Goal: Complete application form

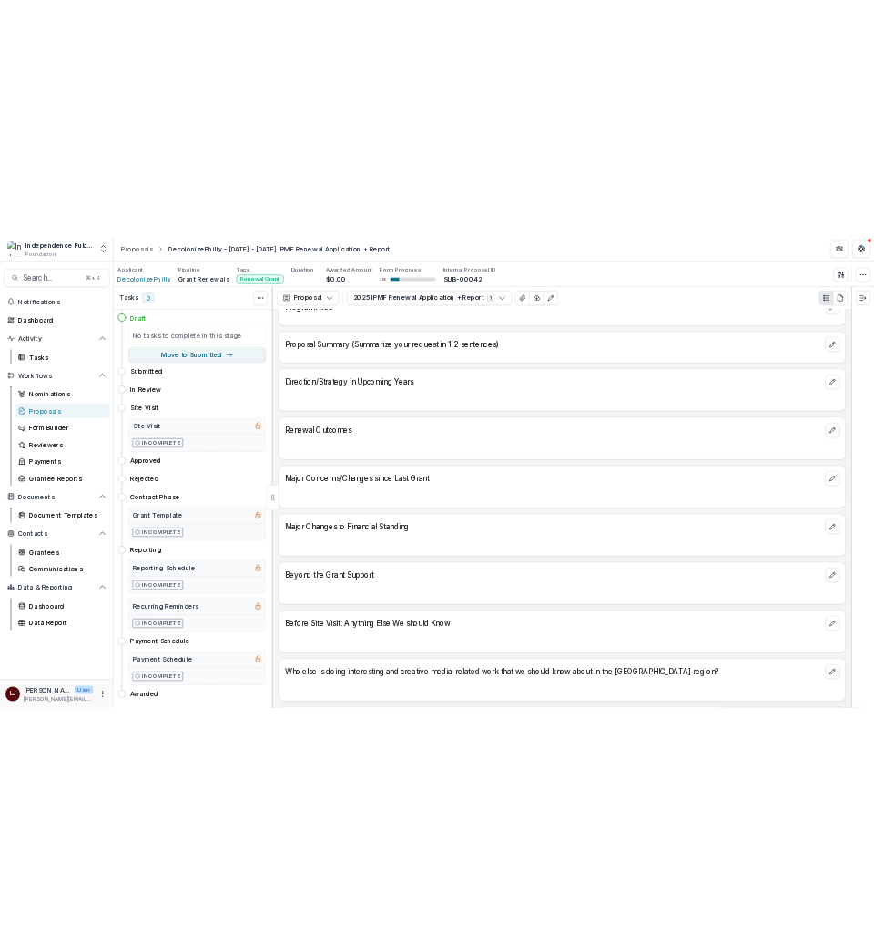
scroll to position [5268, 0]
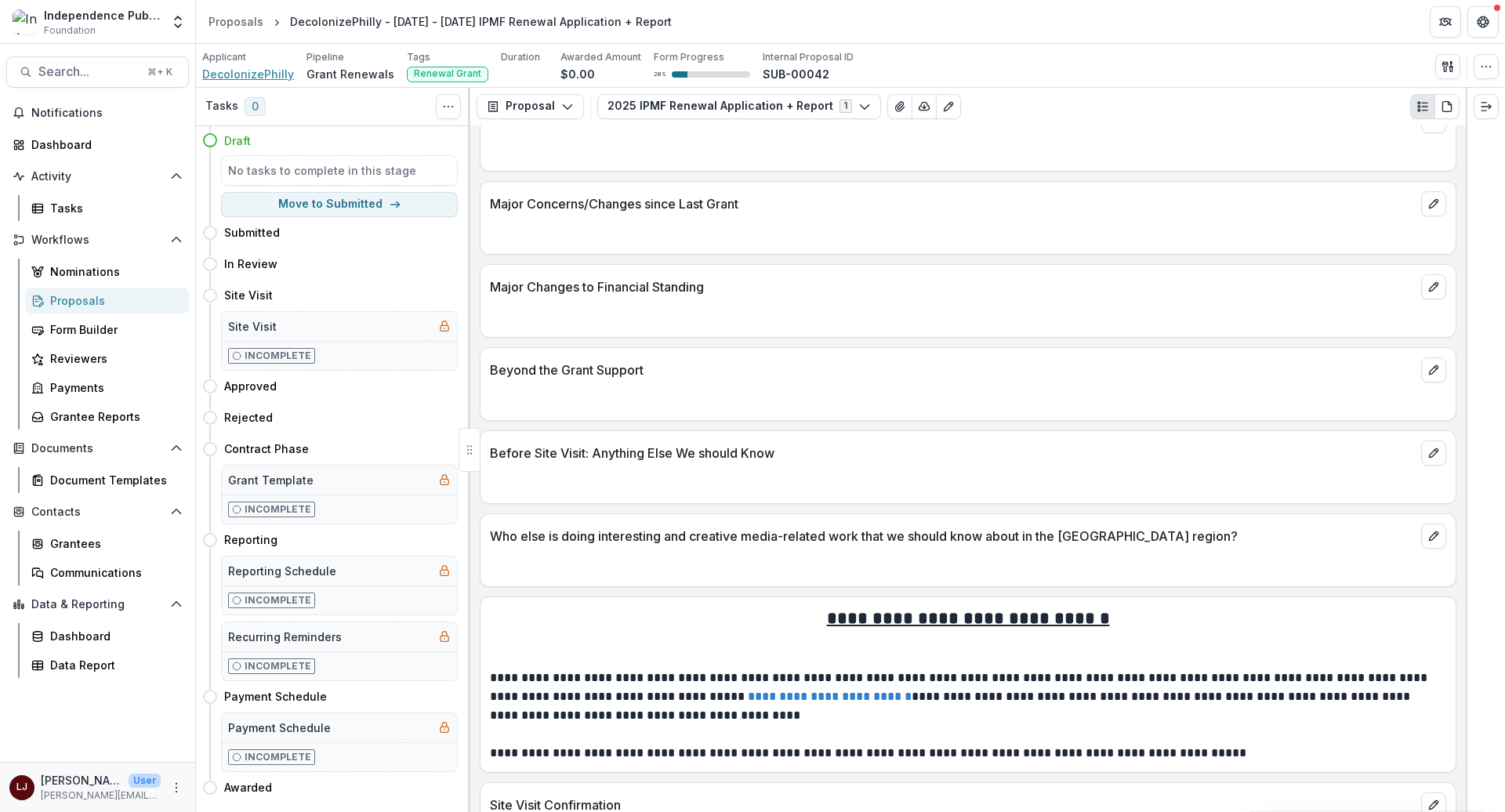
click at [273, 75] on span "DecolonizePhilly" at bounding box center [248, 74] width 92 height 16
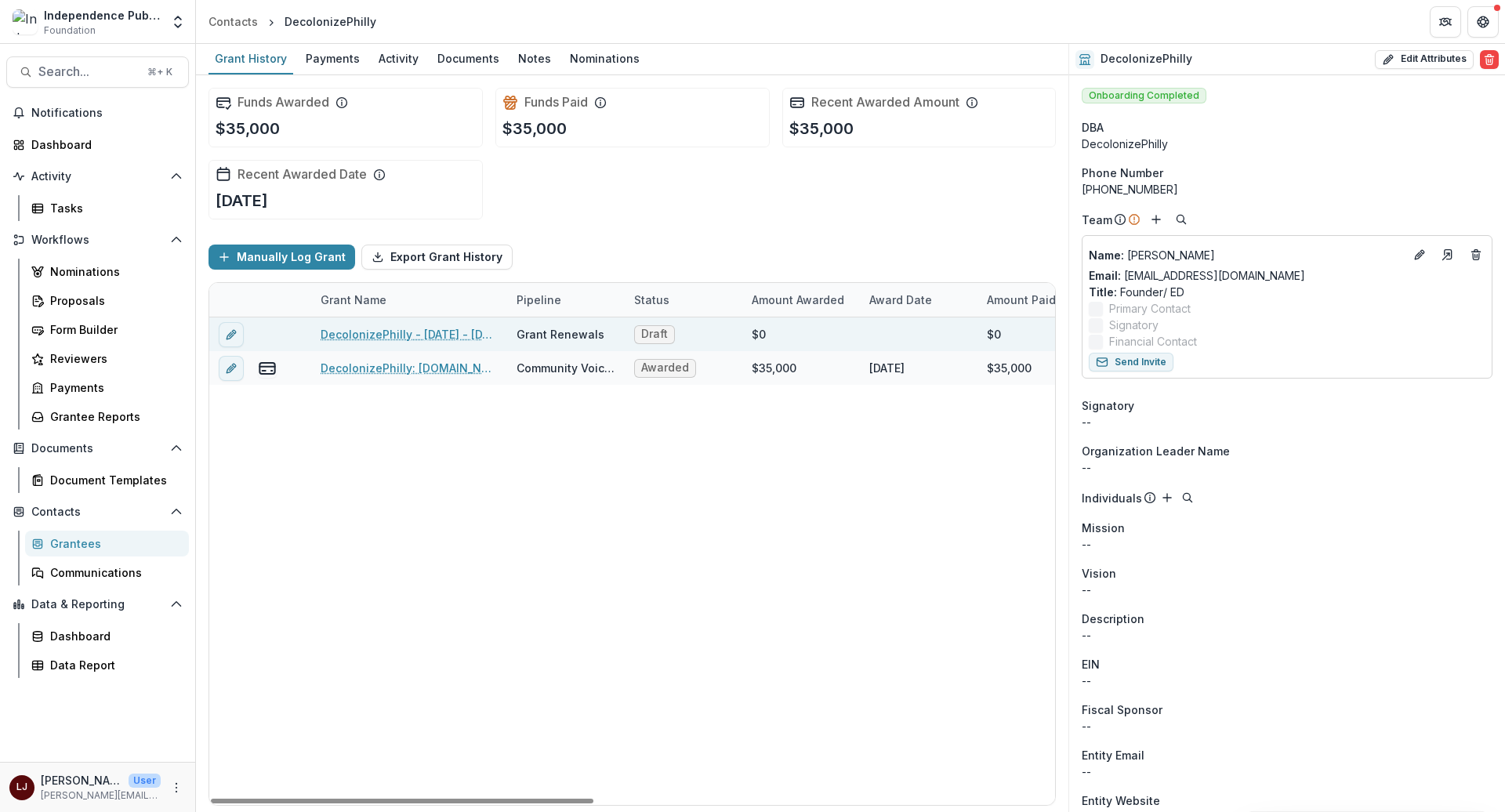
click at [392, 333] on link "DecolonizePhilly - [DATE] - [DATE] IPMF Renewal Application + Report" at bounding box center [410, 334] width 177 height 16
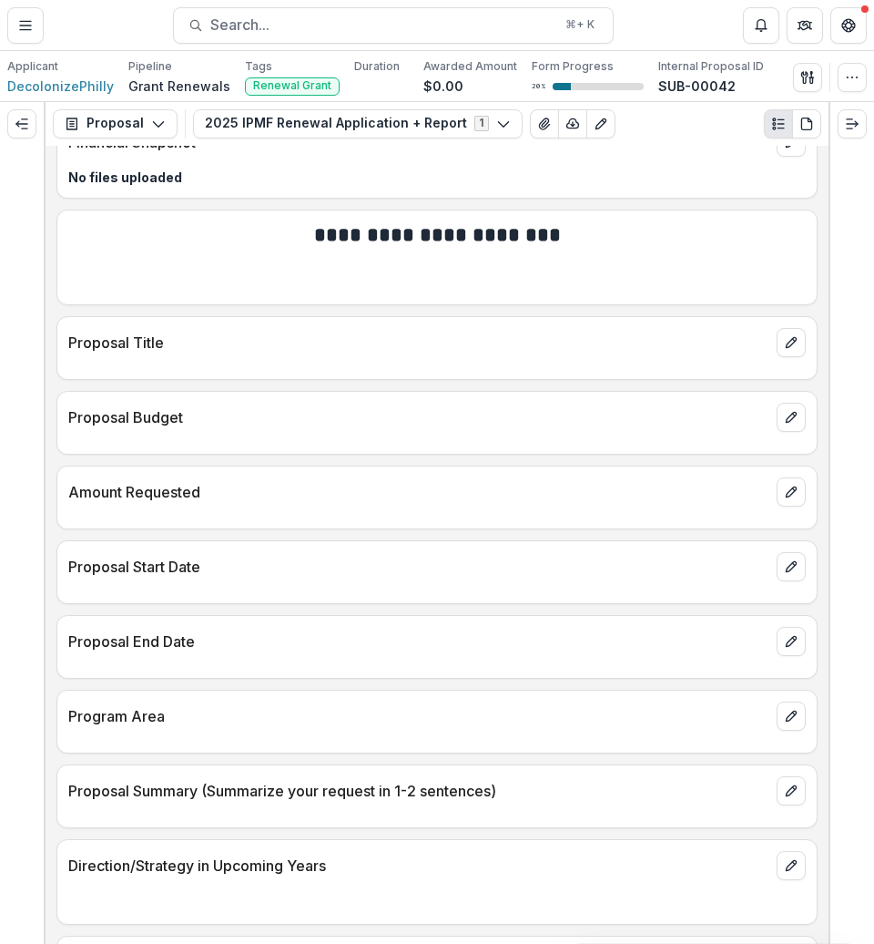
scroll to position [4552, 0]
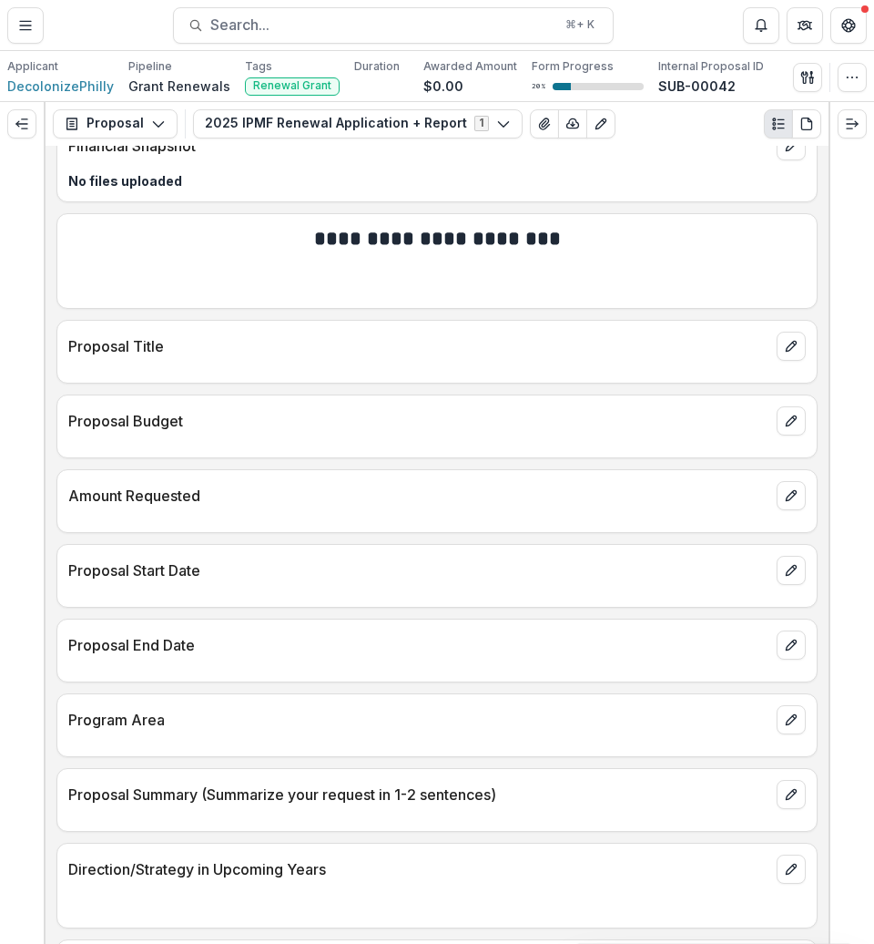
drag, startPoint x: 312, startPoint y: 525, endPoint x: 47, endPoint y: 495, distance: 266.6
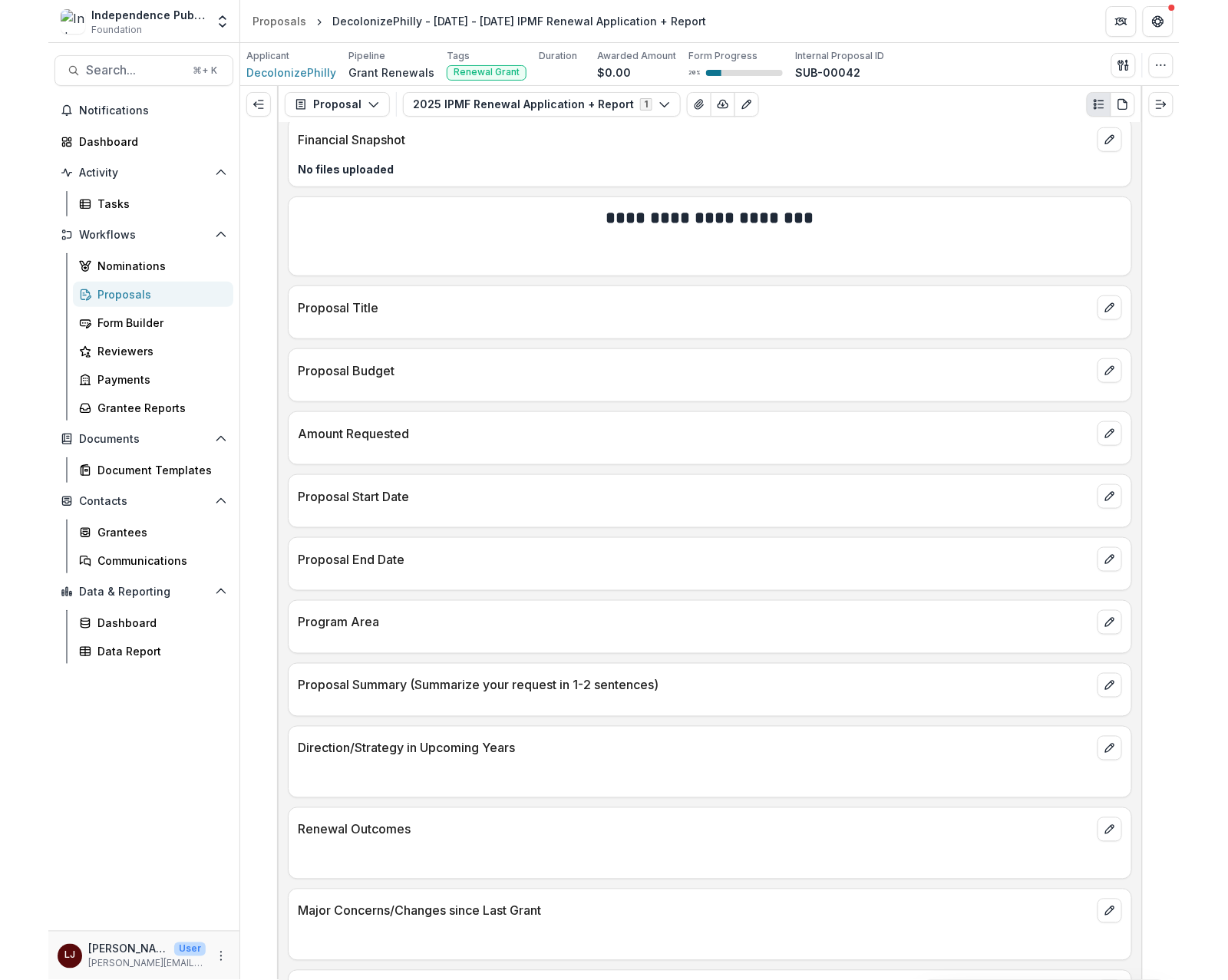
scroll to position [3764, 0]
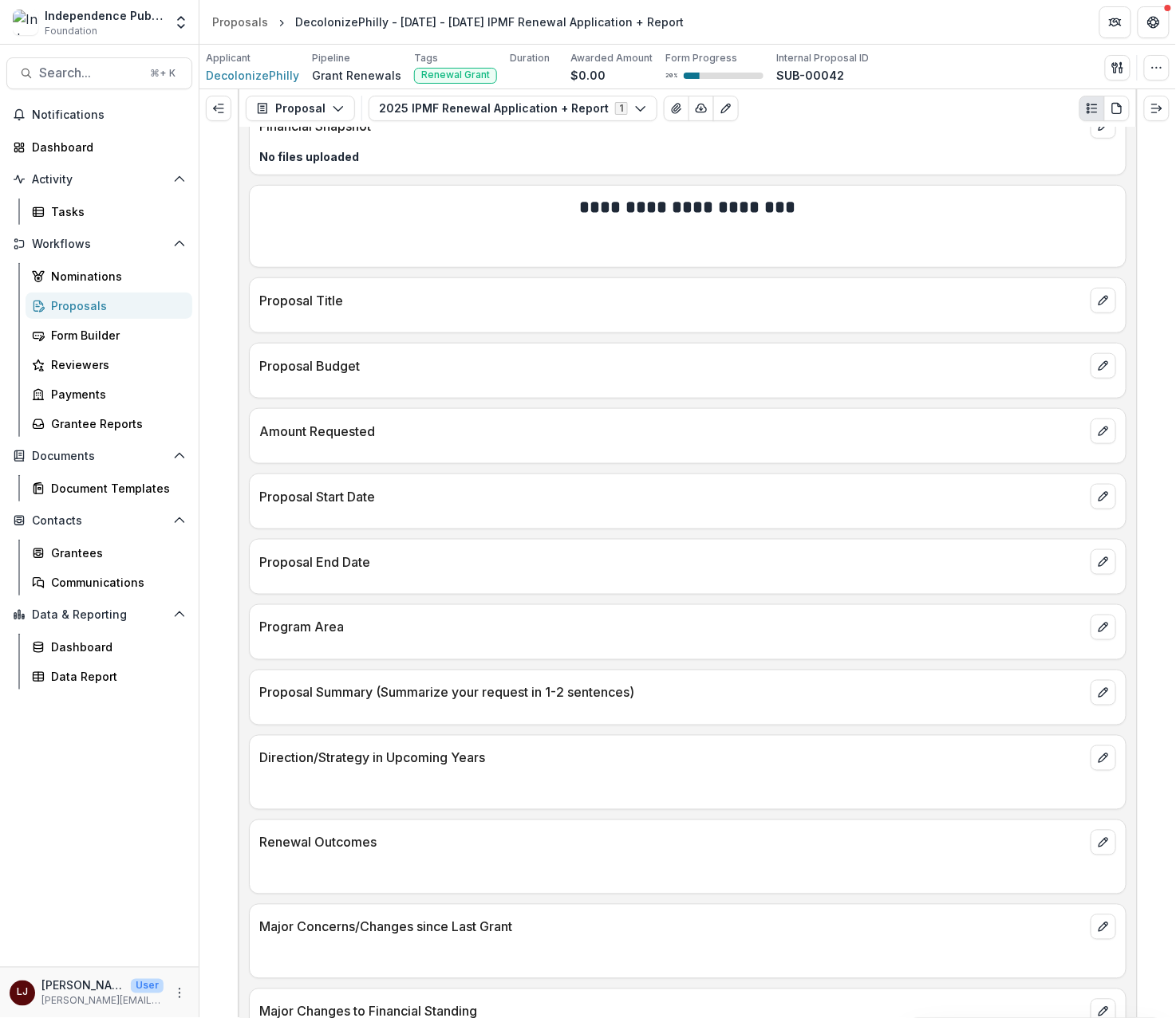
click at [282, 376] on p "Proposal Budget" at bounding box center [672, 366] width 825 height 19
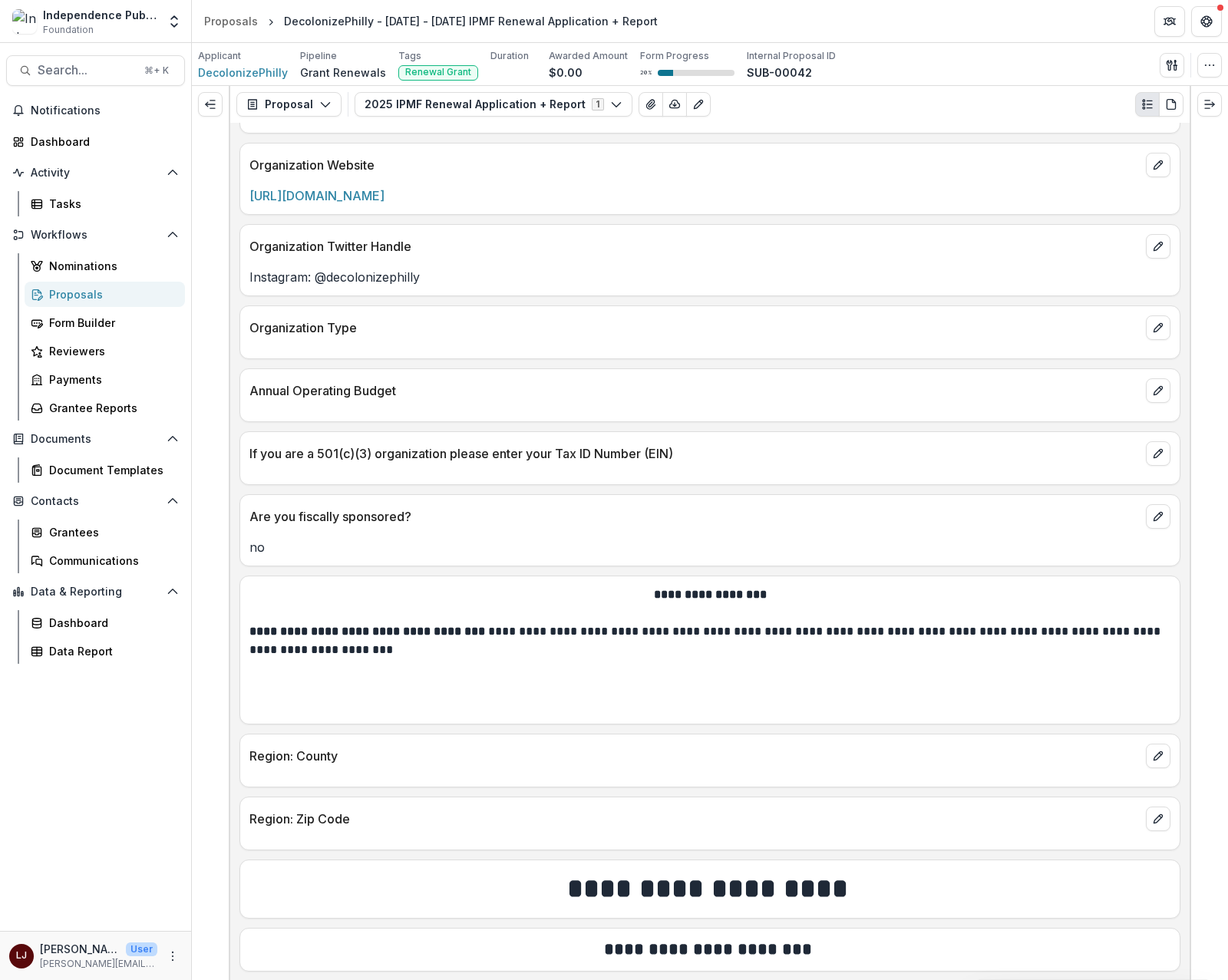
scroll to position [827, 0]
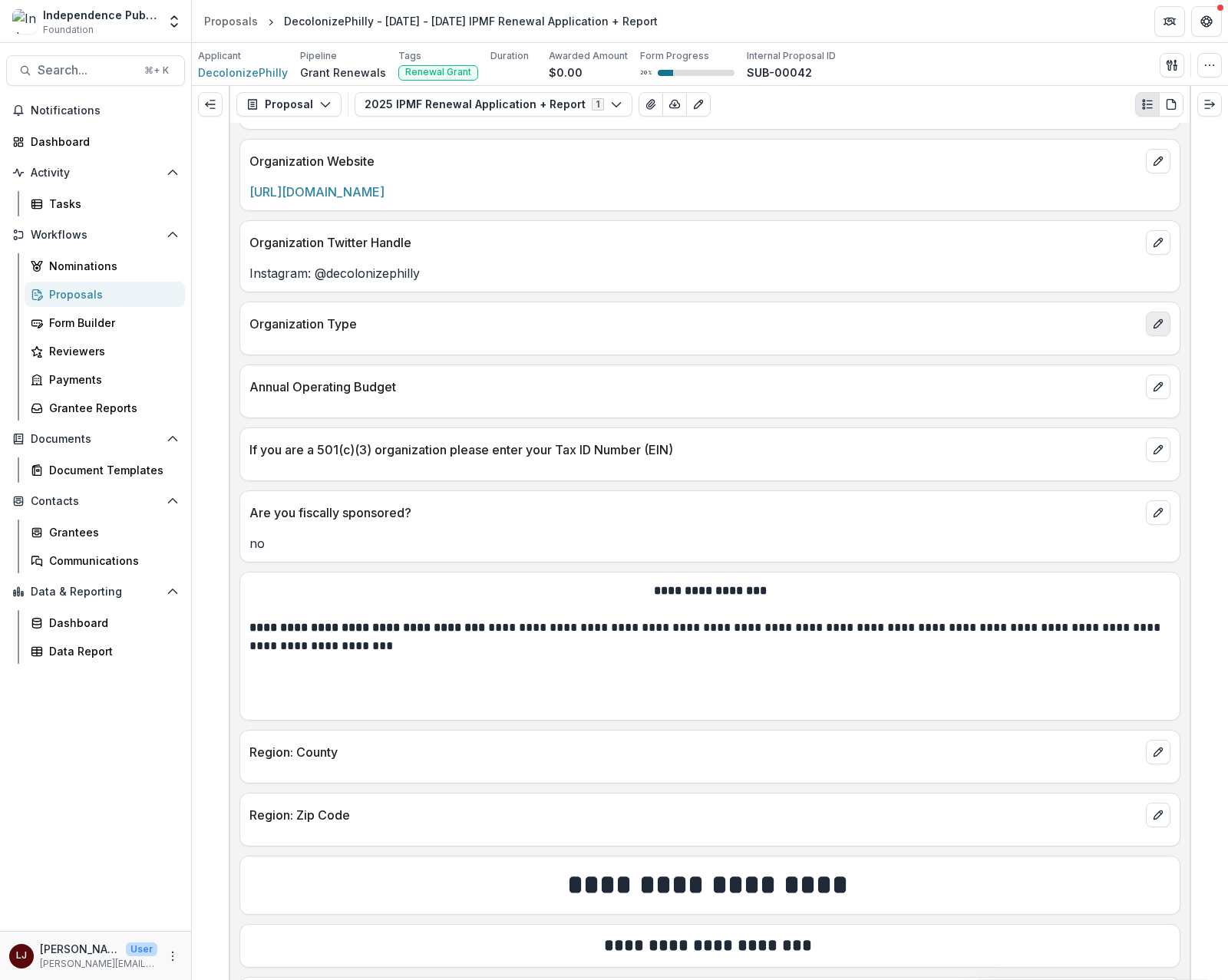
click at [1159, 330] on icon "edit" at bounding box center [1158, 324] width 13 height 13
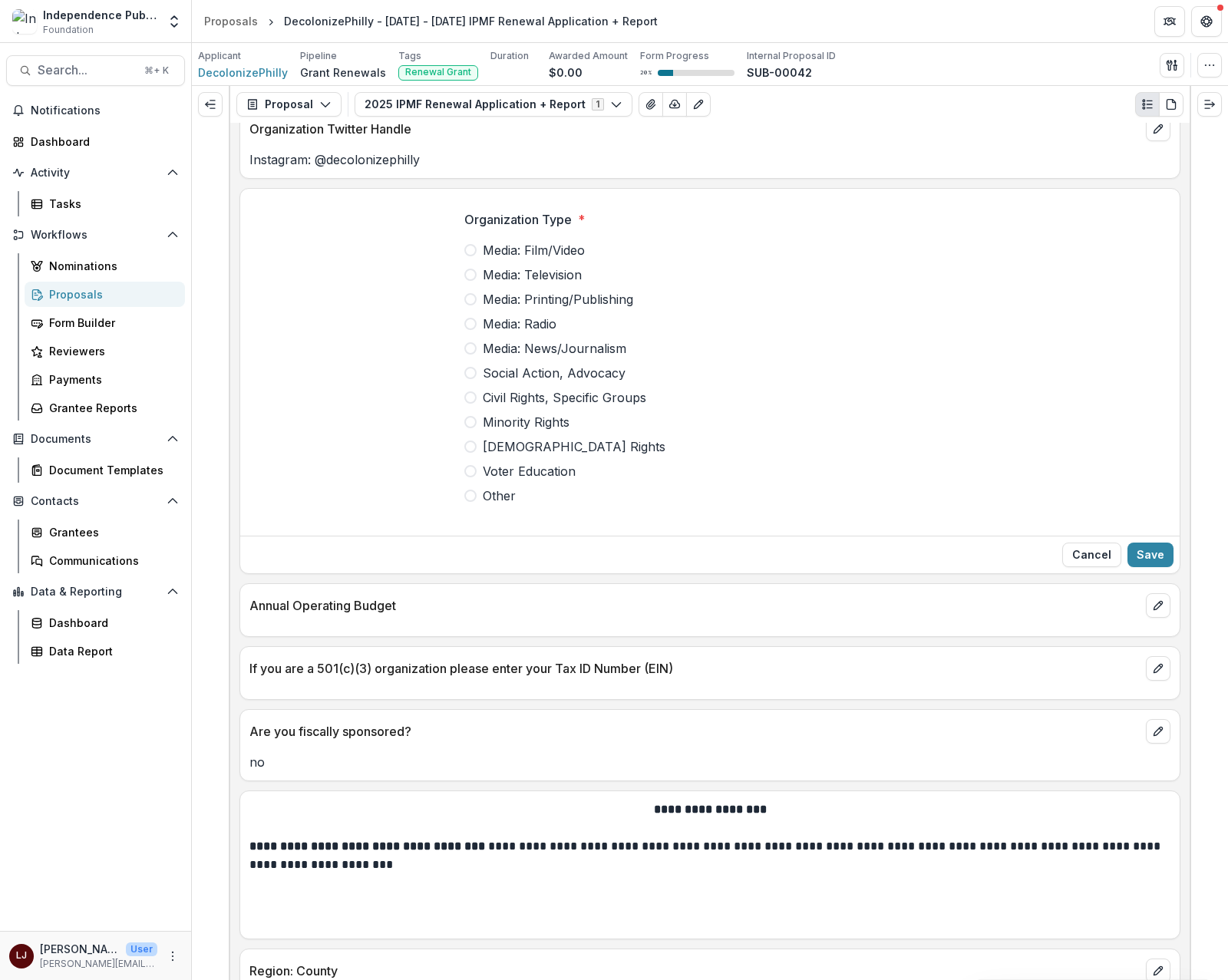
scroll to position [955, 0]
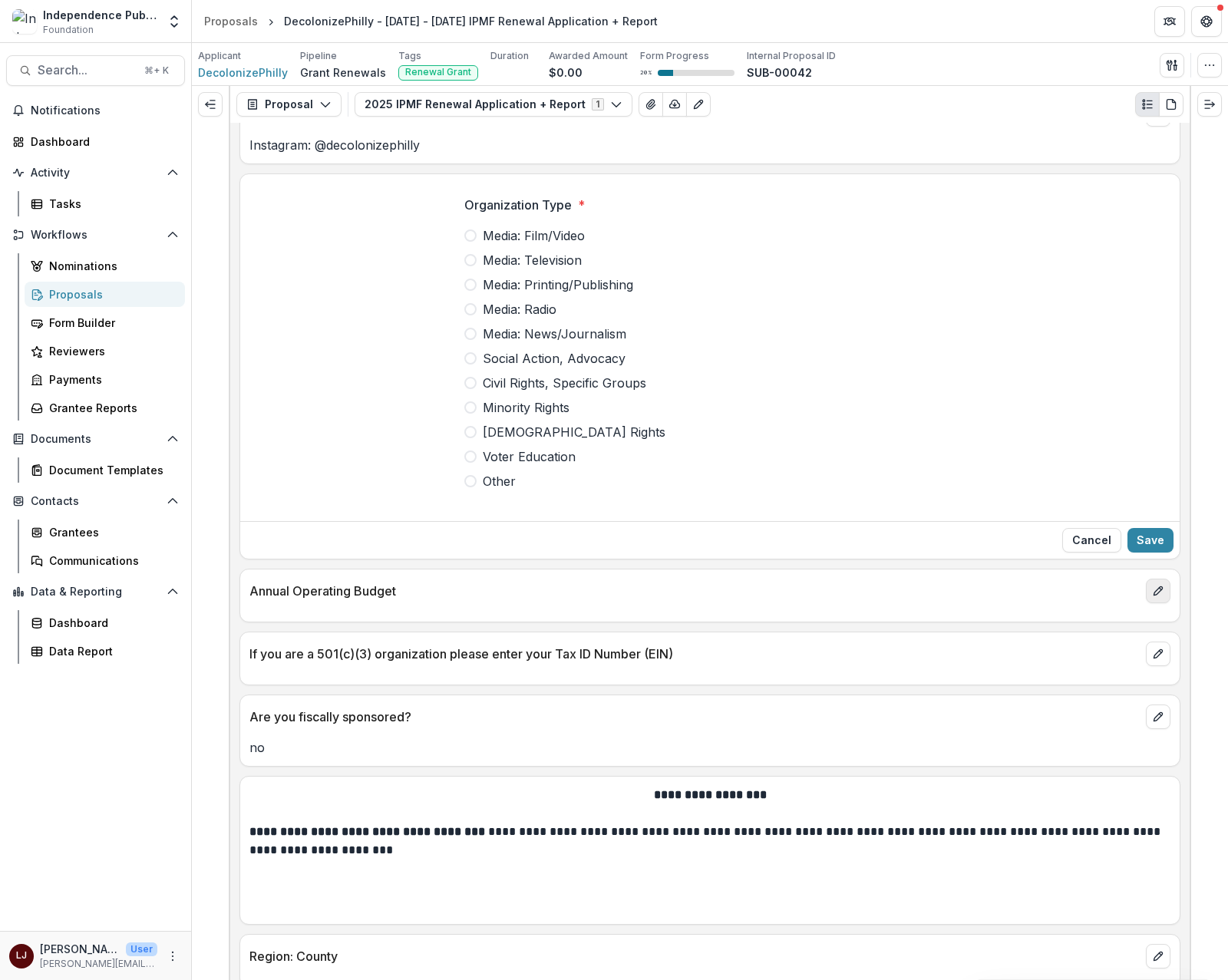
click at [1156, 597] on icon "edit" at bounding box center [1158, 591] width 13 height 13
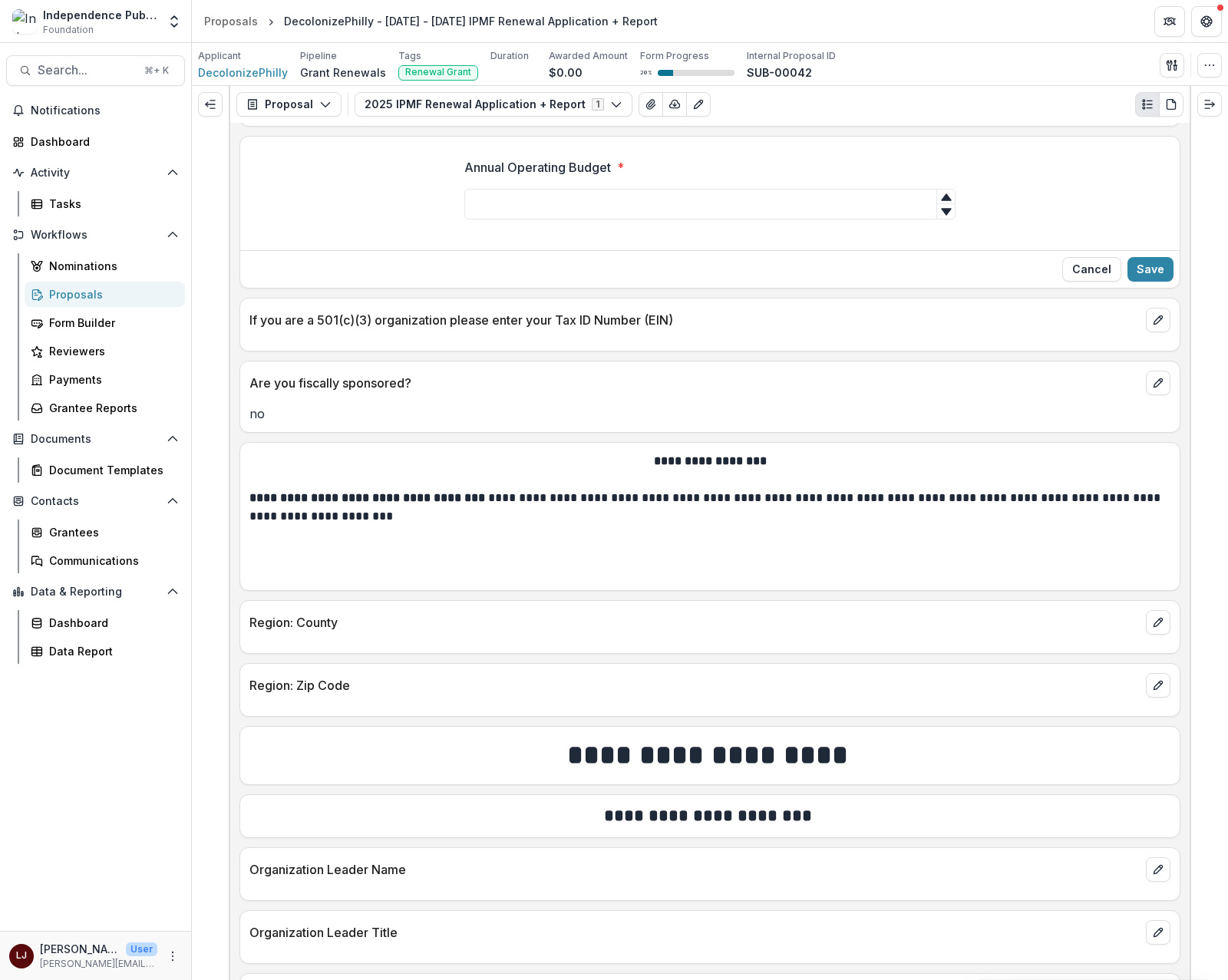
scroll to position [1391, 0]
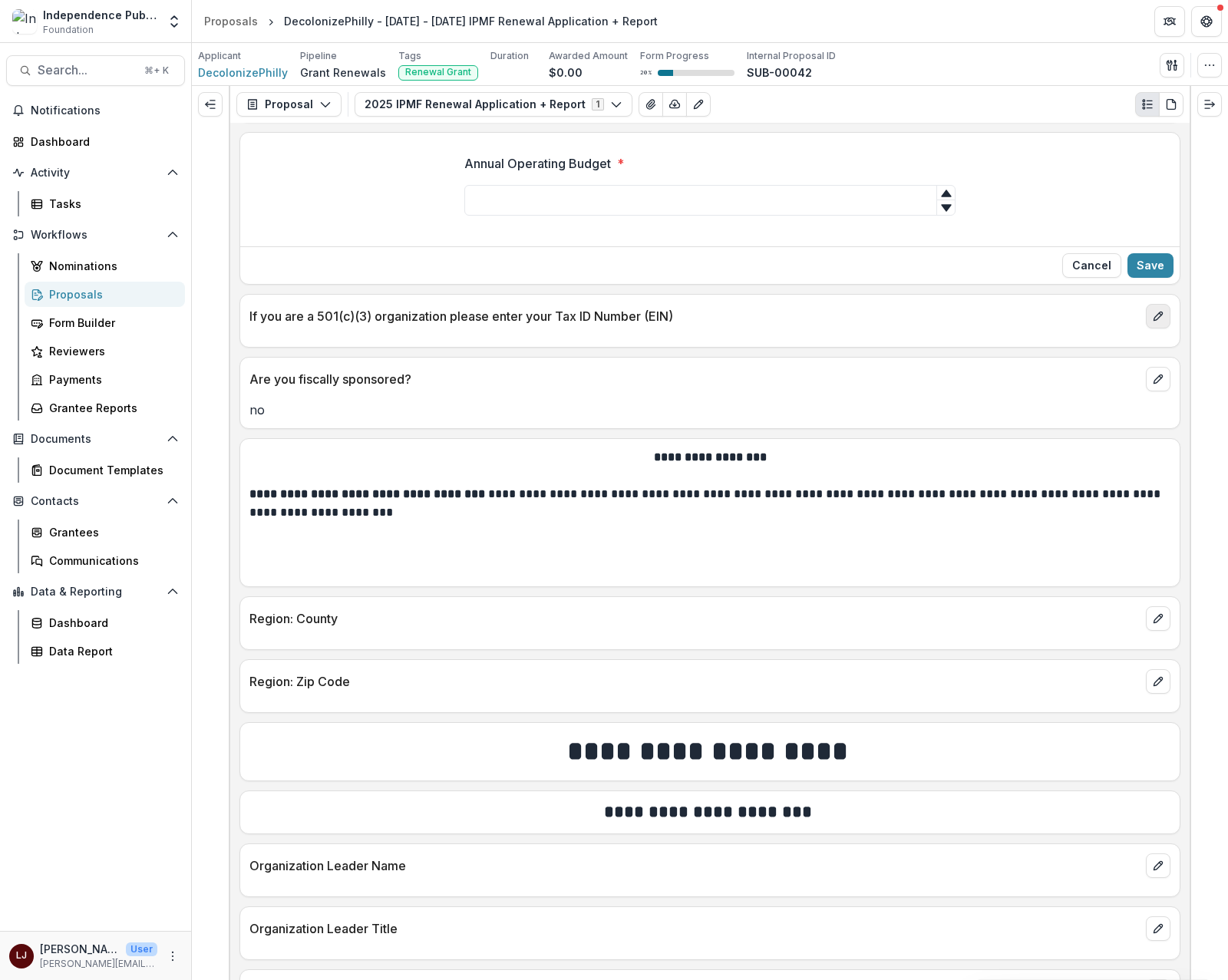
click at [1152, 323] on icon "edit" at bounding box center [1158, 316] width 13 height 13
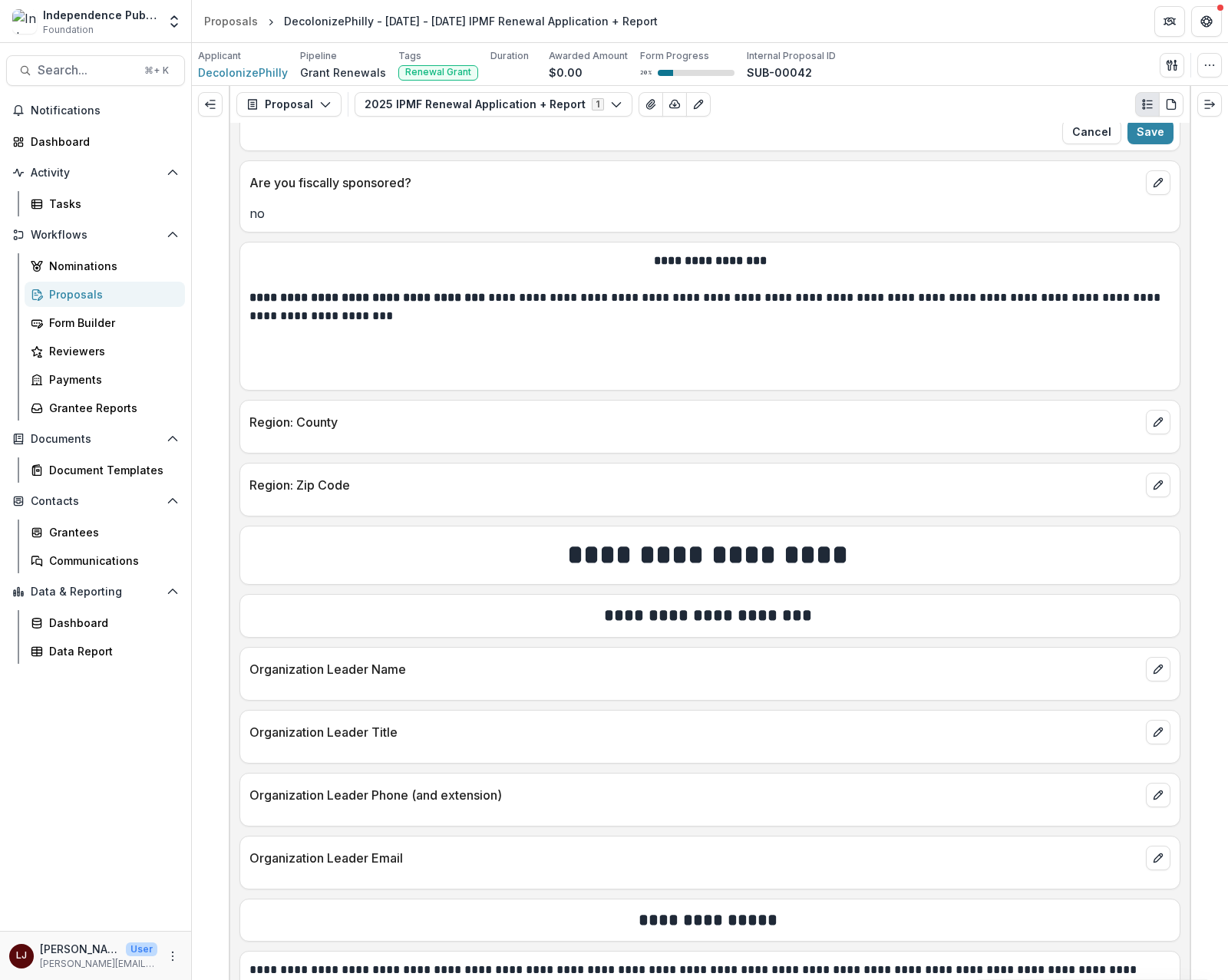
scroll to position [1698, 0]
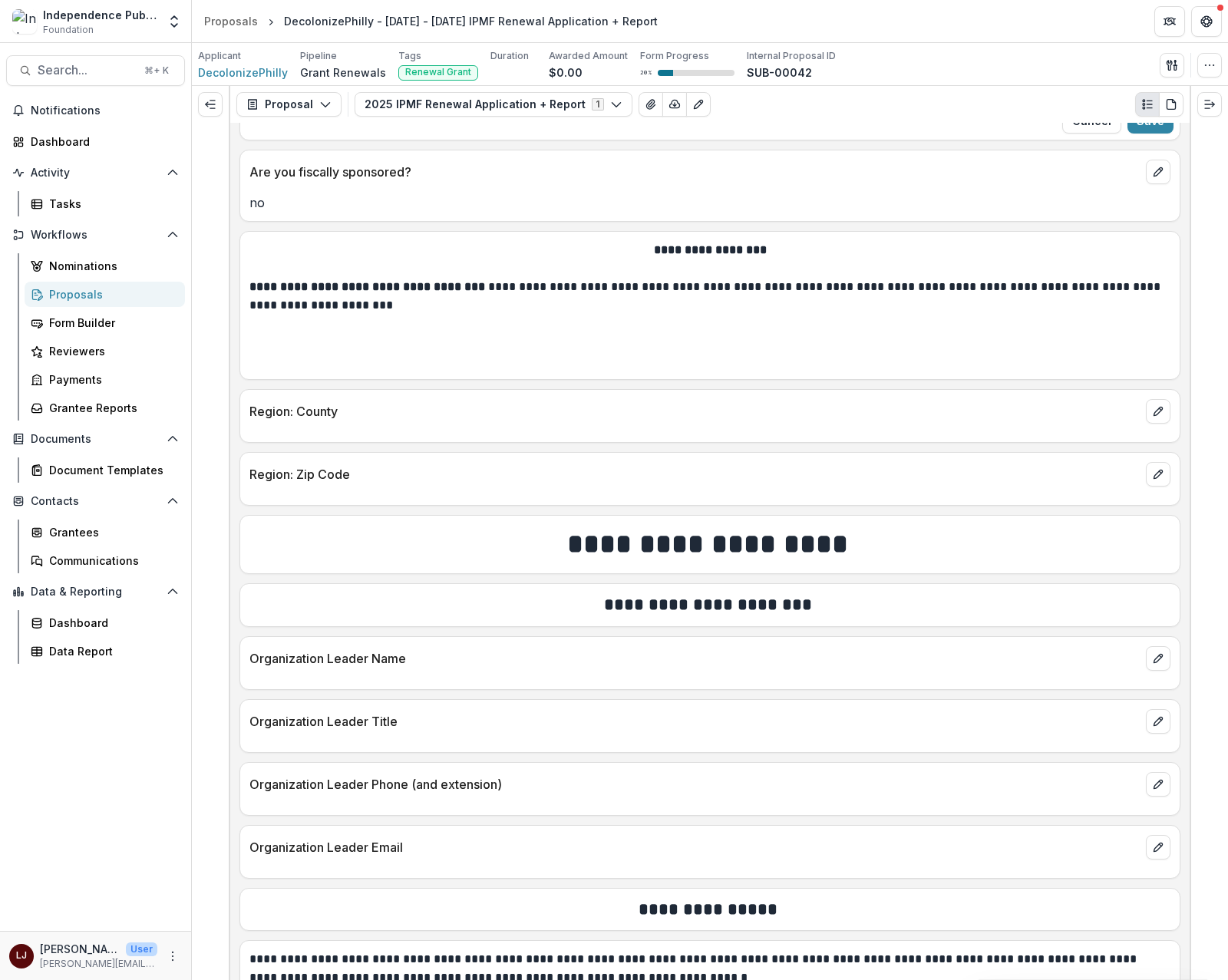
click at [520, 314] on p "**********" at bounding box center [708, 297] width 917 height 37
click at [513, 292] on p "**********" at bounding box center [708, 297] width 917 height 37
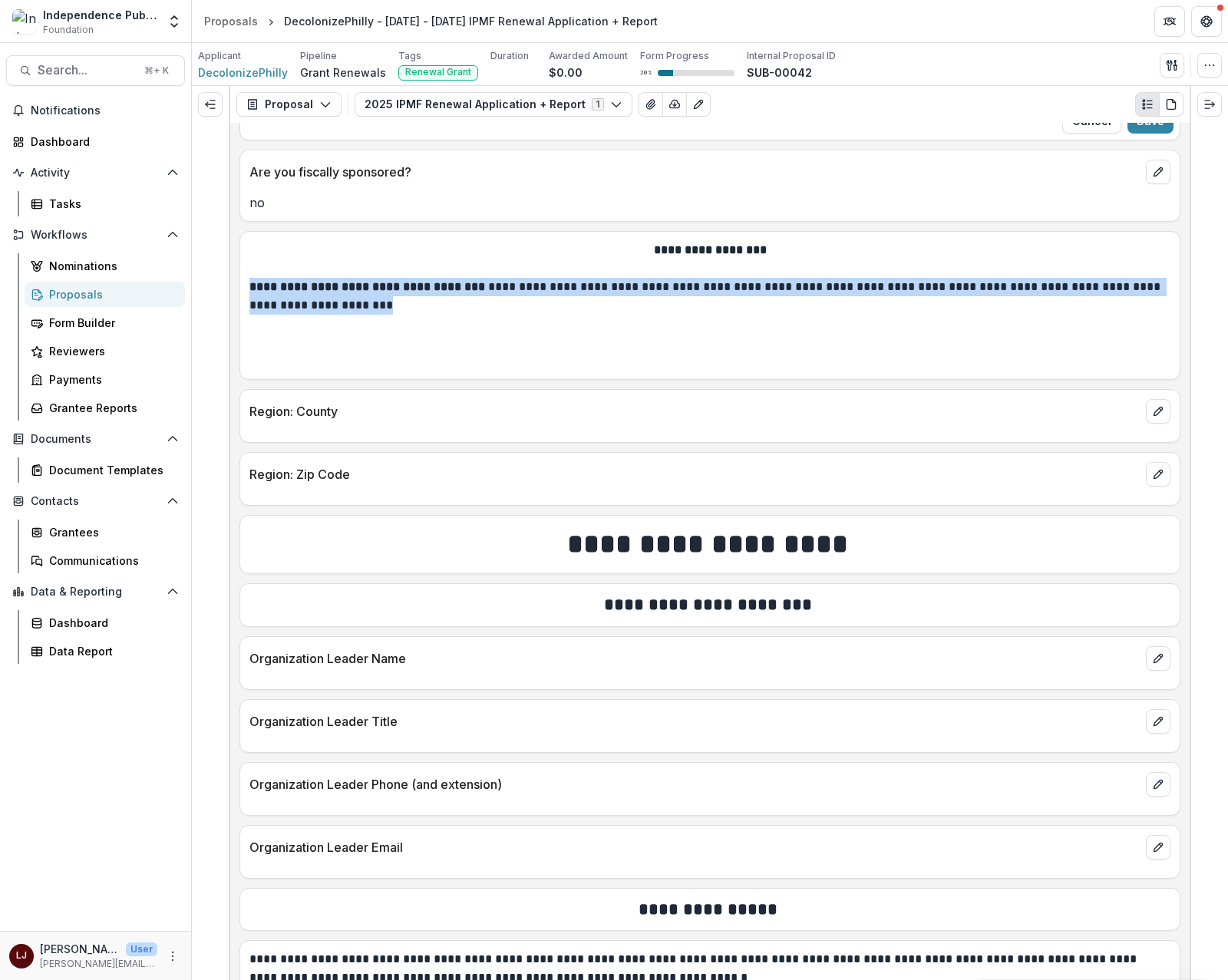
click at [513, 292] on p "**********" at bounding box center [708, 297] width 917 height 37
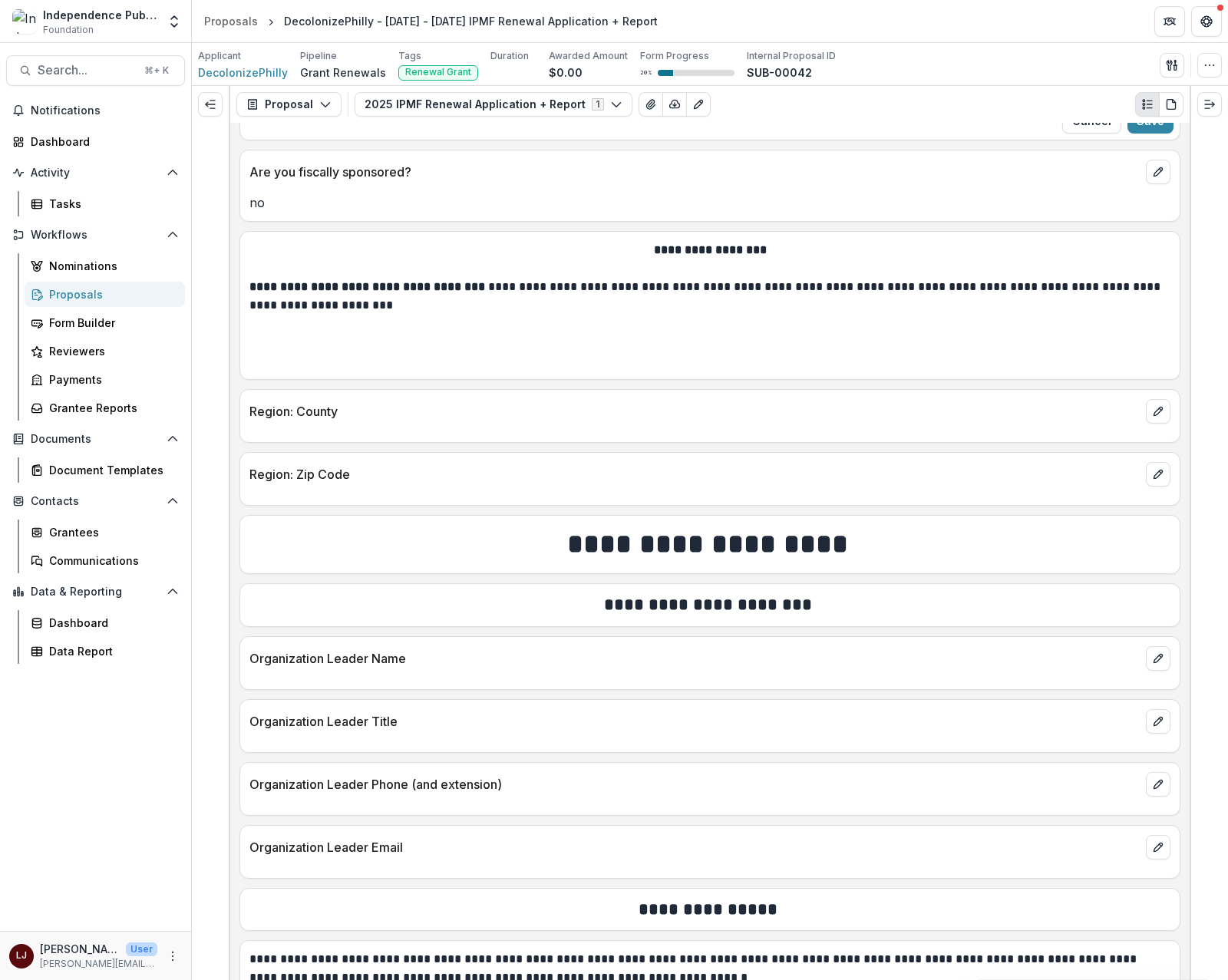
click at [1037, 351] on p at bounding box center [710, 342] width 921 height 19
click at [1156, 417] on icon "edit" at bounding box center [1158, 411] width 13 height 13
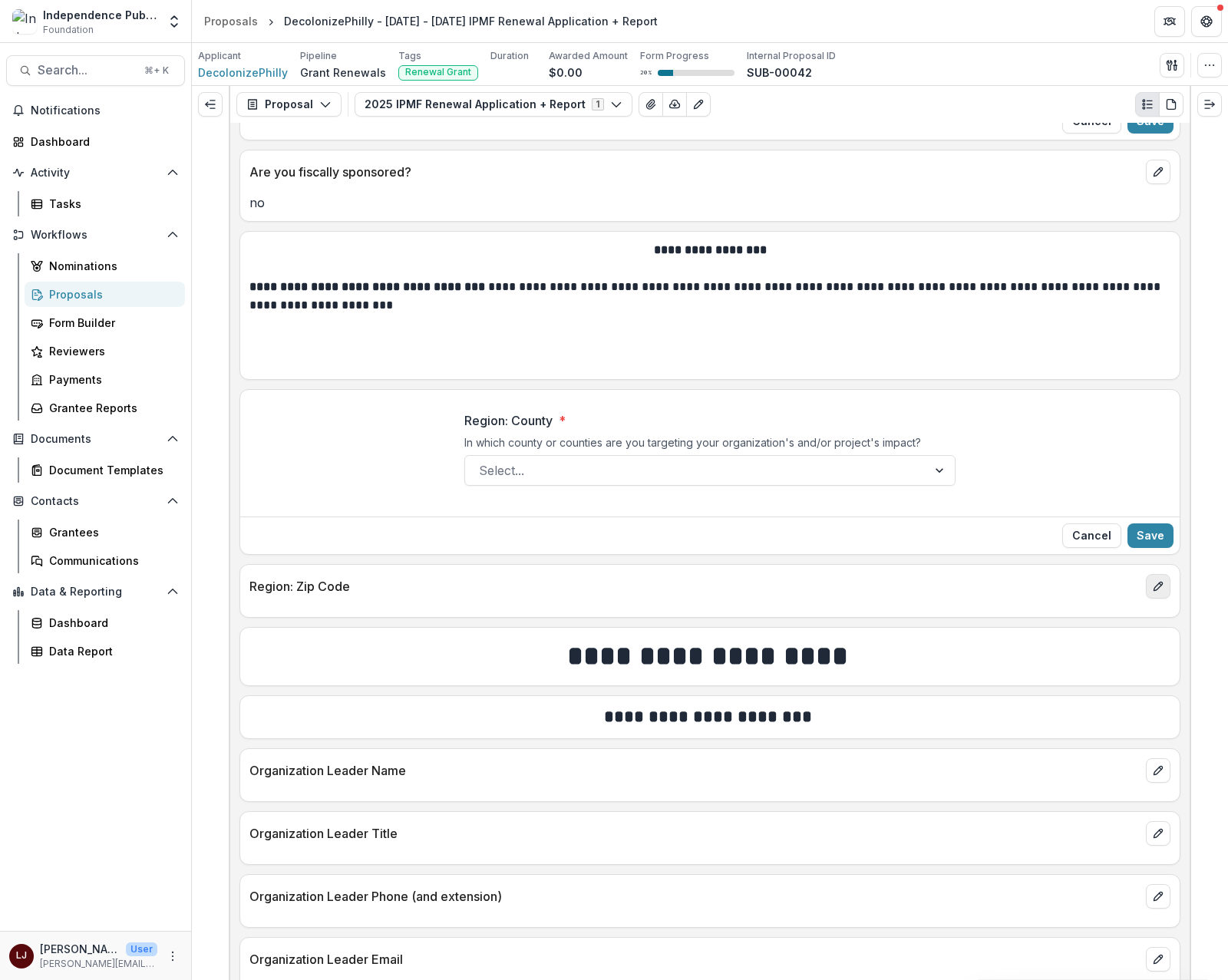
click at [1155, 592] on icon "edit" at bounding box center [1158, 586] width 13 height 13
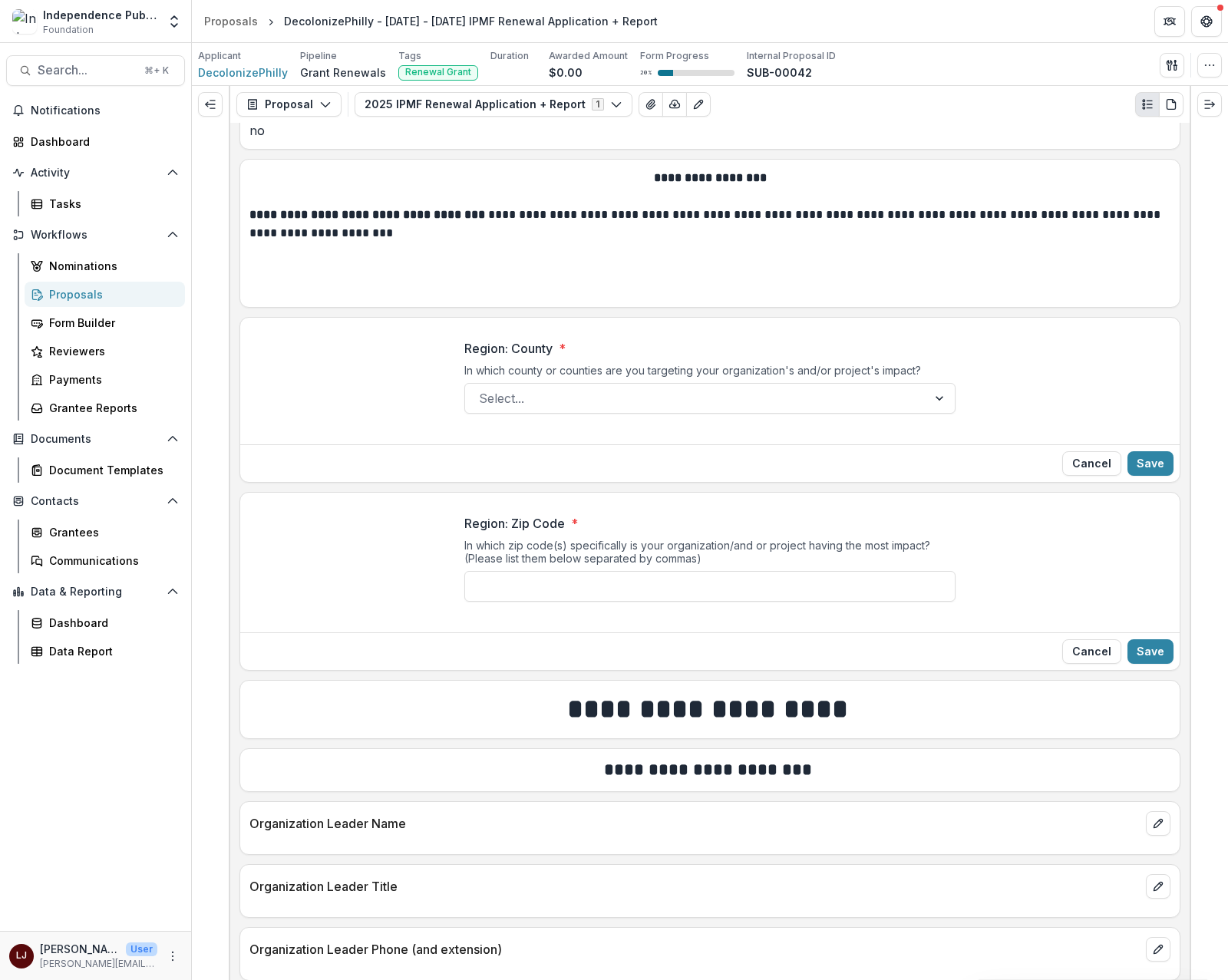
scroll to position [2120, 0]
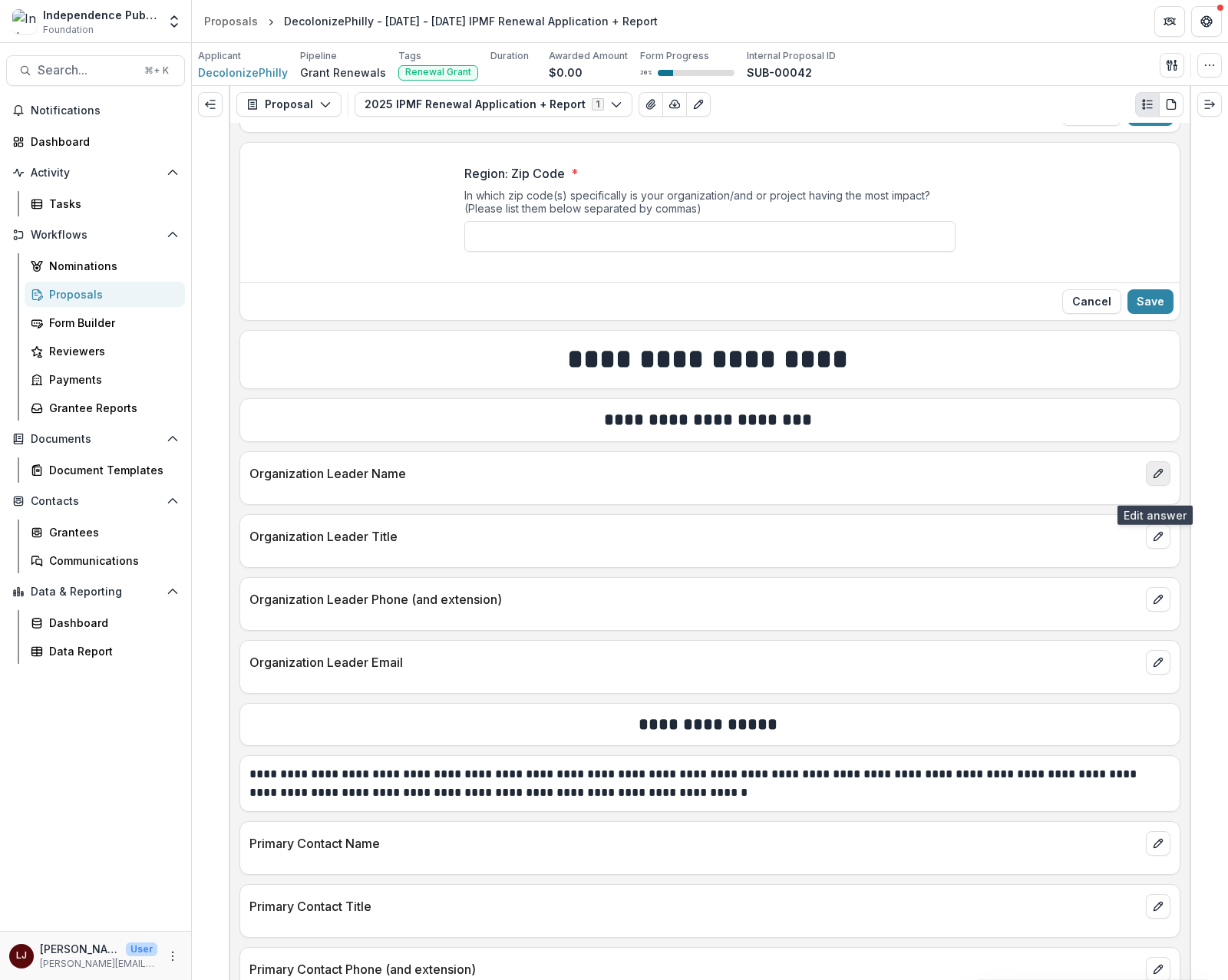
click at [1152, 479] on icon "edit" at bounding box center [1158, 474] width 13 height 13
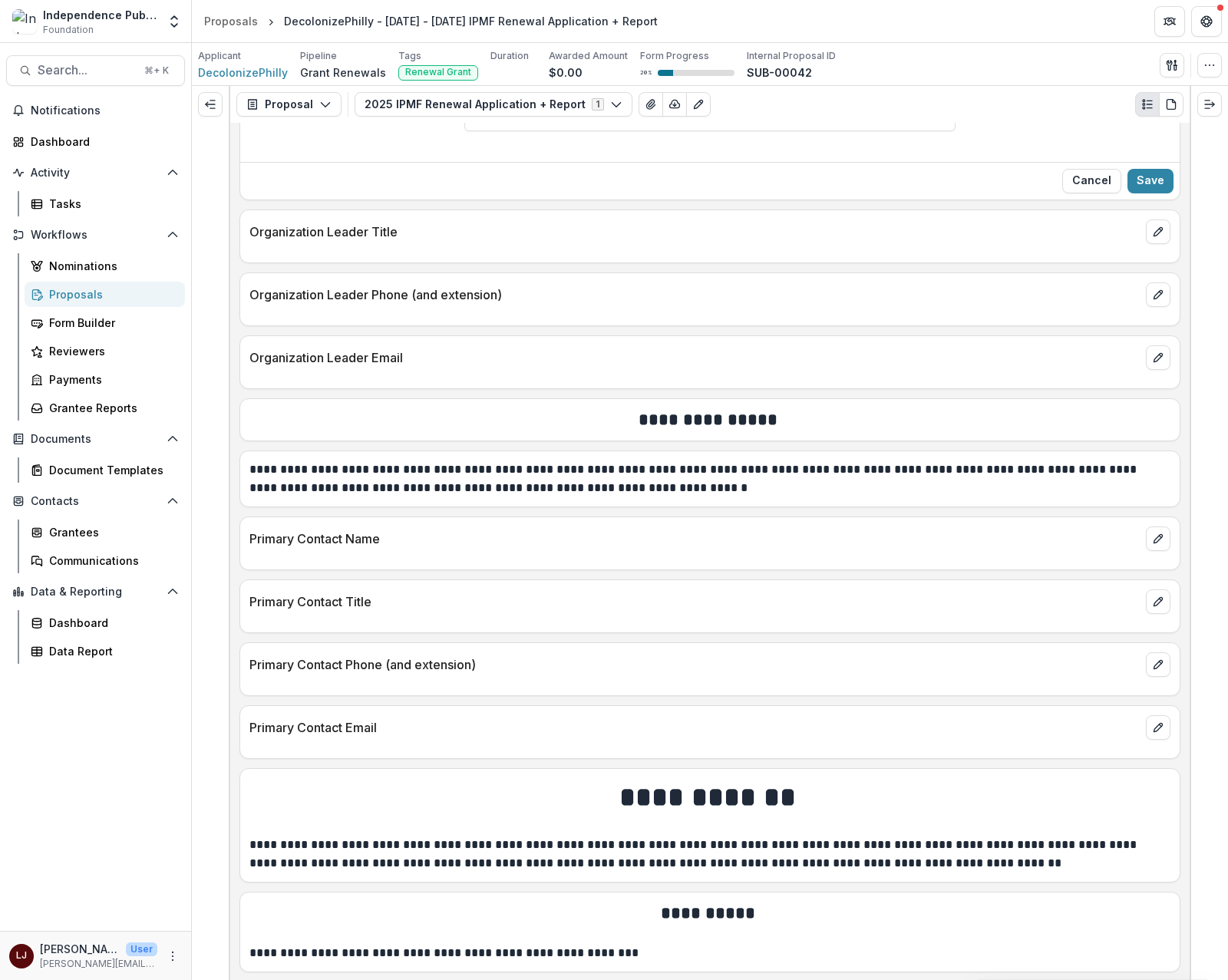
scroll to position [2303, 0]
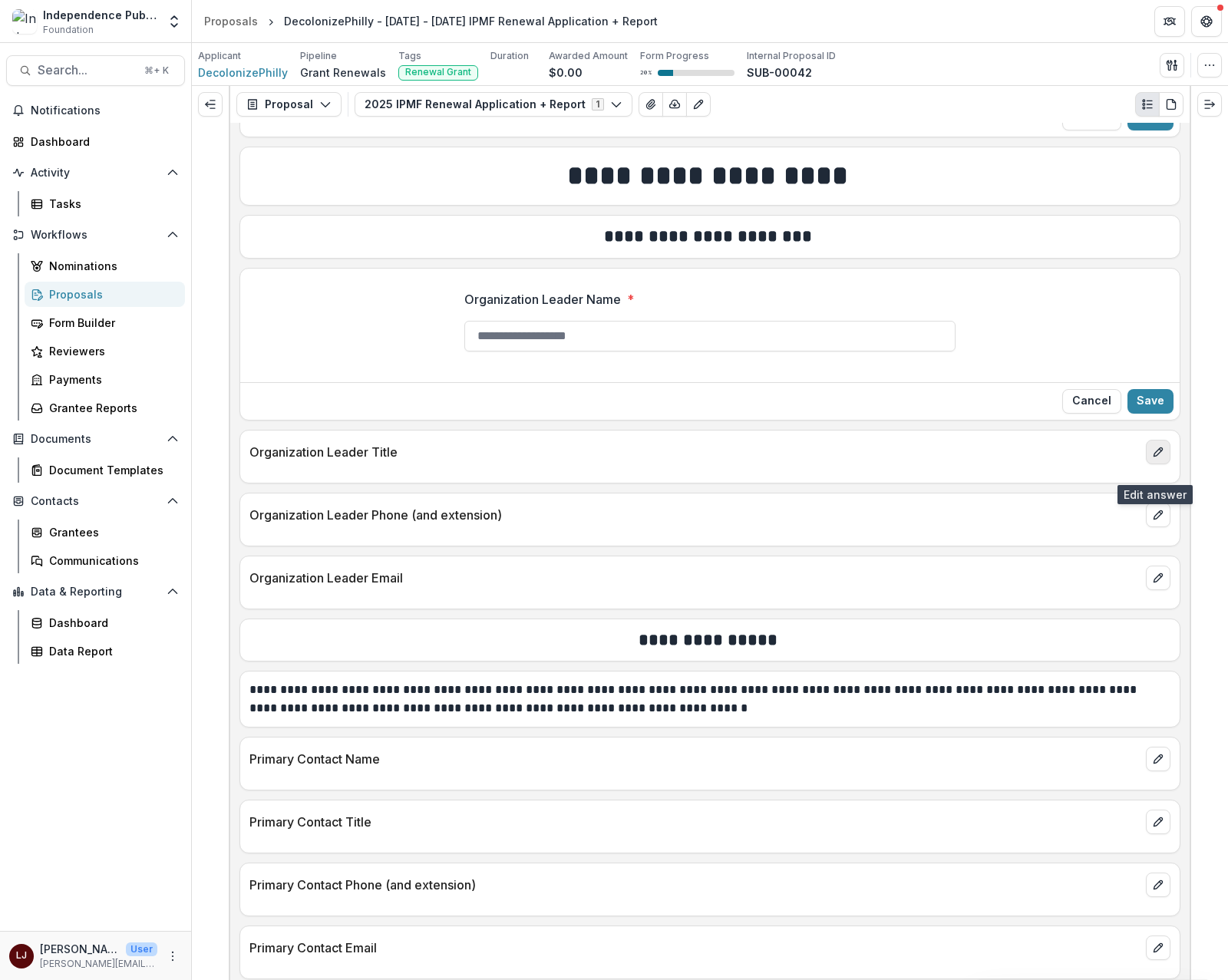
click at [1158, 458] on icon "edit" at bounding box center [1158, 452] width 13 height 13
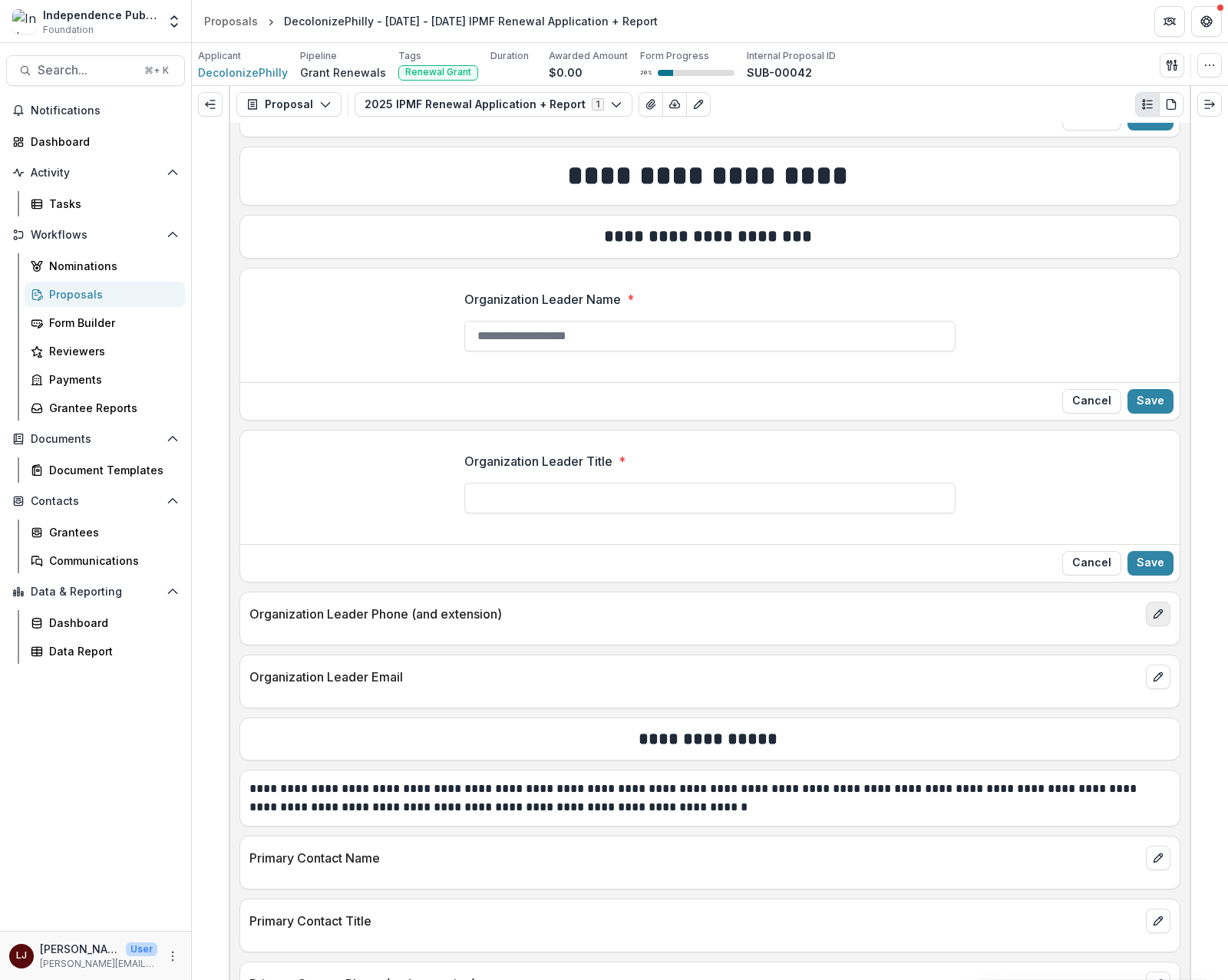
click at [1152, 620] on icon "edit" at bounding box center [1158, 613] width 13 height 13
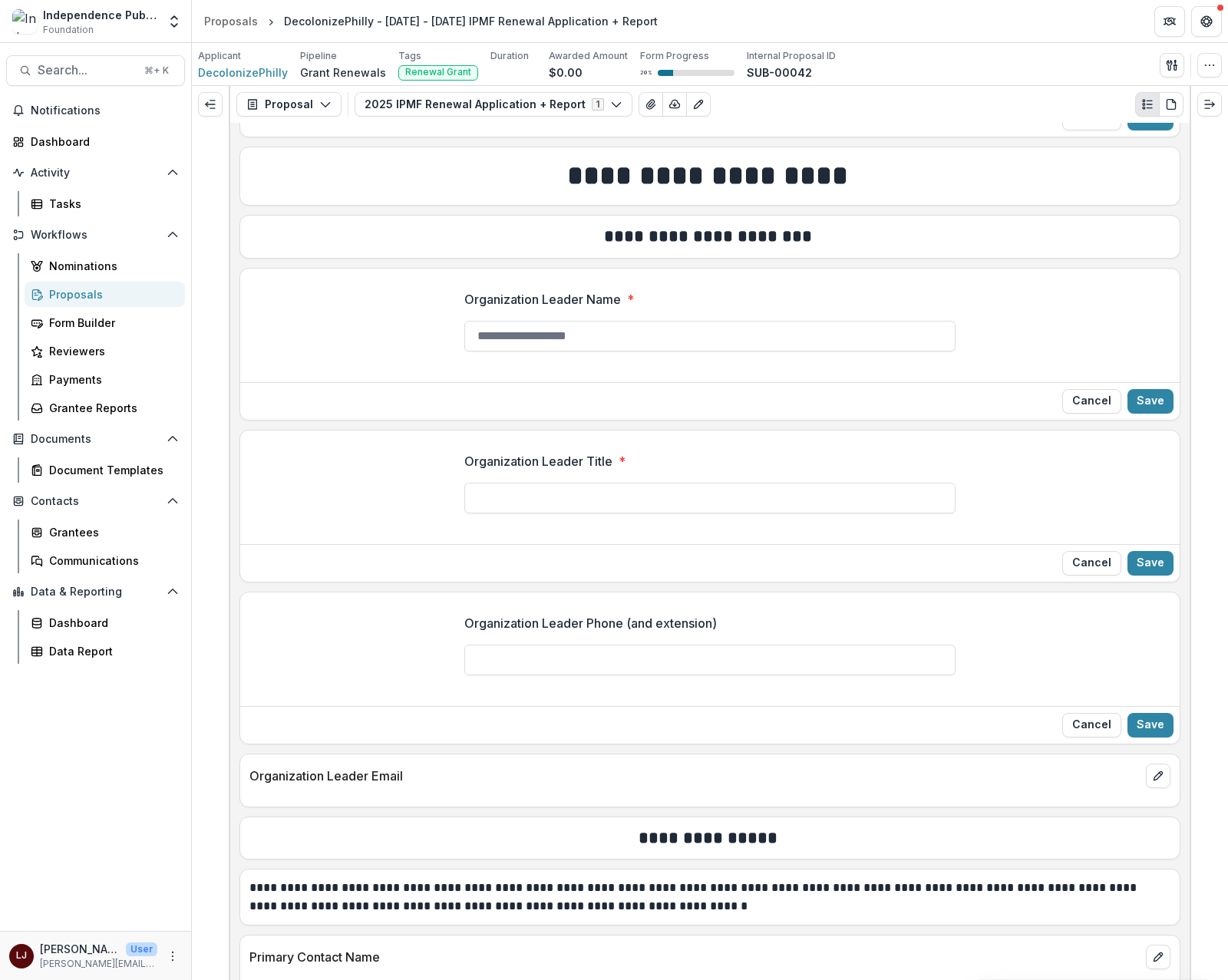
click at [1090, 737] on button "Cancel" at bounding box center [1092, 725] width 59 height 24
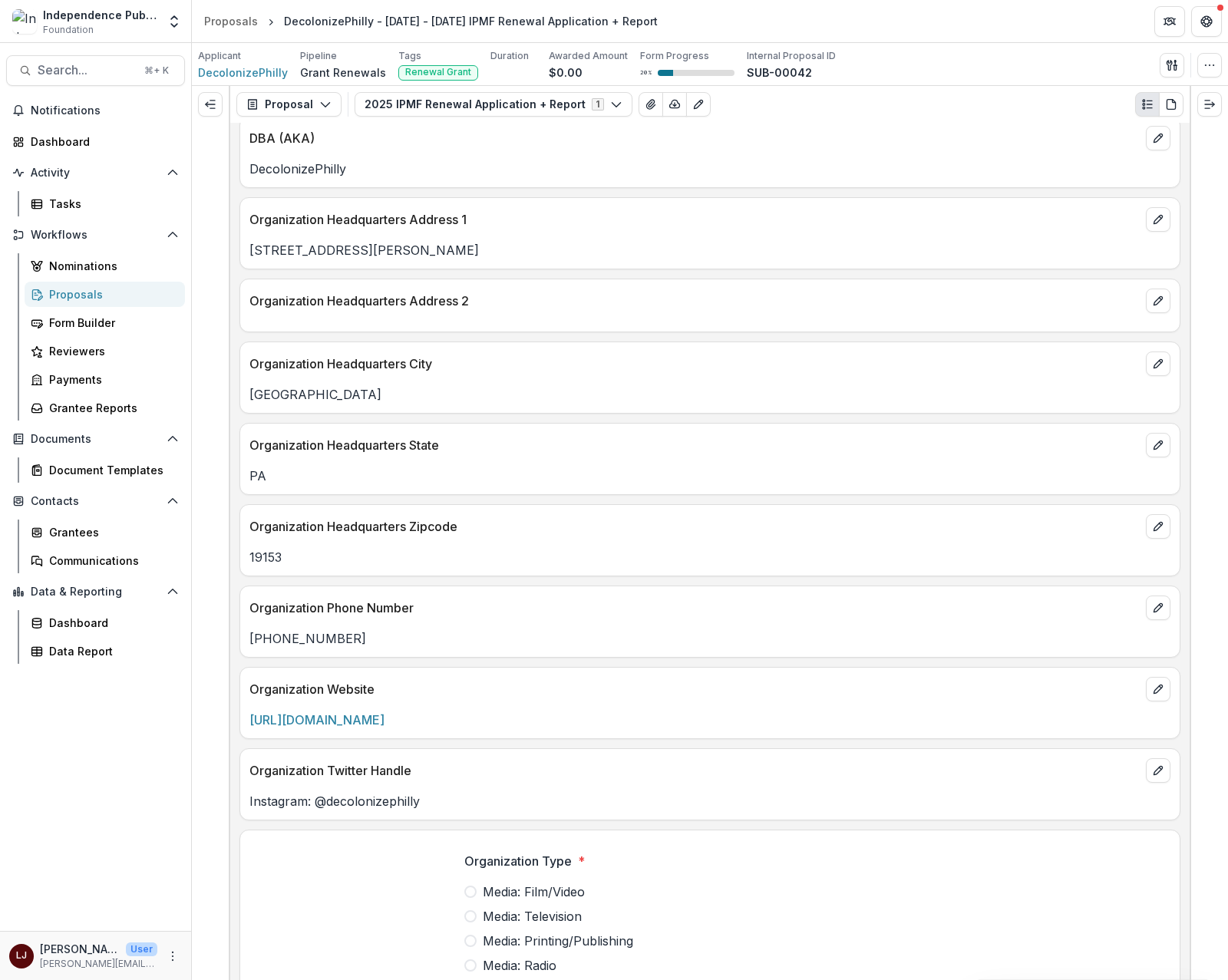
scroll to position [0, 0]
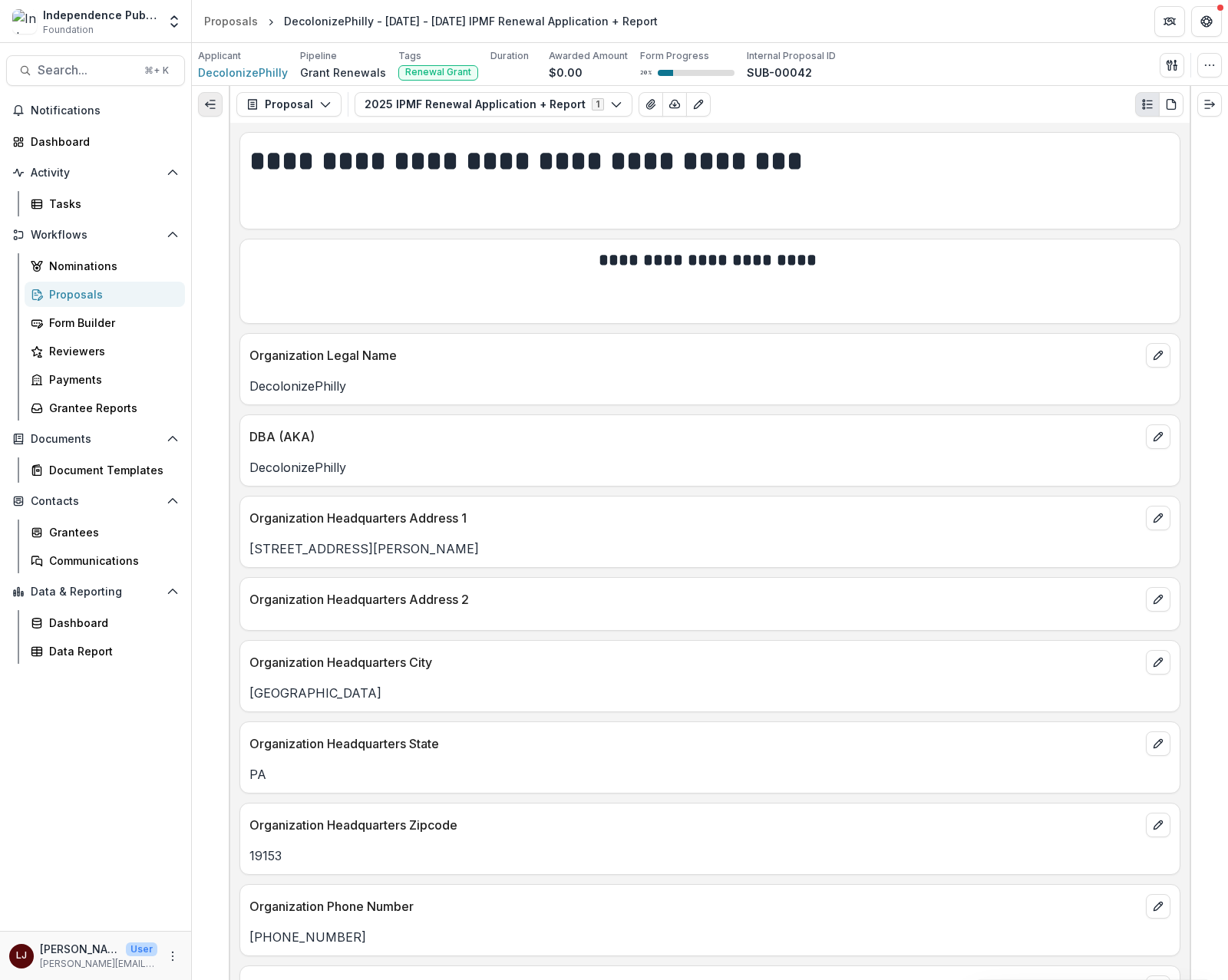
click at [213, 104] on icon "Expand left" at bounding box center [210, 104] width 13 height 13
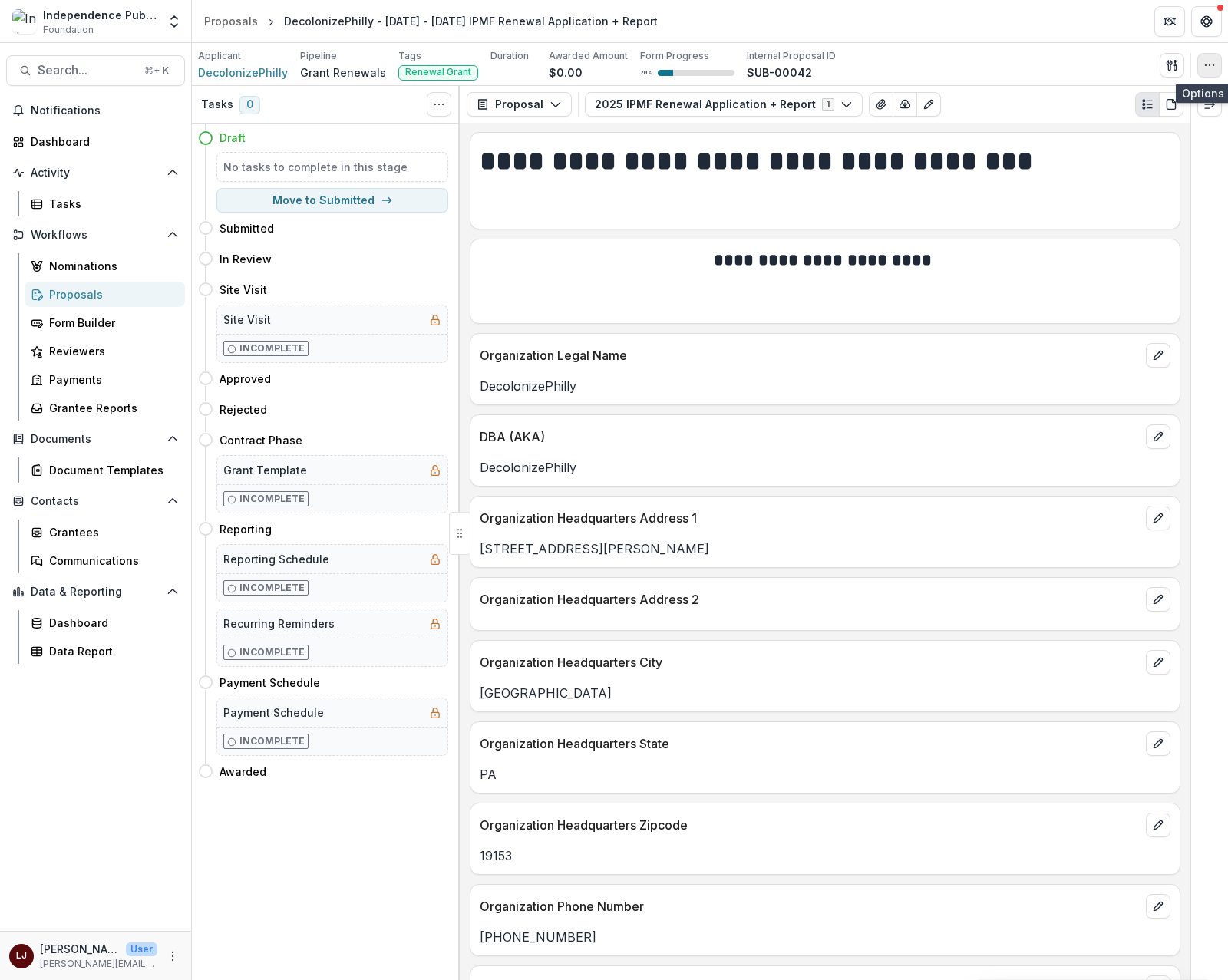
click at [1213, 64] on icon "button" at bounding box center [1209, 65] width 13 height 13
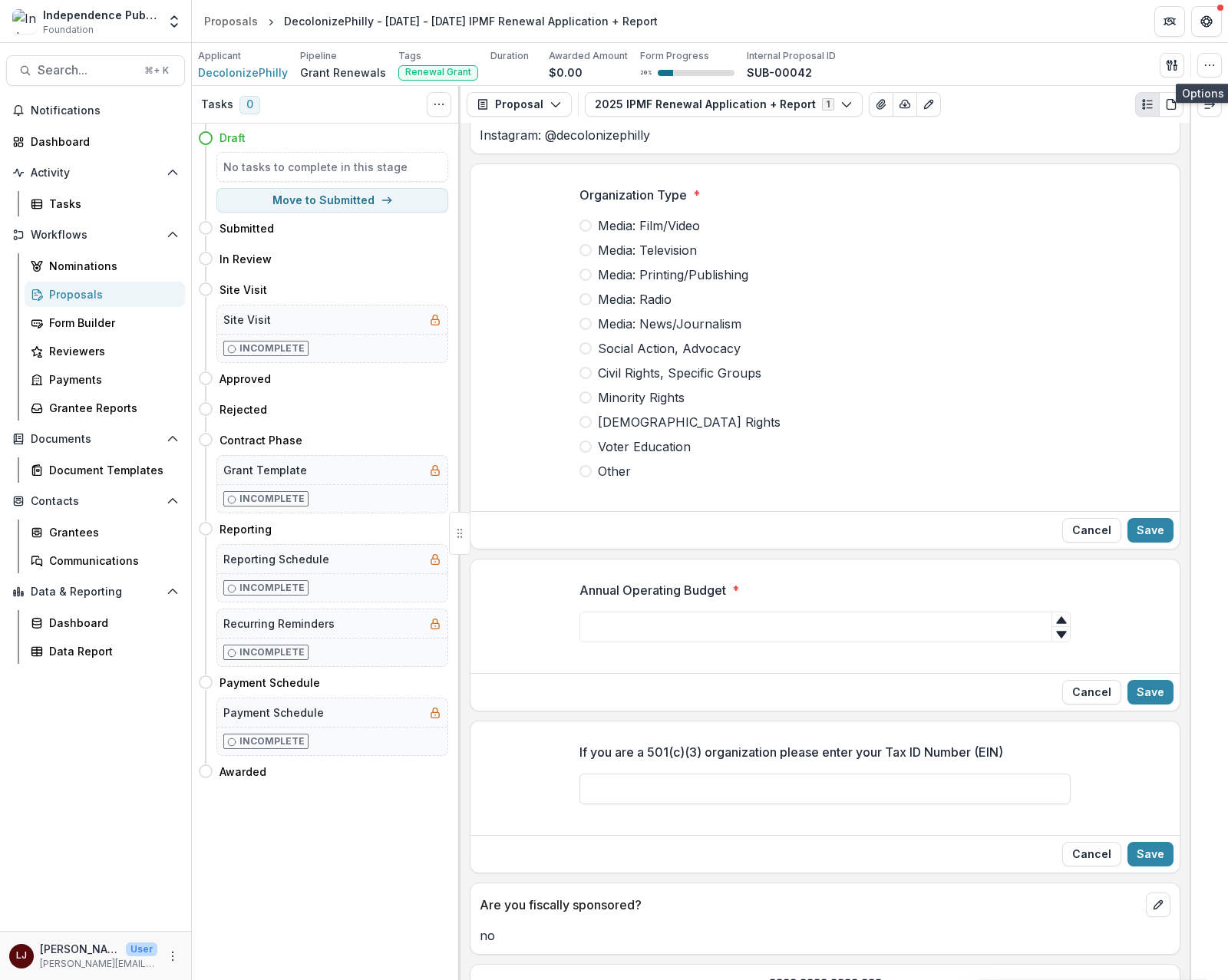
scroll to position [1031, 0]
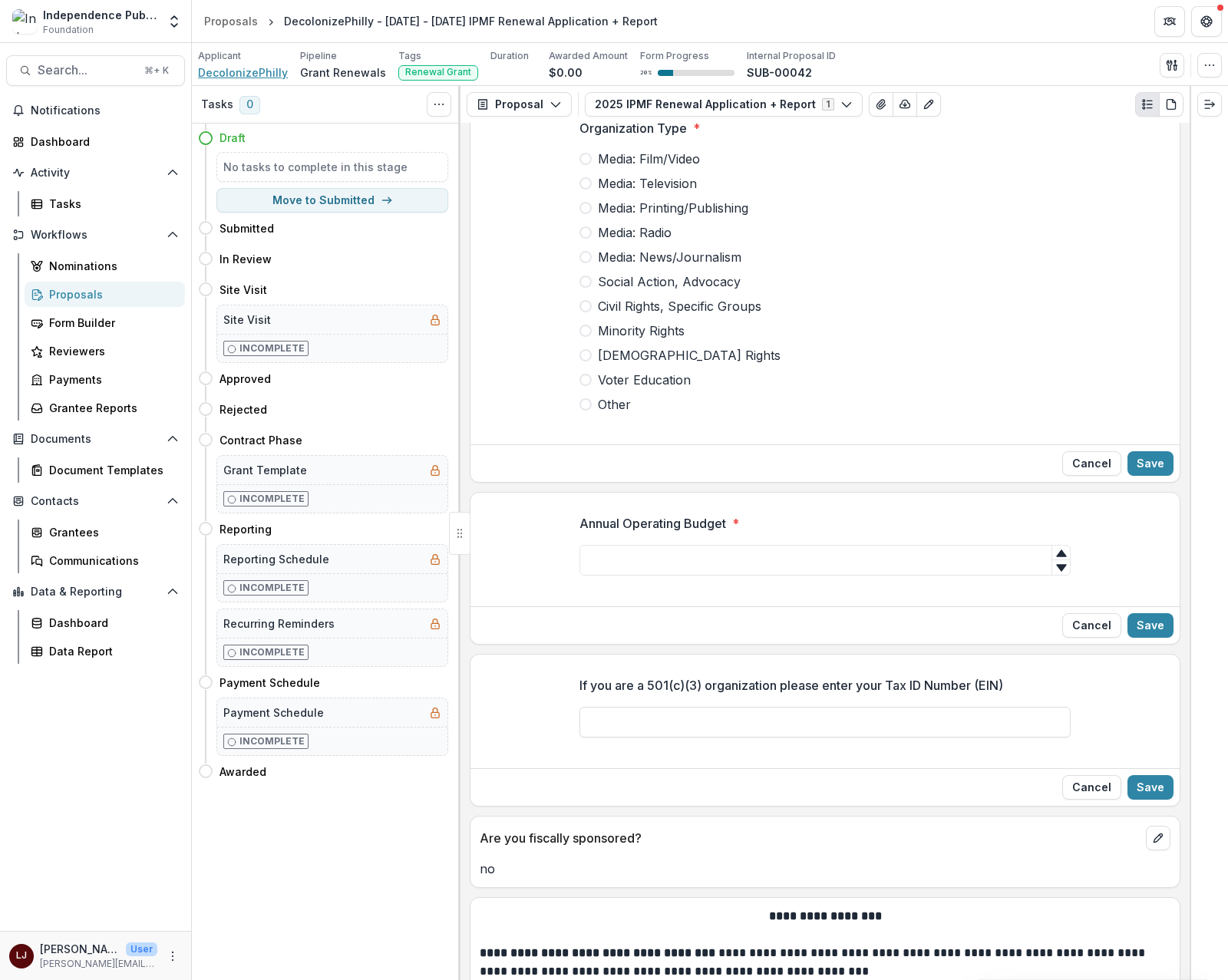
click at [252, 71] on span "DecolonizePhilly" at bounding box center [243, 72] width 90 height 16
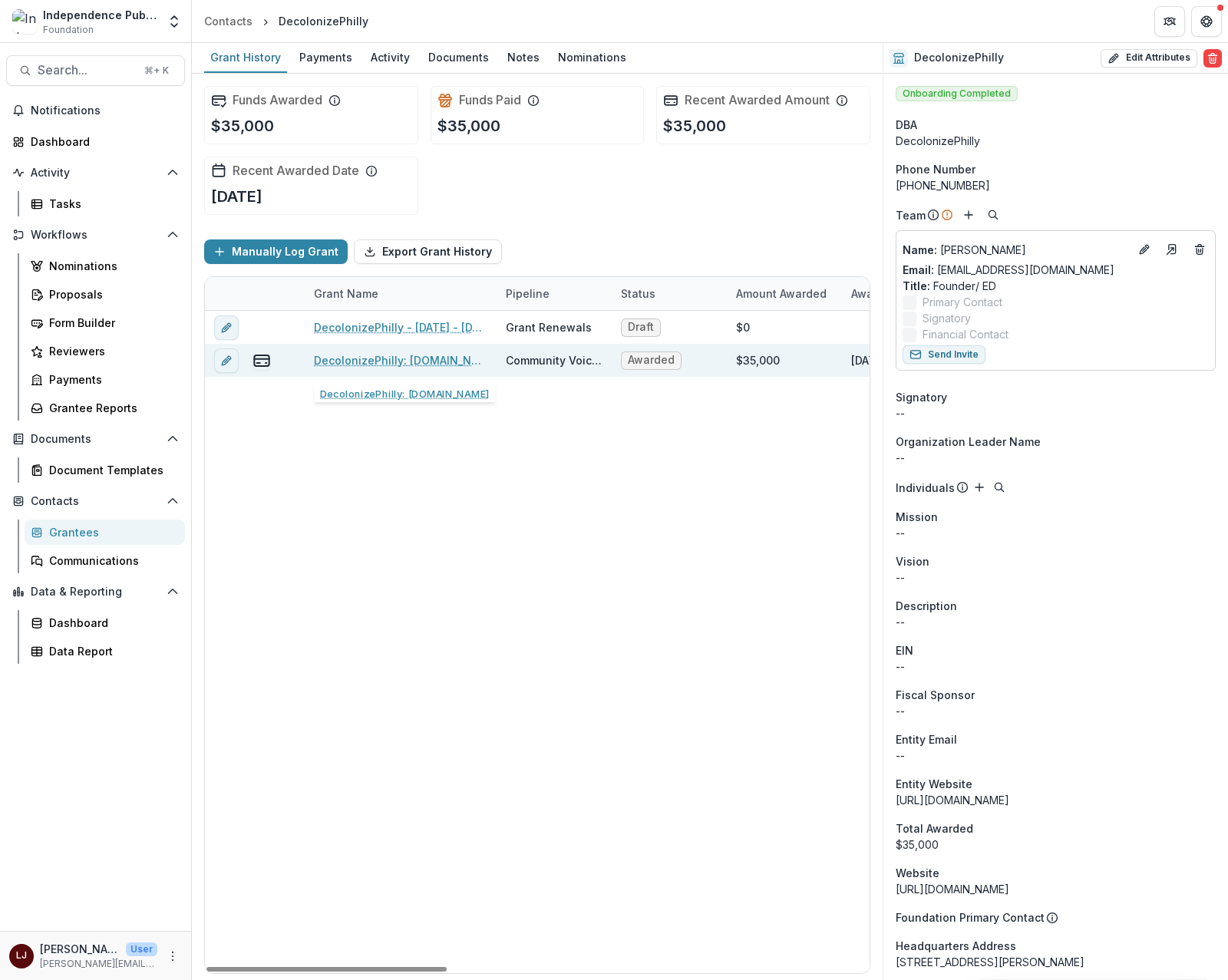
click at [421, 361] on link "DecolonizePhilly: [DOMAIN_NAME]" at bounding box center [401, 360] width 174 height 16
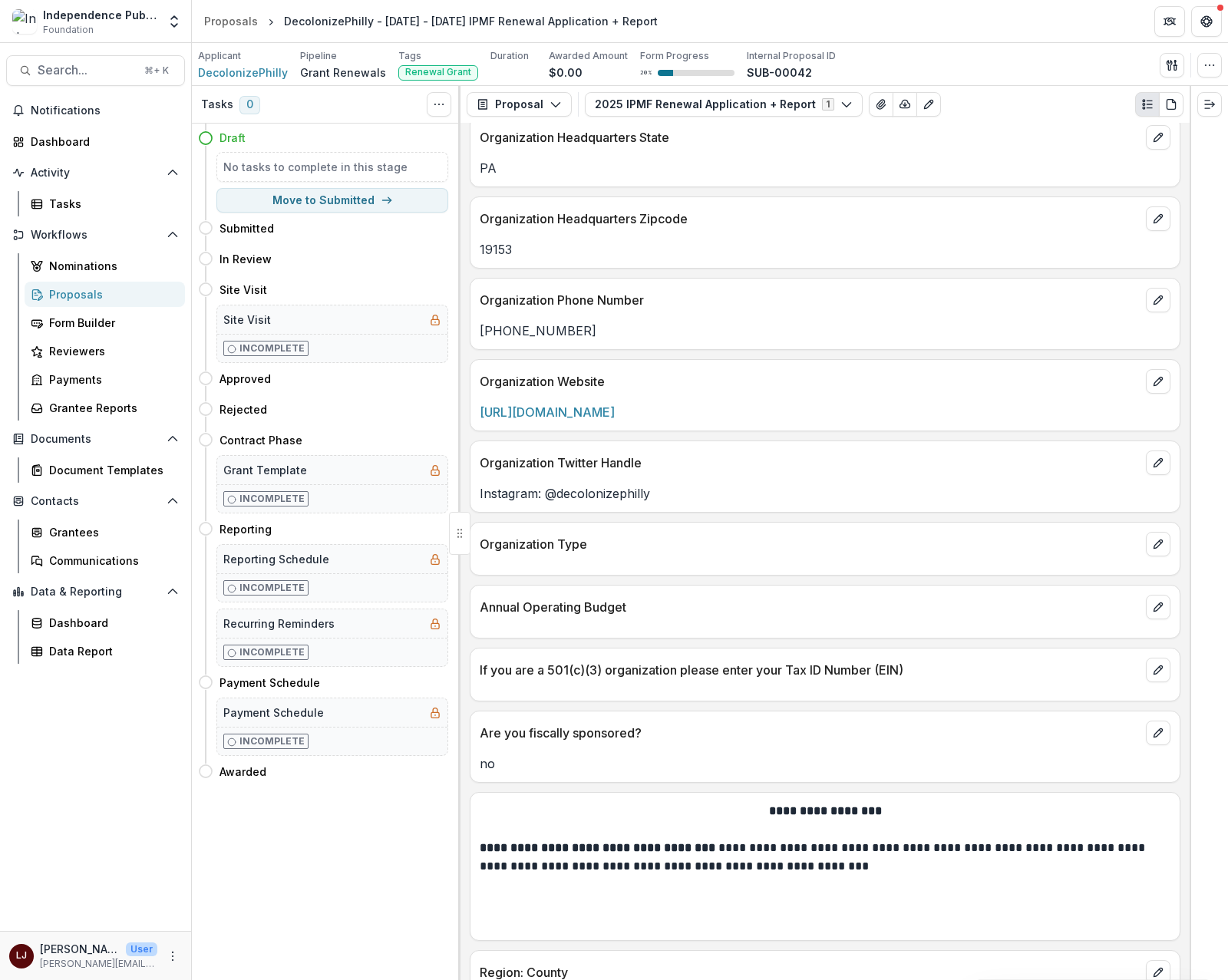
scroll to position [649, 0]
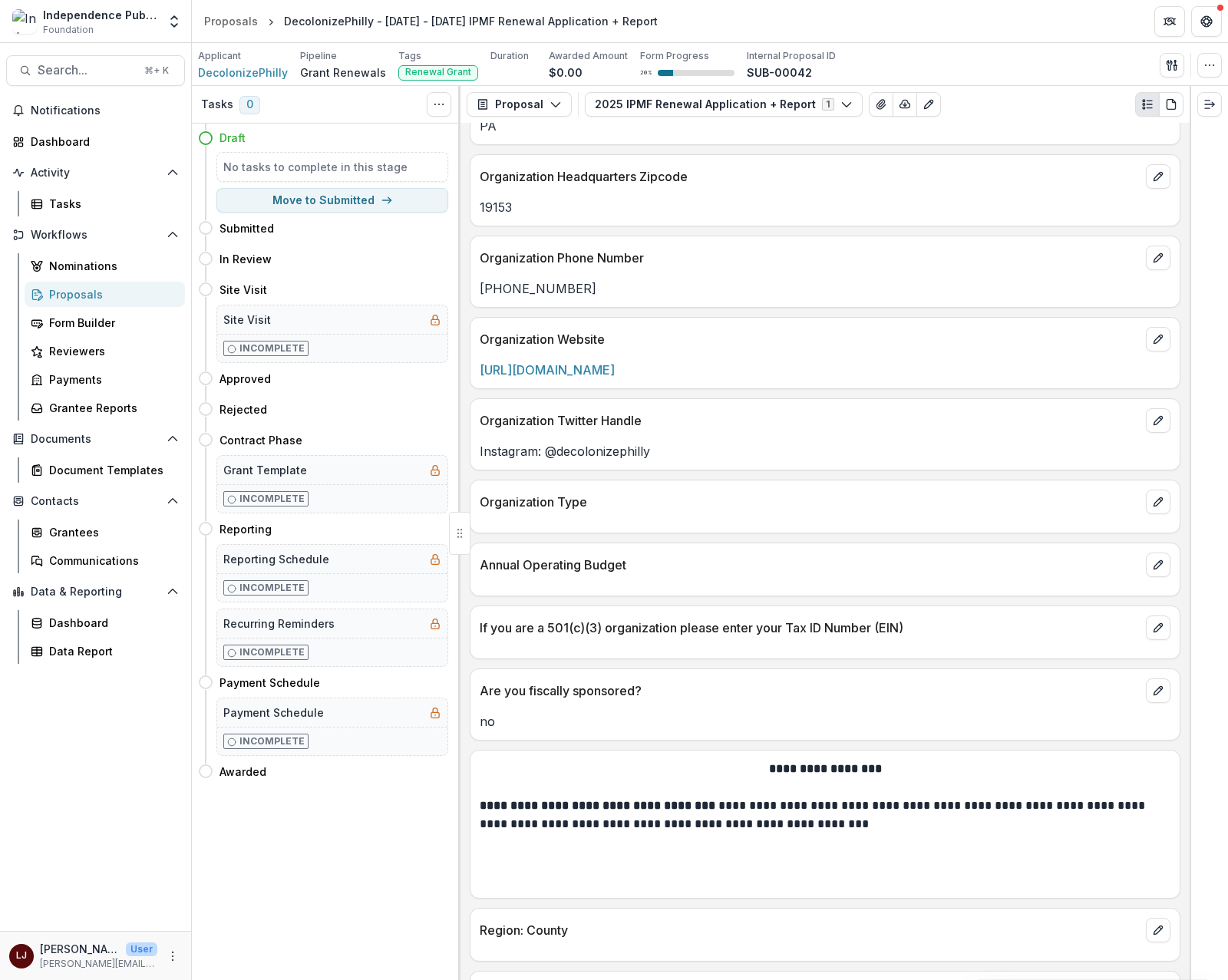
click at [540, 430] on p "Organization Twitter Handle" at bounding box center [809, 420] width 660 height 19
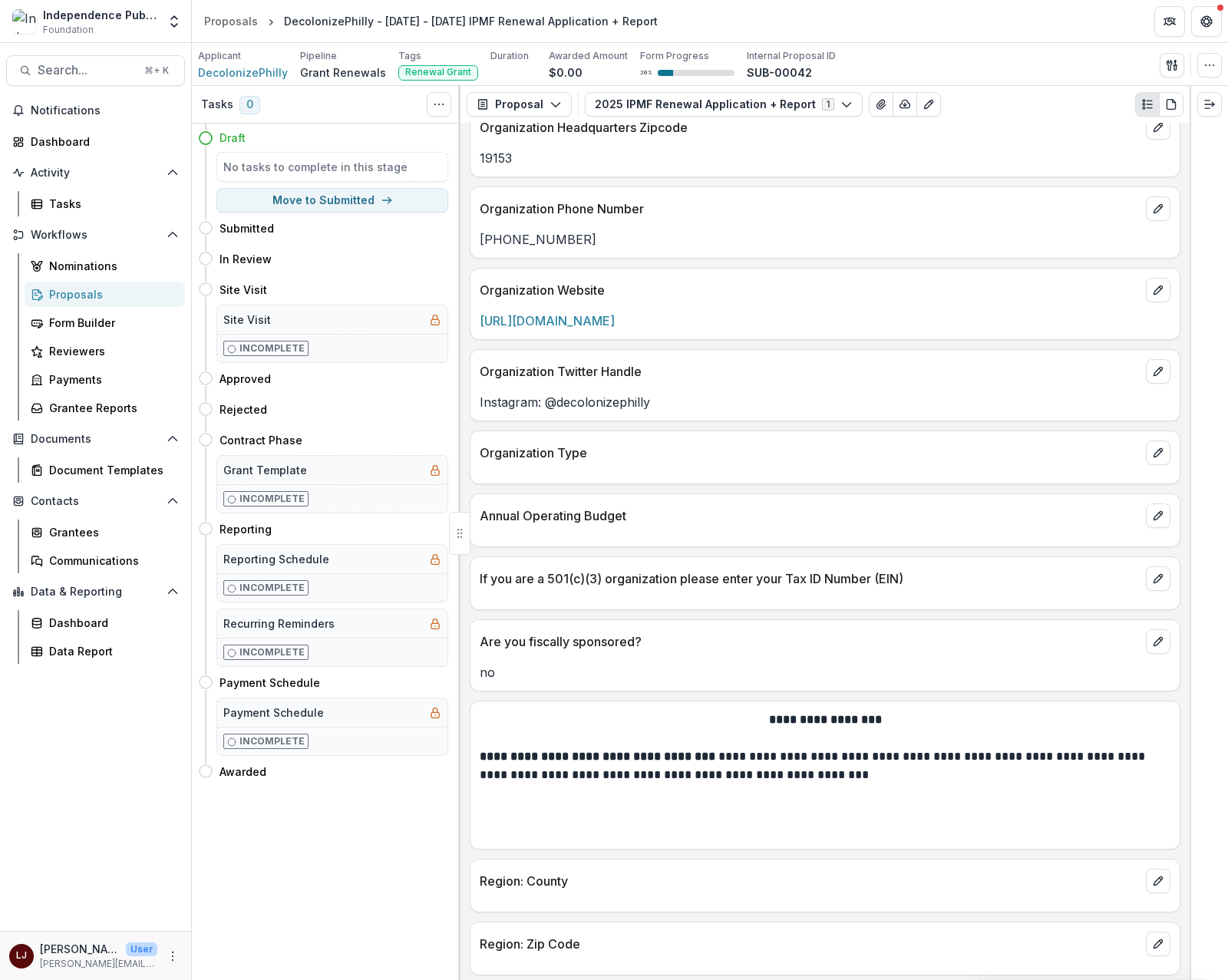
scroll to position [747, 0]
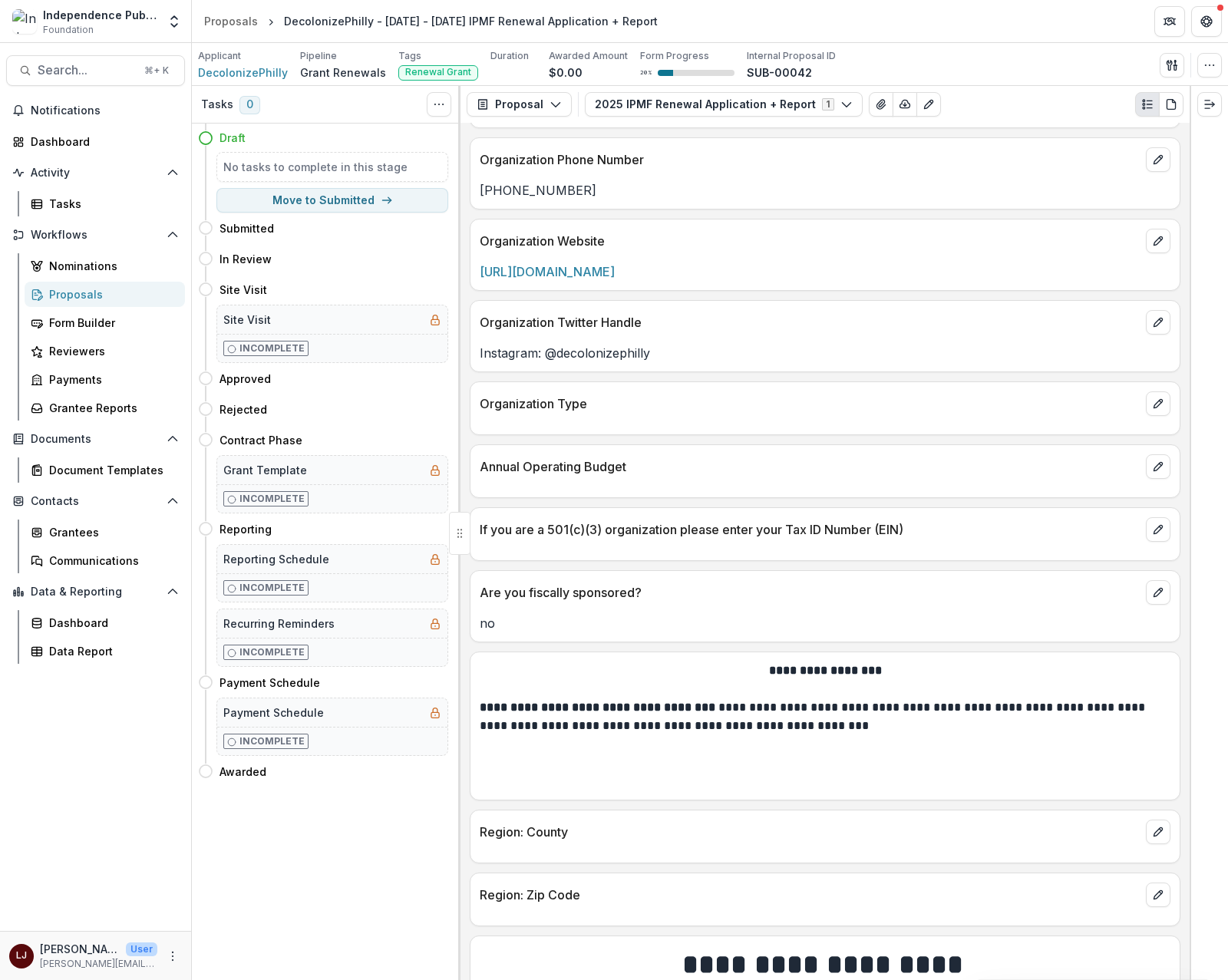
click at [546, 426] on div at bounding box center [825, 420] width 710 height 9
click at [549, 412] on p "Organization Type" at bounding box center [809, 404] width 660 height 19
drag, startPoint x: 1173, startPoint y: 416, endPoint x: 1165, endPoint y: 417, distance: 8.1
click at [1172, 416] on div "Organization Type" at bounding box center [825, 399] width 710 height 34
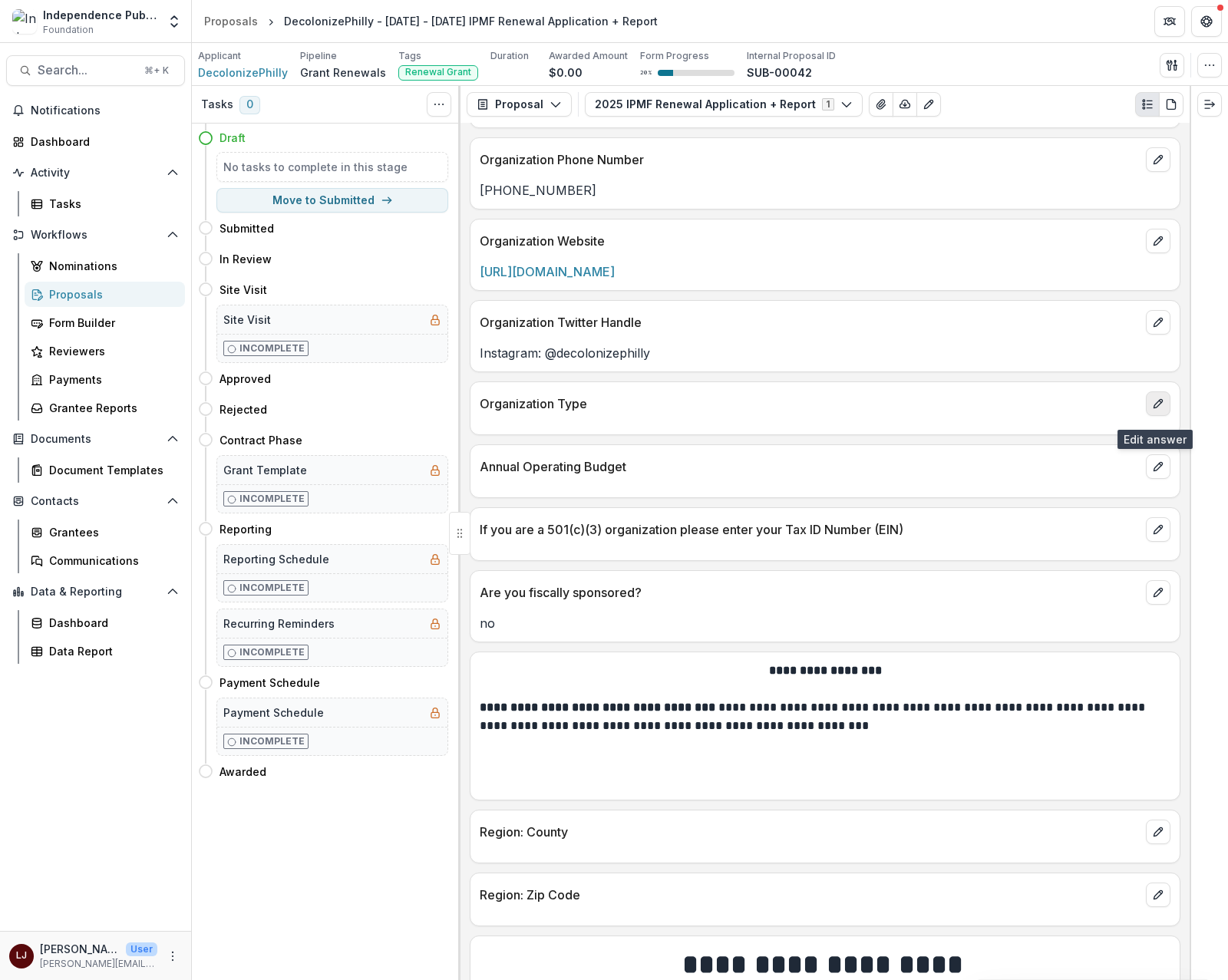
click at [1158, 410] on icon "edit" at bounding box center [1158, 404] width 13 height 13
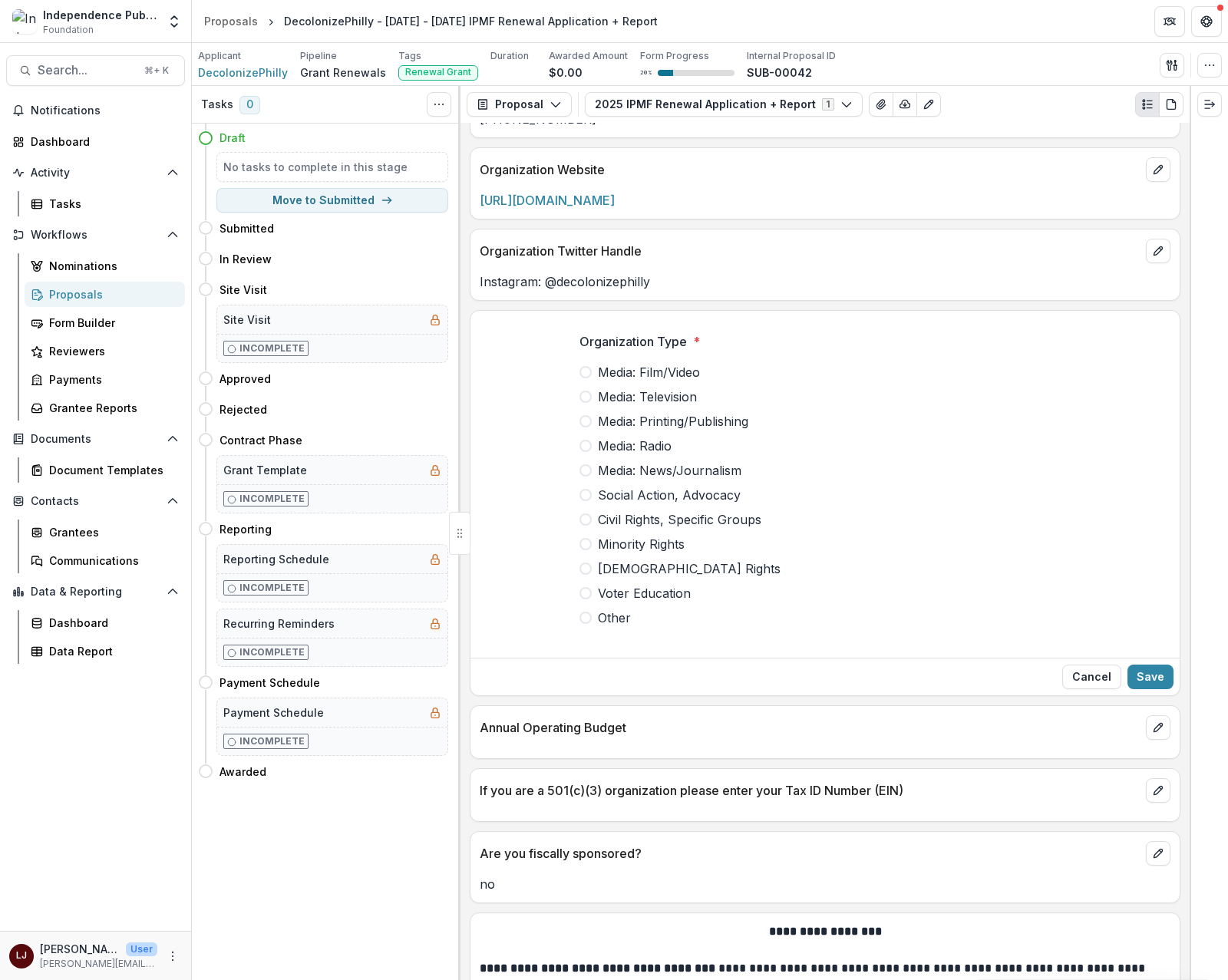
scroll to position [906, 0]
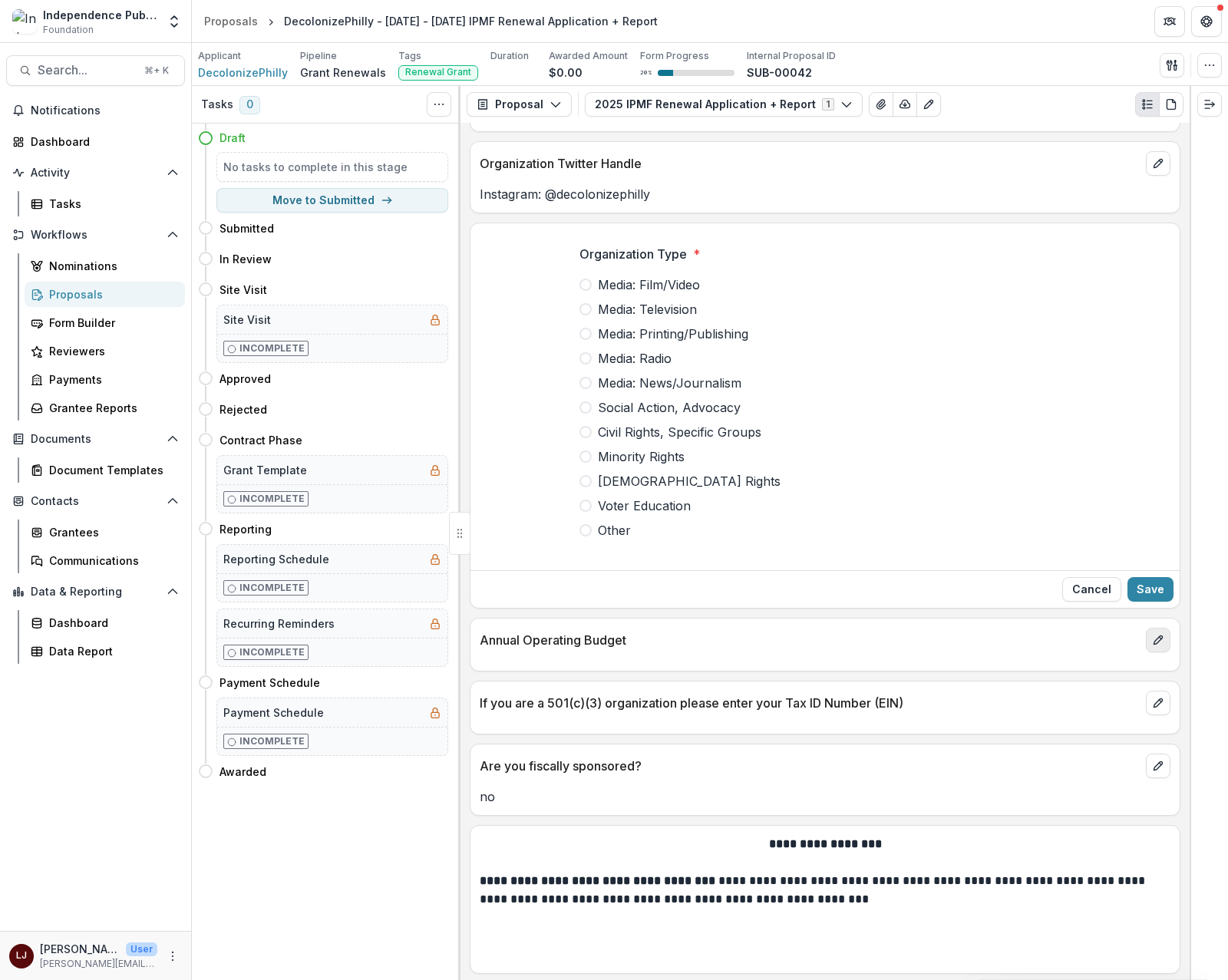
click at [1146, 649] on button "edit" at bounding box center [1158, 640] width 24 height 24
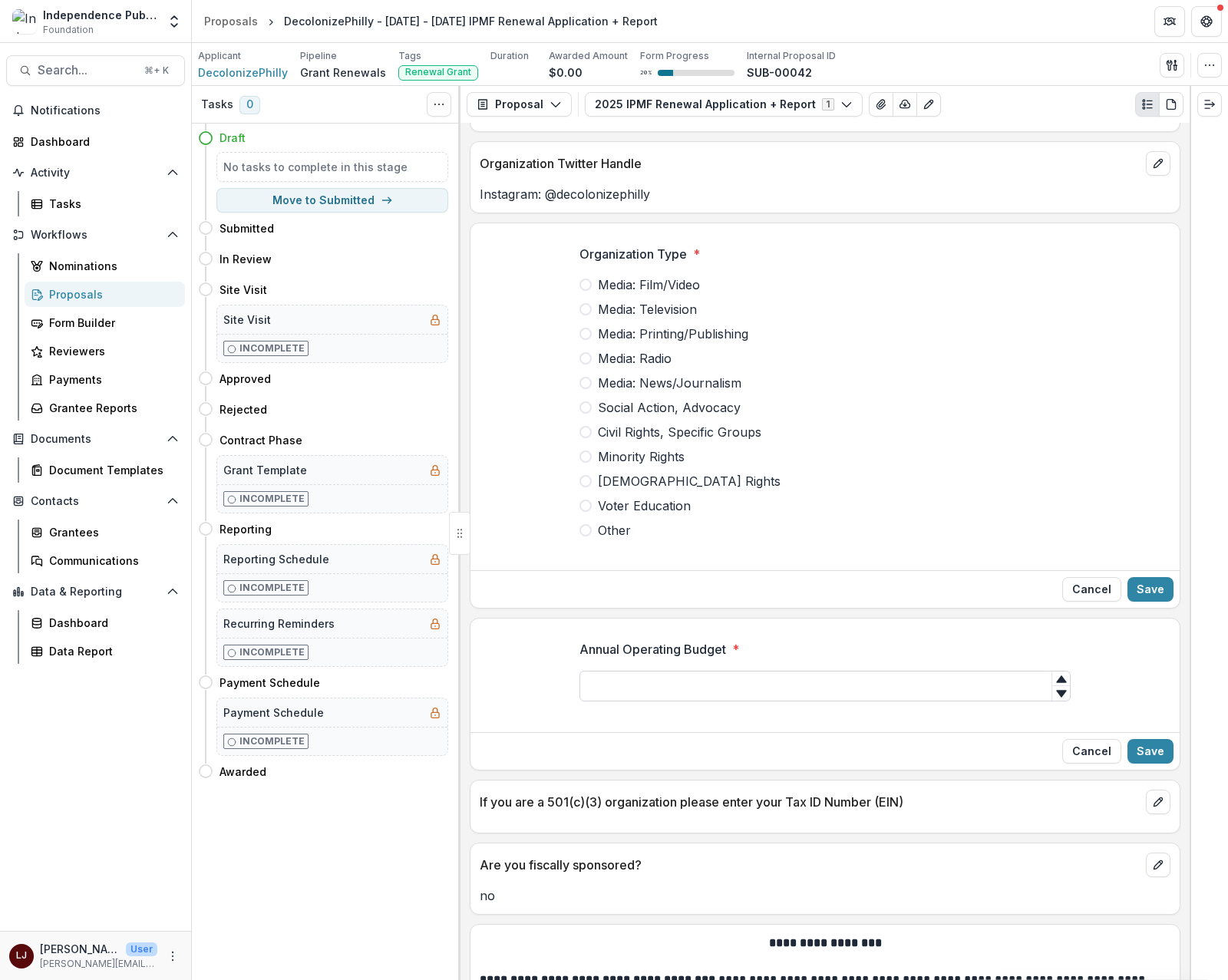
click at [984, 697] on input "Annual Operating Budget *" at bounding box center [825, 686] width 491 height 30
click at [788, 656] on label "Annual Operating Budget *" at bounding box center [821, 650] width 482 height 19
click at [788, 671] on input "Annual Operating Budget *" at bounding box center [825, 686] width 491 height 30
click at [647, 649] on p "Annual Operating Budget" at bounding box center [653, 650] width 147 height 19
click at [647, 671] on input "Annual Operating Budget *" at bounding box center [825, 686] width 491 height 30
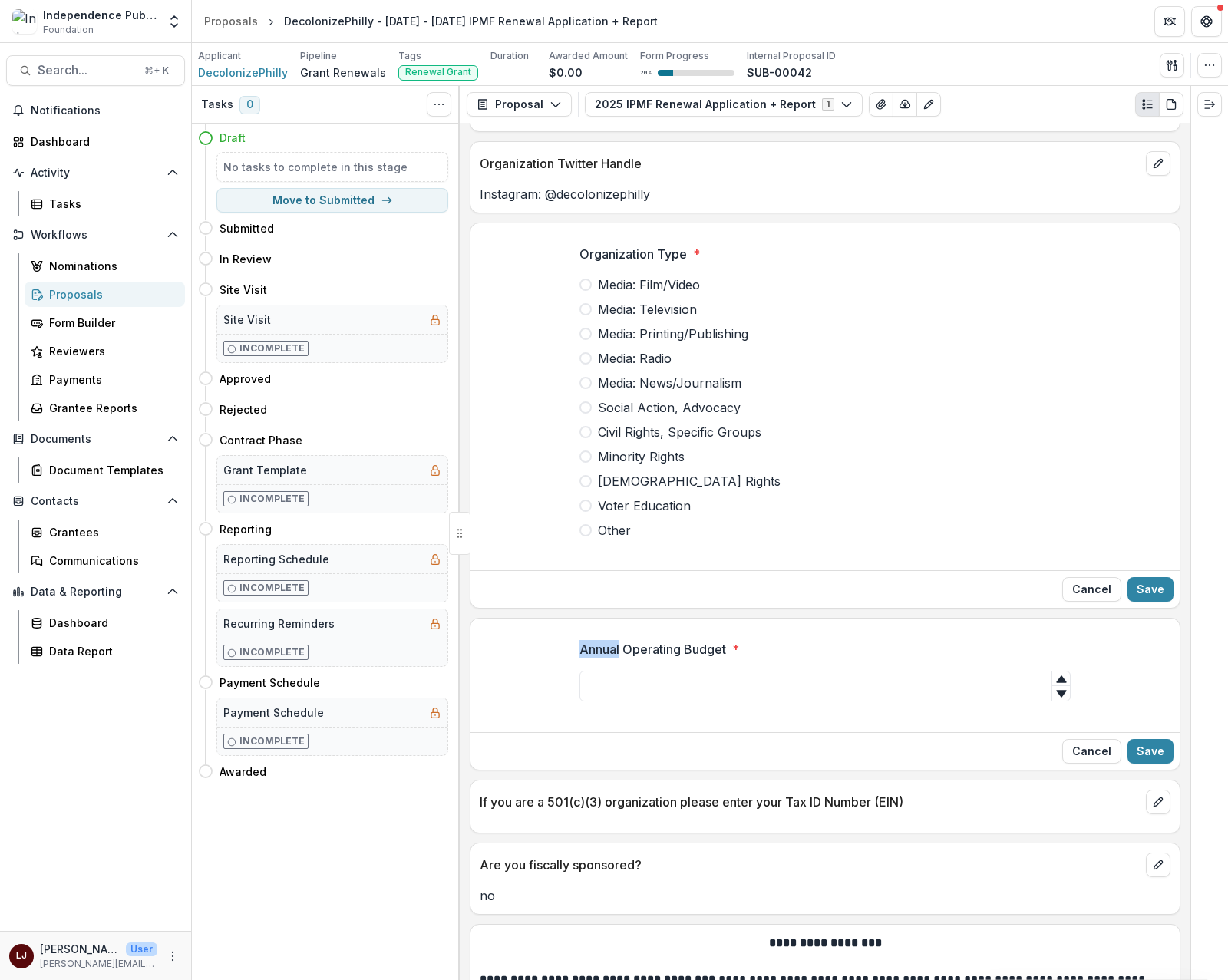
click at [647, 649] on p "Annual Operating Budget" at bounding box center [653, 650] width 147 height 19
click at [647, 671] on input "Annual Operating Budget *" at bounding box center [825, 686] width 491 height 30
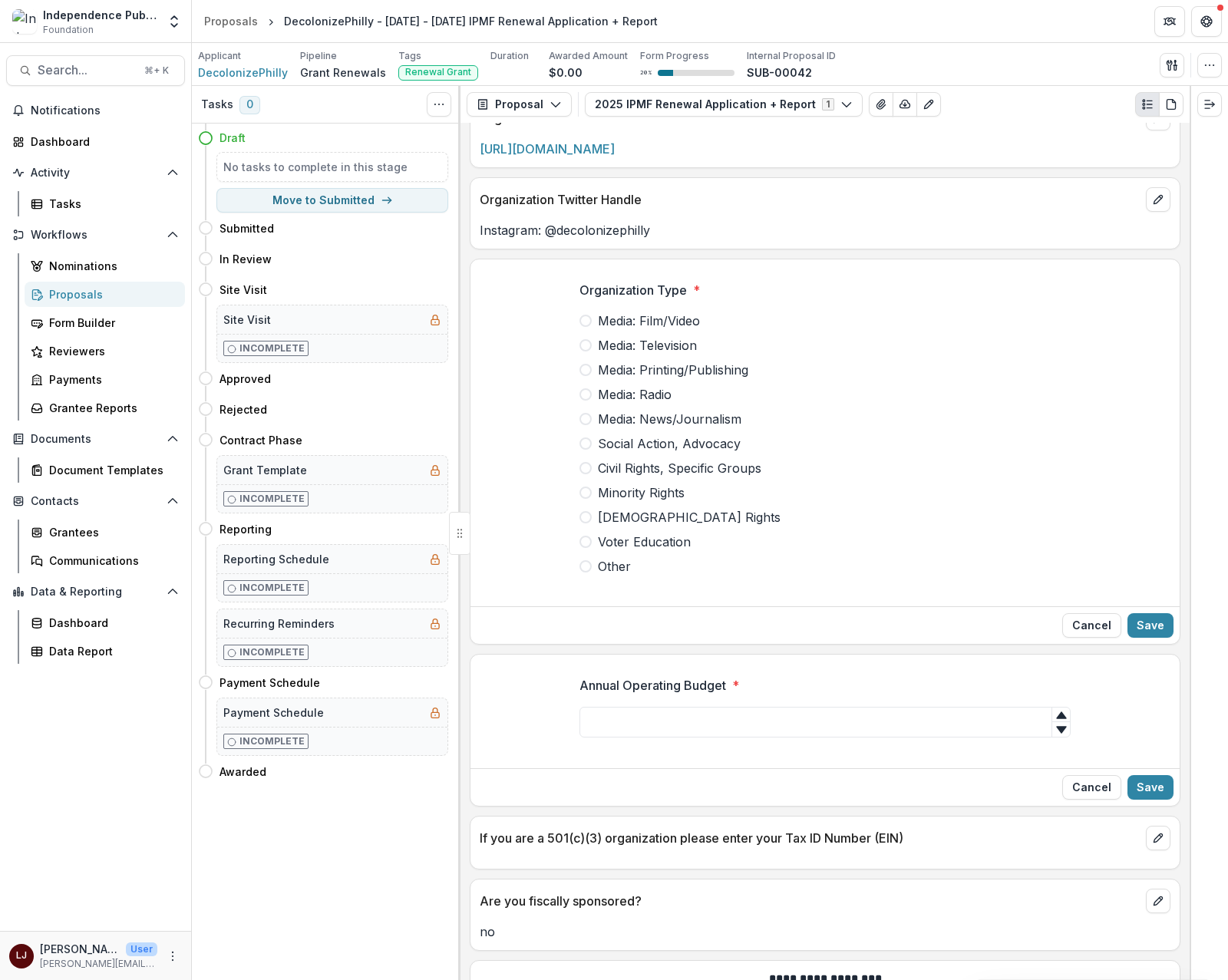
click at [617, 295] on p "Organization Type" at bounding box center [634, 290] width 108 height 19
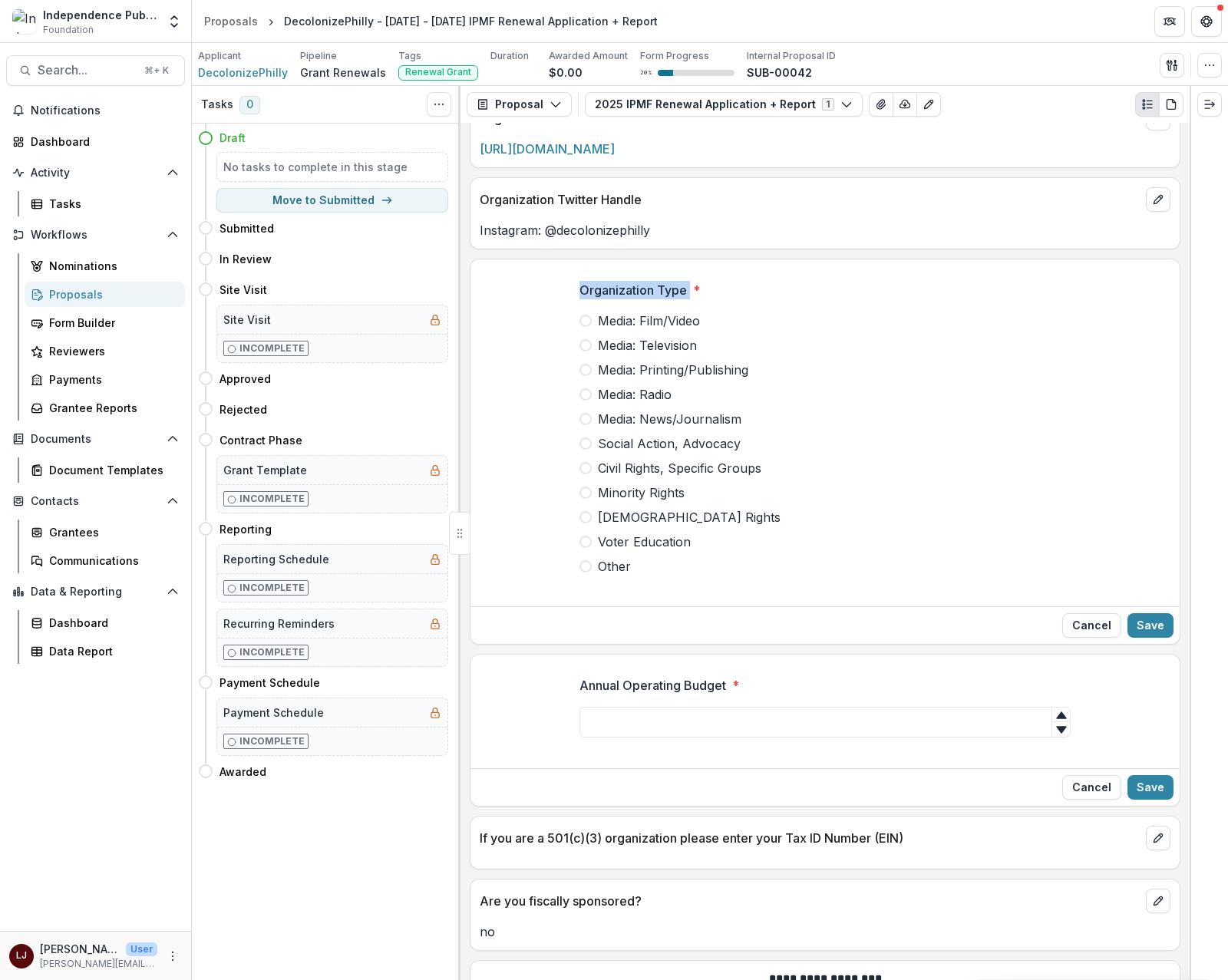
click at [617, 295] on p "Organization Type" at bounding box center [634, 290] width 108 height 19
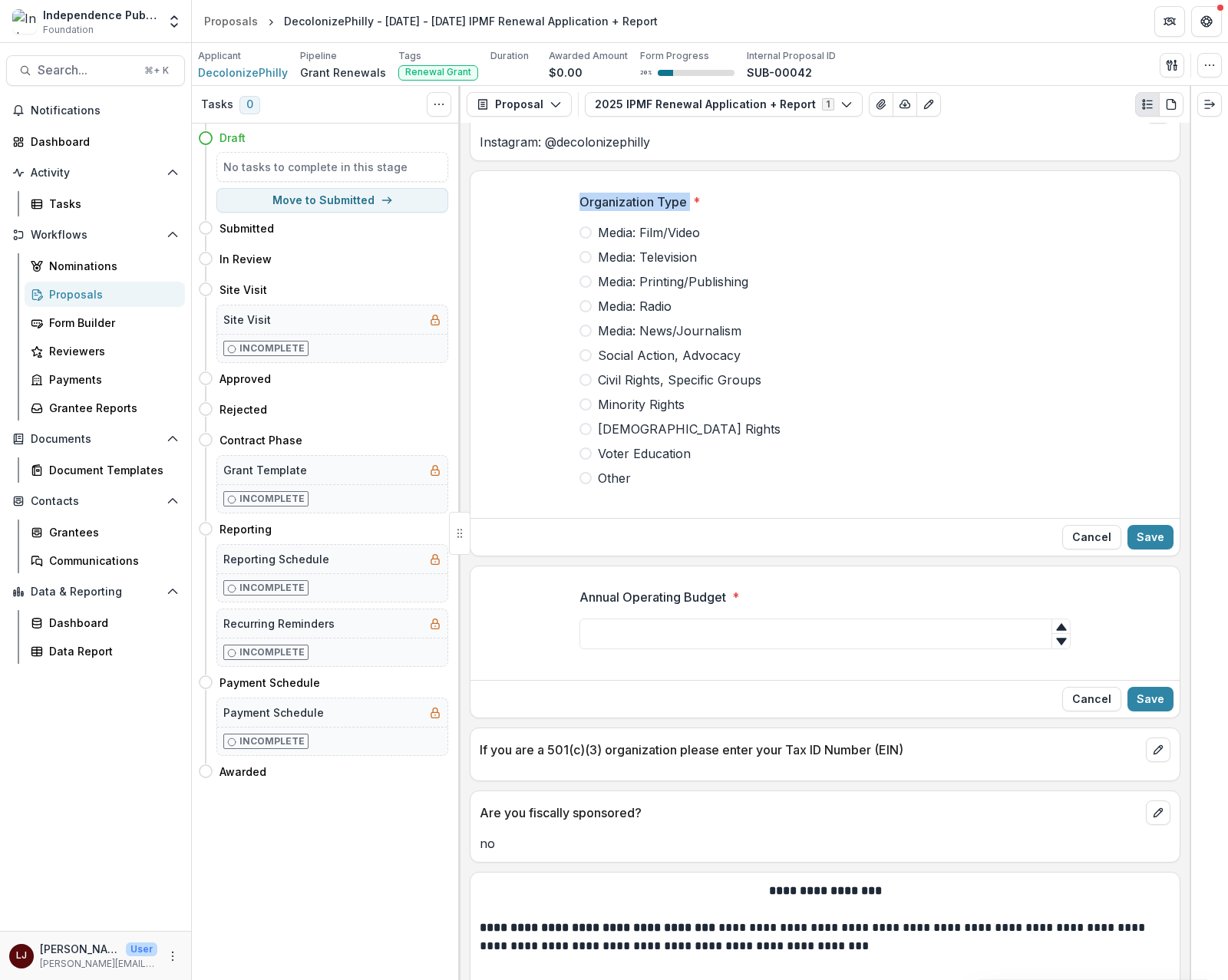
scroll to position [1057, 0]
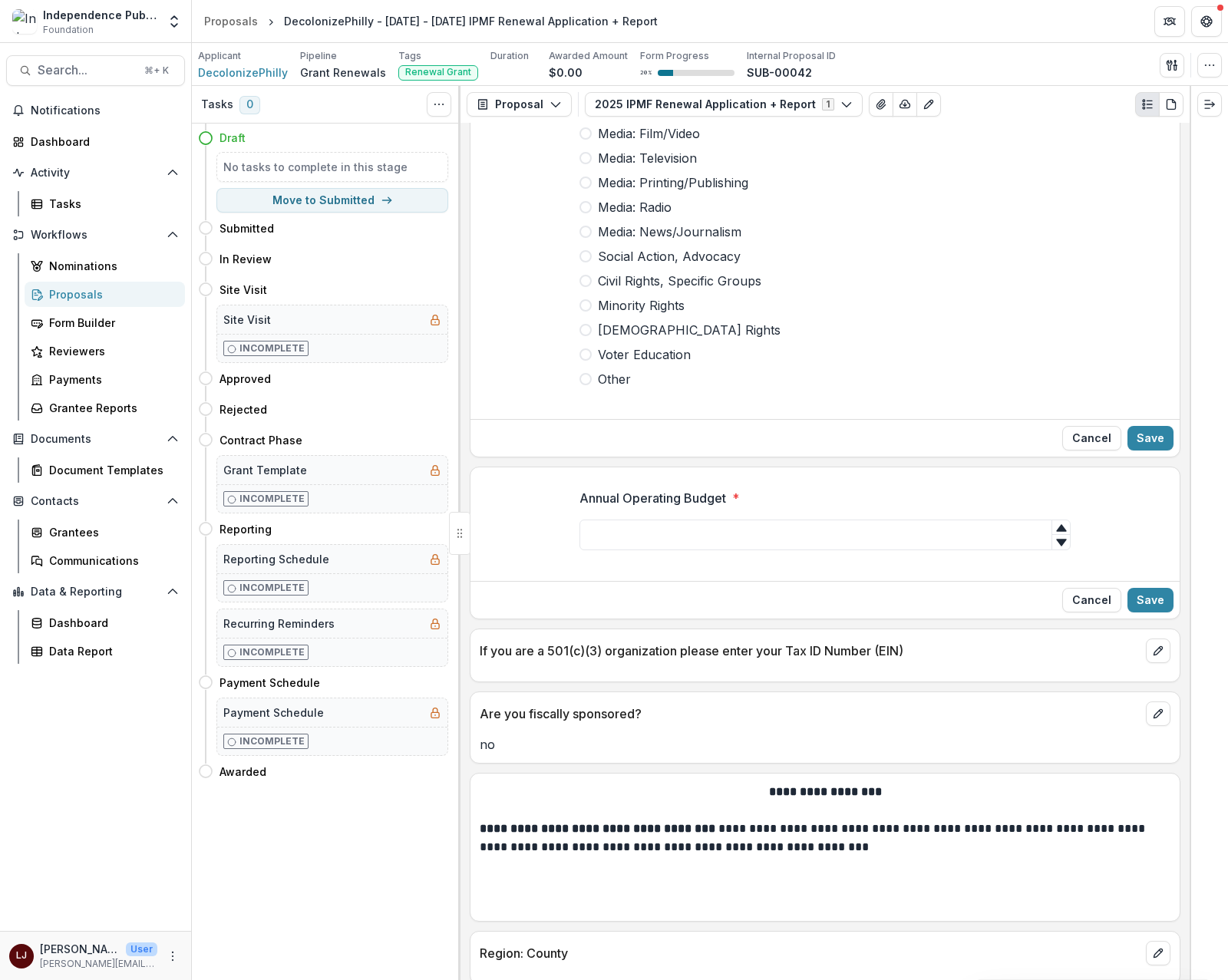
click at [608, 506] on p "Annual Operating Budget" at bounding box center [653, 498] width 147 height 19
click at [608, 520] on input "Annual Operating Budget *" at bounding box center [825, 535] width 491 height 30
click at [608, 506] on p "Annual Operating Budget" at bounding box center [653, 498] width 147 height 19
click at [608, 520] on input "Annual Operating Budget *" at bounding box center [825, 535] width 491 height 30
click at [608, 506] on p "Annual Operating Budget" at bounding box center [653, 498] width 147 height 19
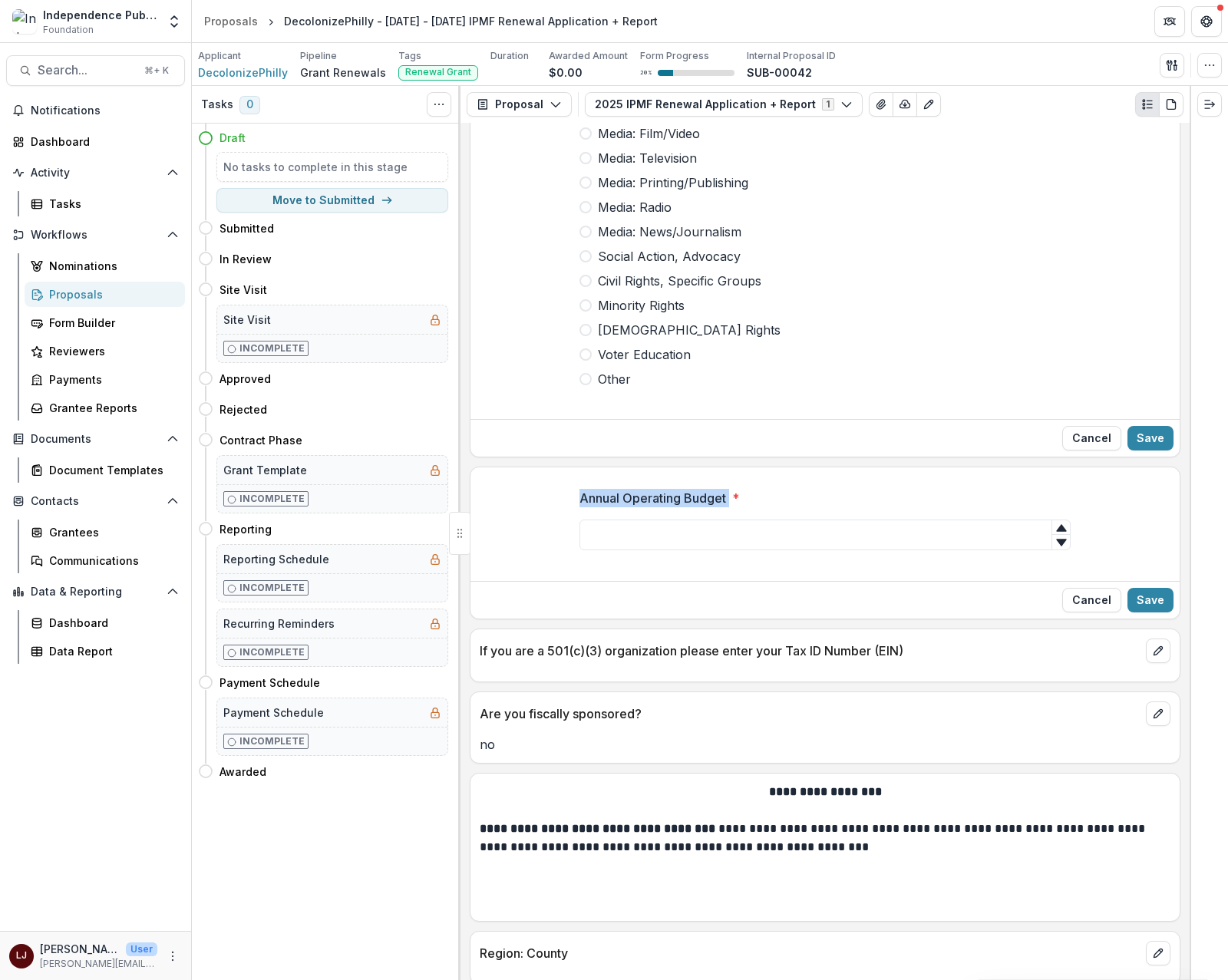
click at [608, 520] on input "Annual Operating Budget *" at bounding box center [825, 535] width 491 height 30
copy p "Annual Operating Budget"
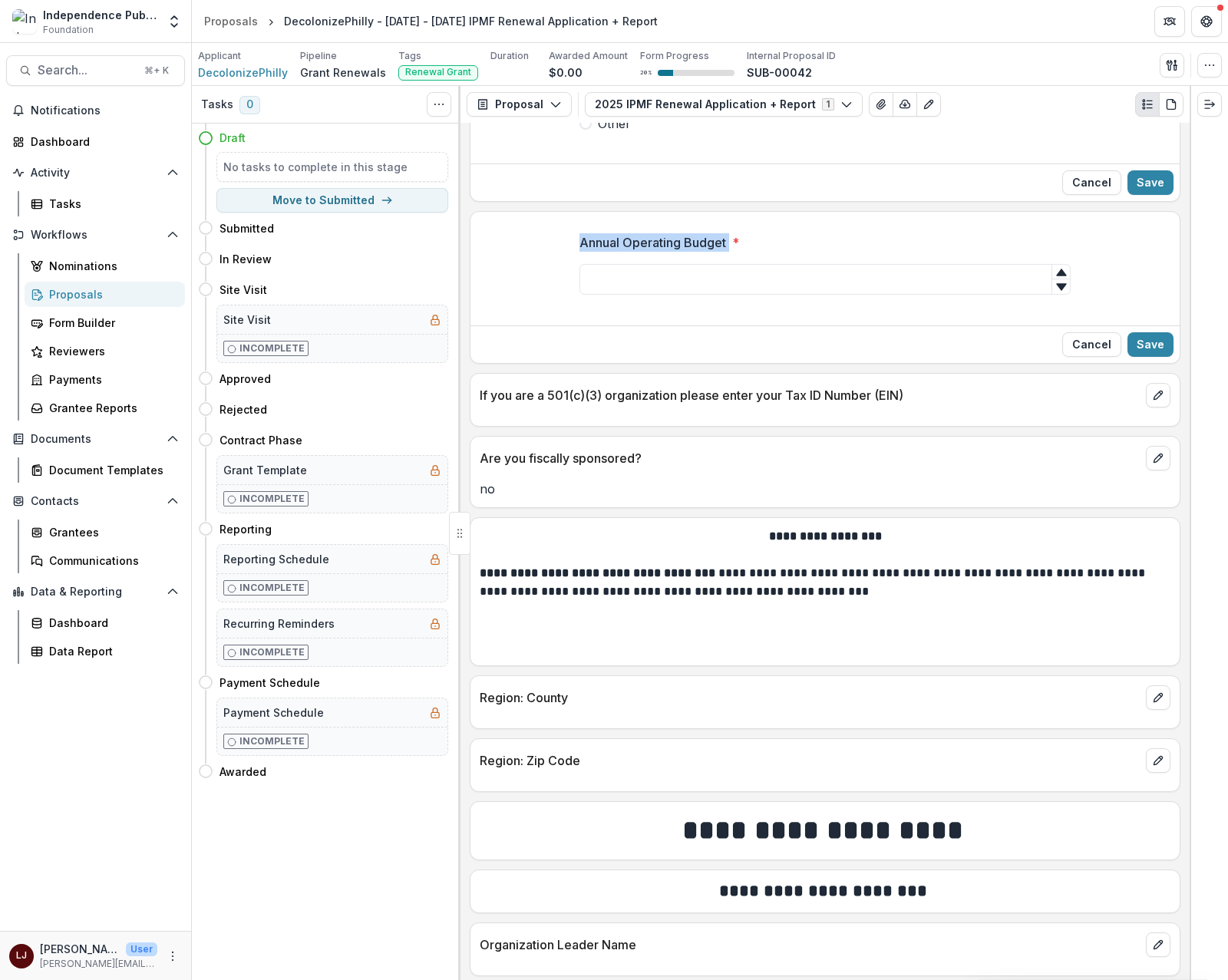
scroll to position [1314, 0]
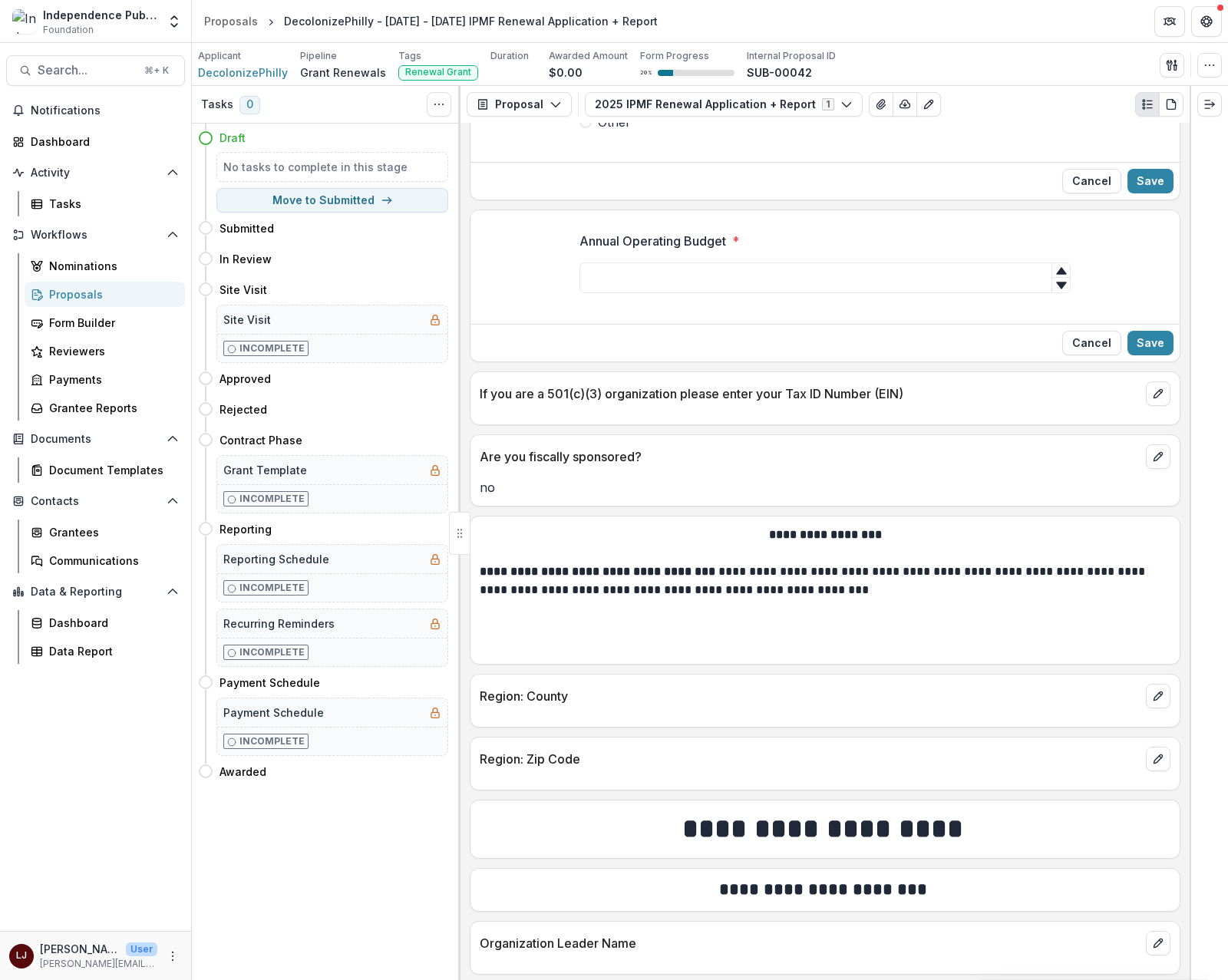
click at [735, 401] on p "If you are a 501(c)(3) organization please enter your Tax ID Number (EIN)" at bounding box center [809, 394] width 660 height 19
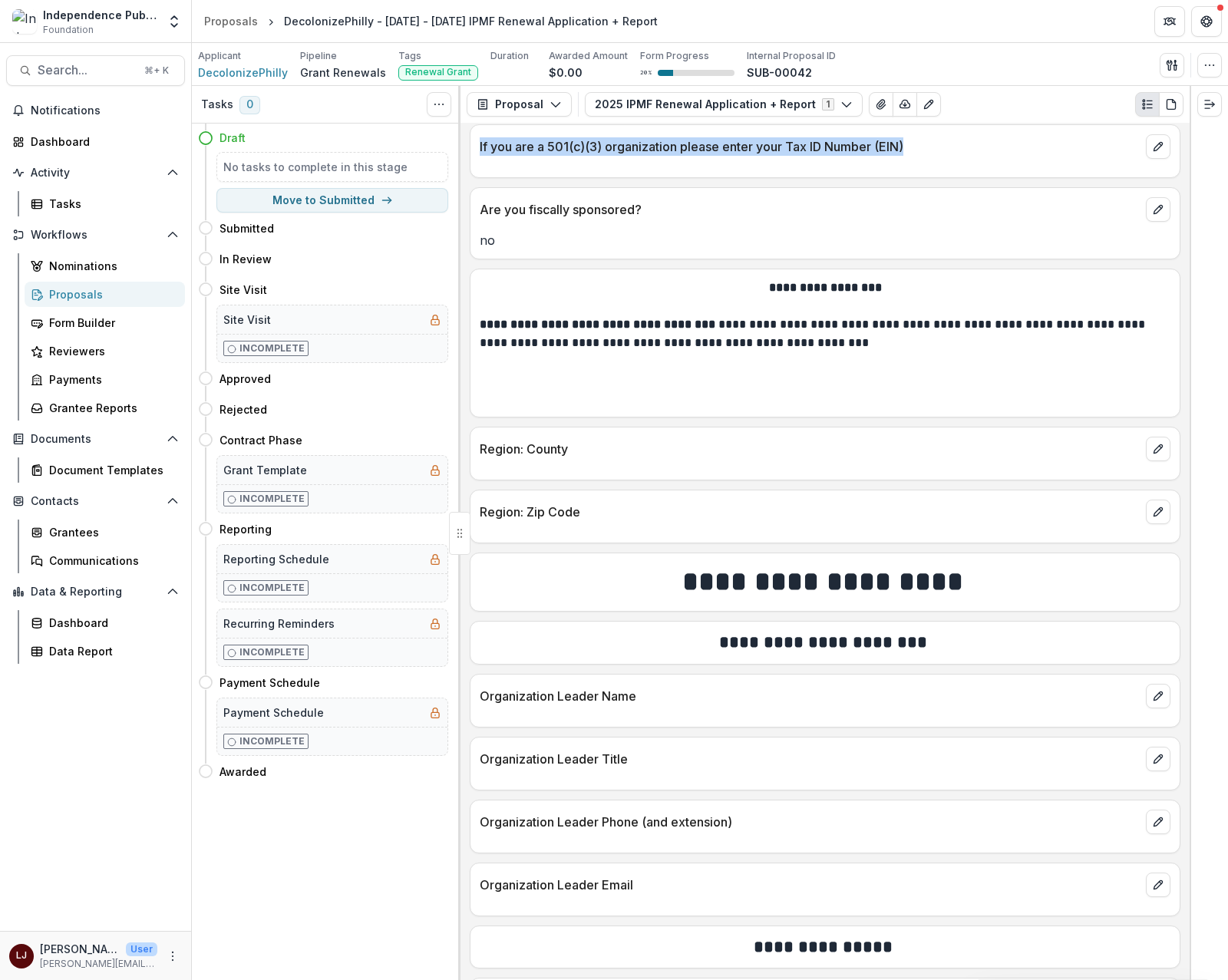
scroll to position [1582, 0]
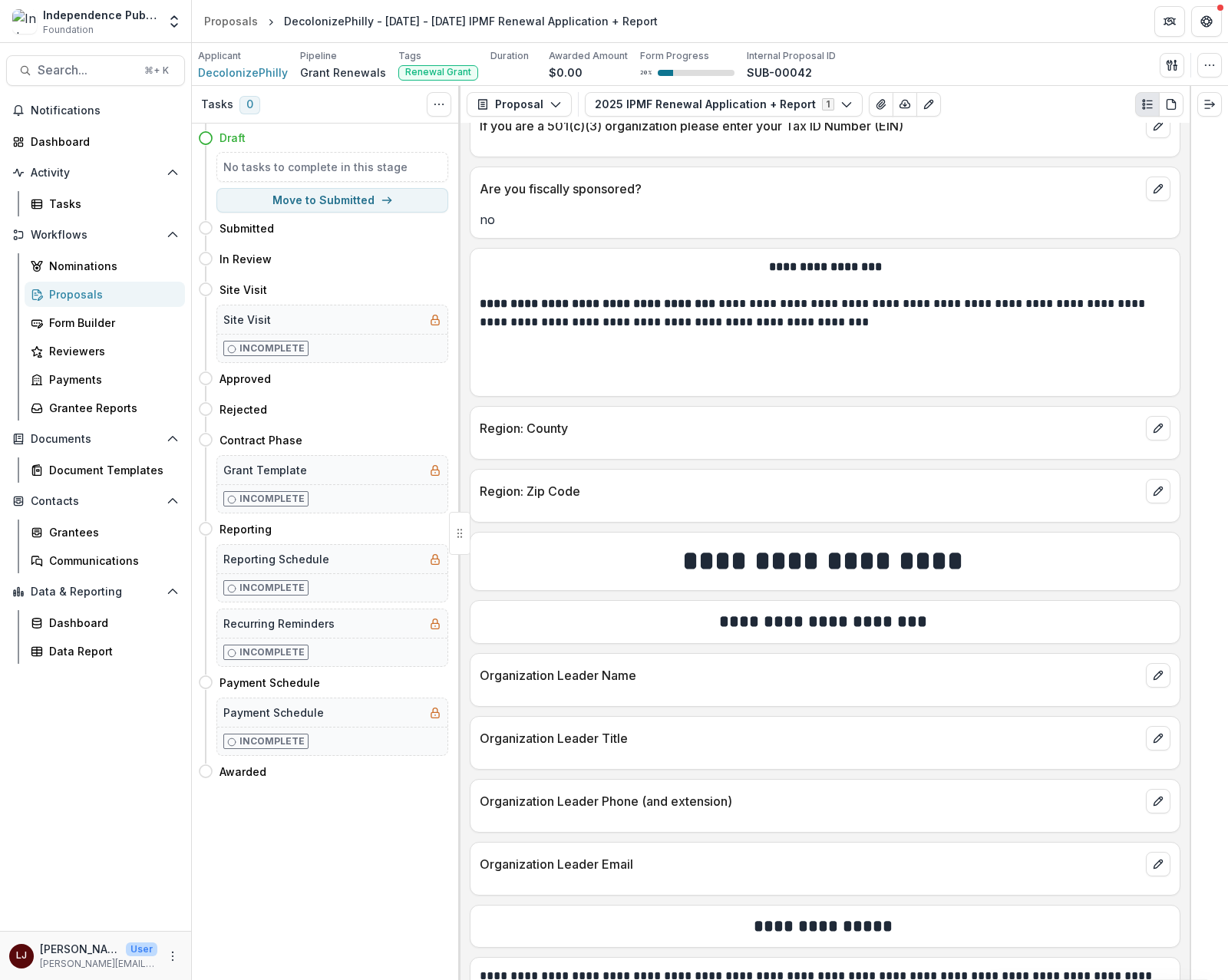
click at [531, 437] on p "Region: County" at bounding box center [809, 428] width 660 height 19
click at [704, 309] on strong "**********" at bounding box center [598, 303] width 239 height 12
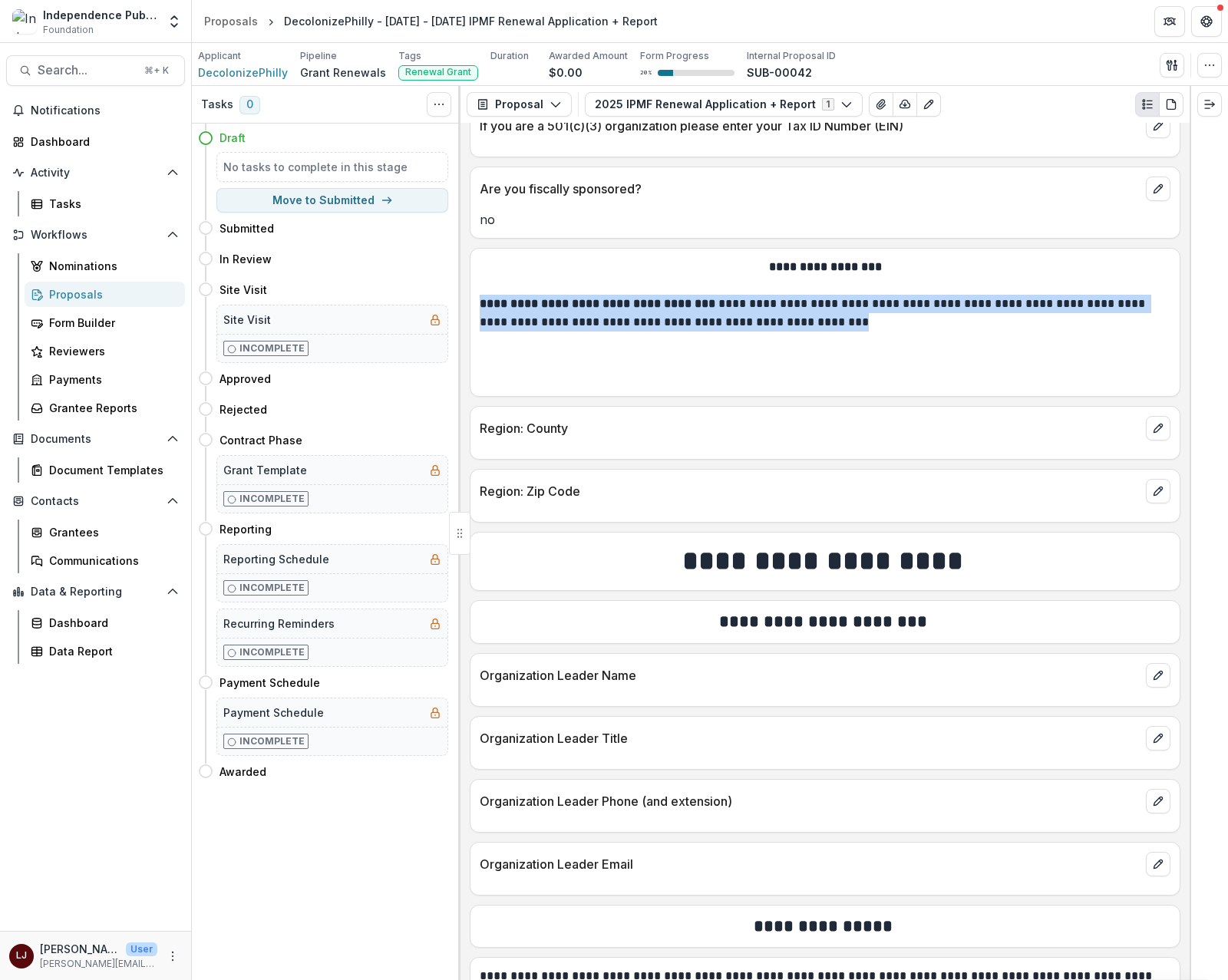
click at [704, 309] on strong "**********" at bounding box center [598, 303] width 239 height 12
click at [1159, 427] on line "edit" at bounding box center [1160, 426] width 3 height 3
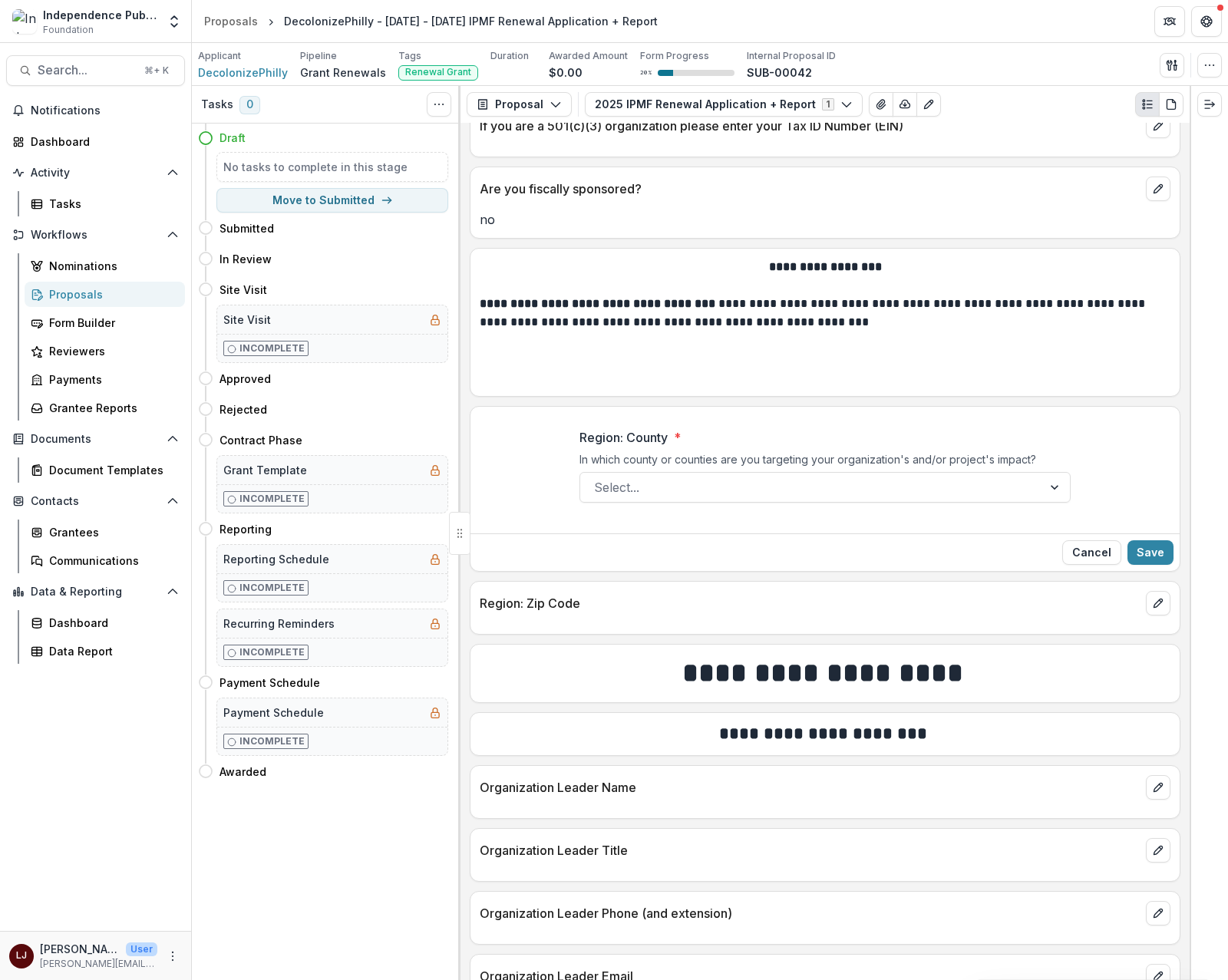
click at [660, 471] on div "In which county or counties are you targeting your organization's and/or projec…" at bounding box center [825, 462] width 491 height 19
click at [610, 443] on p "Region: County" at bounding box center [624, 437] width 88 height 19
click at [598, 478] on input "Region: County *" at bounding box center [596, 487] width 4 height 19
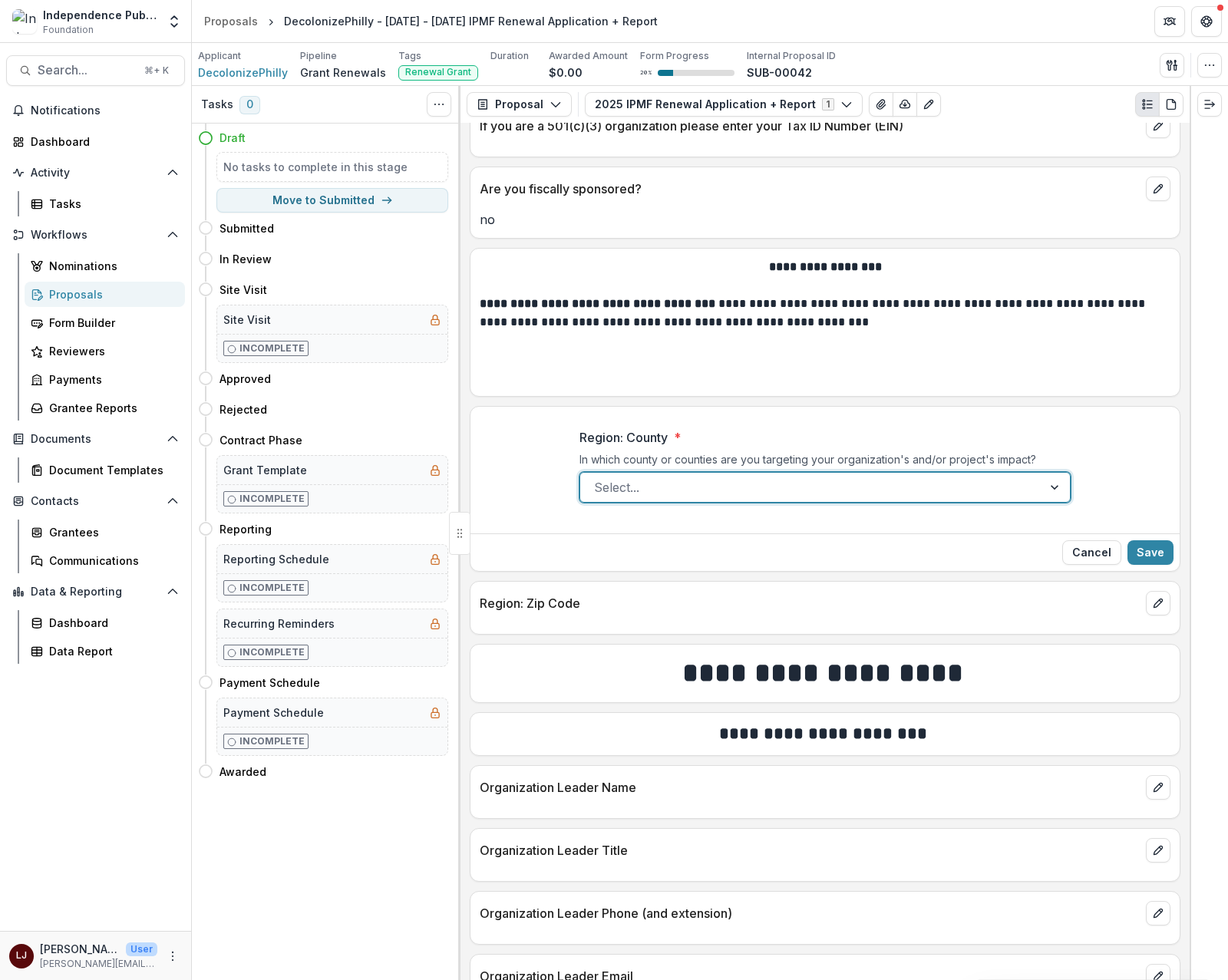
click at [588, 447] on p "Region: County" at bounding box center [624, 437] width 88 height 19
click at [594, 478] on input "Region: County *" at bounding box center [596, 487] width 4 height 19
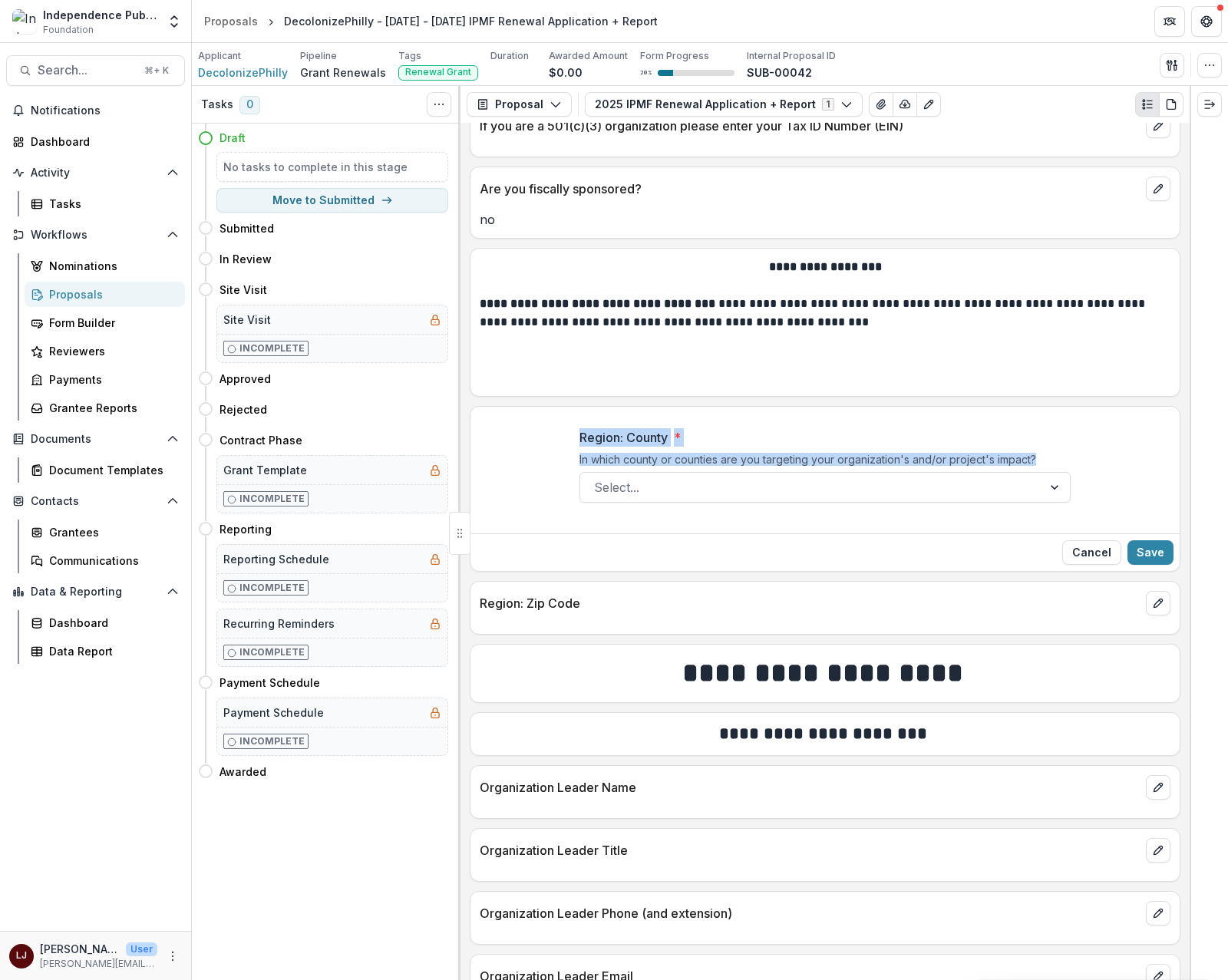
drag, startPoint x: 588, startPoint y: 451, endPoint x: 1049, endPoint y: 479, distance: 461.8
click at [1049, 479] on div "Region: County * In which county or counties are you targeting your organizatio…" at bounding box center [825, 465] width 491 height 74
copy div "Region: County * In which county or counties are you targeting your organizatio…"
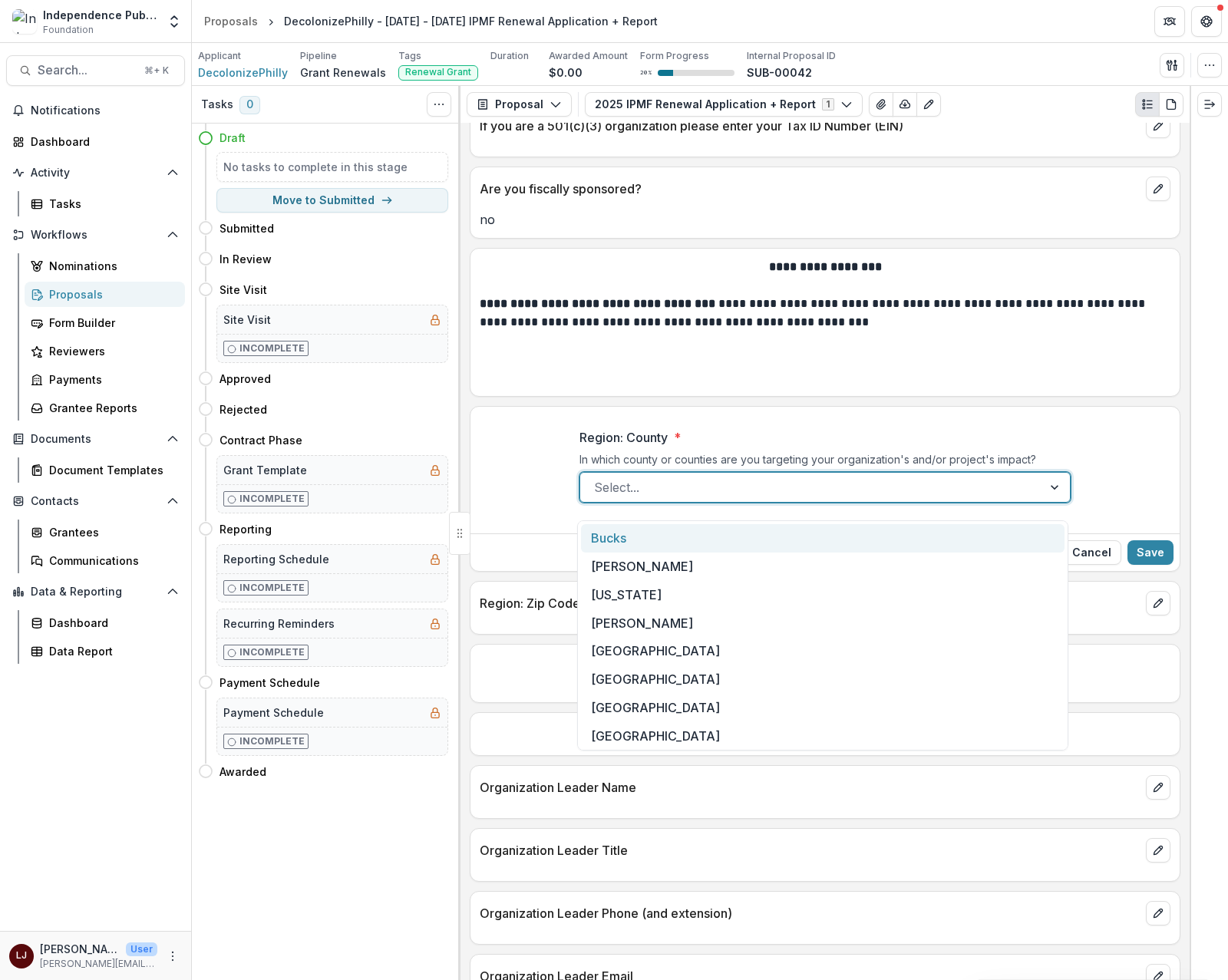
click at [1049, 501] on div at bounding box center [1056, 487] width 28 height 29
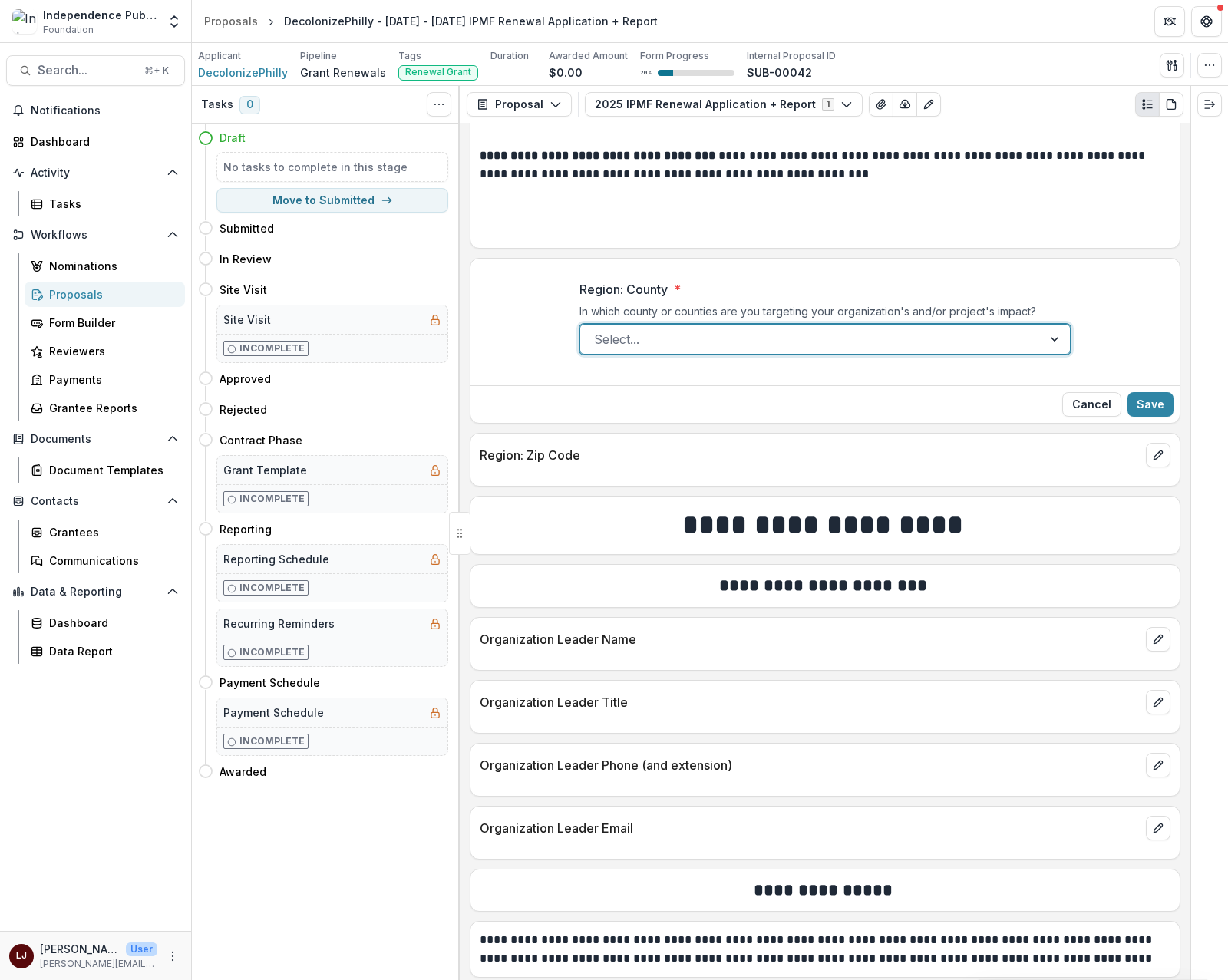
scroll to position [1732, 0]
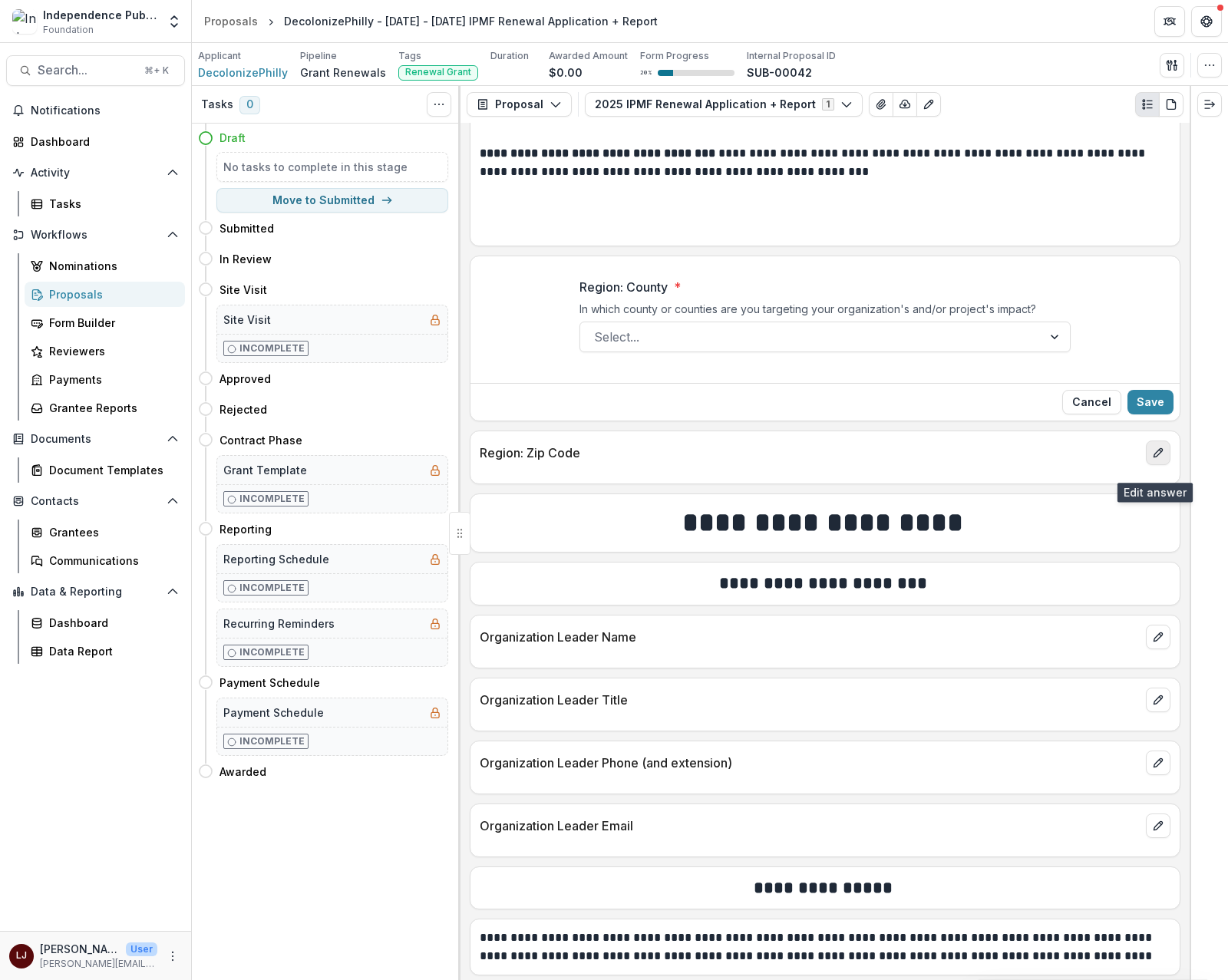
click at [1159, 459] on icon "edit" at bounding box center [1158, 453] width 13 height 13
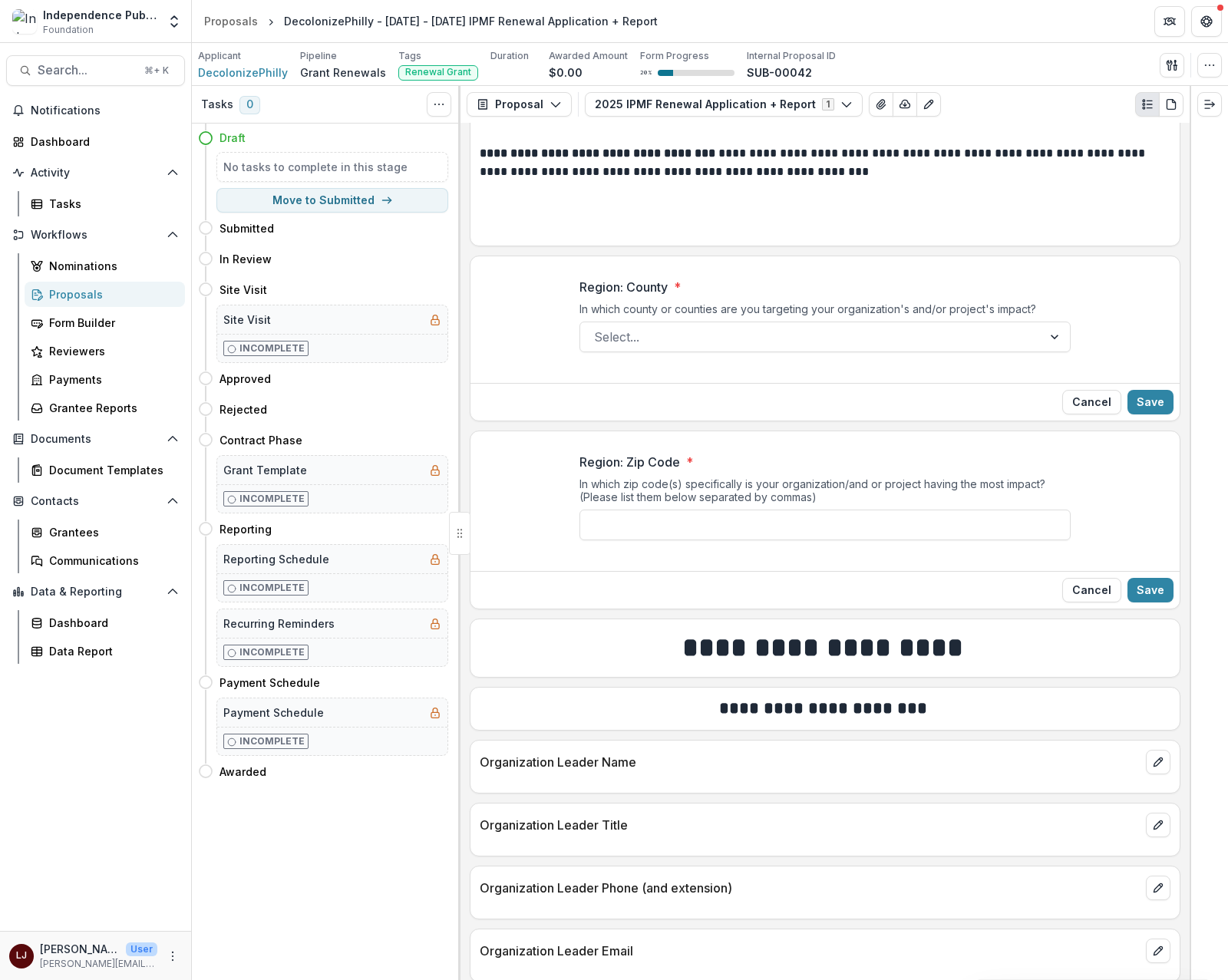
click at [671, 495] on div "In which zip code(s) specifically is your organization/and or project having th…" at bounding box center [825, 494] width 491 height 32
click at [599, 471] on p "Region: Zip Code" at bounding box center [630, 462] width 100 height 19
click at [599, 510] on input "Region: Zip Code *" at bounding box center [825, 525] width 491 height 30
drag, startPoint x: 600, startPoint y: 473, endPoint x: 857, endPoint y: 510, distance: 259.6
click at [857, 510] on div "Region: Zip Code * In which zip code(s) specifically is your organization/and o…" at bounding box center [825, 496] width 491 height 88
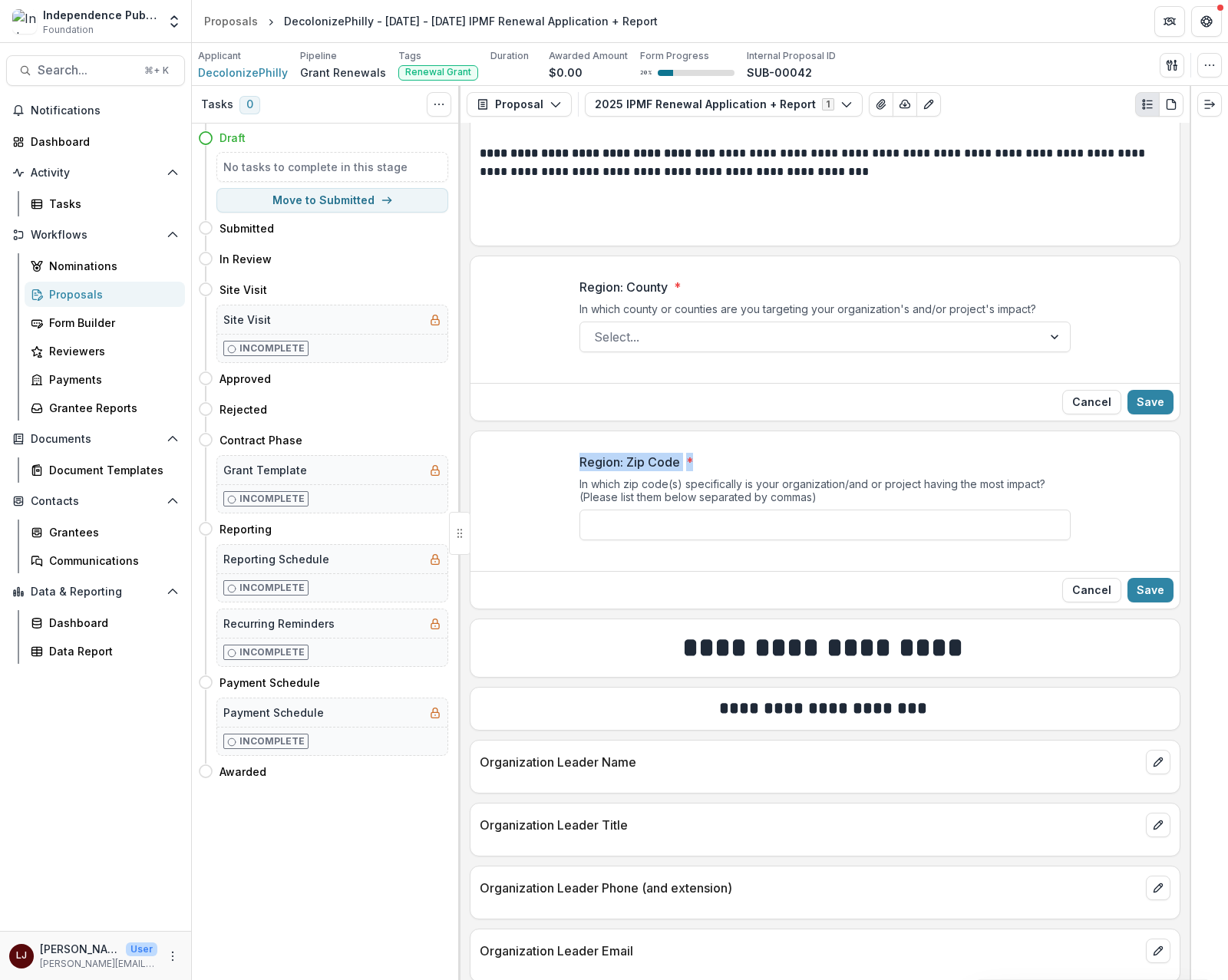
click at [753, 502] on div "In which zip code(s) specifically is your organization/and or project having th…" at bounding box center [825, 494] width 491 height 32
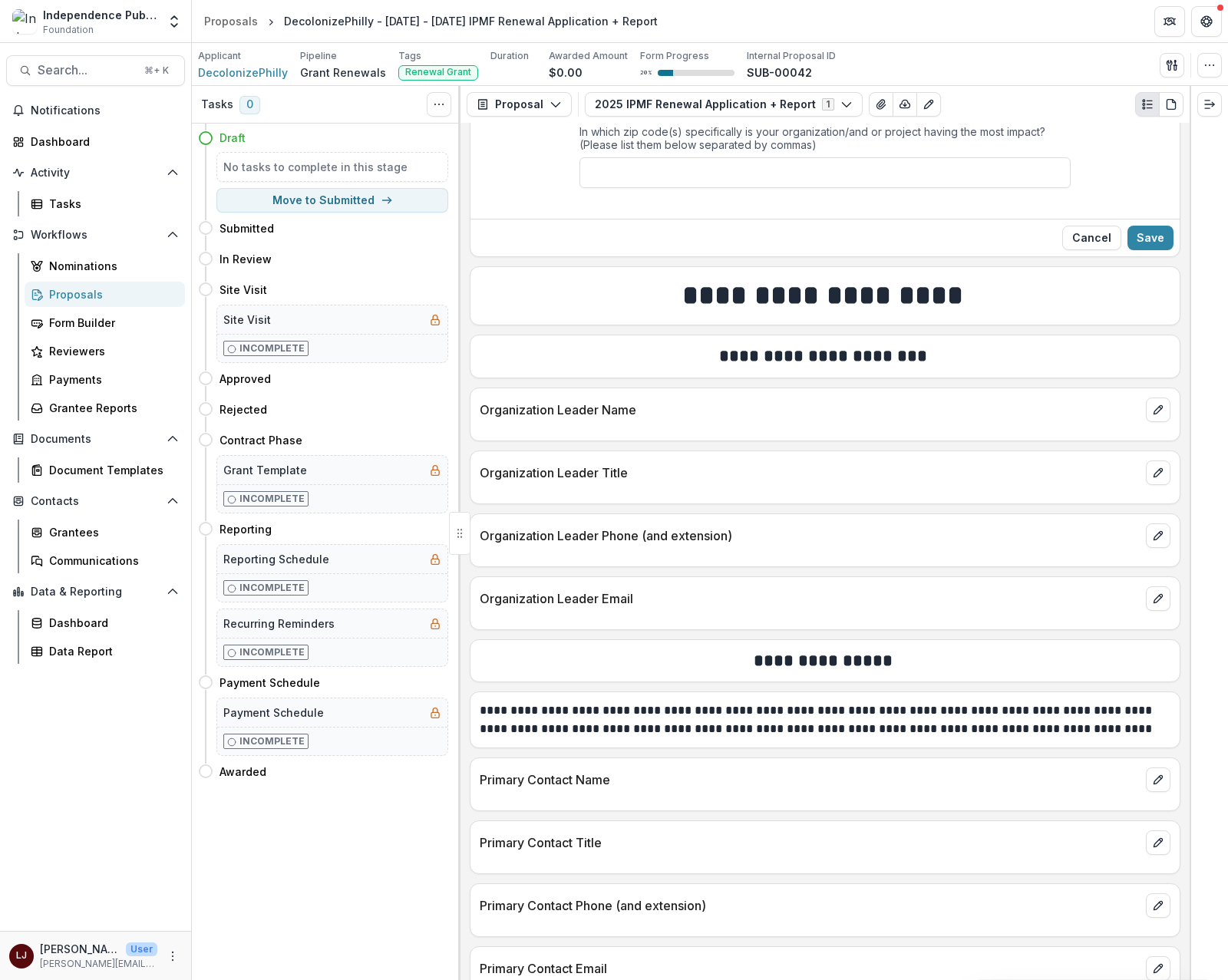
scroll to position [2106, 0]
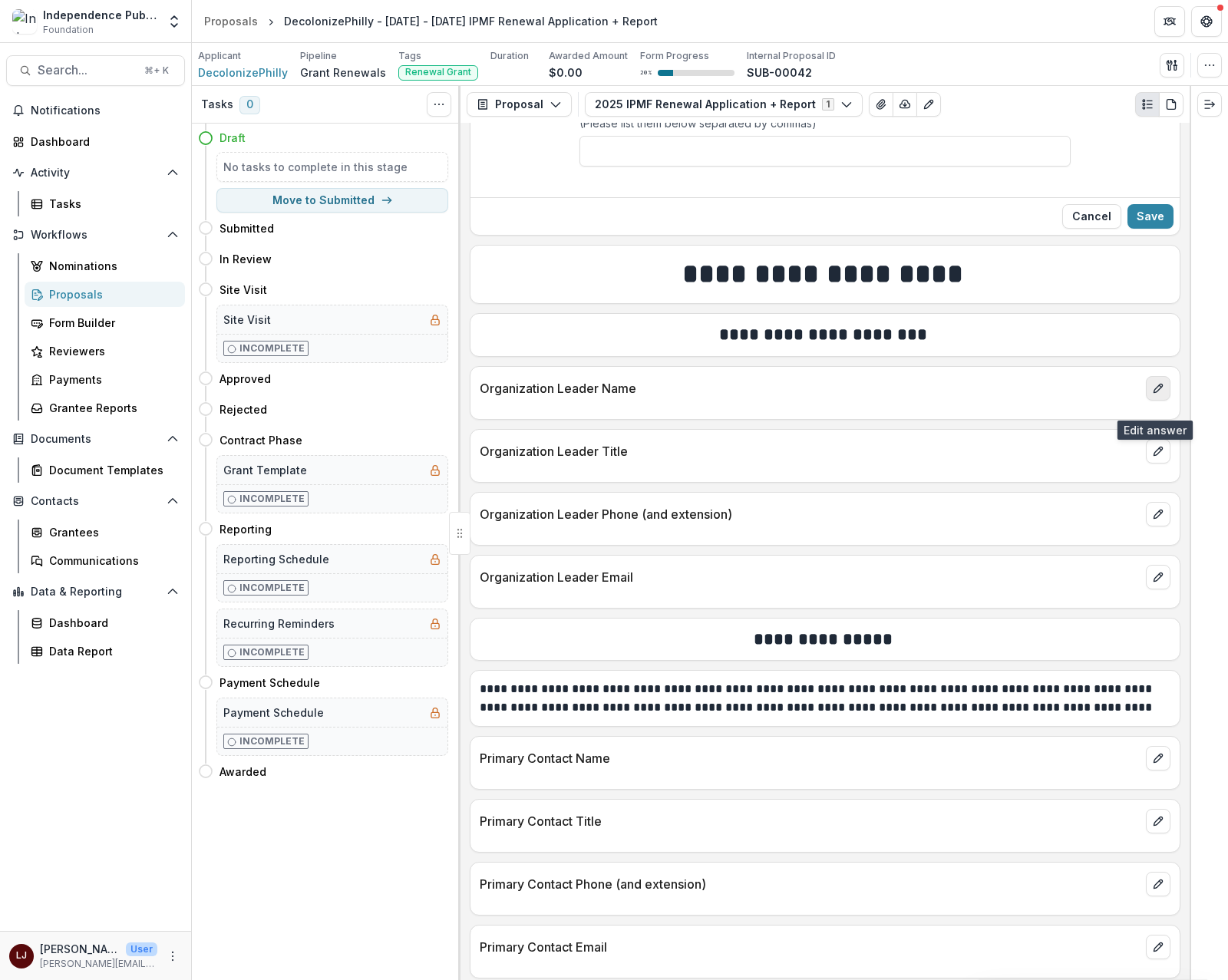
click at [1152, 394] on icon "edit" at bounding box center [1158, 388] width 13 height 13
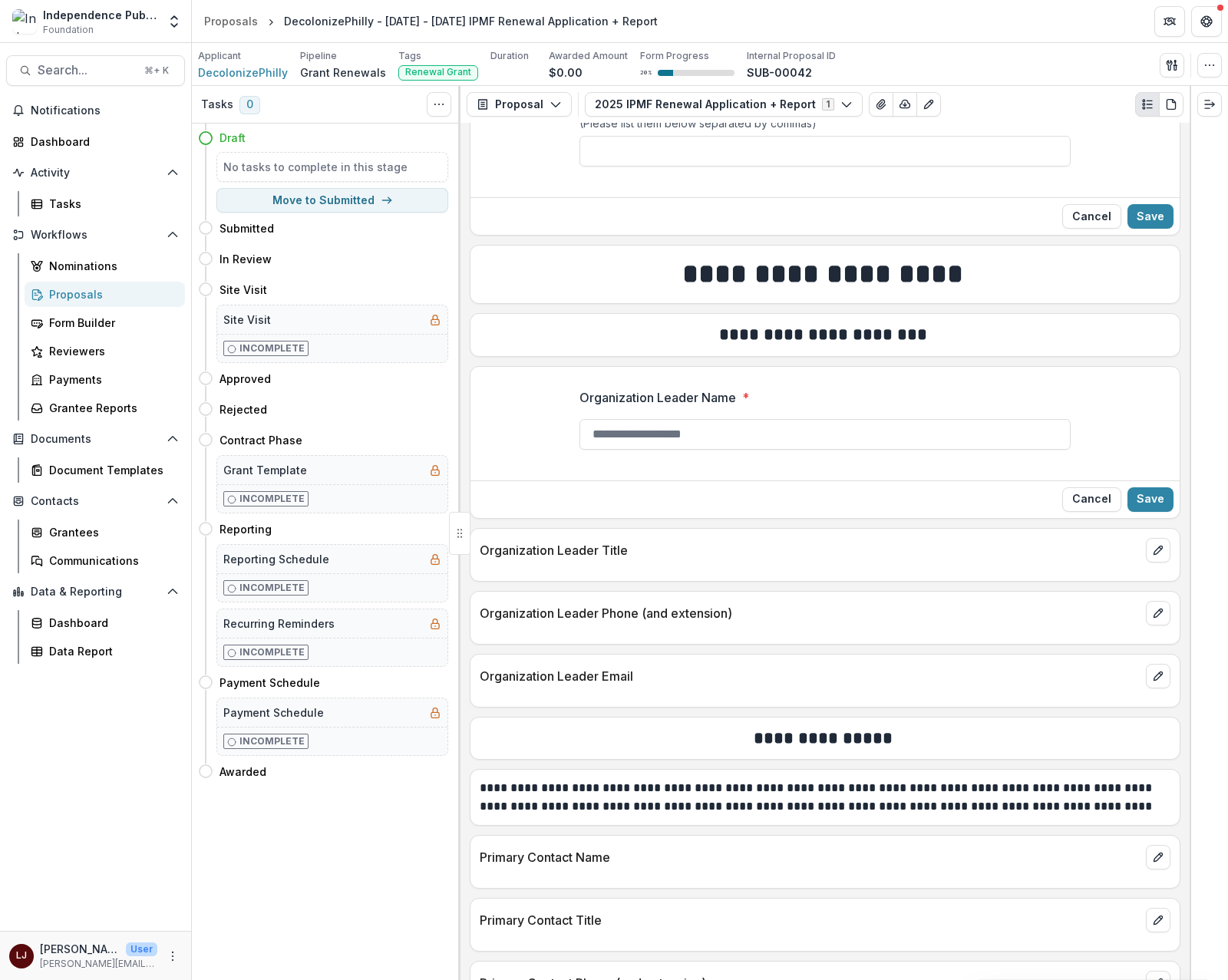
click at [678, 407] on p "Organization Leader Name" at bounding box center [658, 398] width 157 height 19
click at [678, 419] on input "Organization Leader Name *" at bounding box center [825, 434] width 491 height 30
click at [678, 407] on p "Organization Leader Name" at bounding box center [658, 398] width 157 height 19
click at [678, 419] on input "Organization Leader Name *" at bounding box center [825, 434] width 491 height 30
click at [678, 407] on p "Organization Leader Name" at bounding box center [658, 398] width 157 height 19
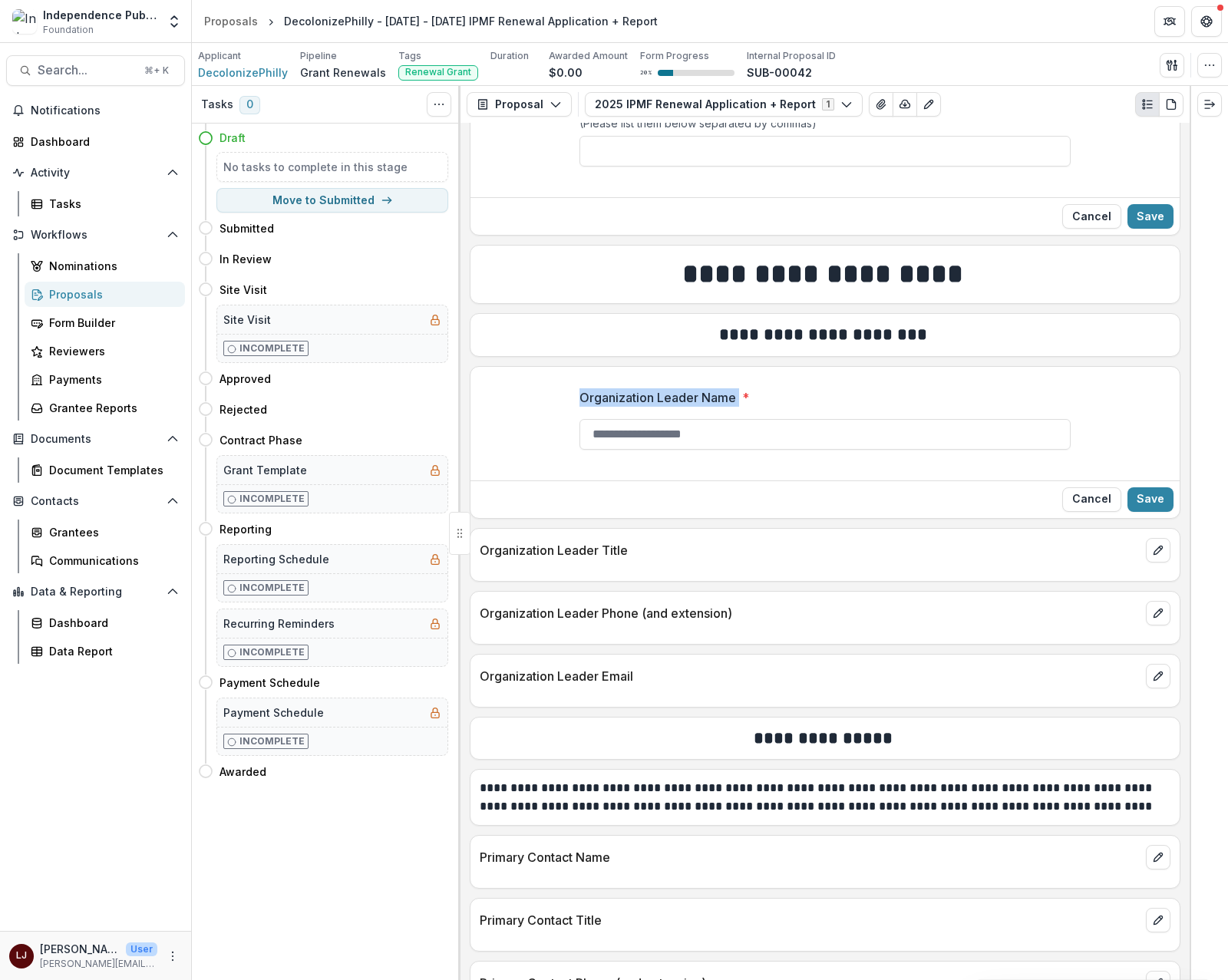
click at [678, 419] on input "Organization Leader Name *" at bounding box center [825, 434] width 491 height 30
copy p "Organization Leader Name"
click at [578, 560] on p "Organization Leader Title" at bounding box center [809, 550] width 660 height 19
click at [1129, 560] on p "Organization Leader Title" at bounding box center [809, 550] width 660 height 19
click at [1146, 560] on button "edit" at bounding box center [1158, 549] width 24 height 24
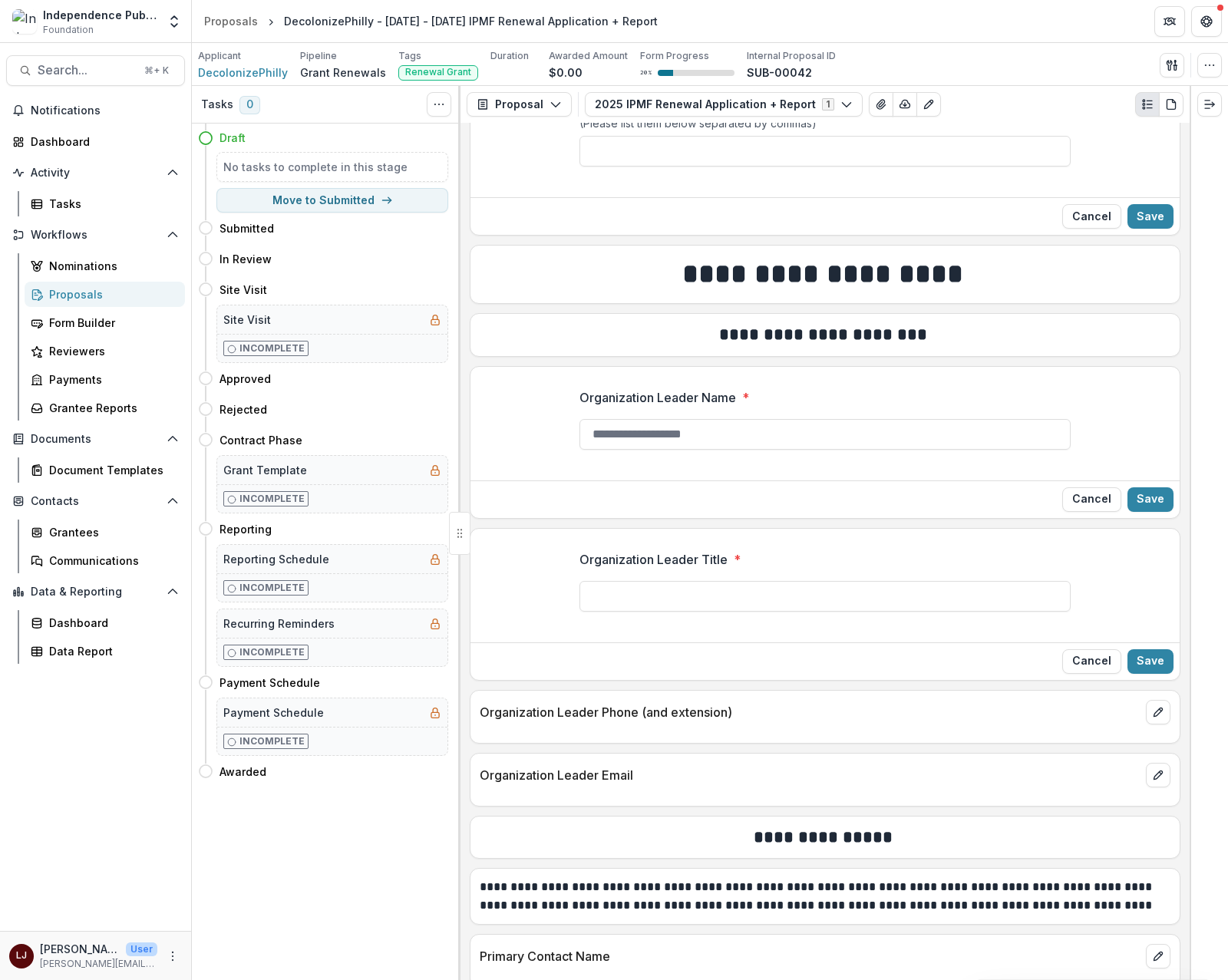
click at [662, 569] on p "Organization Leader Title" at bounding box center [654, 560] width 148 height 19
click at [662, 581] on input "Organization Leader Title *" at bounding box center [825, 596] width 491 height 30
click at [662, 569] on p "Organization Leader Title" at bounding box center [654, 560] width 148 height 19
click at [662, 581] on input "Organization Leader Title *" at bounding box center [825, 596] width 491 height 30
click at [662, 569] on p "Organization Leader Title" at bounding box center [654, 560] width 148 height 19
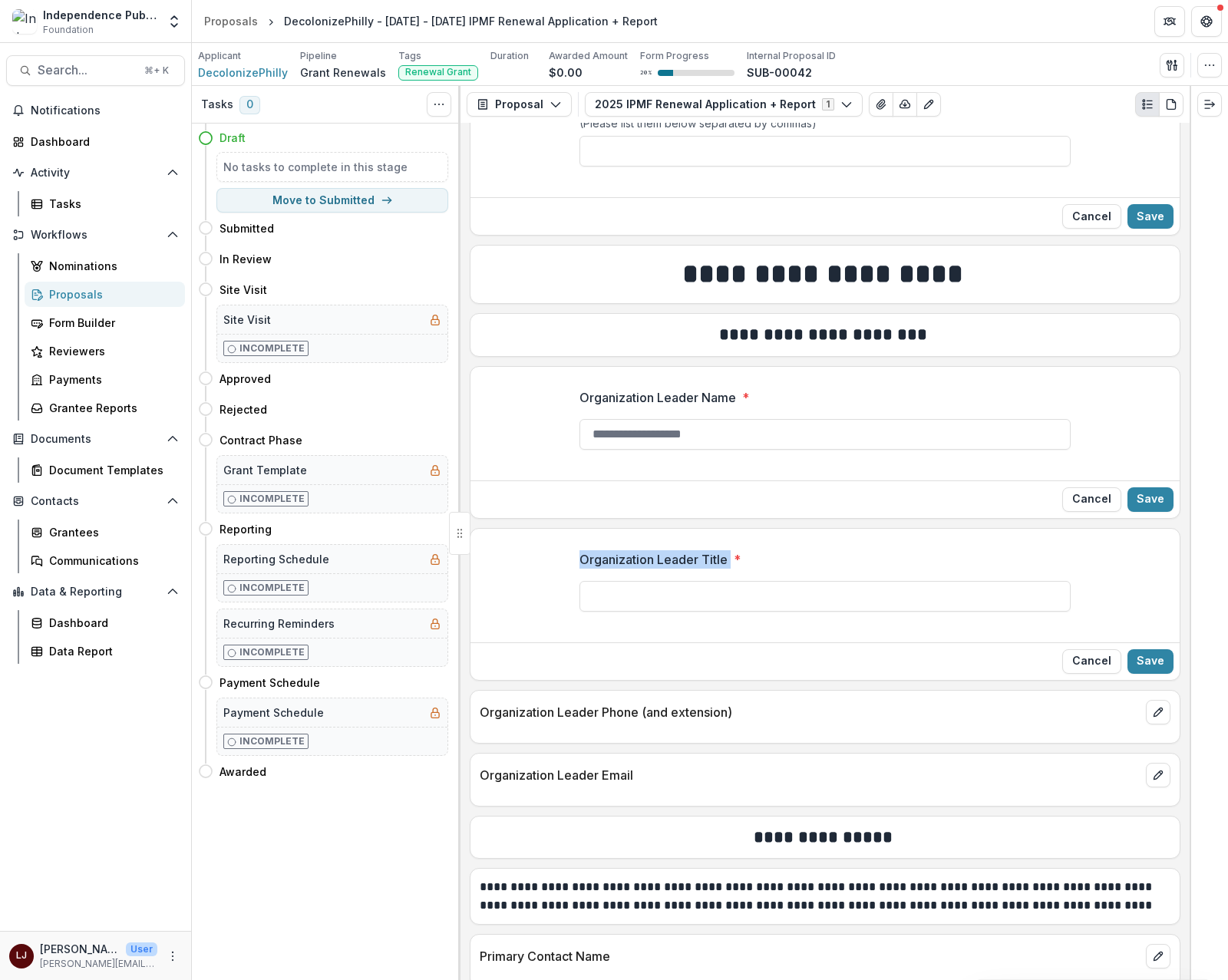
click at [662, 581] on input "Organization Leader Title *" at bounding box center [825, 596] width 491 height 30
copy p "Organization Leader Title"
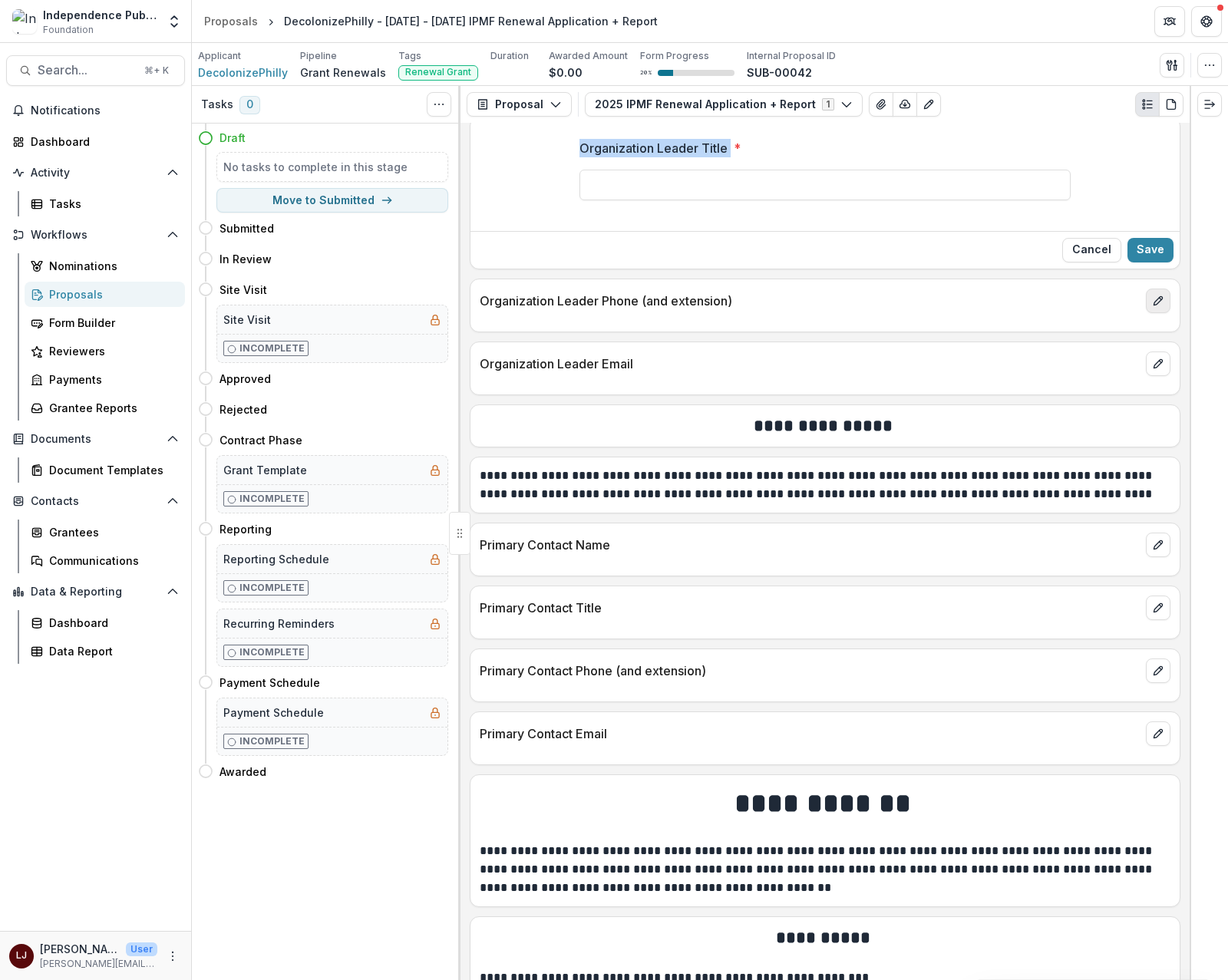
click at [1152, 307] on icon "edit" at bounding box center [1158, 301] width 13 height 13
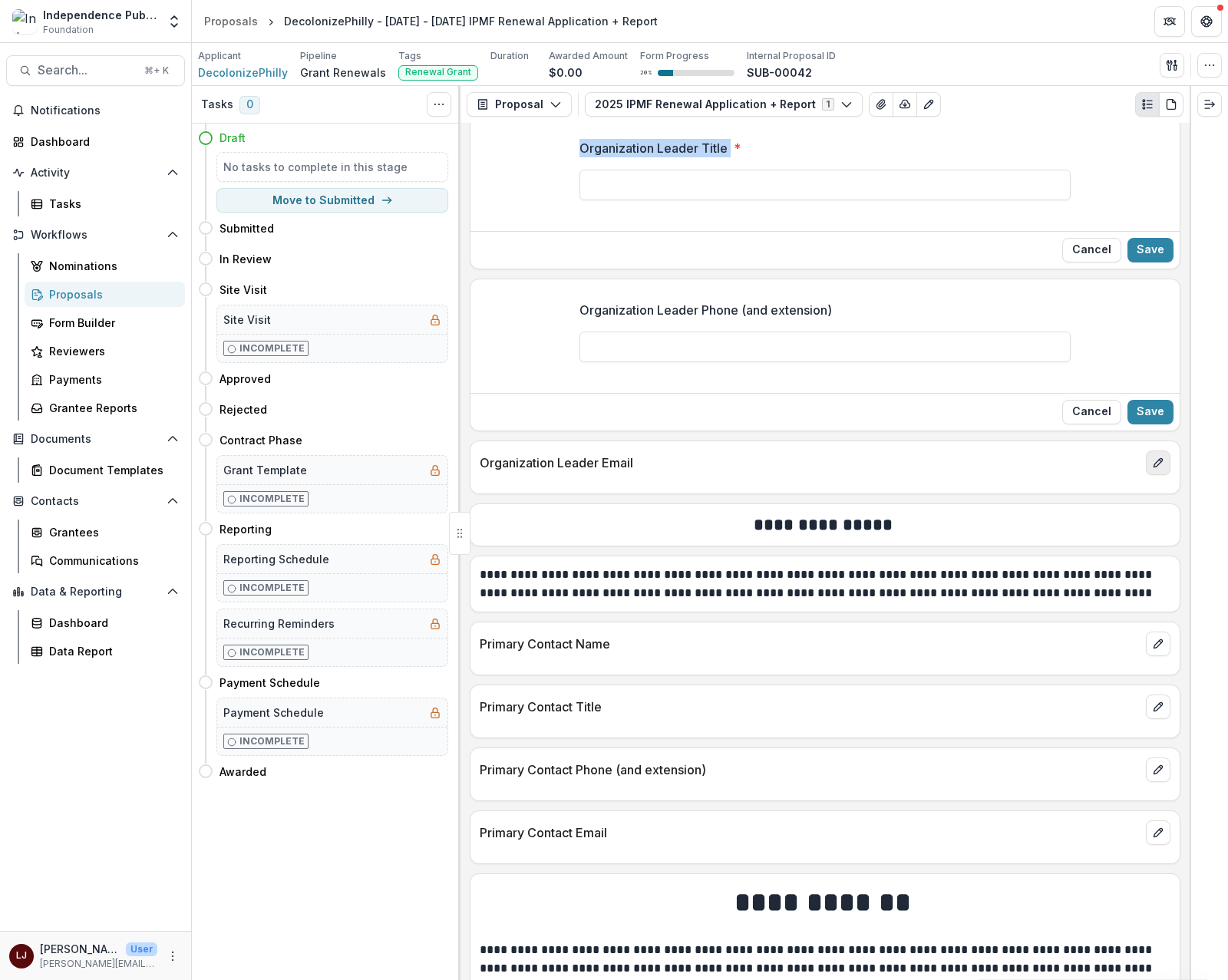
click at [1152, 475] on button "edit" at bounding box center [1158, 463] width 24 height 24
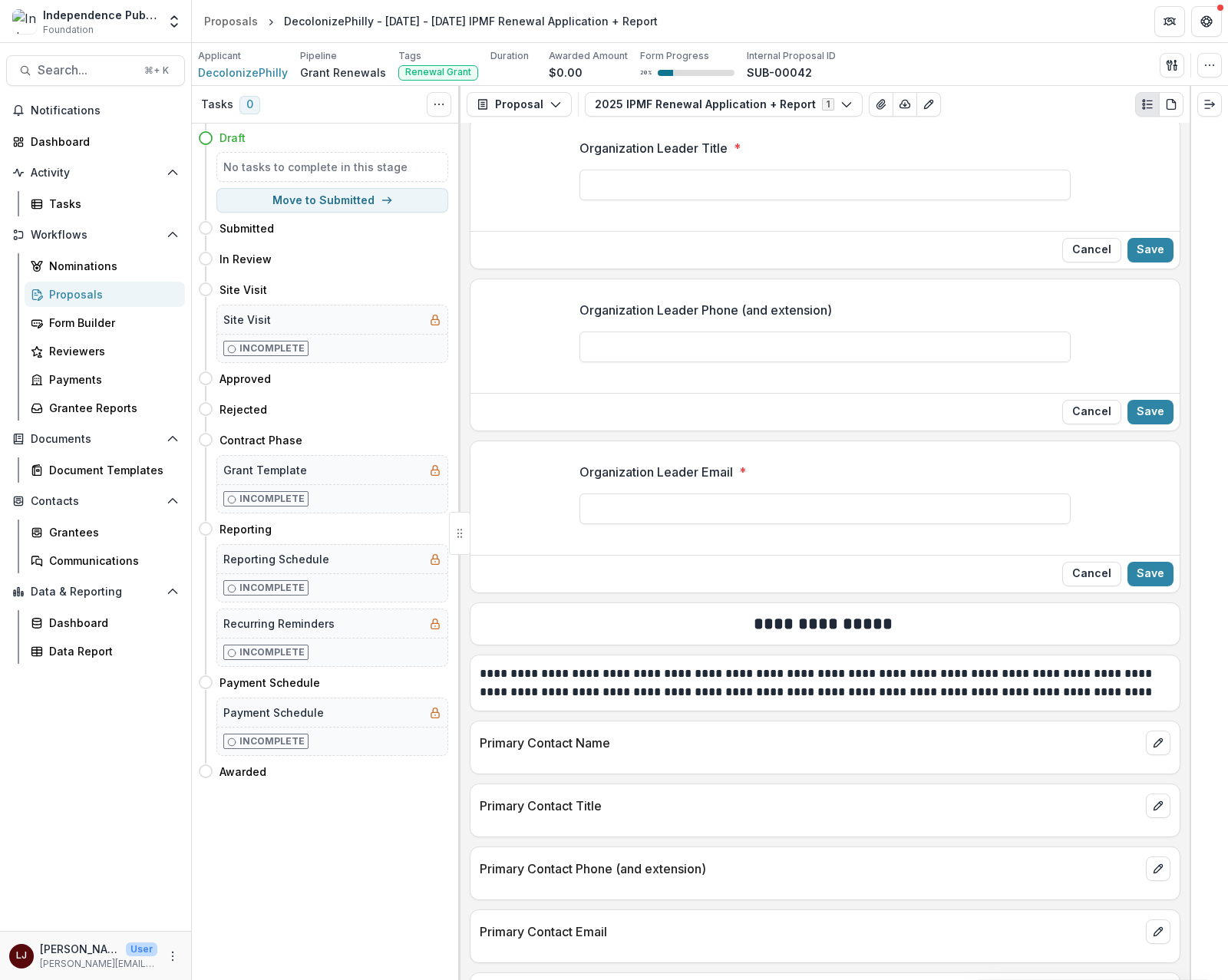
click at [618, 481] on p "Organization Leader Email" at bounding box center [657, 472] width 153 height 19
click at [618, 494] on input "Organization Leader Email *" at bounding box center [825, 509] width 491 height 30
click at [618, 481] on p "Organization Leader Email" at bounding box center [657, 472] width 153 height 19
click at [618, 494] on input "Organization Leader Email *" at bounding box center [825, 509] width 491 height 30
click at [618, 481] on p "Organization Leader Email" at bounding box center [657, 472] width 153 height 19
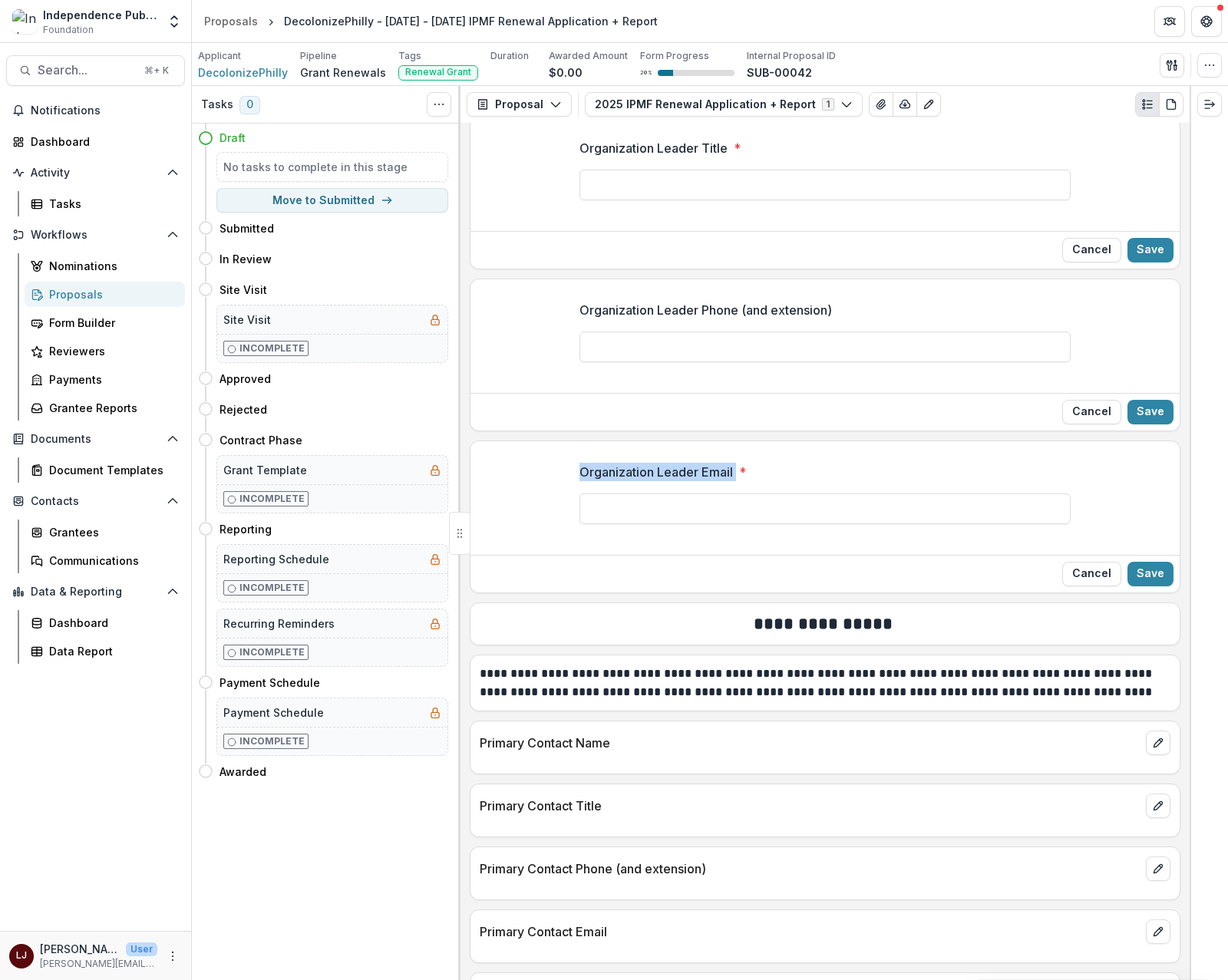
click at [618, 494] on input "Organization Leader Email *" at bounding box center [825, 509] width 491 height 30
copy p "Organization Leader Email"
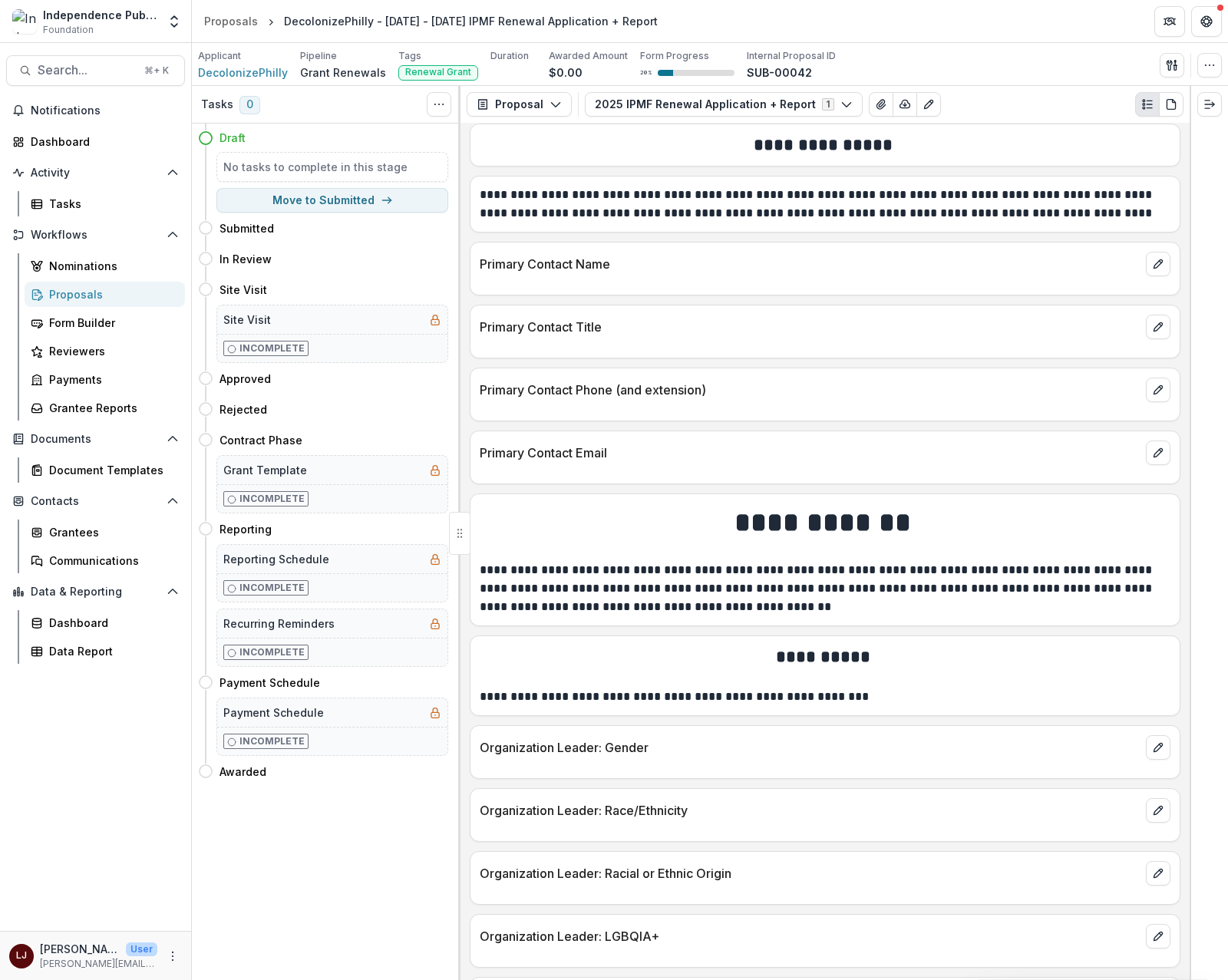
scroll to position [2991, 0]
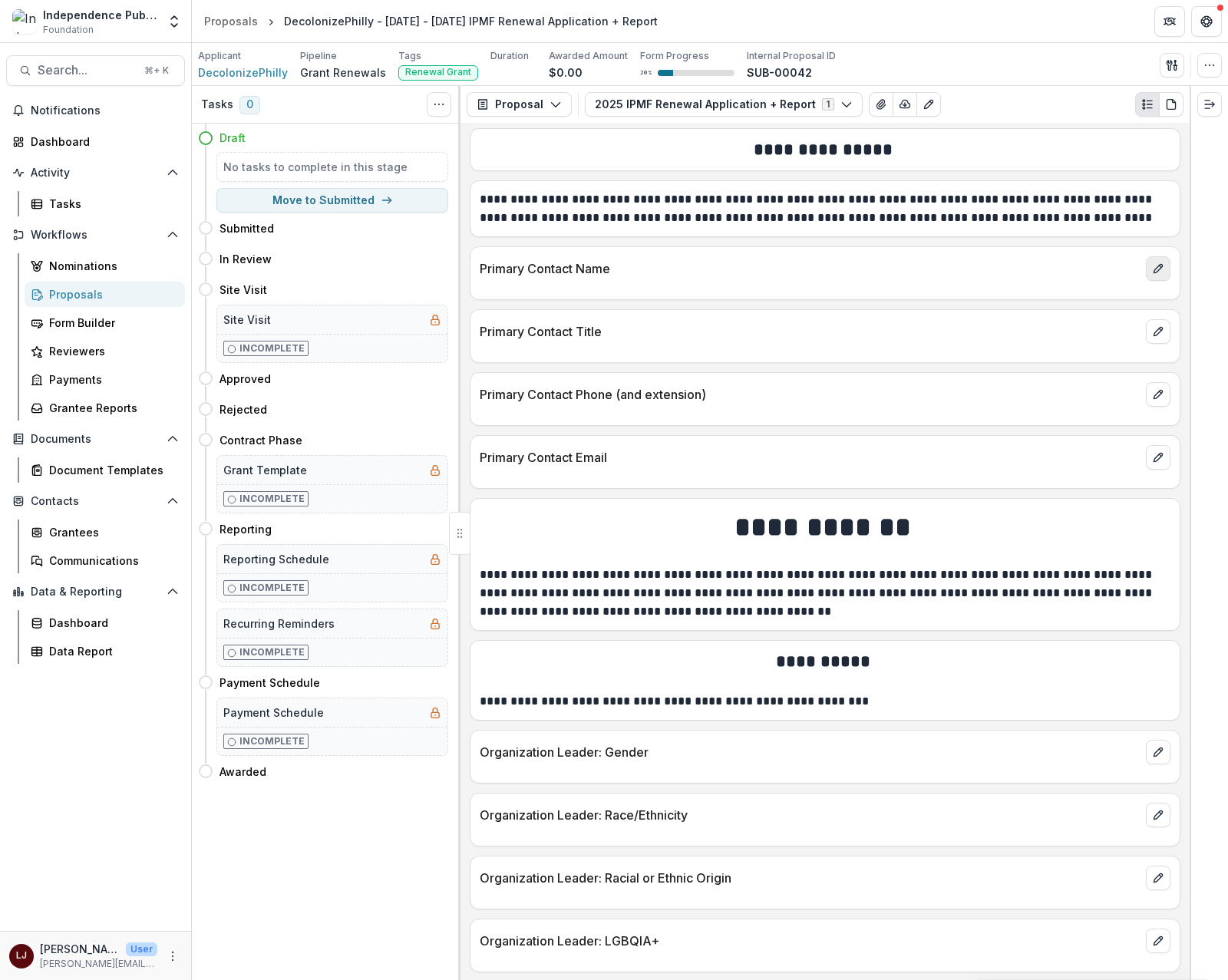
click at [1152, 275] on icon "edit" at bounding box center [1158, 268] width 13 height 13
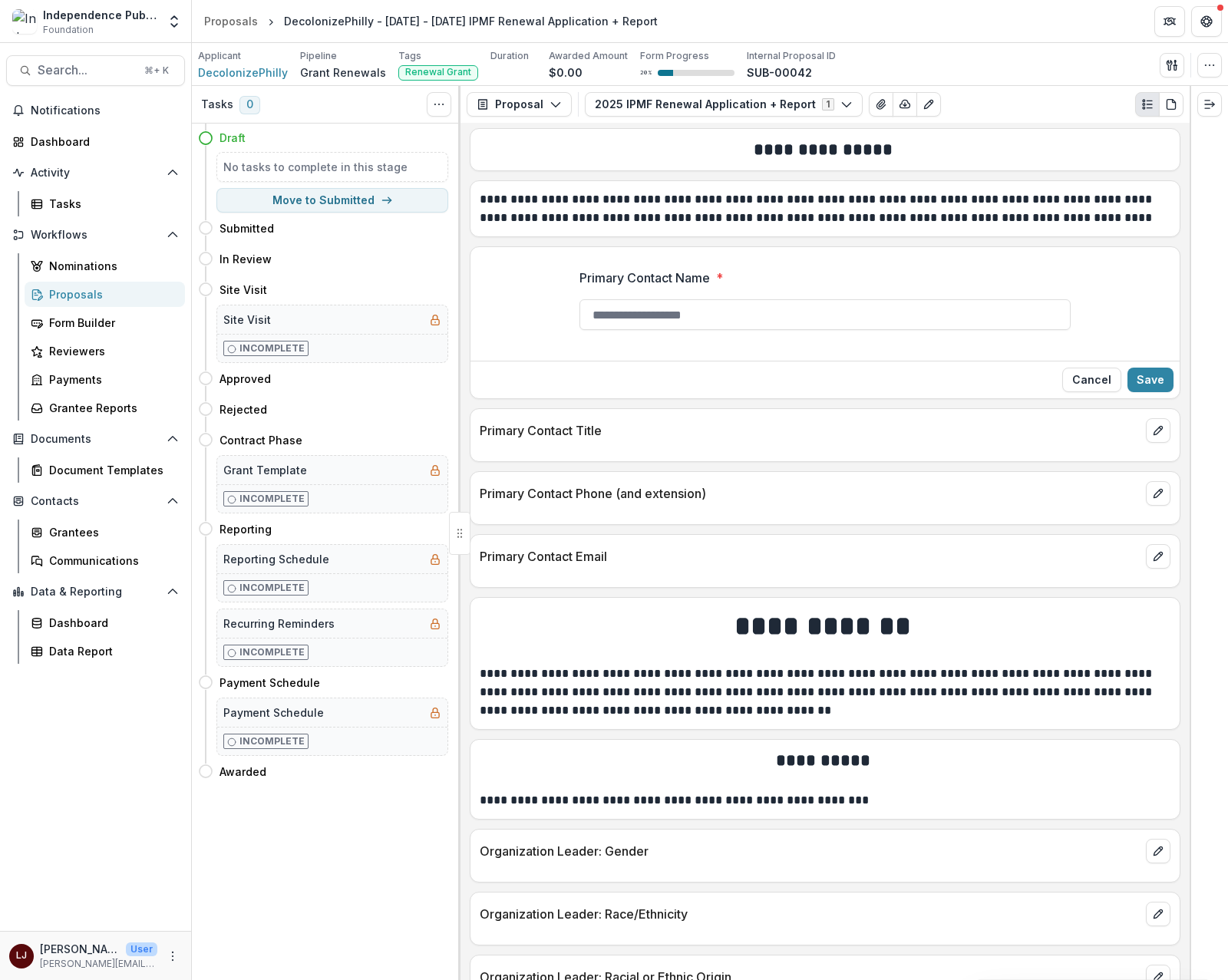
click at [658, 287] on p "Primary Contact Name" at bounding box center [645, 278] width 131 height 19
click at [658, 299] on input "Primary Contact Name *" at bounding box center [825, 314] width 491 height 30
click at [658, 287] on p "Primary Contact Name" at bounding box center [645, 278] width 131 height 19
click at [658, 299] on input "Primary Contact Name *" at bounding box center [825, 314] width 491 height 30
click at [658, 287] on p "Primary Contact Name" at bounding box center [645, 278] width 131 height 19
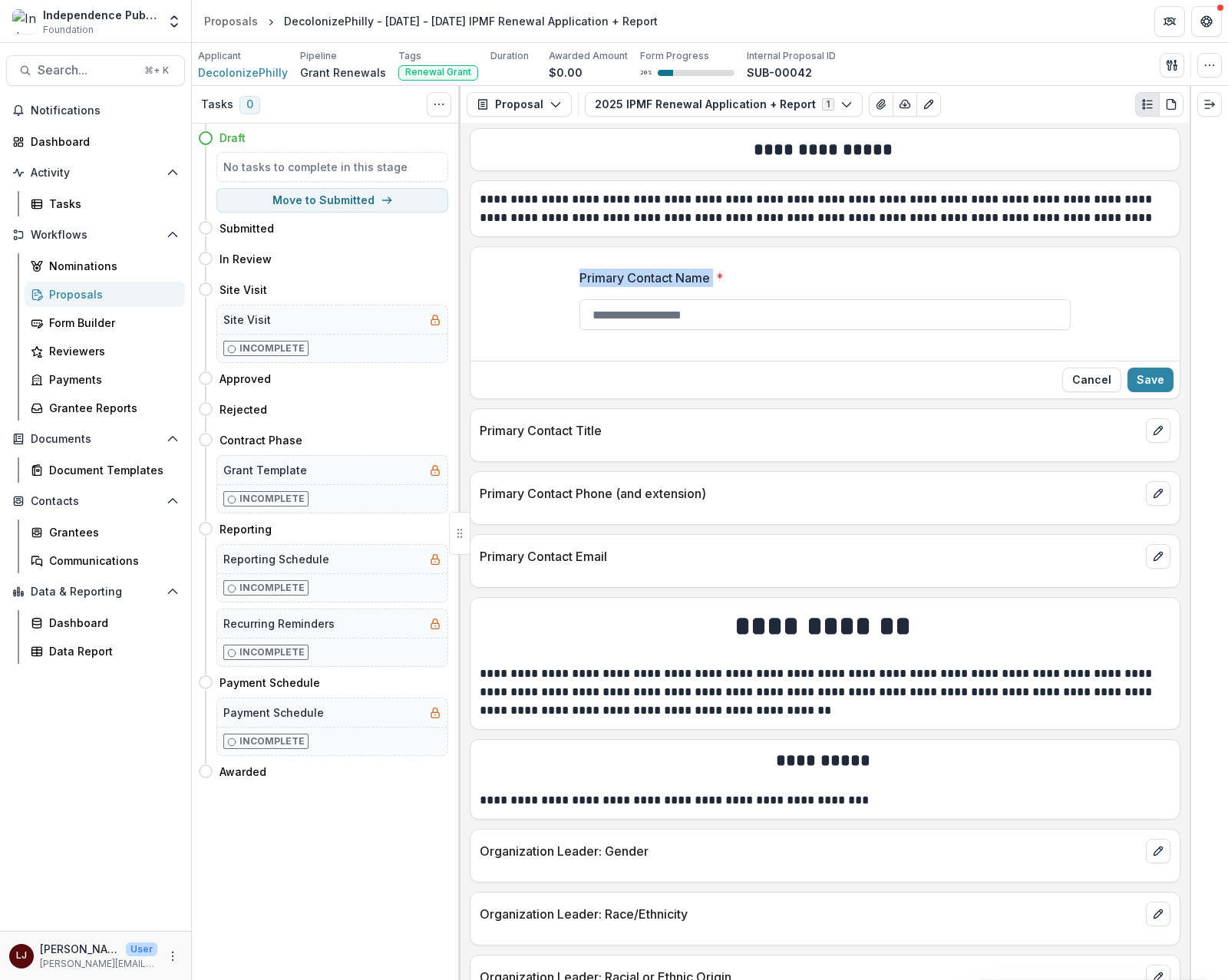
click at [658, 299] on input "Primary Contact Name *" at bounding box center [825, 314] width 491 height 30
copy p "Primary Contact Name"
click at [1152, 436] on icon "edit" at bounding box center [1158, 431] width 13 height 13
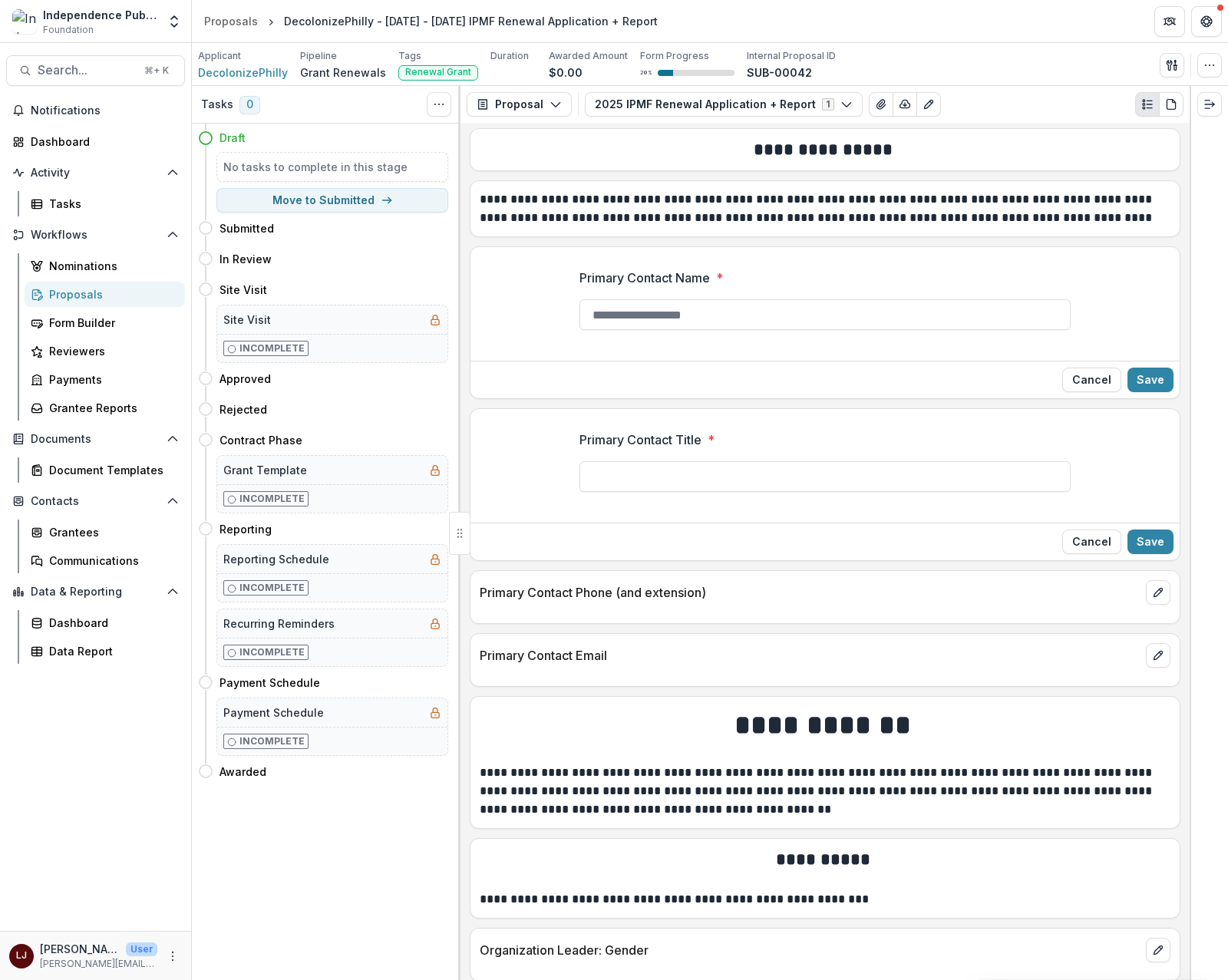
click at [684, 461] on div at bounding box center [825, 458] width 491 height 6
click at [676, 449] on p "Primary Contact Title" at bounding box center [641, 440] width 122 height 19
click at [676, 465] on input "Primary Contact Title *" at bounding box center [825, 476] width 491 height 30
click at [676, 449] on p "Primary Contact Title" at bounding box center [641, 440] width 122 height 19
click at [676, 465] on input "Primary Contact Title *" at bounding box center [825, 476] width 491 height 30
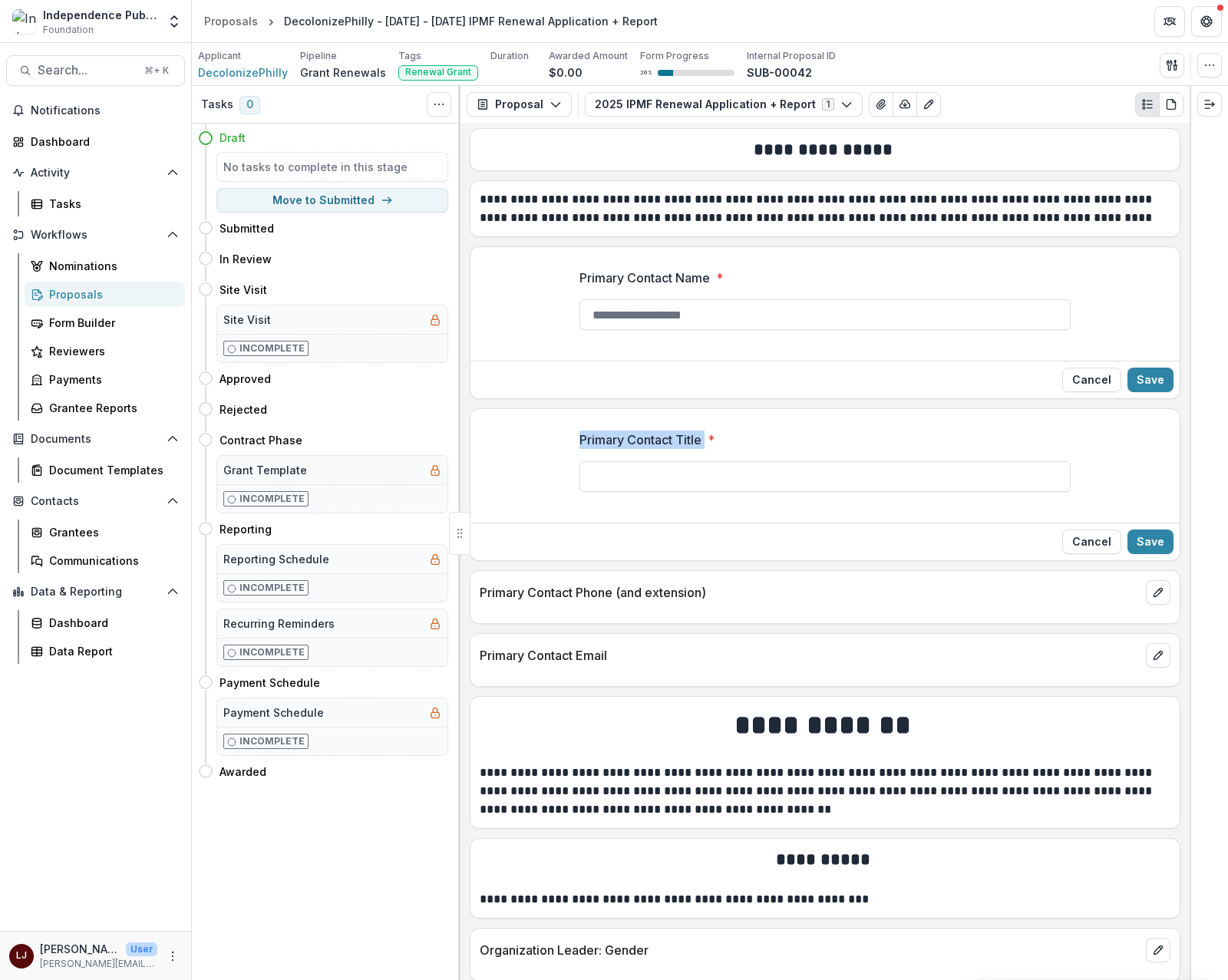
click at [676, 449] on p "Primary Contact Title" at bounding box center [641, 440] width 122 height 19
click at [676, 465] on input "Primary Contact Title *" at bounding box center [825, 476] width 491 height 30
copy p "Primary Contact Title"
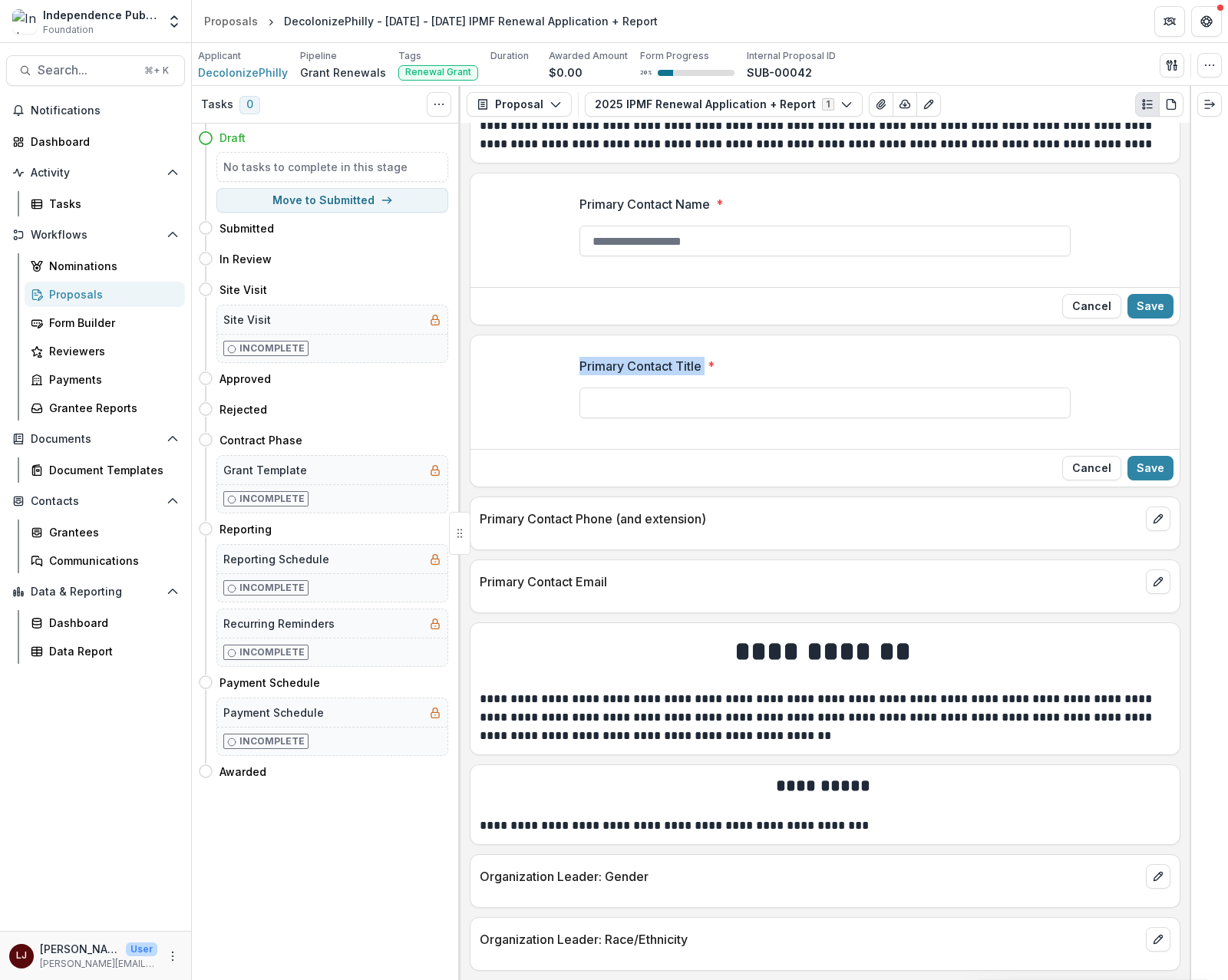
scroll to position [3159, 0]
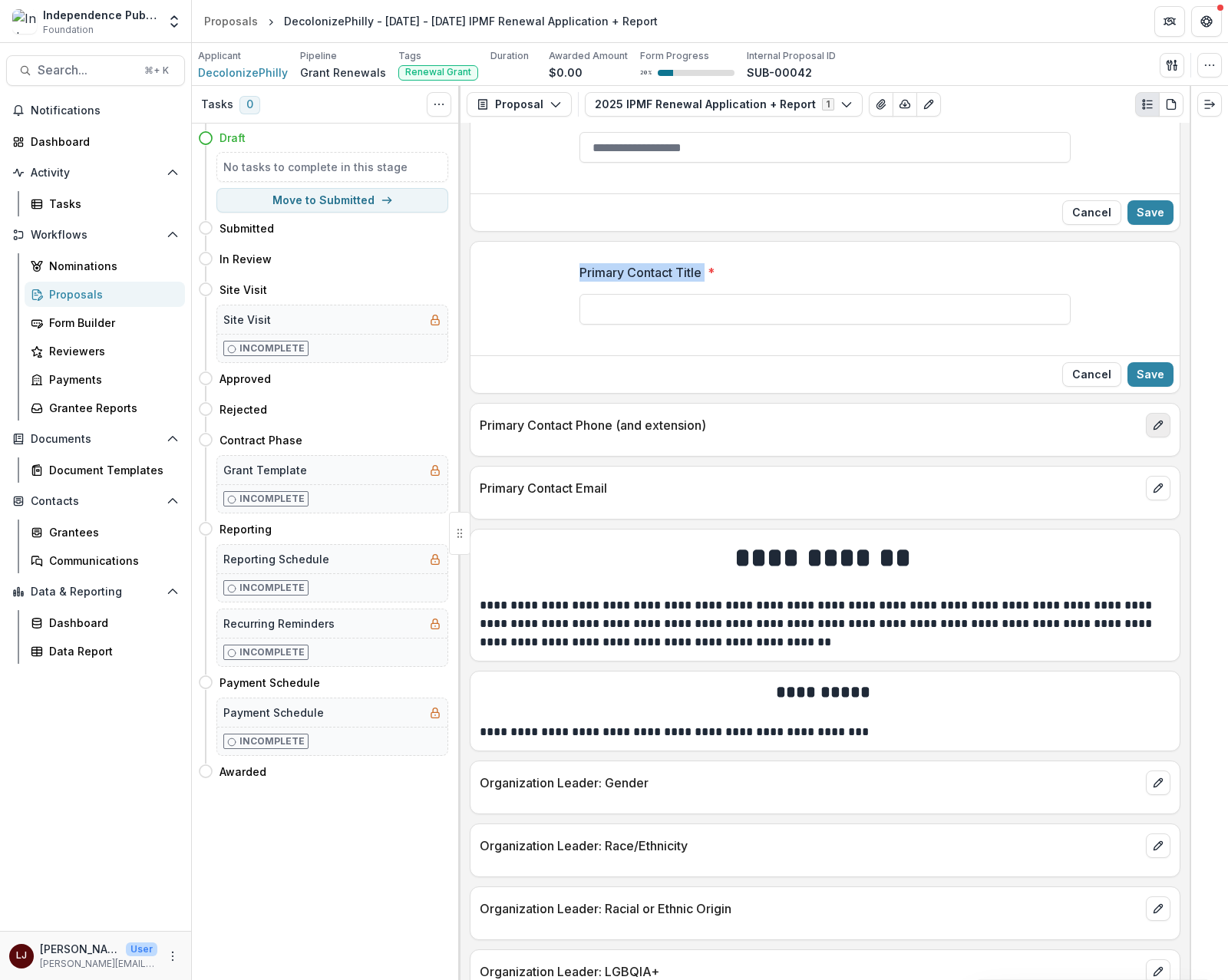
click at [1160, 437] on button "edit" at bounding box center [1158, 425] width 24 height 24
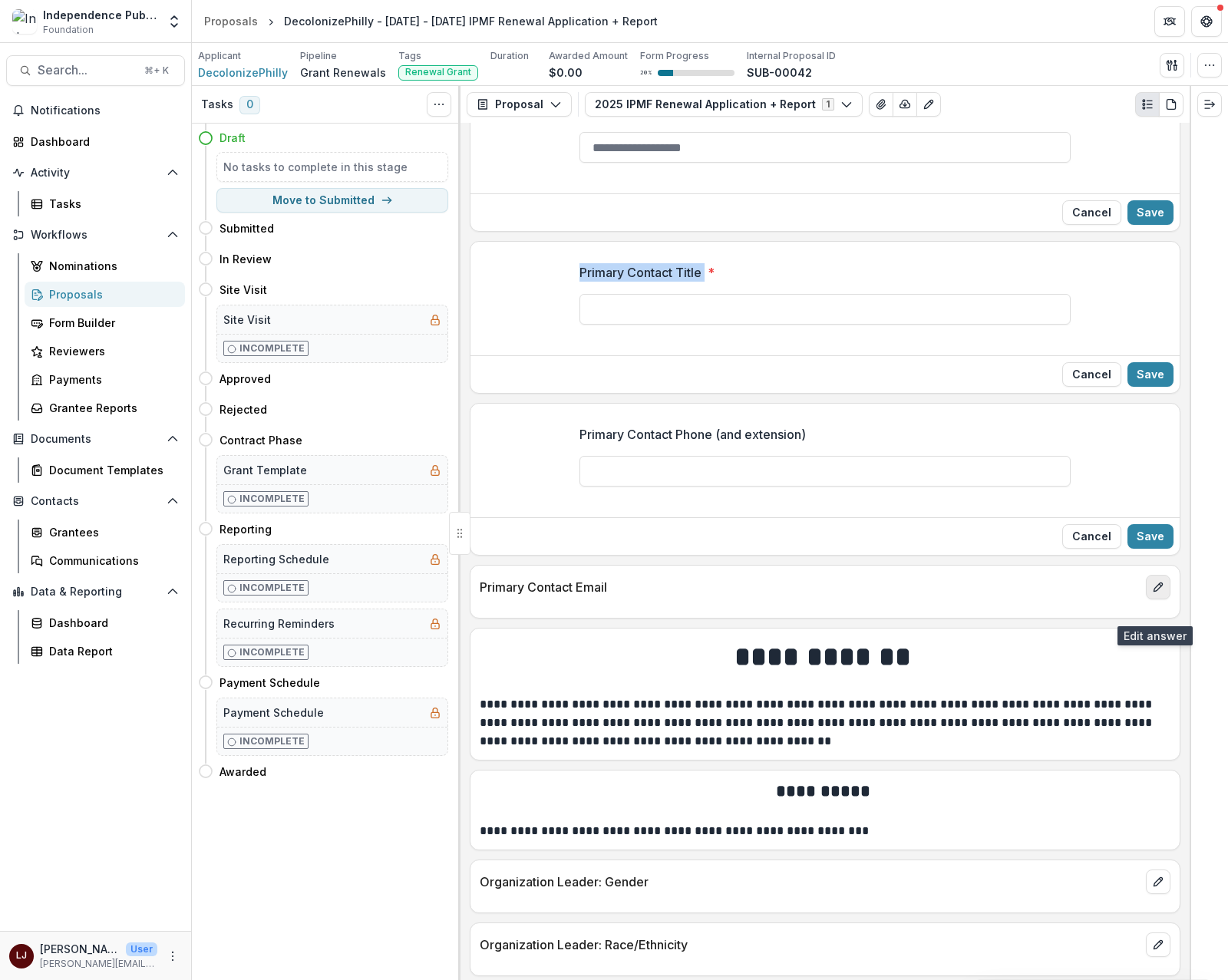
click at [1152, 593] on icon "edit" at bounding box center [1158, 586] width 13 height 13
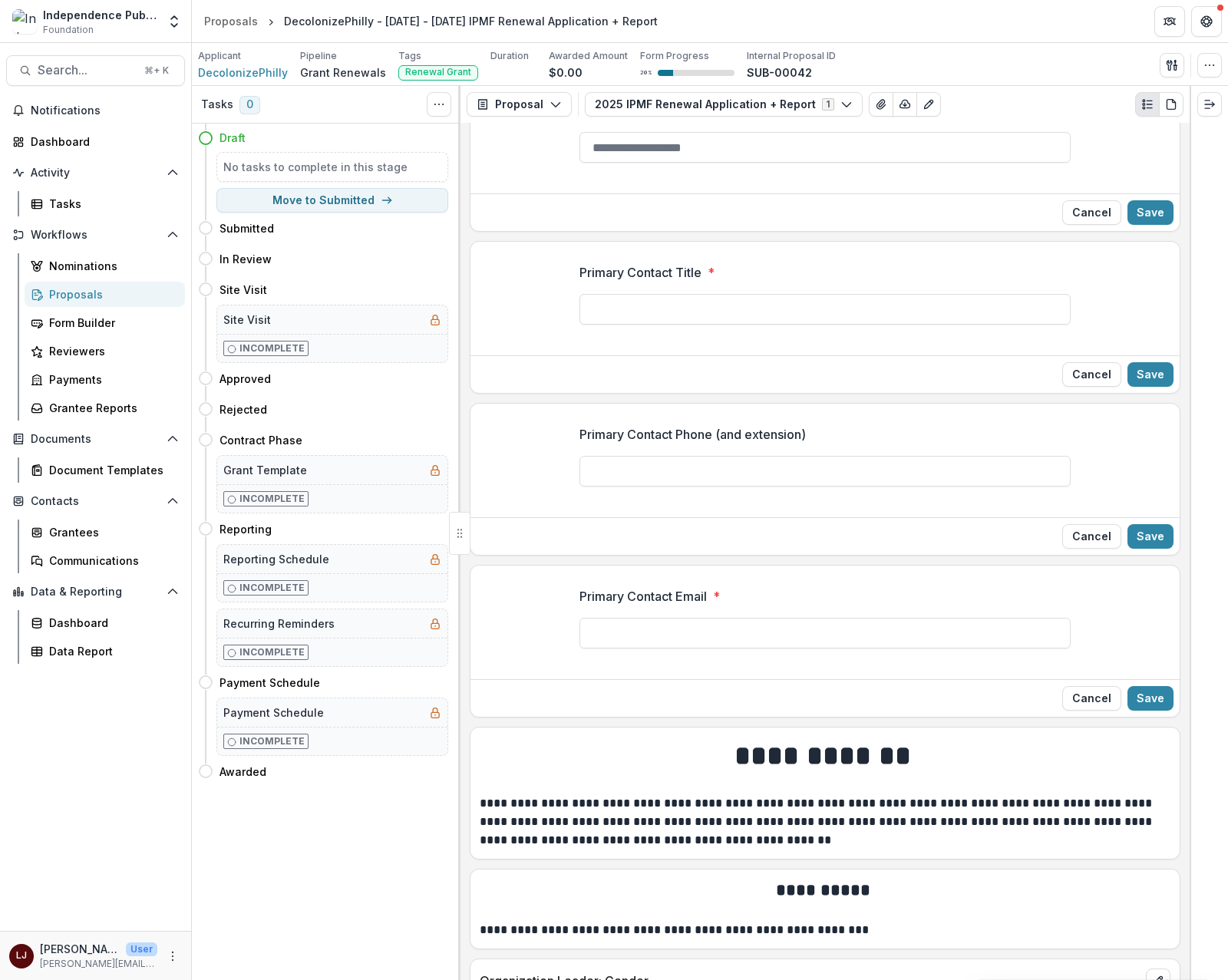
click at [672, 606] on p "Primary Contact Email" at bounding box center [643, 597] width 127 height 19
click at [672, 618] on input "Primary Contact Email *" at bounding box center [825, 633] width 491 height 30
click at [671, 606] on p "Primary Contact Email" at bounding box center [643, 597] width 127 height 19
click at [671, 618] on input "Primary Contact Email *" at bounding box center [825, 633] width 491 height 30
click at [671, 606] on p "Primary Contact Email" at bounding box center [643, 597] width 127 height 19
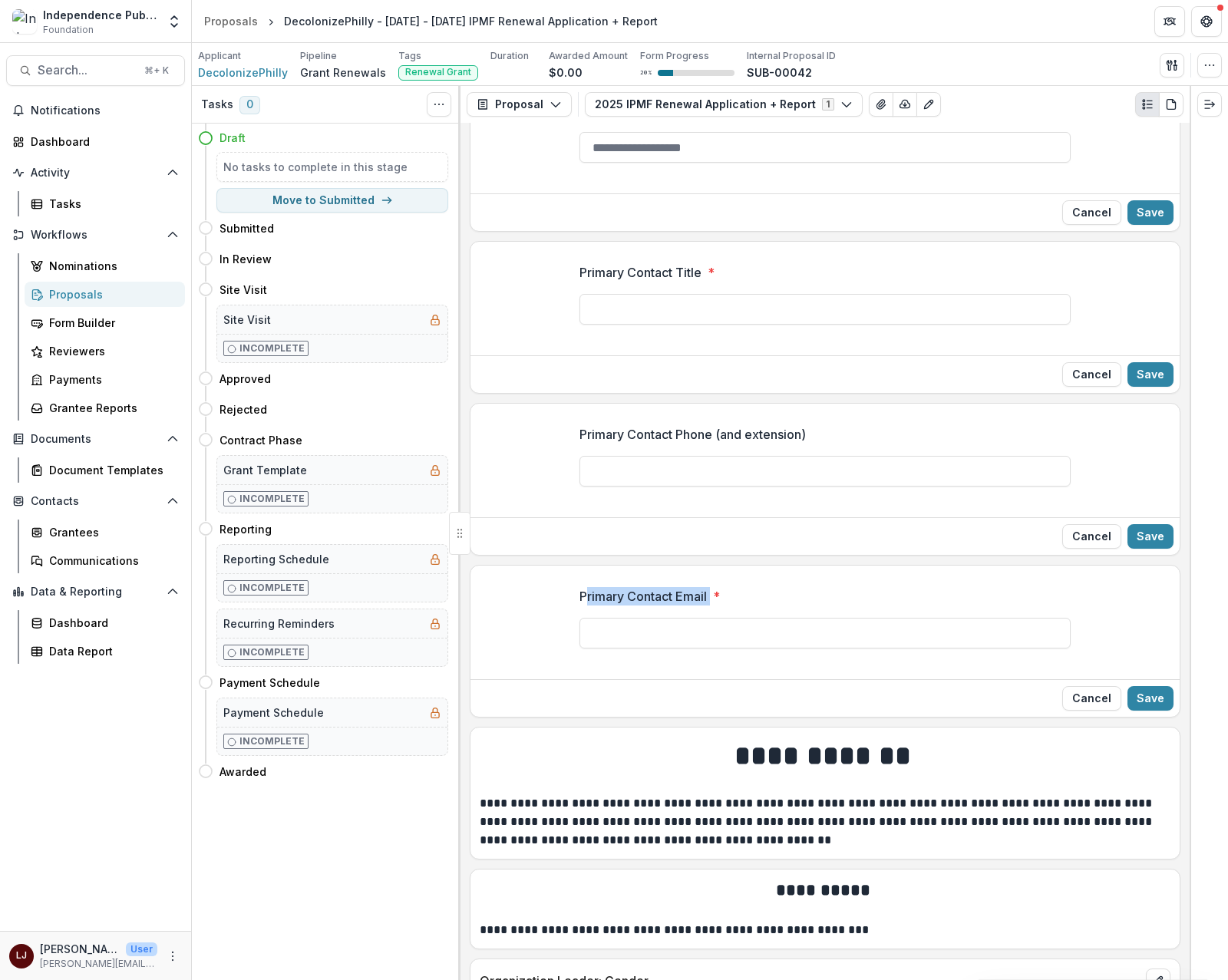
click at [671, 618] on input "Primary Contact Email *" at bounding box center [825, 633] width 491 height 30
copy p "Primary Contact Email"
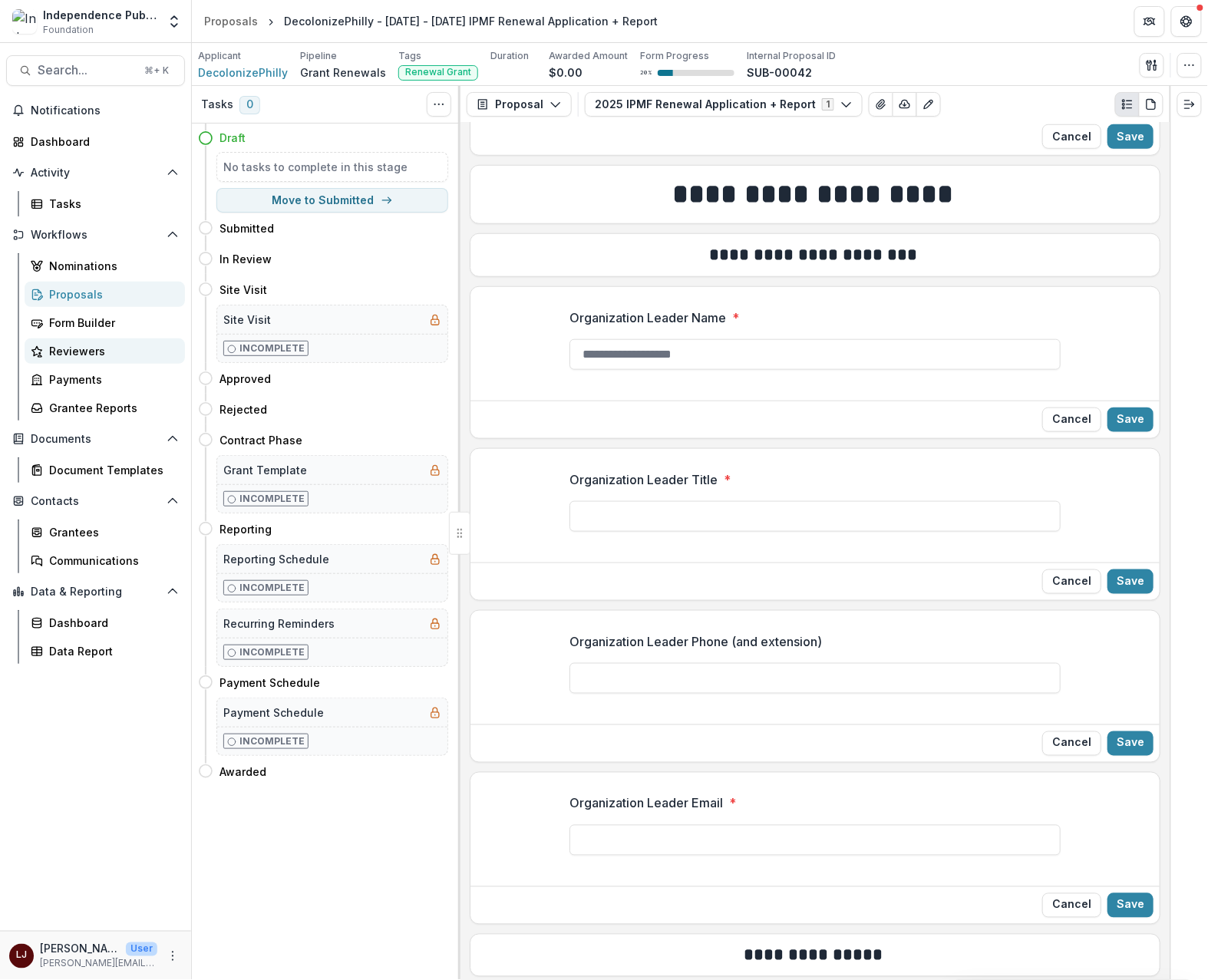
scroll to position [2164, 0]
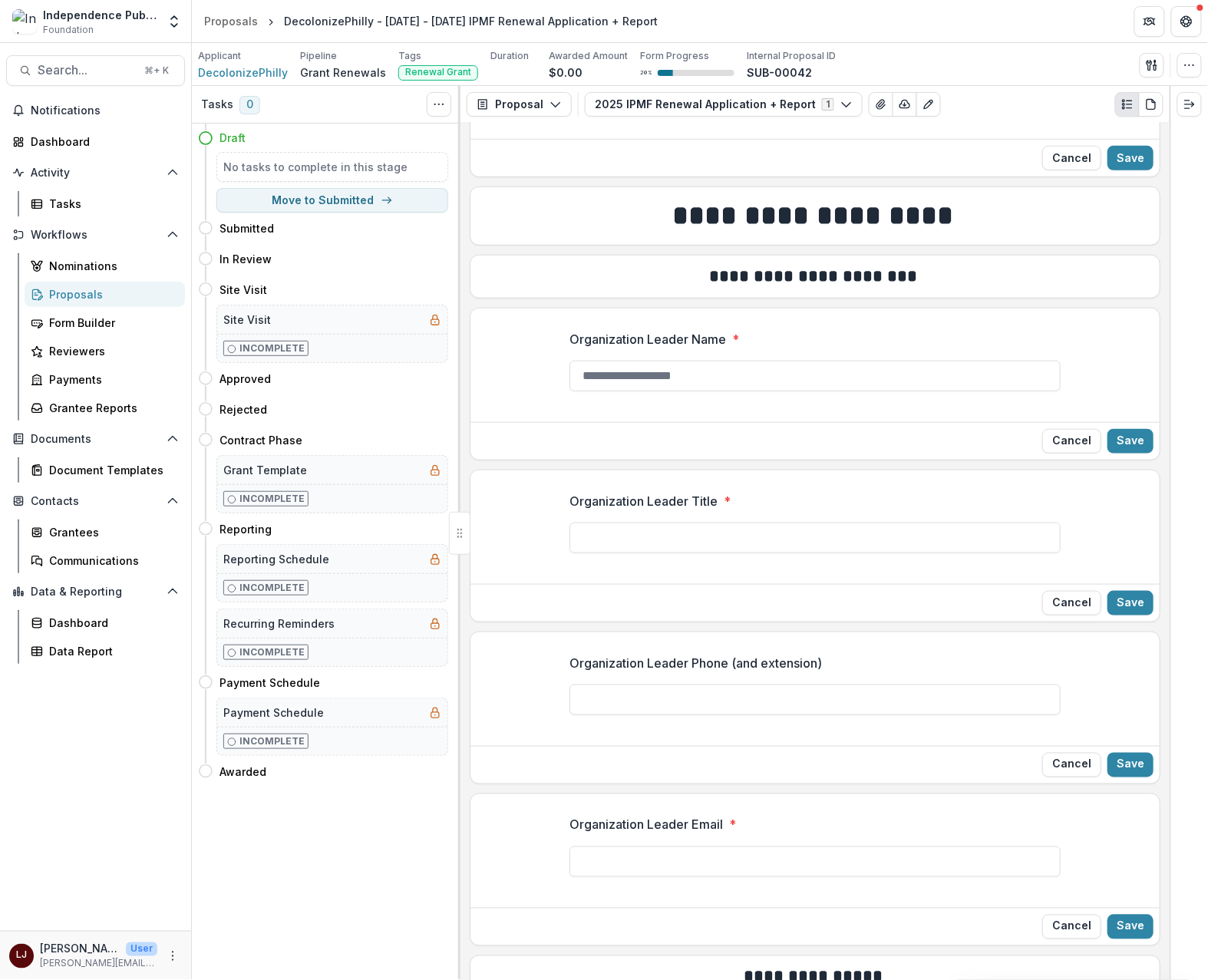
click at [668, 349] on p "Organization Leader Name" at bounding box center [648, 340] width 157 height 19
click at [668, 361] on input "Organization Leader Name *" at bounding box center [815, 376] width 491 height 30
click at [668, 349] on p "Organization Leader Name" at bounding box center [648, 340] width 157 height 19
click at [668, 361] on input "Organization Leader Name *" at bounding box center [815, 376] width 491 height 30
click at [668, 349] on p "Organization Leader Name" at bounding box center [648, 340] width 157 height 19
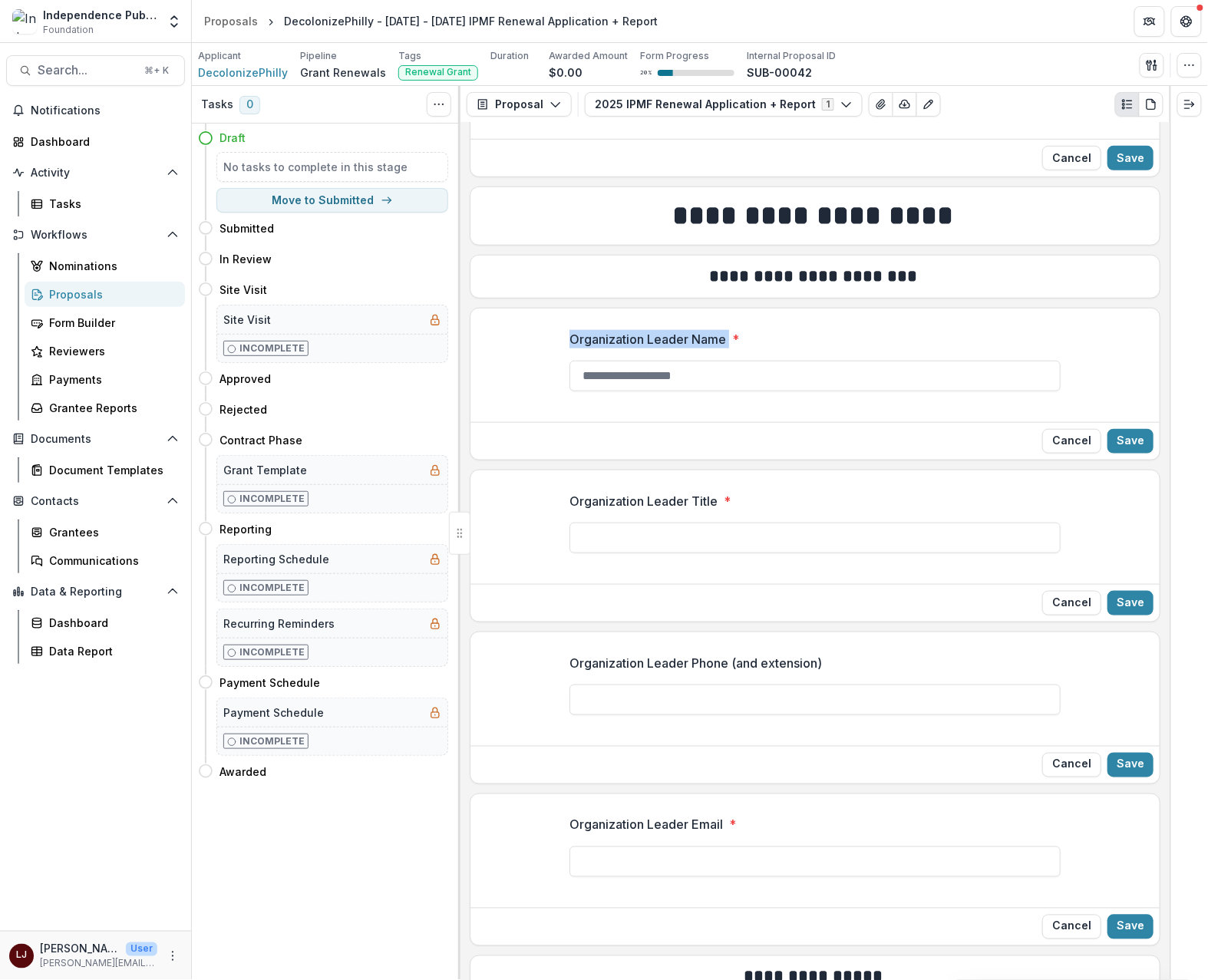
click at [668, 361] on input "Organization Leader Name *" at bounding box center [815, 376] width 491 height 30
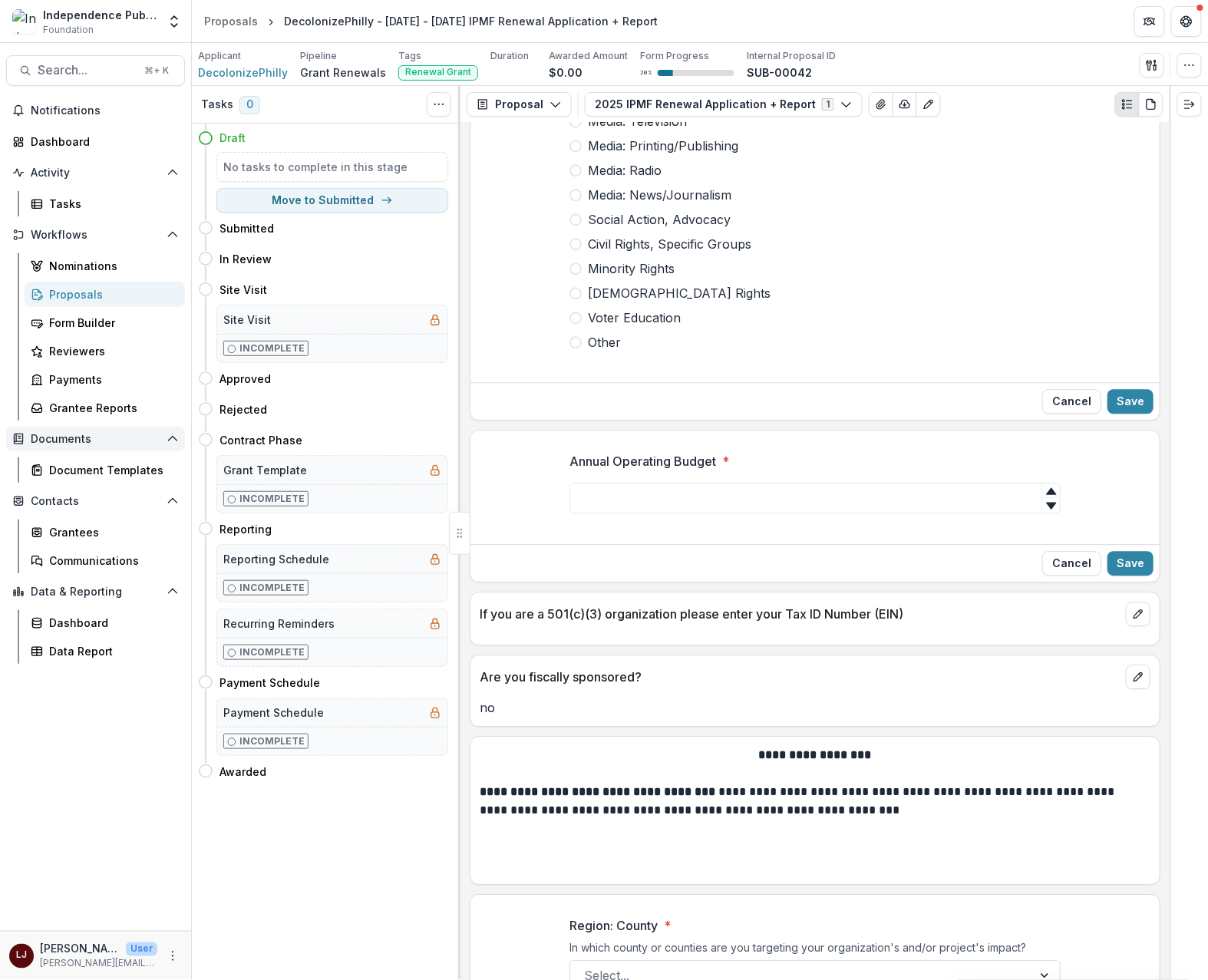
scroll to position [680, 0]
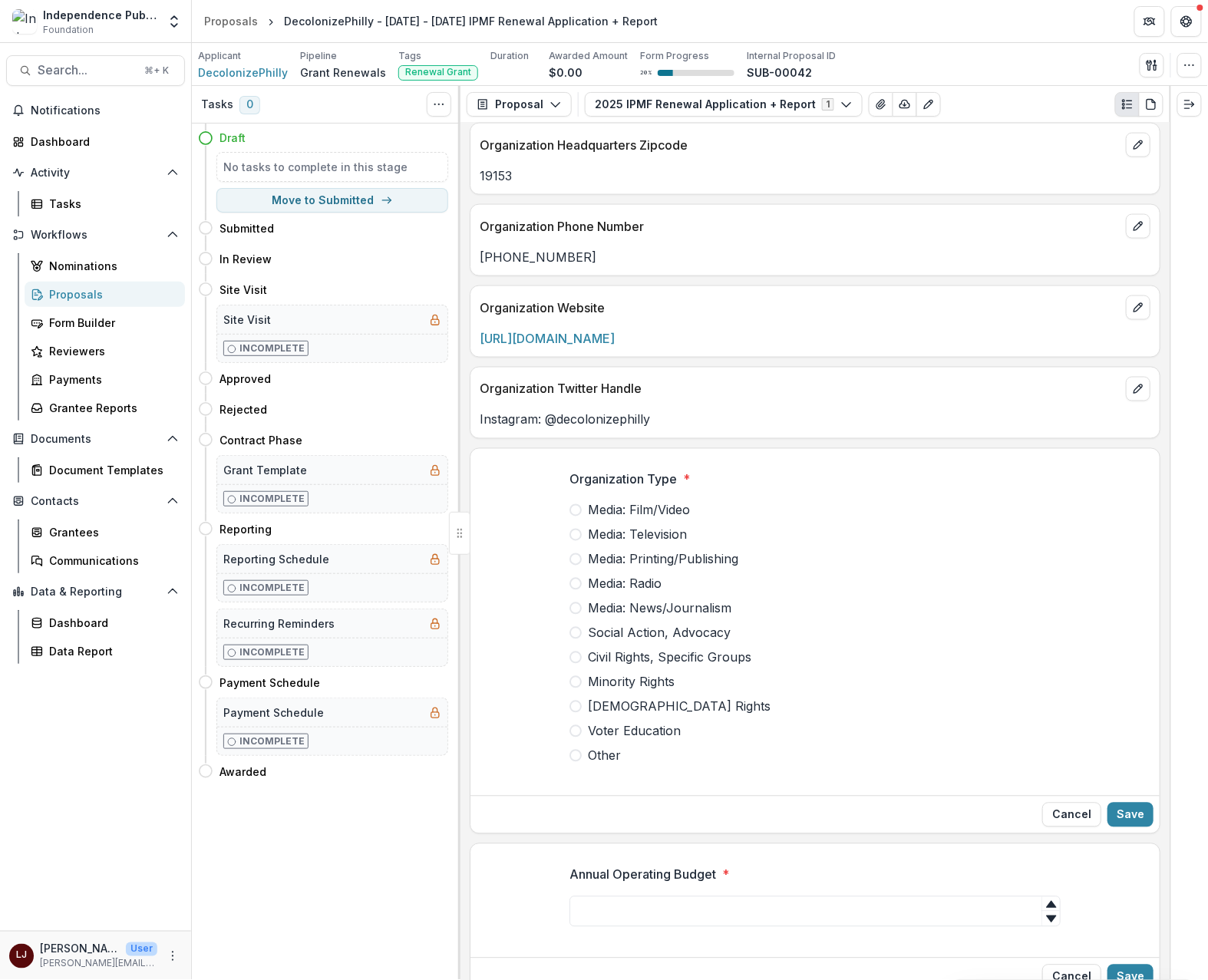
click at [612, 486] on p "Organization Type" at bounding box center [623, 479] width 108 height 19
drag, startPoint x: 553, startPoint y: 625, endPoint x: 578, endPoint y: 559, distance: 70.6
click at [553, 624] on div "Organization Type * Media: Film/Video Media: Television Media: Printing/Publish…" at bounding box center [815, 624] width 689 height 331
drag, startPoint x: 672, startPoint y: 770, endPoint x: 661, endPoint y: 669, distance: 101.6
click at [575, 578] on div "Media: Film/Video Media: Television Media: Printing/Publishing Media: Radio Med…" at bounding box center [815, 633] width 491 height 264
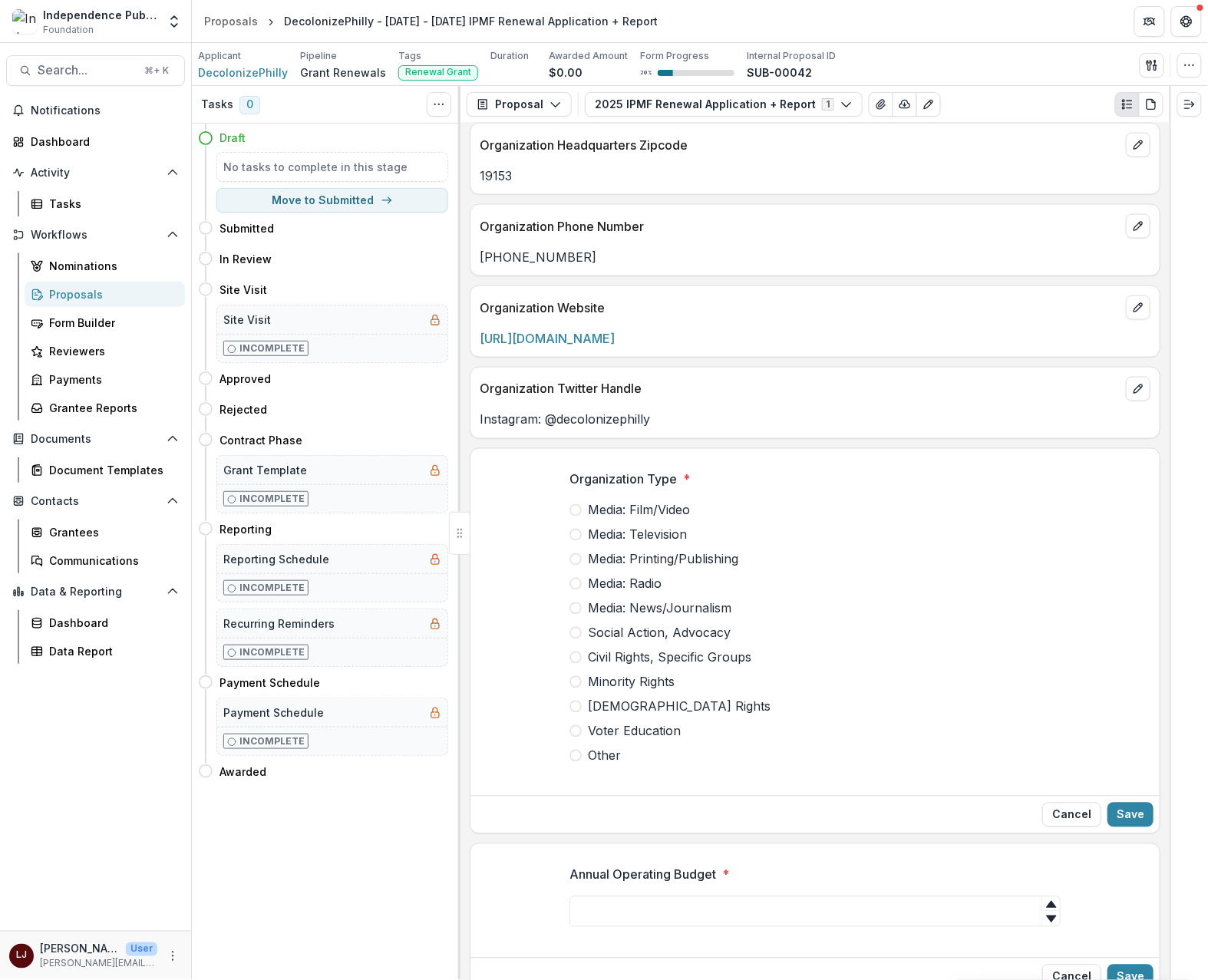
drag, startPoint x: 698, startPoint y: 788, endPoint x: 686, endPoint y: 782, distance: 13.4
click at [697, 788] on div "Organization Type * Media: Film/Video Media: Television Media: Printing/Publish…" at bounding box center [815, 624] width 491 height 331
drag, startPoint x: 618, startPoint y: 764, endPoint x: 587, endPoint y: 634, distance: 133.6
click at [587, 634] on div "Media: Film/Video Media: Television Media: Printing/Publishing Media: Radio Med…" at bounding box center [815, 633] width 491 height 264
click at [623, 605] on div "Media: Film/Video Media: Television Media: Printing/Publishing Media: Radio Med…" at bounding box center [815, 633] width 491 height 264
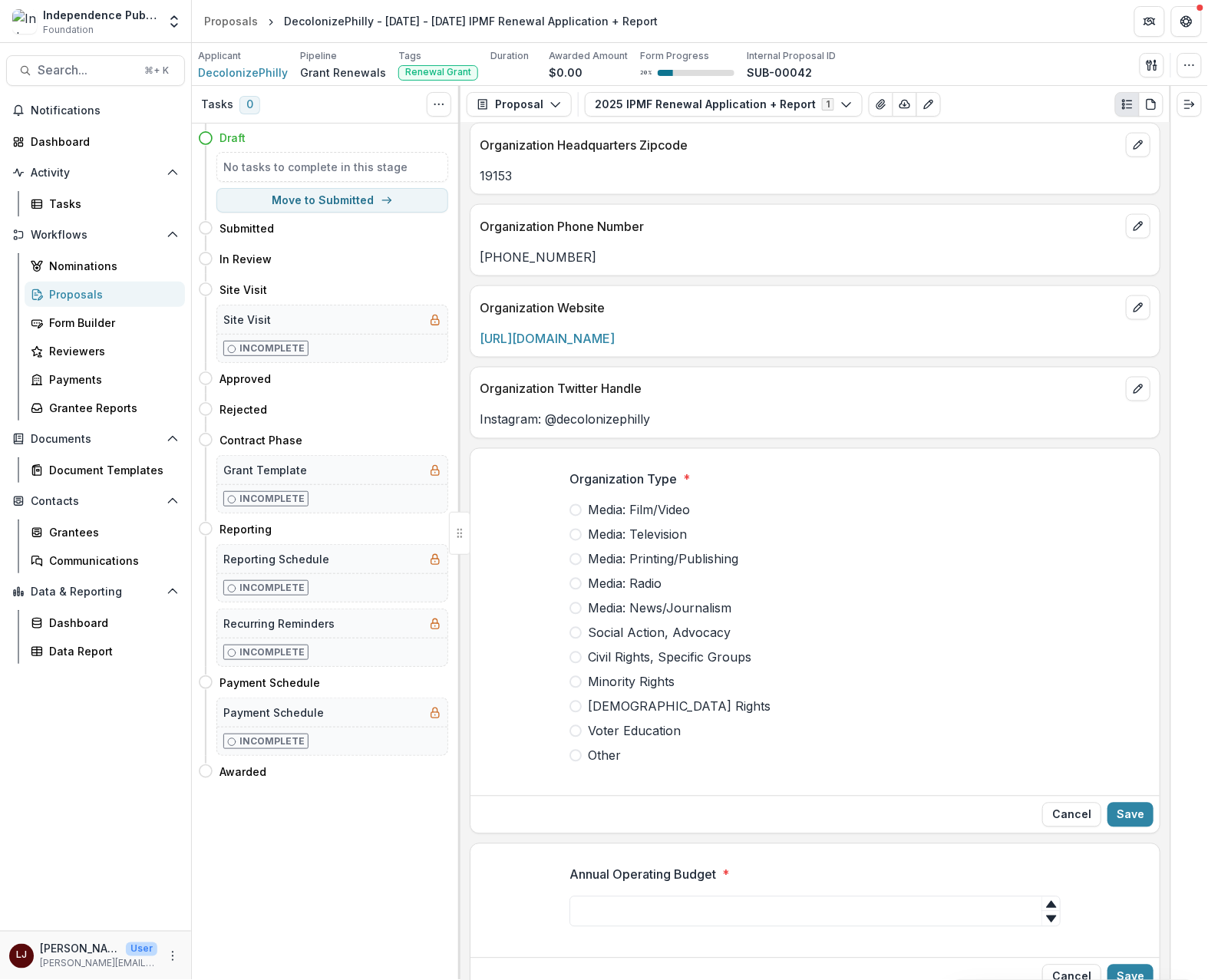
click at [613, 513] on span "Media: Film/Video" at bounding box center [639, 511] width 102 height 19
drag, startPoint x: 613, startPoint y: 513, endPoint x: 657, endPoint y: 541, distance: 52.2
click at [657, 541] on div "Media: Film/Video Media: Television Media: Printing/Publishing Media: Radio Med…" at bounding box center [815, 633] width 491 height 264
click at [655, 544] on span "Media: Television" at bounding box center [637, 535] width 99 height 19
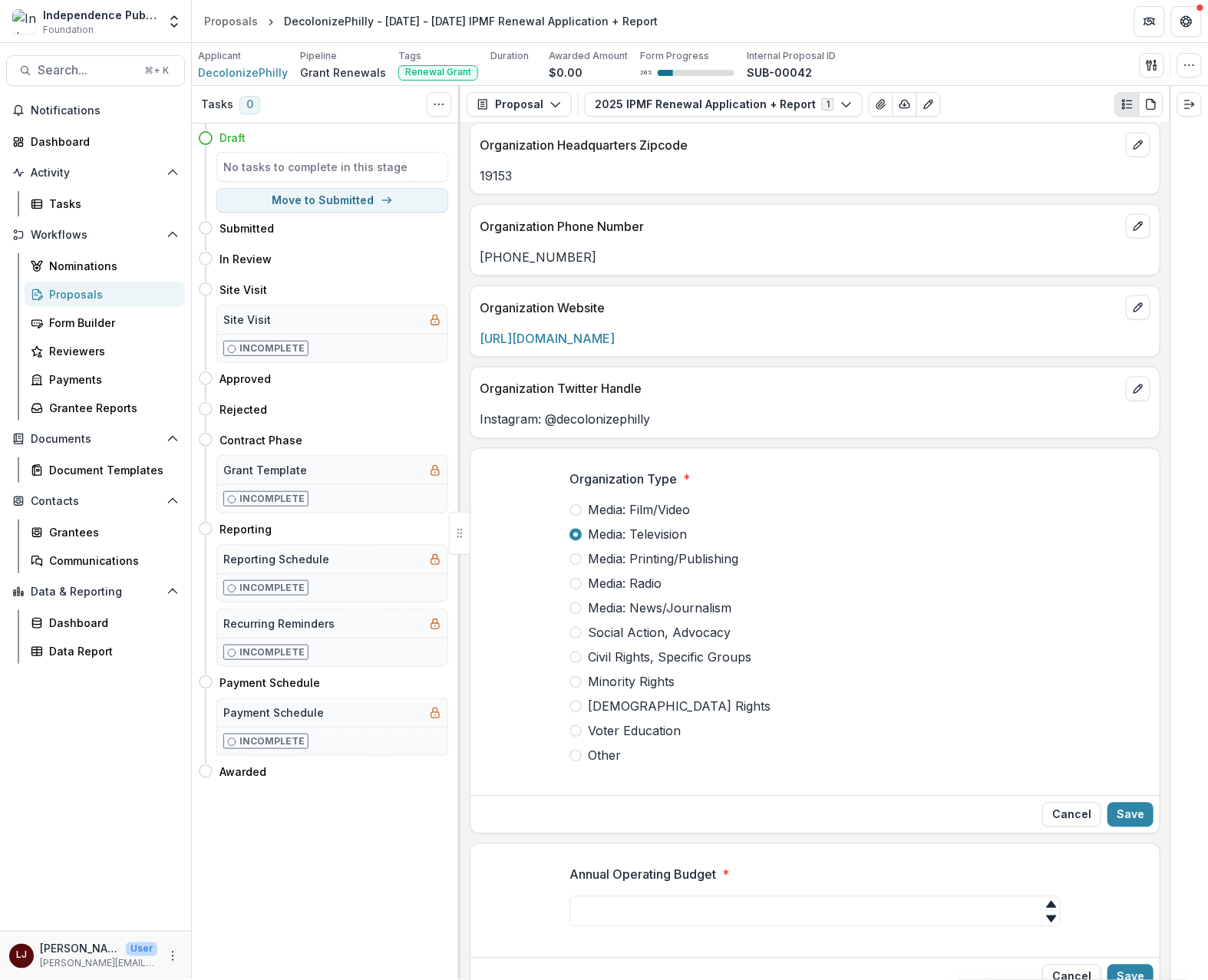
click at [581, 486] on p "Organization Type" at bounding box center [623, 479] width 108 height 19
click at [1069, 795] on button "Cancel" at bounding box center [1072, 815] width 59 height 24
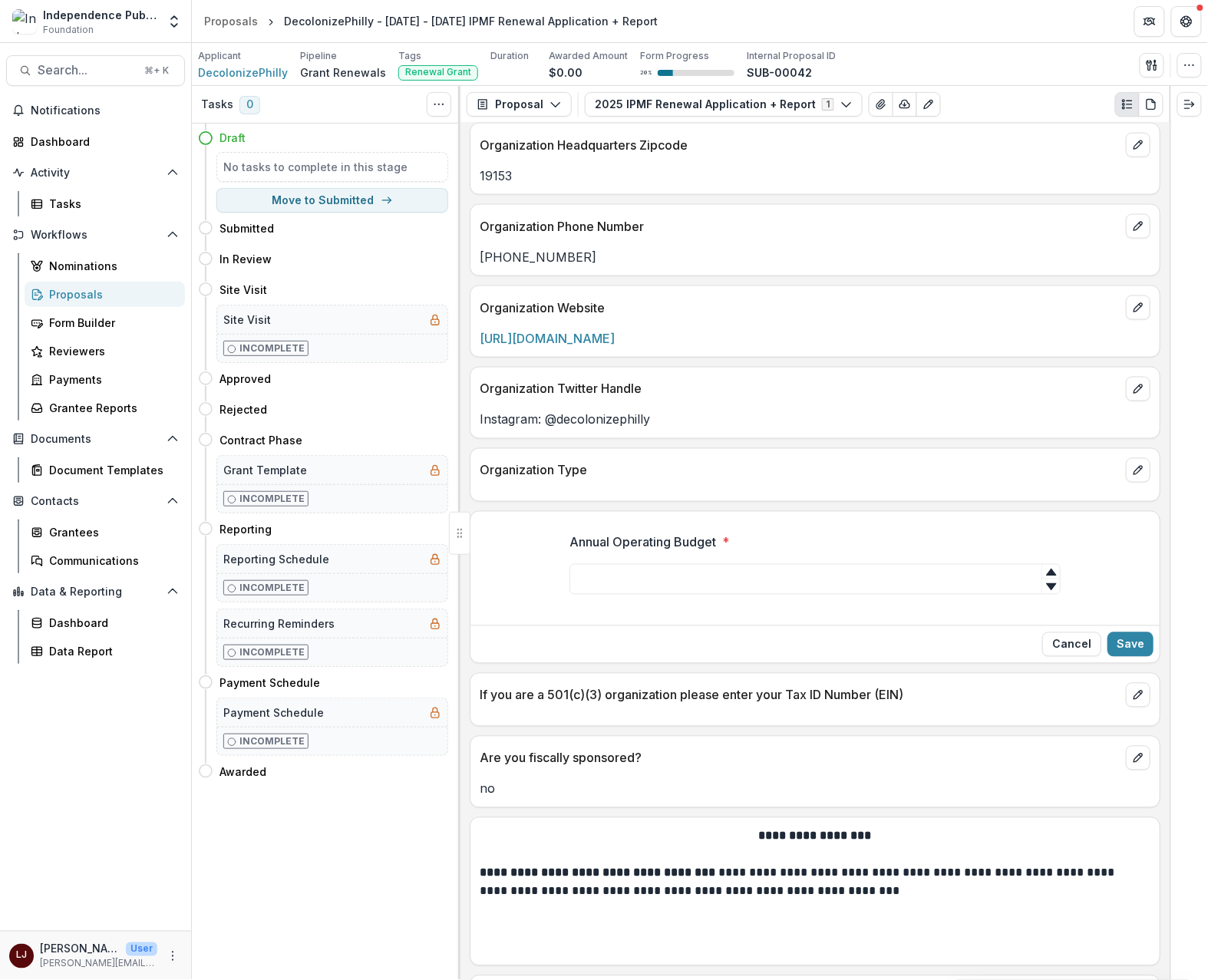
click at [898, 479] on p "Organization Type" at bounding box center [799, 470] width 640 height 19
click at [1131, 474] on icon "edit" at bounding box center [1137, 470] width 13 height 13
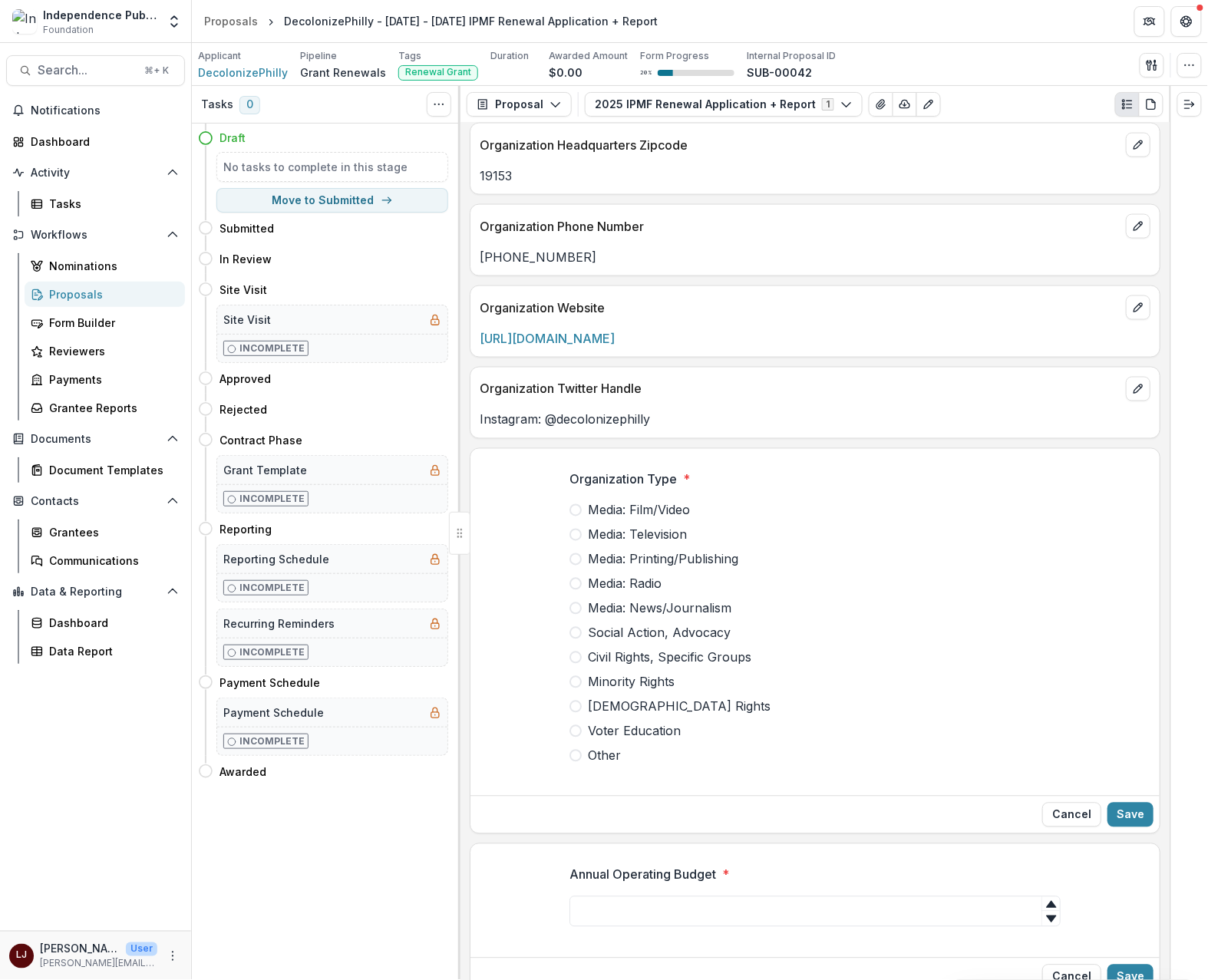
drag, startPoint x: 601, startPoint y: 609, endPoint x: 587, endPoint y: 497, distance: 112.9
click at [587, 501] on div "Organization Type * Media: Film/Video Media: Television Media: Printing/Publish…" at bounding box center [815, 618] width 491 height 295
drag, startPoint x: 644, startPoint y: 468, endPoint x: 712, endPoint y: 506, distance: 77.9
click at [712, 506] on div "Organization Type * Media: Film/Video Media: Television Media: Printing/Publish…" at bounding box center [815, 624] width 491 height 331
click at [840, 481] on span "Organization Type *" at bounding box center [810, 479] width 482 height 19
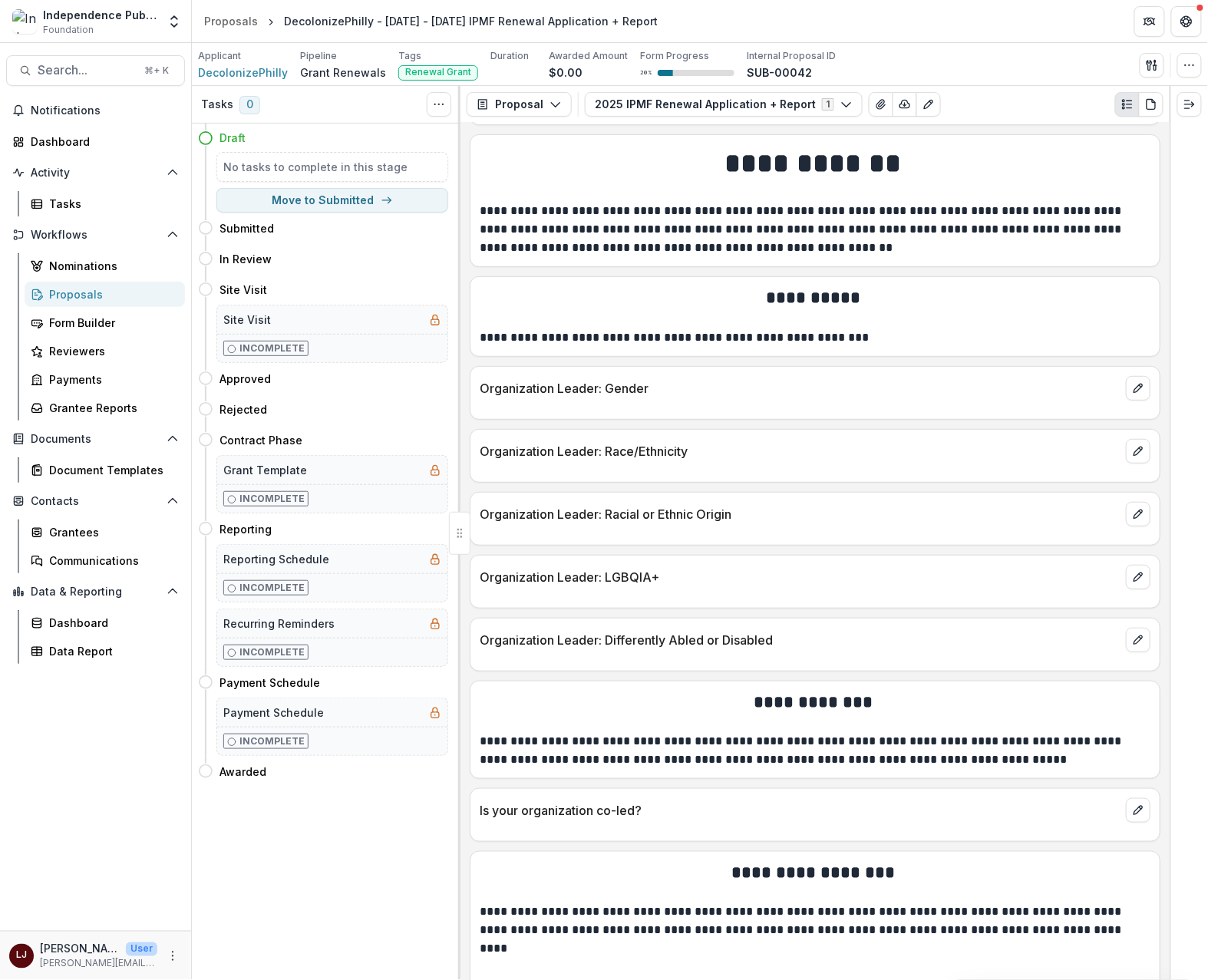
scroll to position [3828, 0]
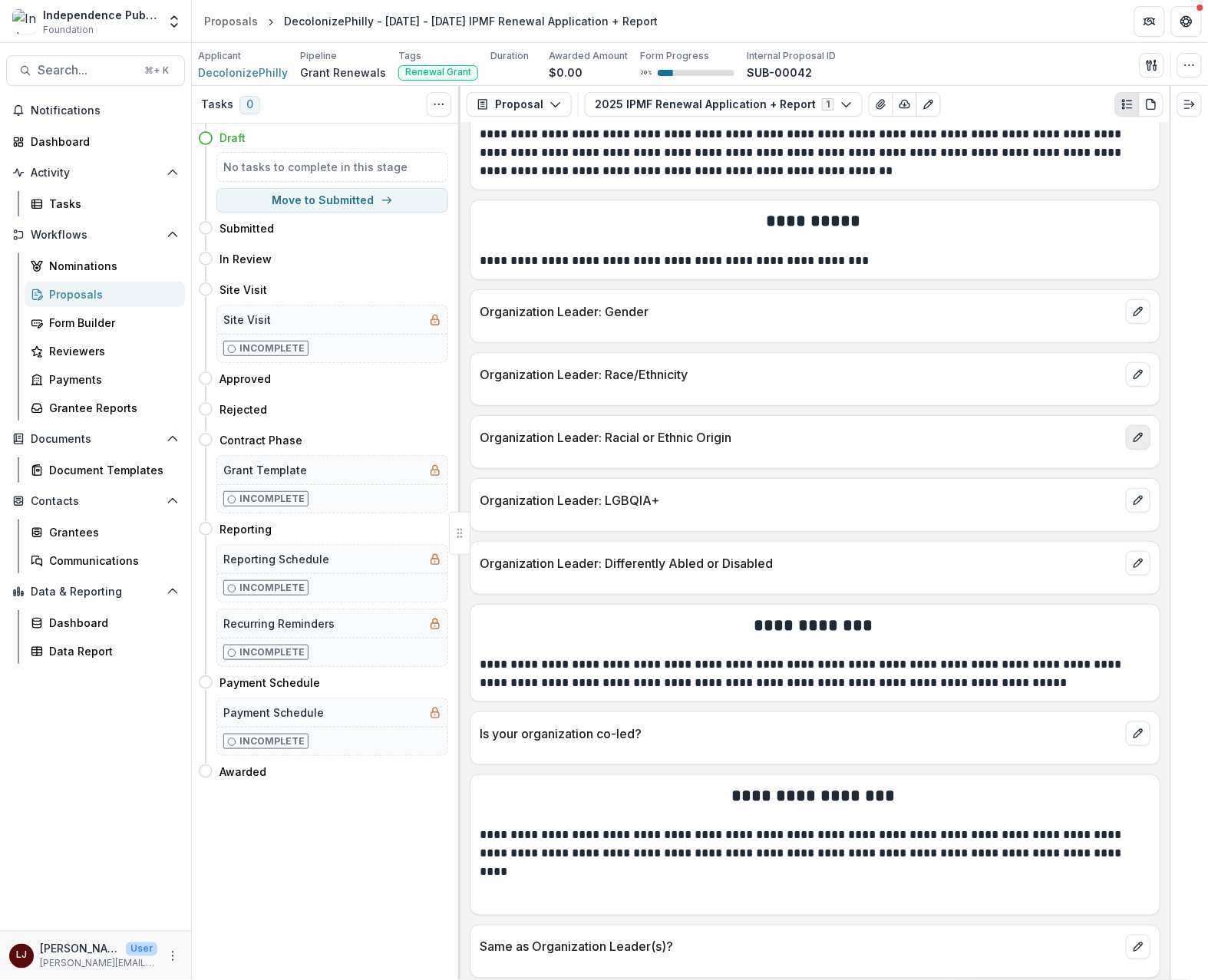
click at [1141, 450] on button "edit" at bounding box center [1137, 437] width 24 height 24
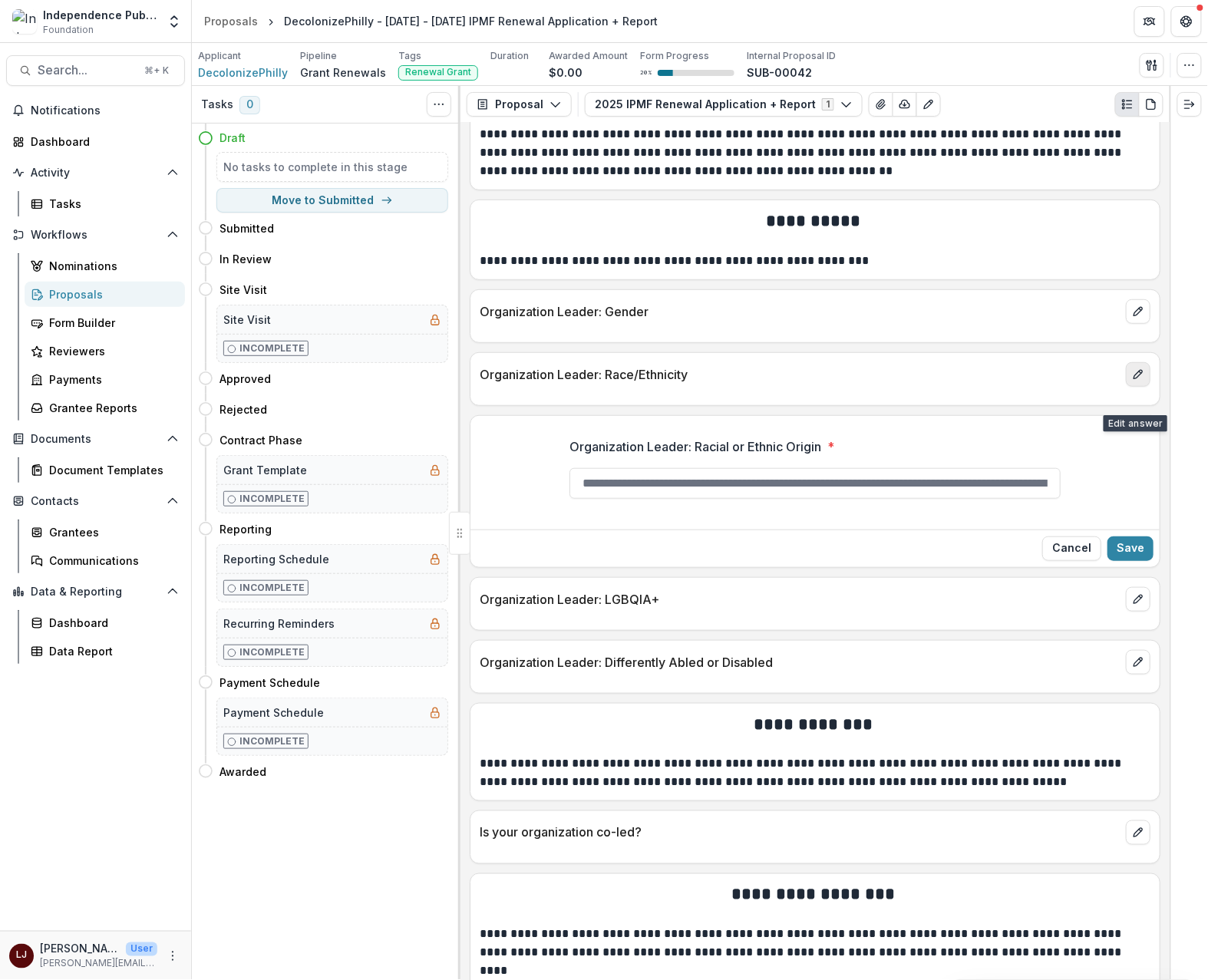
click at [1136, 381] on icon "edit" at bounding box center [1137, 374] width 13 height 13
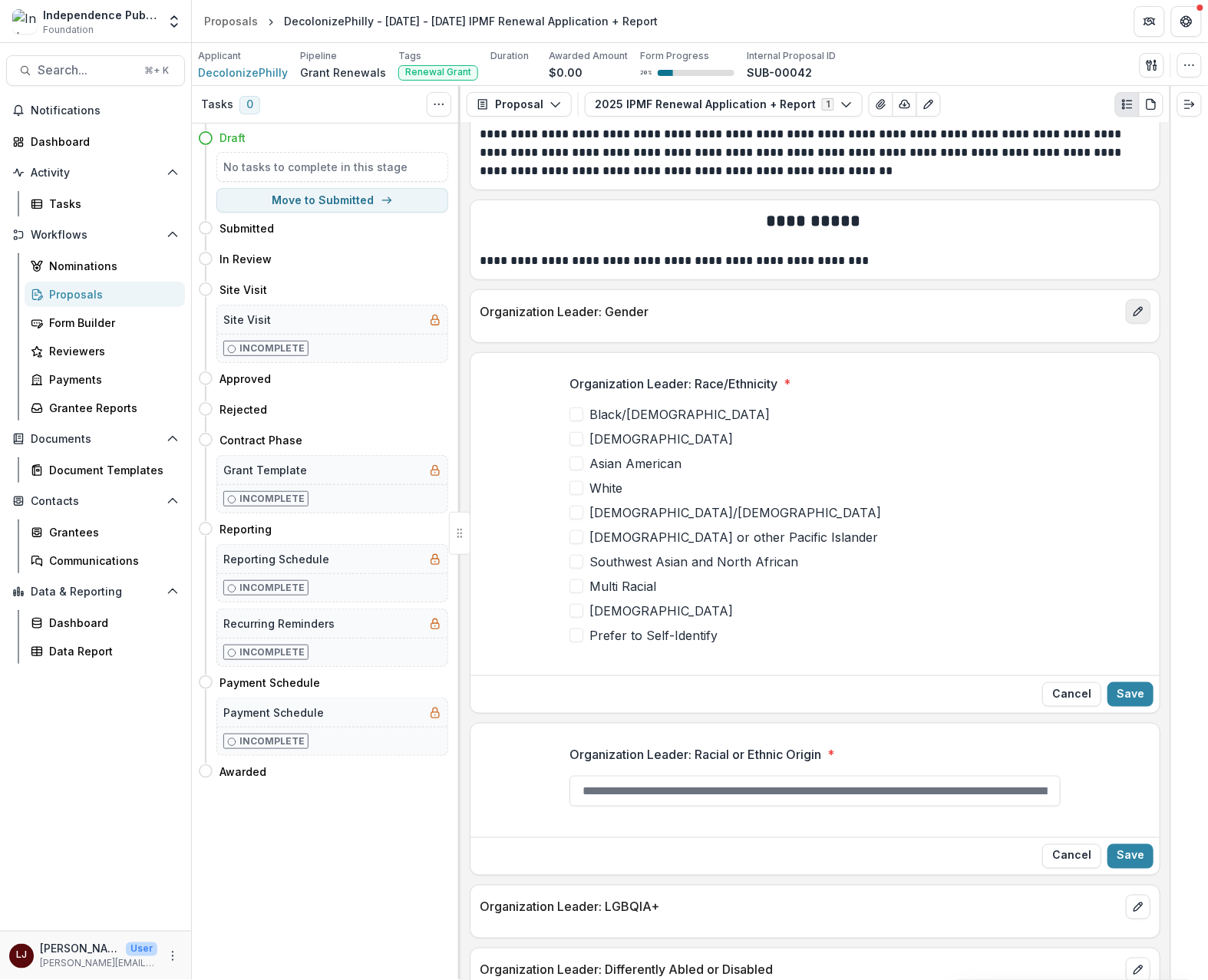
click at [1125, 324] on button "edit" at bounding box center [1137, 311] width 24 height 24
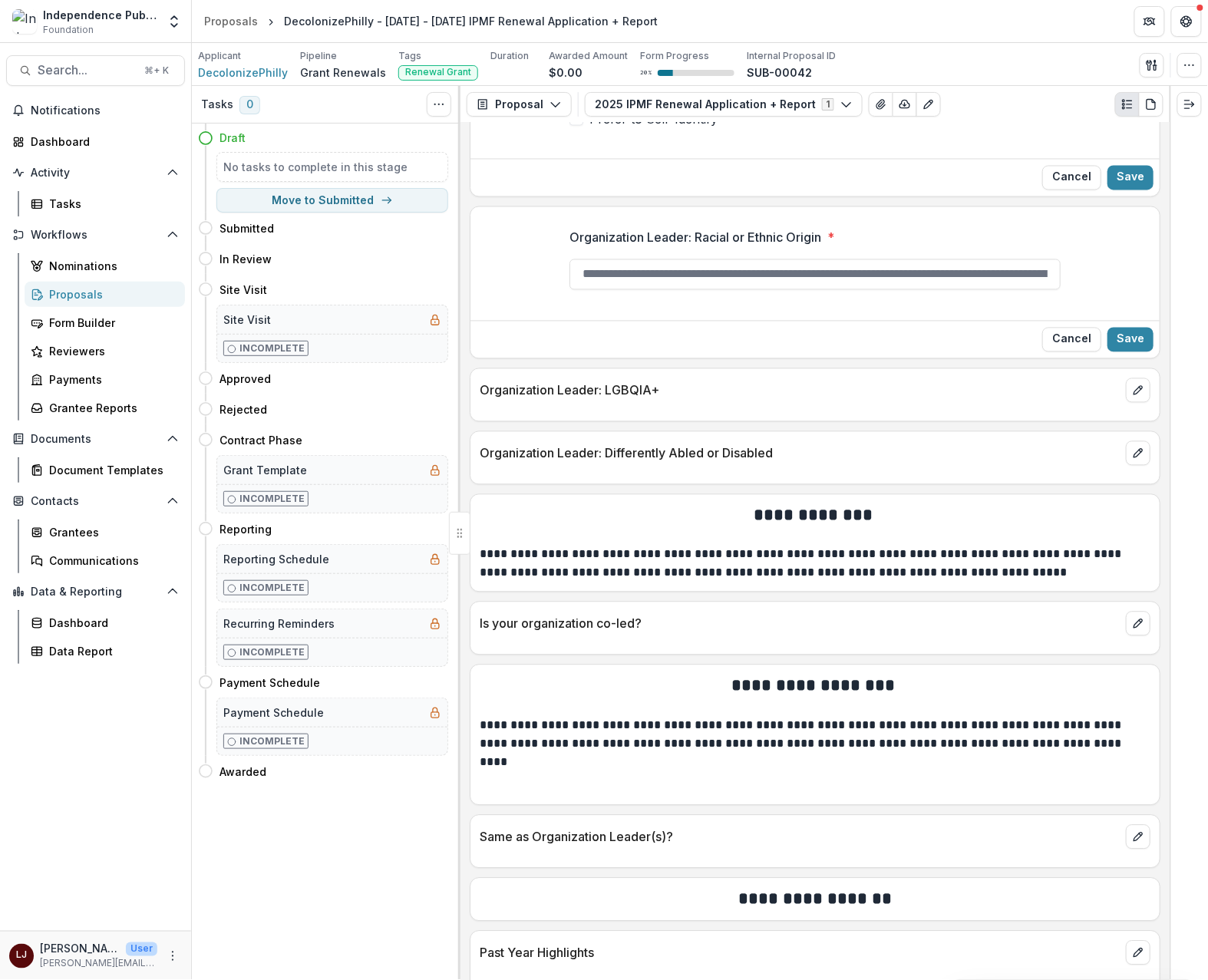
scroll to position [4516, 0]
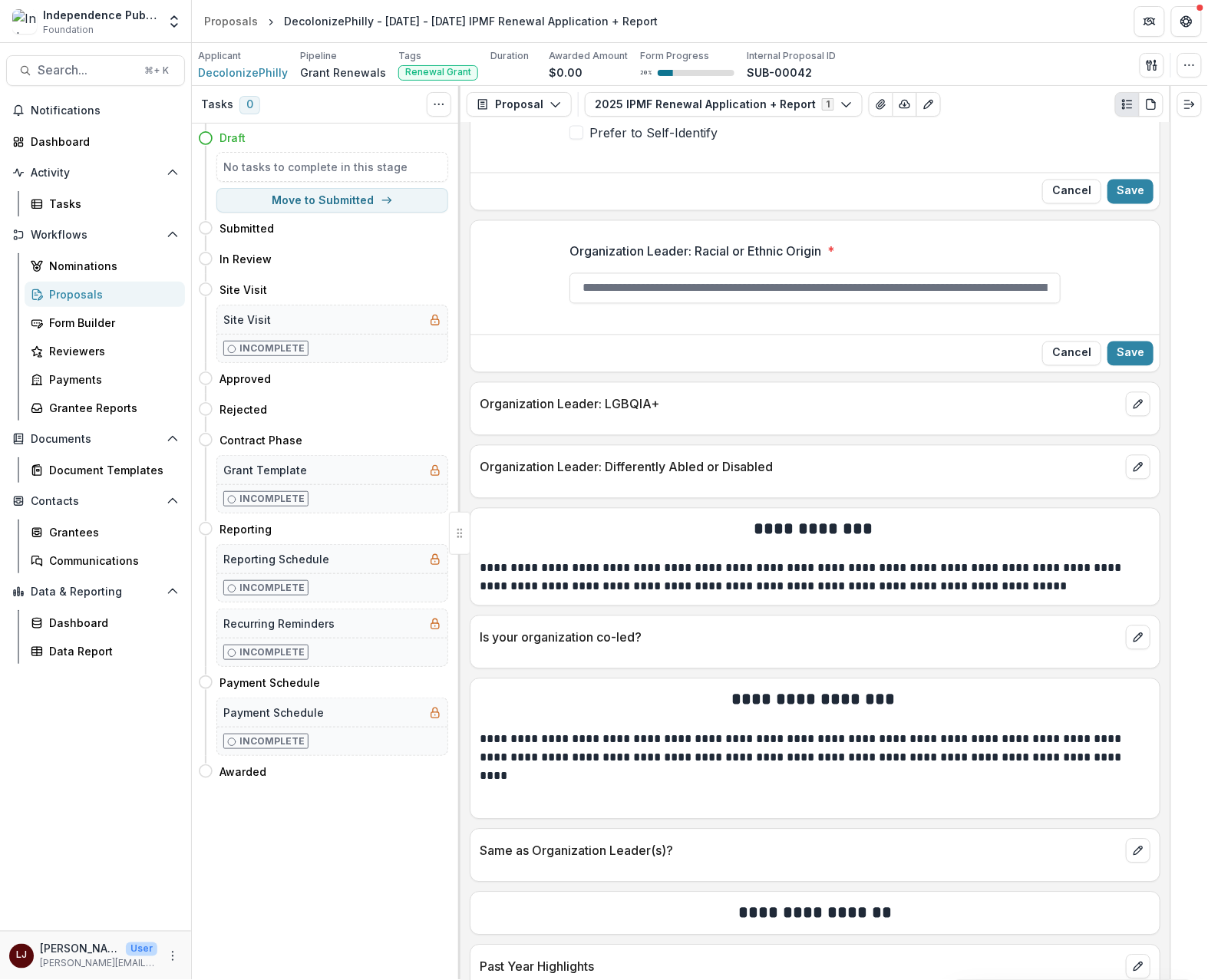
click at [567, 414] on p "Organization Leader: LGBQIA+" at bounding box center [799, 404] width 640 height 19
click at [1141, 417] on button "edit" at bounding box center [1137, 404] width 24 height 24
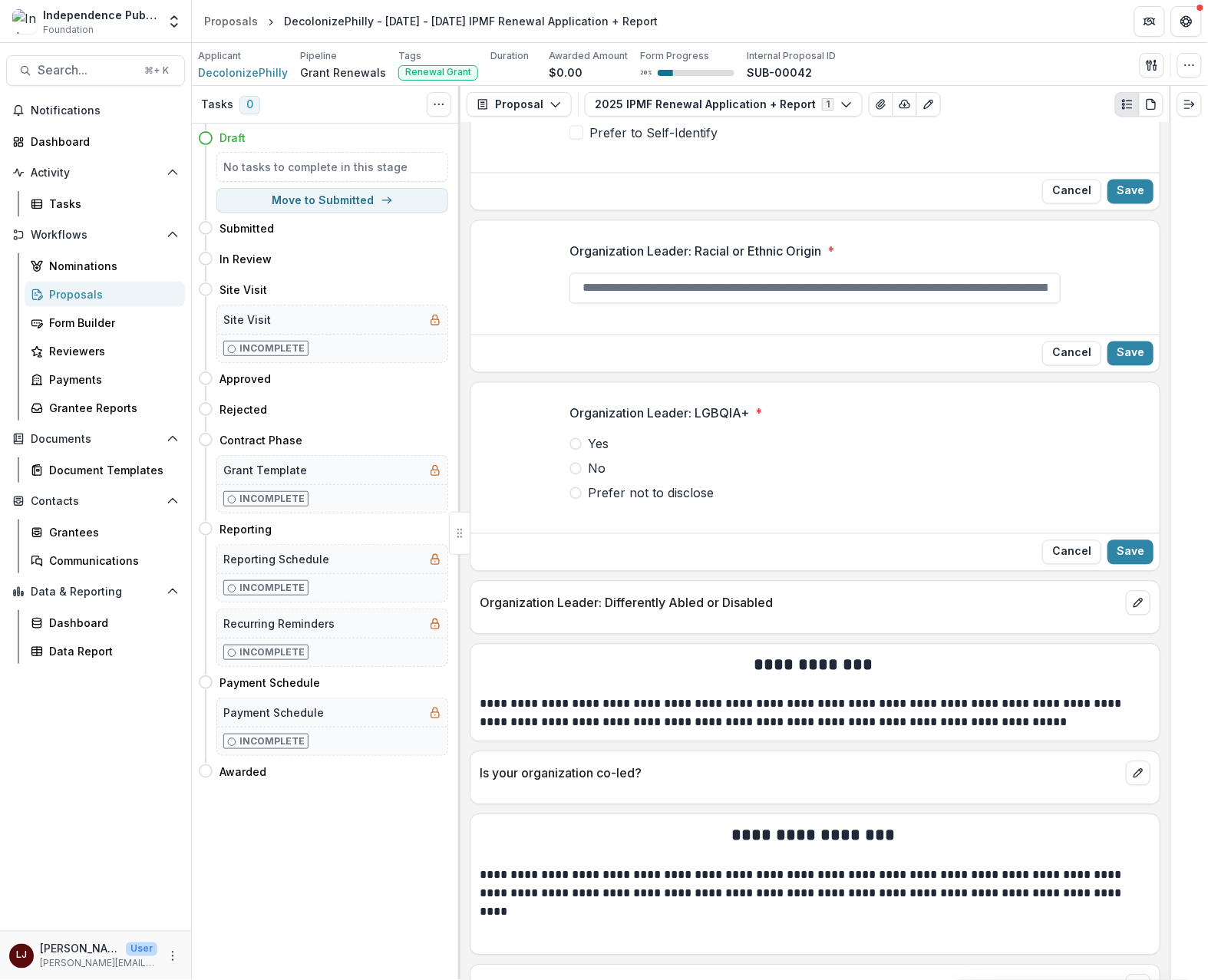
click at [763, 423] on span "Organization Leader: LGBQIA+ *" at bounding box center [810, 414] width 482 height 19
click at [658, 423] on p "Organization Leader: LGBQIA+" at bounding box center [659, 414] width 179 height 19
copy p "Organization Leader: LGBQIA+"
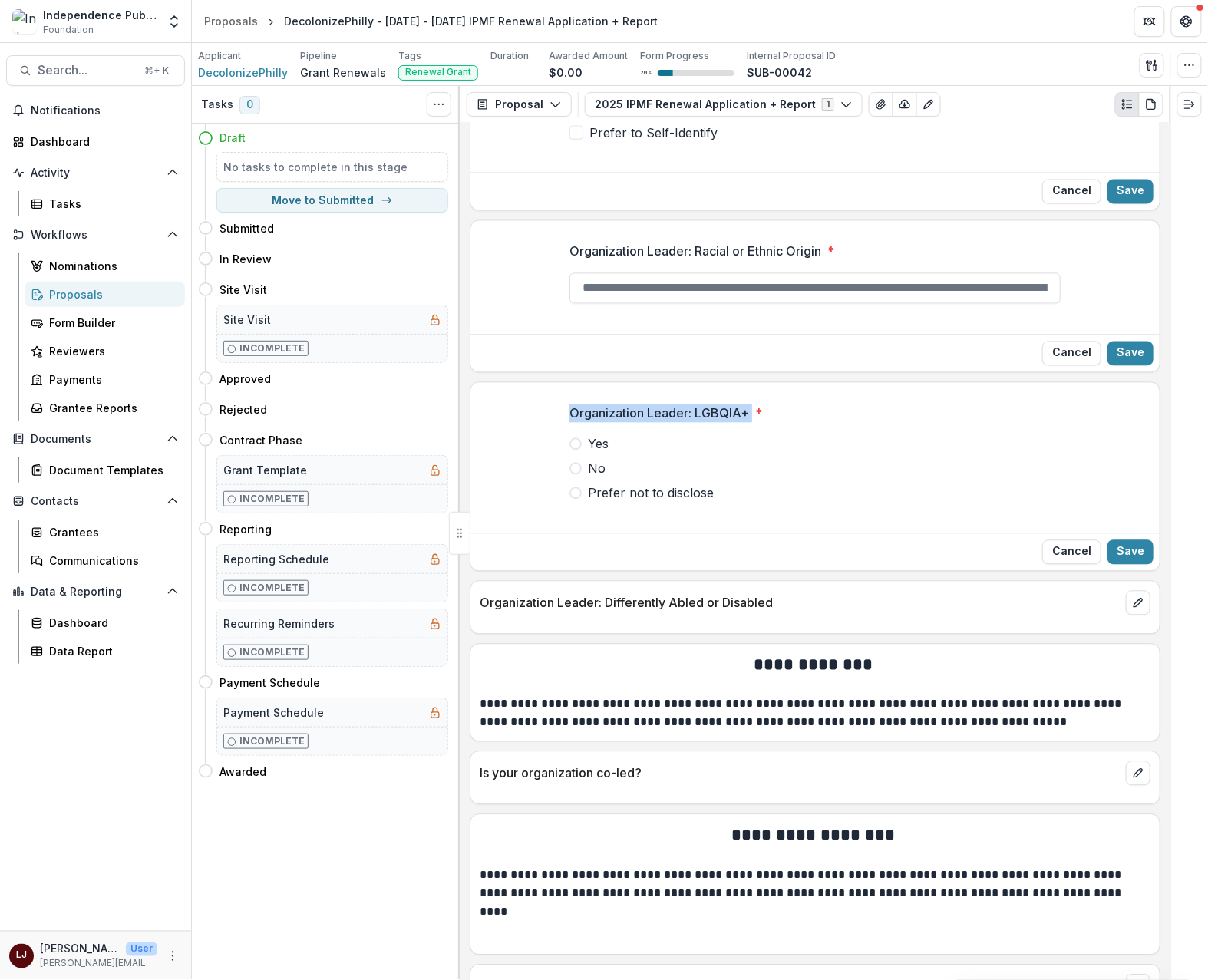
click at [636, 613] on p "Organization Leader: Differently Abled or Disabled" at bounding box center [799, 603] width 640 height 19
copy div "Organization Leader: Differently Abled or Disabled"
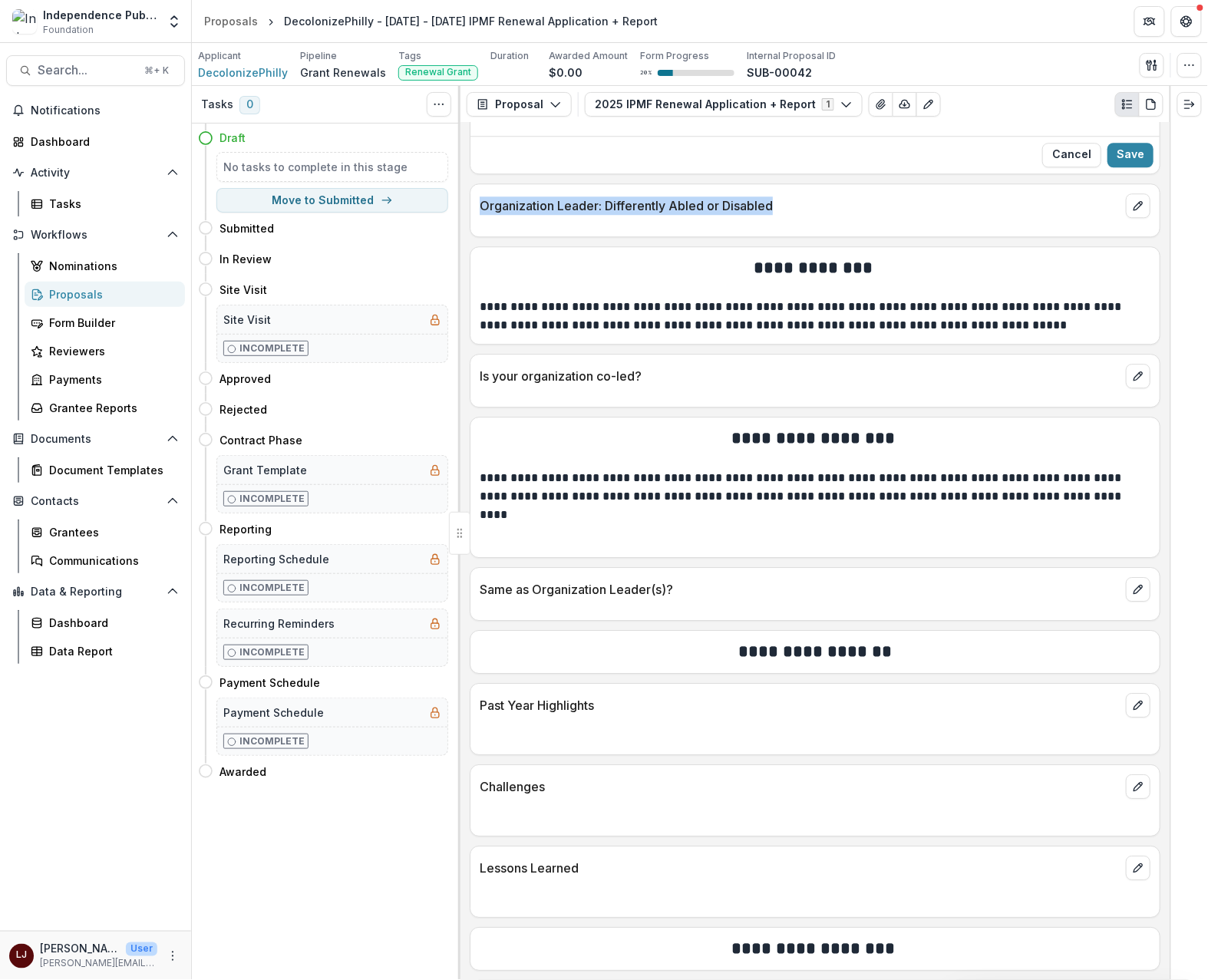
scroll to position [4999, 0]
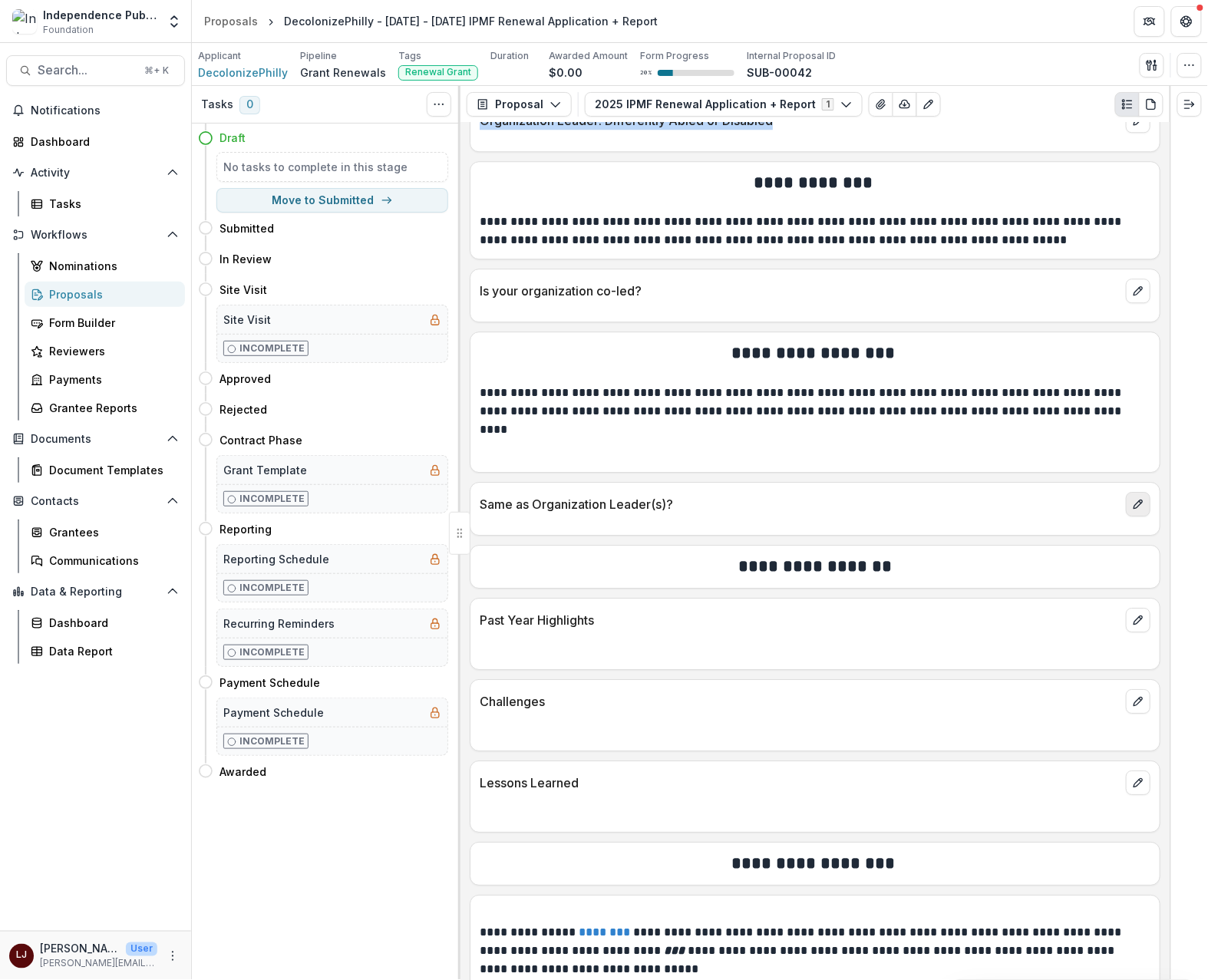
click at [1141, 517] on button "edit" at bounding box center [1137, 504] width 24 height 24
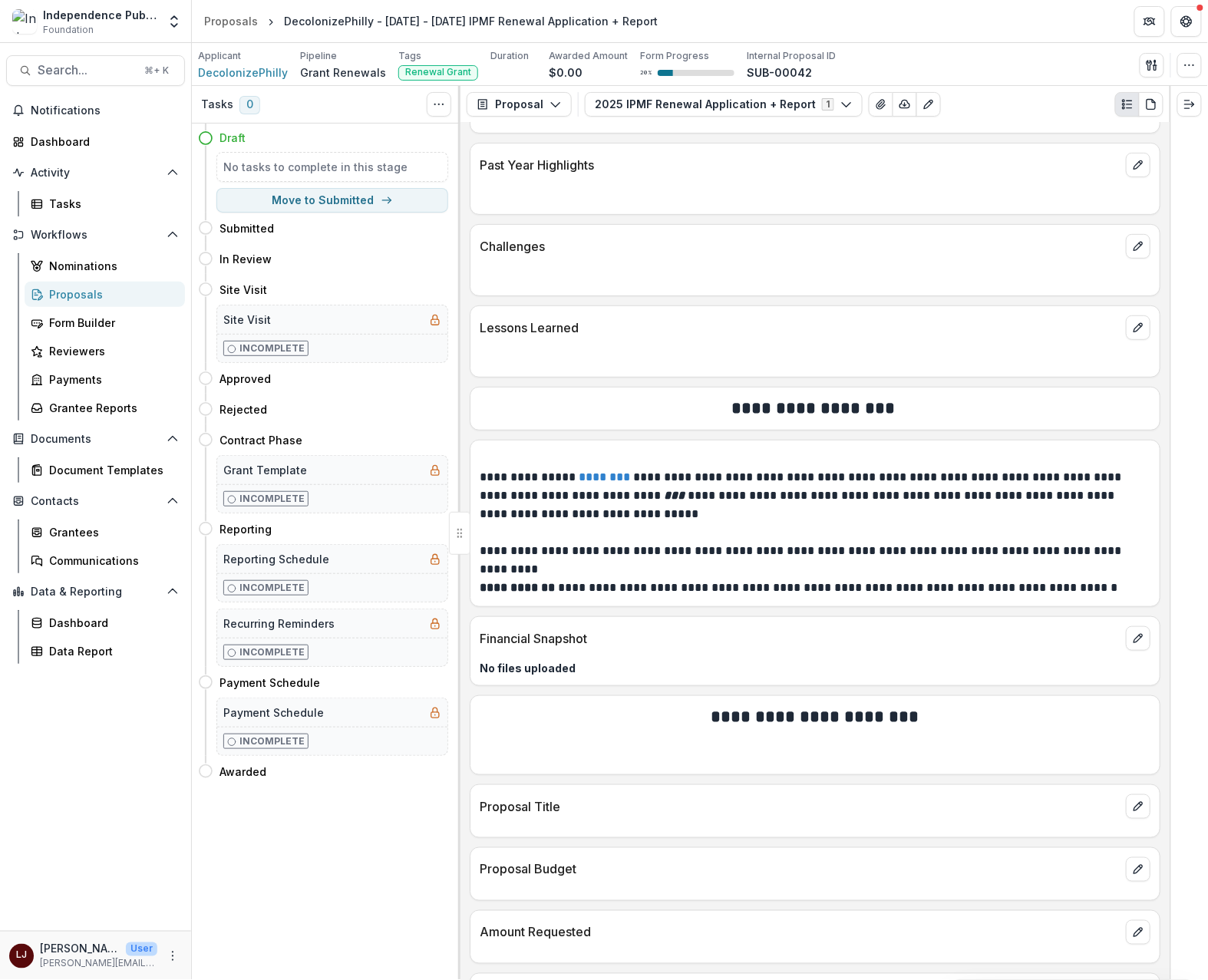
scroll to position [5778, 0]
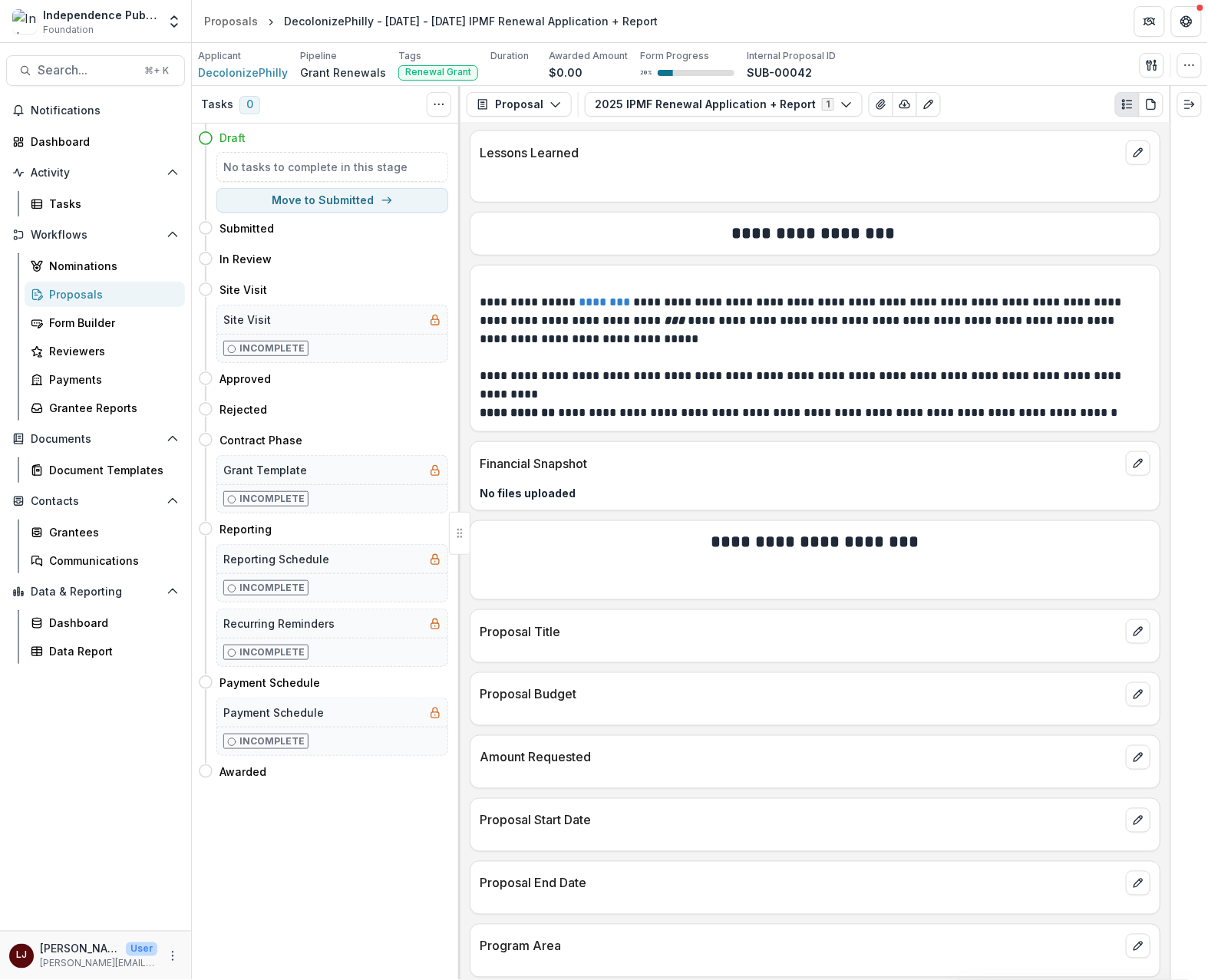
click at [531, 501] on p "No files uploaded" at bounding box center [815, 493] width 671 height 16
click at [531, 473] on p "Financial Snapshot" at bounding box center [799, 463] width 640 height 19
click at [1117, 476] on div "Financial Snapshot" at bounding box center [815, 459] width 689 height 34
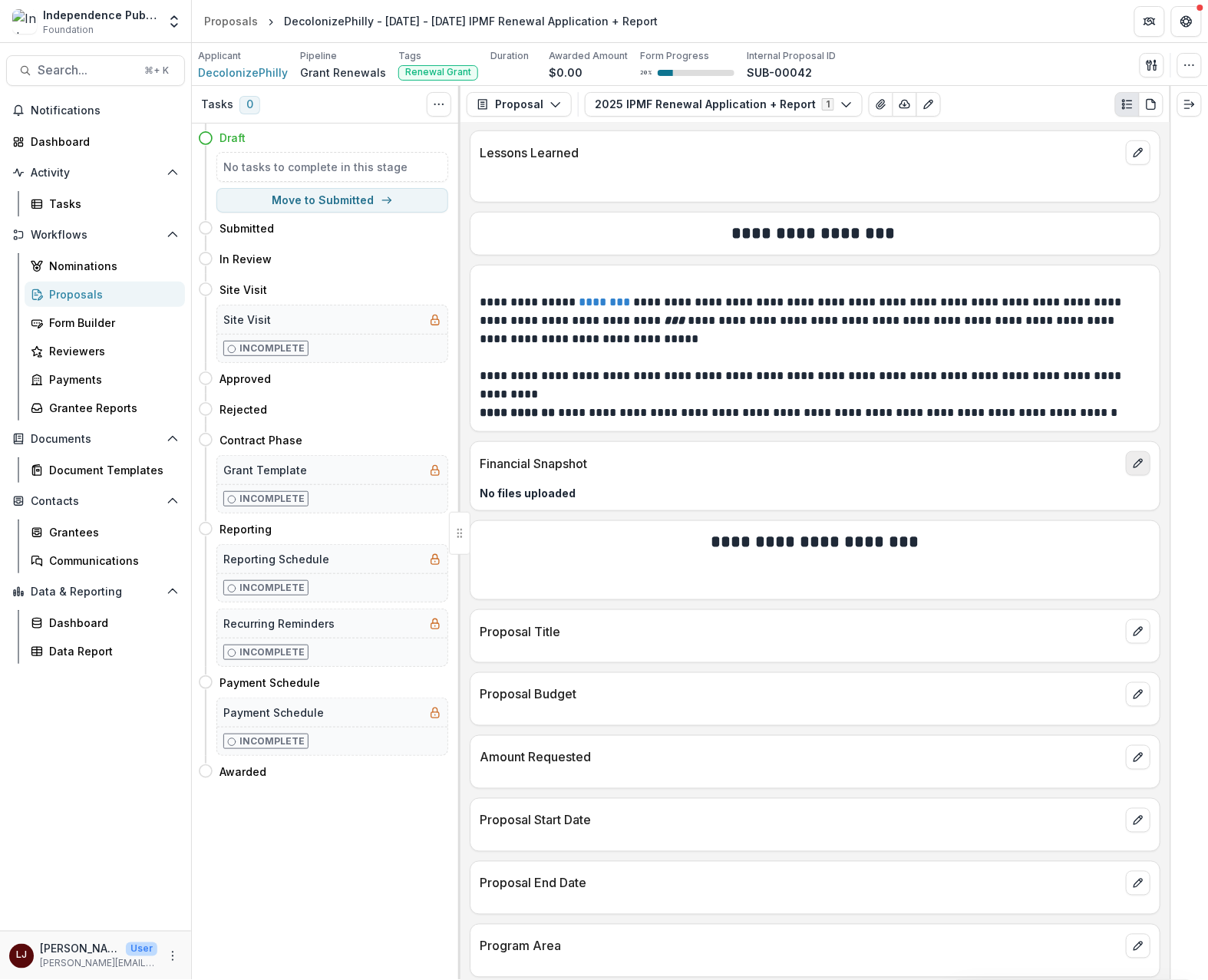
click at [1131, 469] on icon "edit" at bounding box center [1137, 463] width 13 height 13
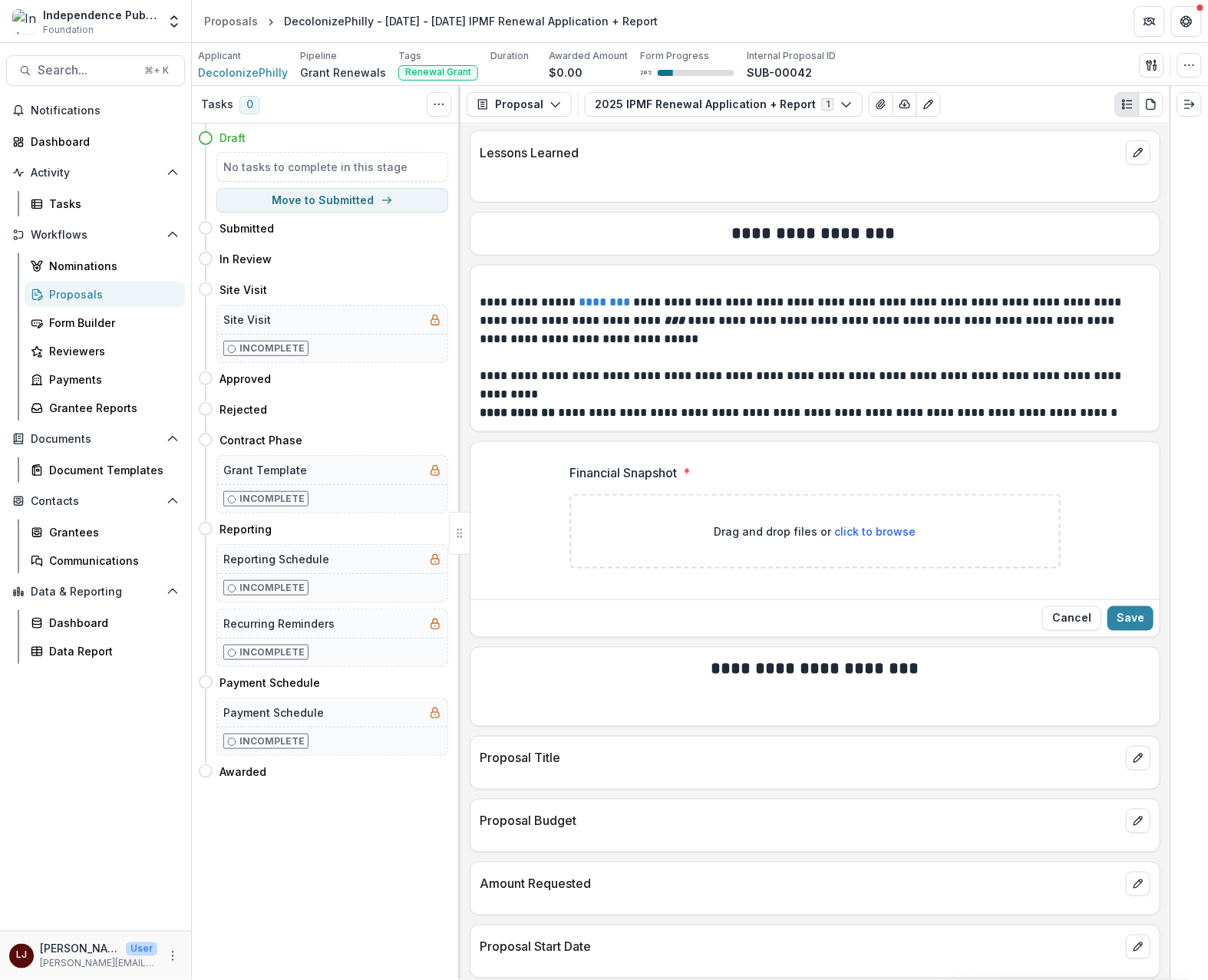
click at [740, 495] on div at bounding box center [815, 490] width 491 height 6
click at [639, 482] on p "Financial Snapshot" at bounding box center [623, 473] width 108 height 19
click at [724, 349] on p "**********" at bounding box center [812, 321] width 666 height 56
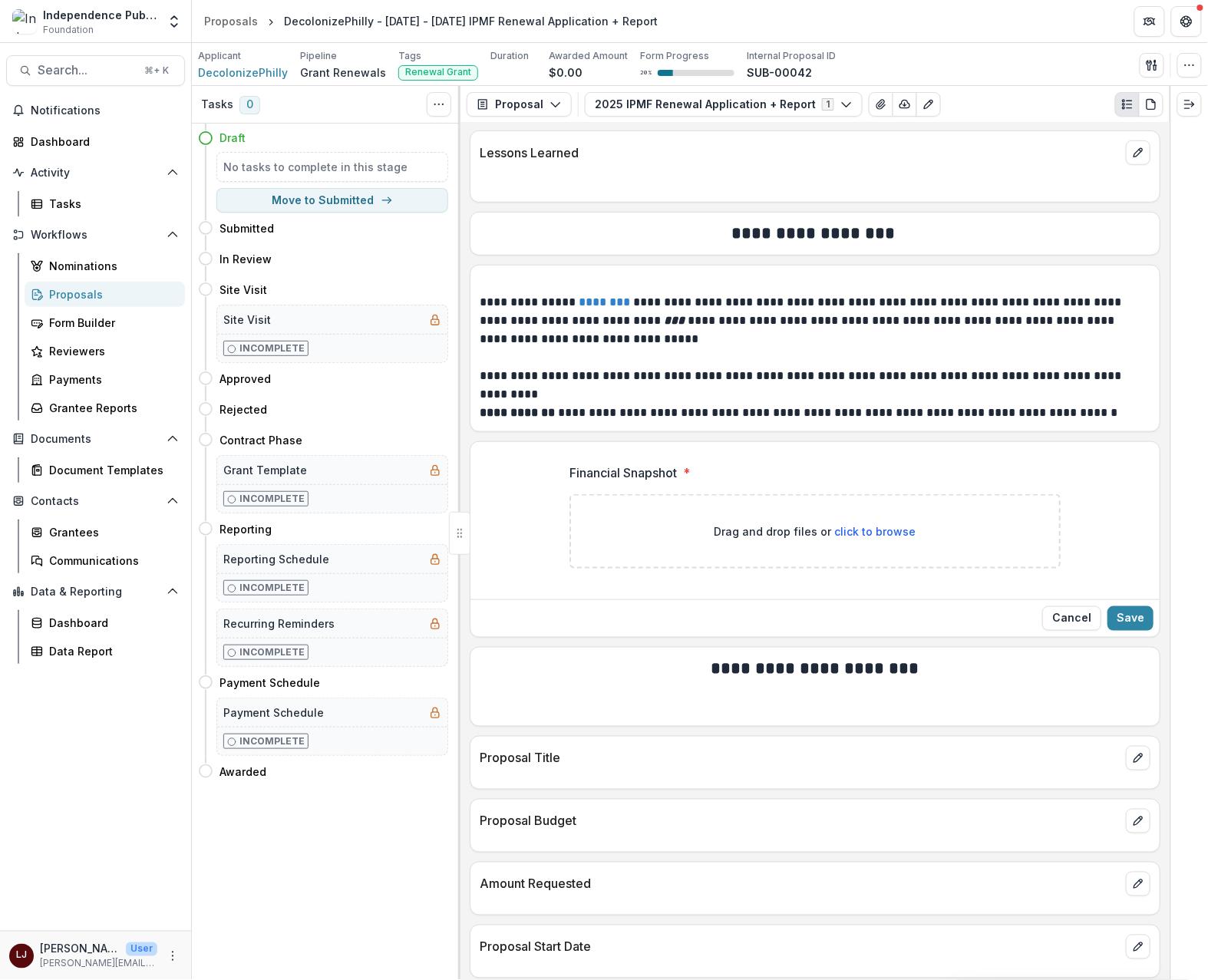
click at [785, 245] on h2 "**********" at bounding box center [812, 233] width 666 height 24
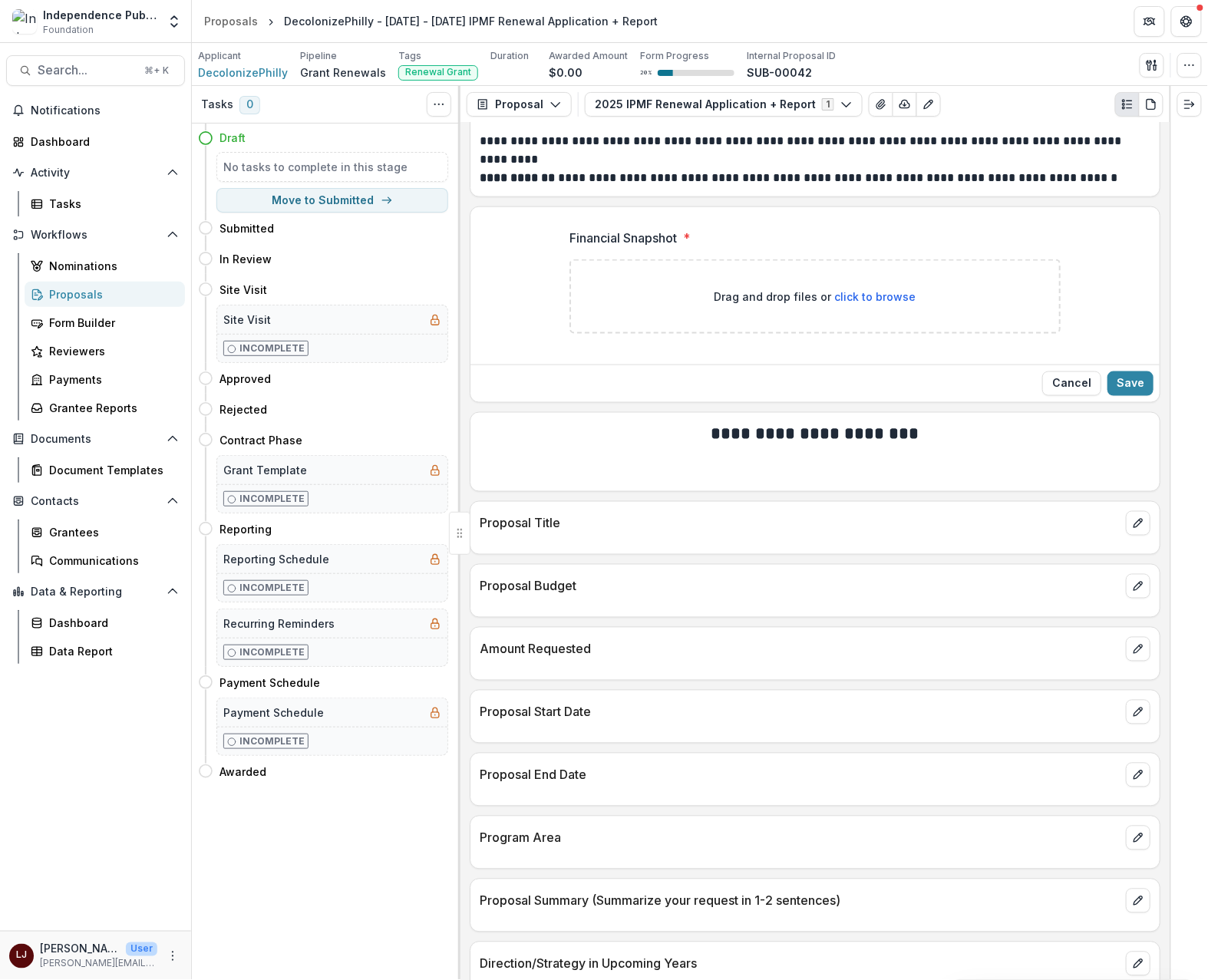
scroll to position [5686, 0]
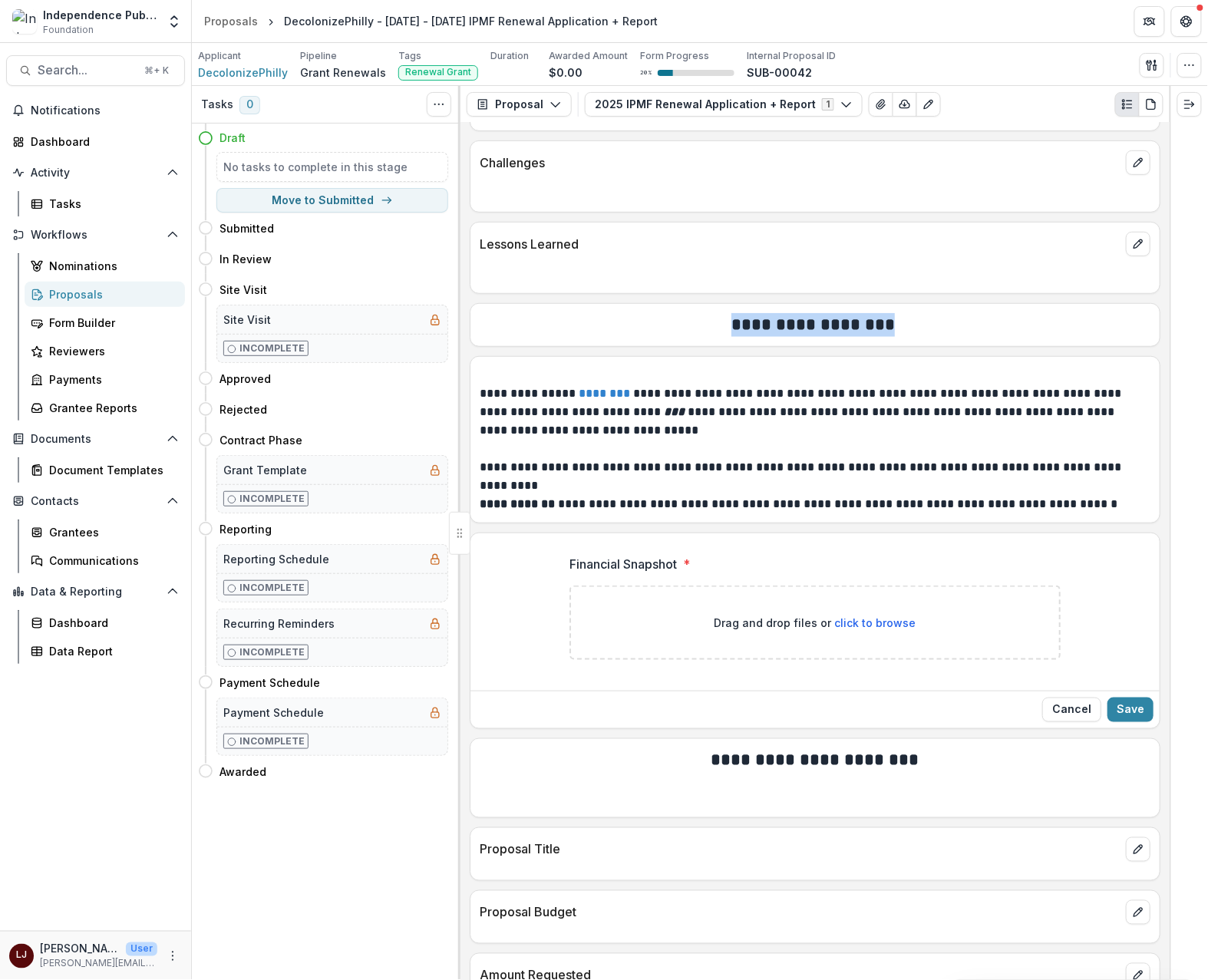
click at [792, 337] on h2 "**********" at bounding box center [812, 325] width 666 height 24
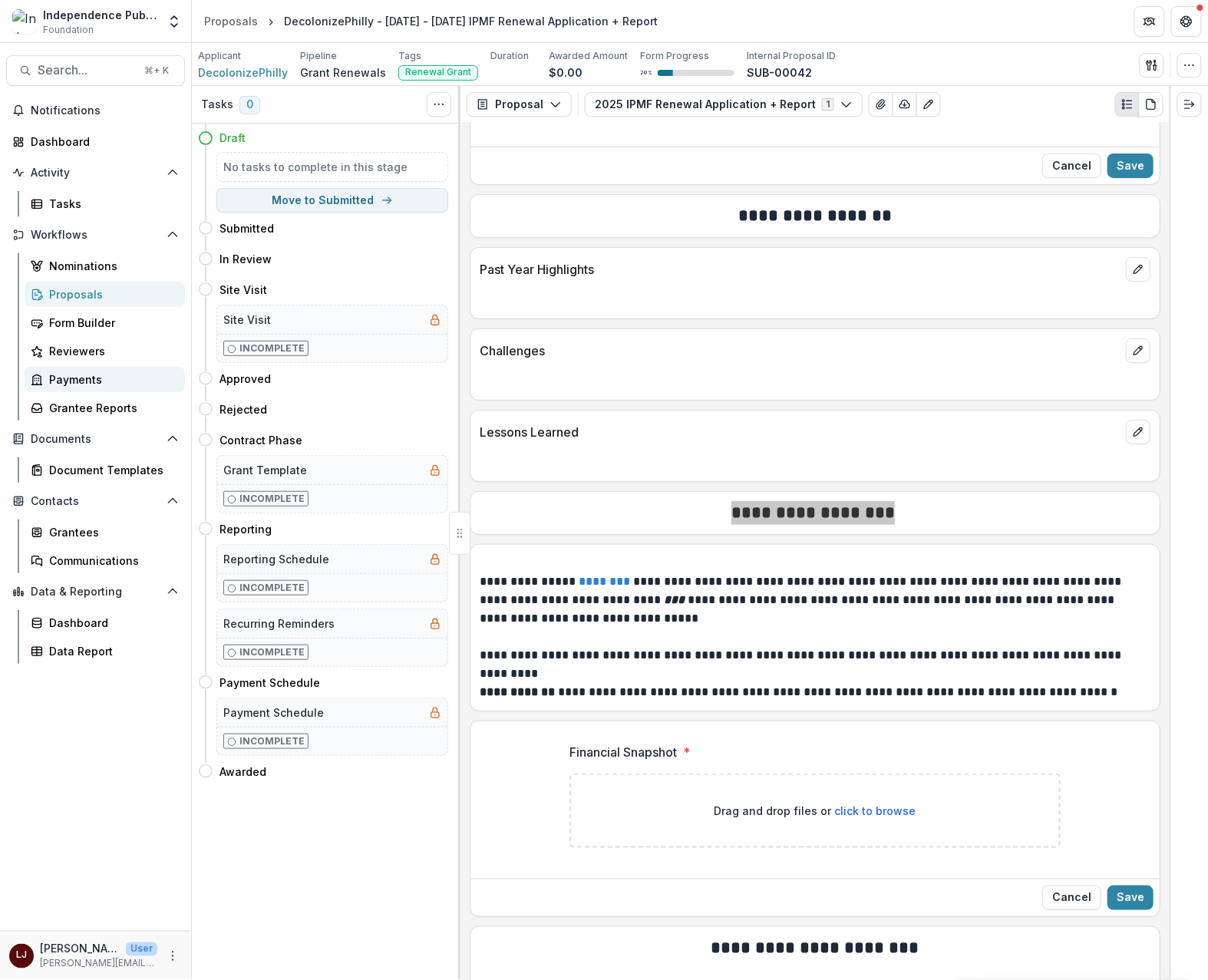
scroll to position [5502, 0]
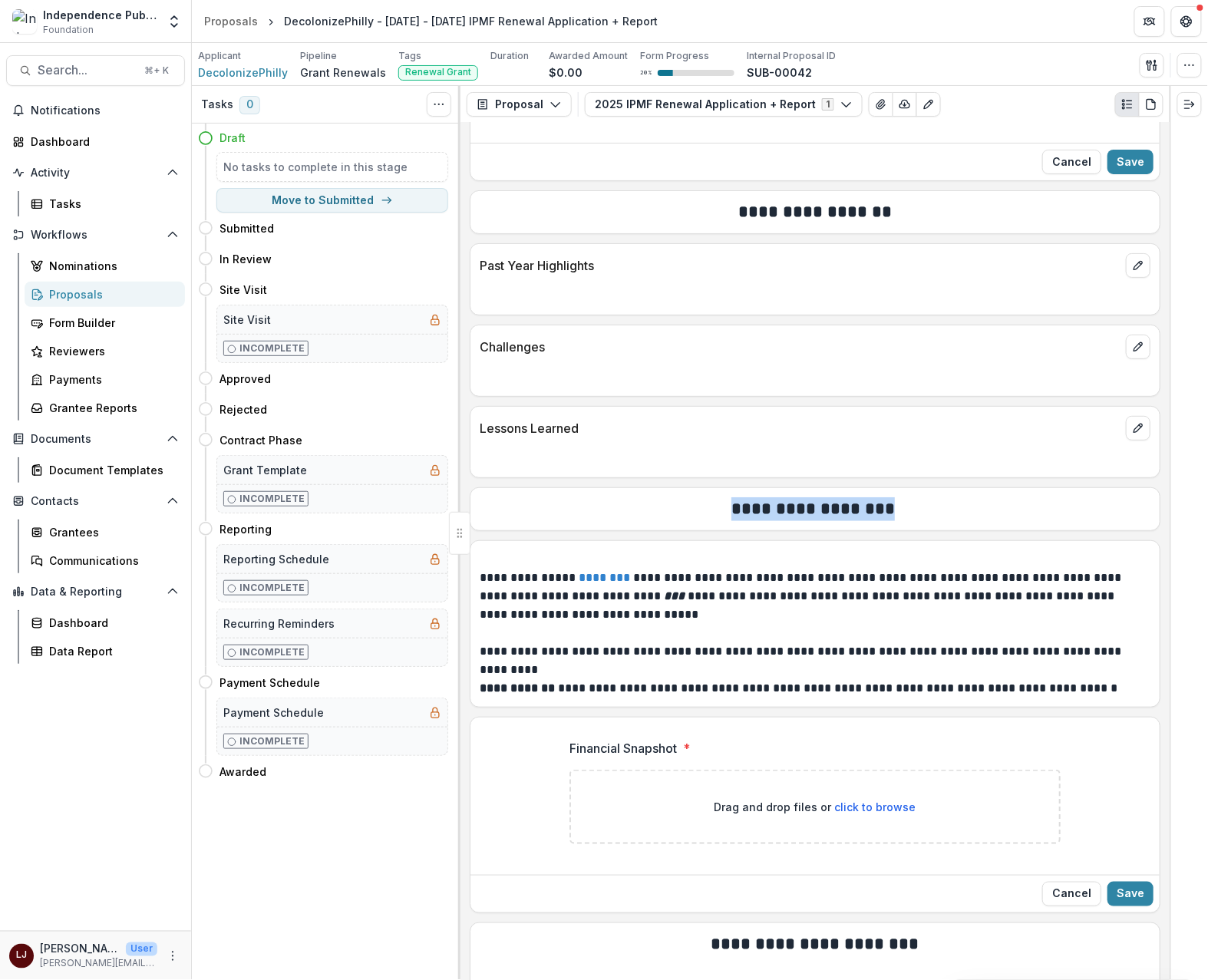
click at [737, 623] on p "**********" at bounding box center [812, 597] width 666 height 56
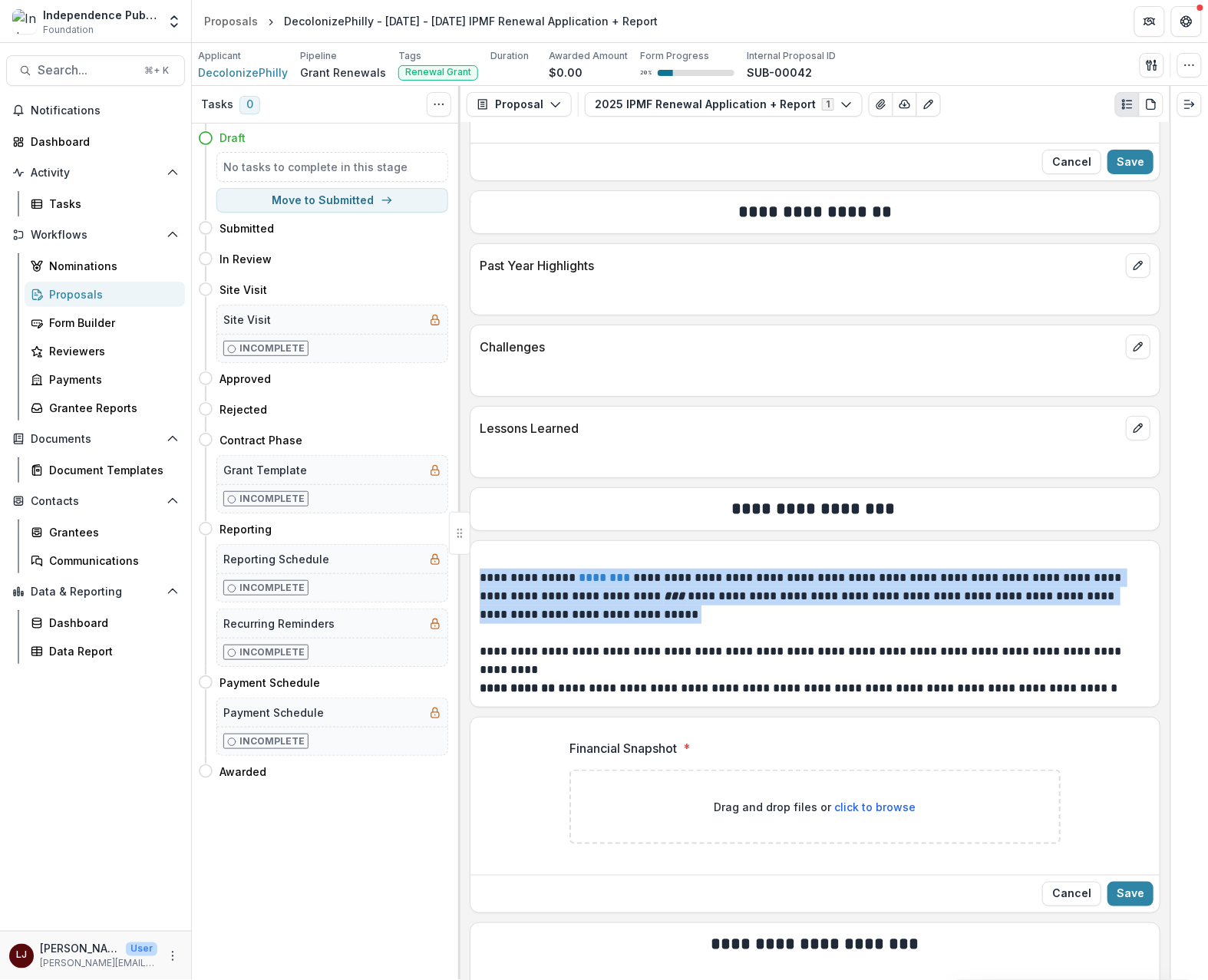
click at [737, 623] on p "**********" at bounding box center [812, 597] width 666 height 56
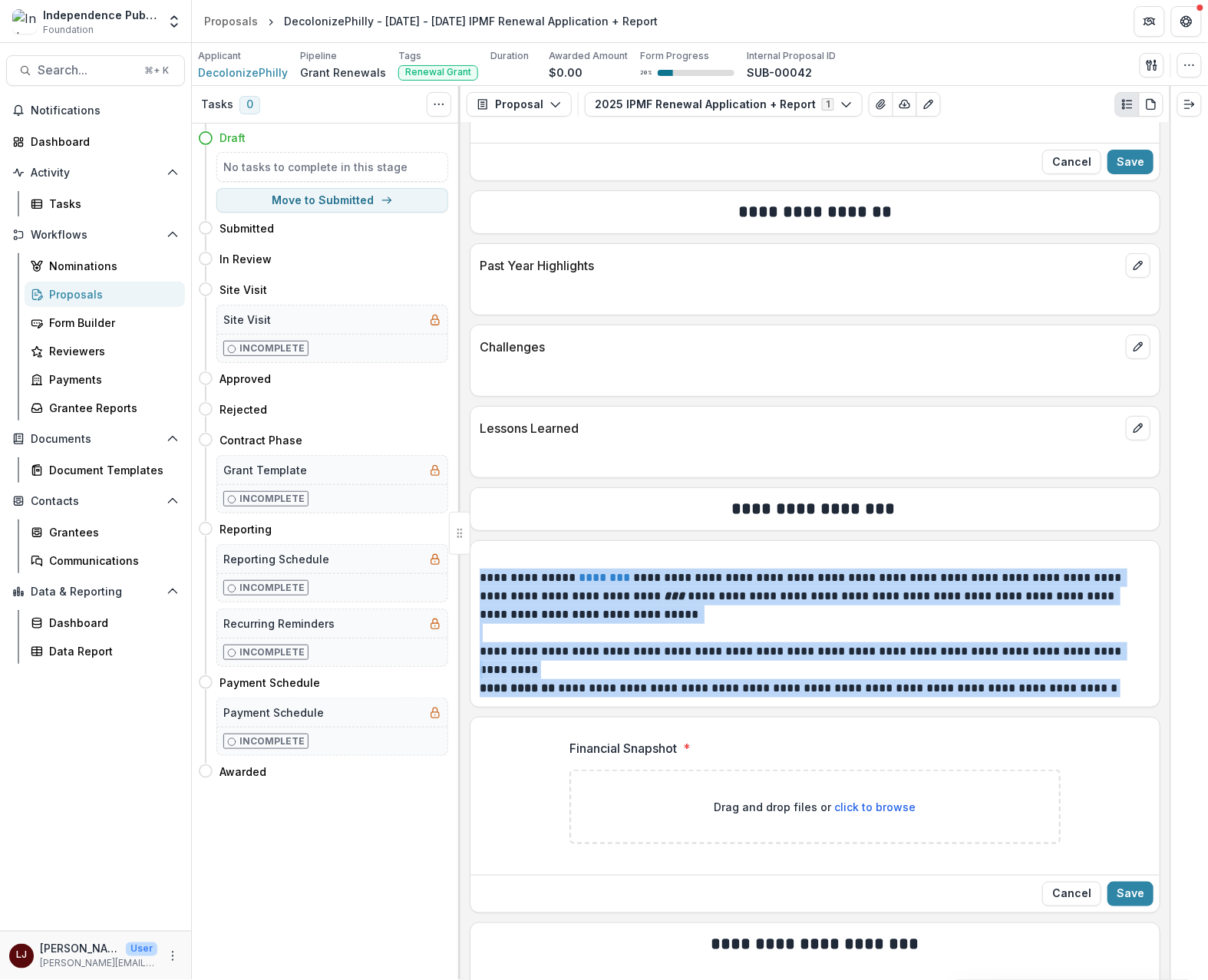
click at [1091, 698] on p "**********" at bounding box center [812, 688] width 666 height 19
click at [665, 616] on p "**********" at bounding box center [812, 597] width 666 height 56
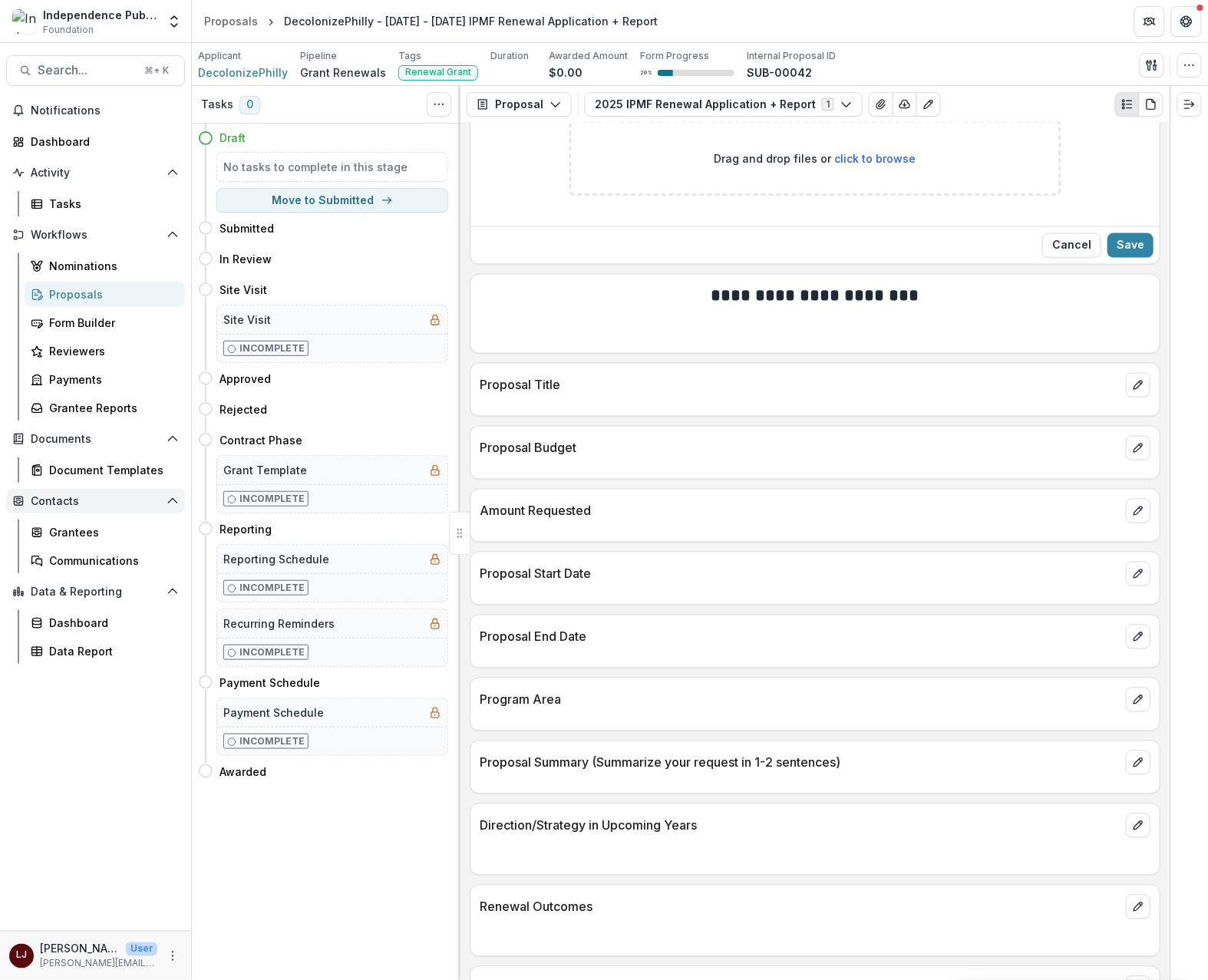
scroll to position [6166, 0]
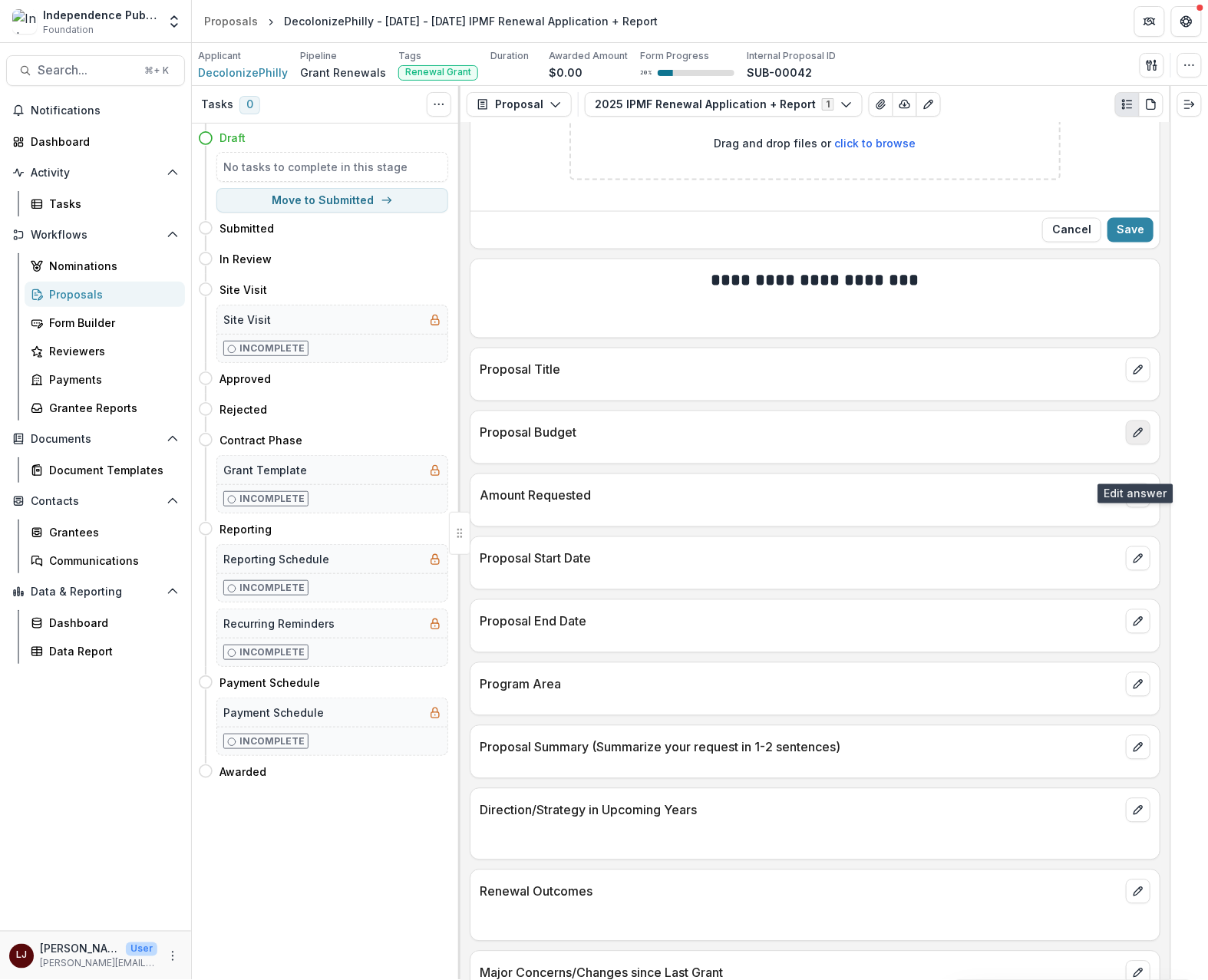
click at [1131, 439] on icon "edit" at bounding box center [1137, 432] width 13 height 13
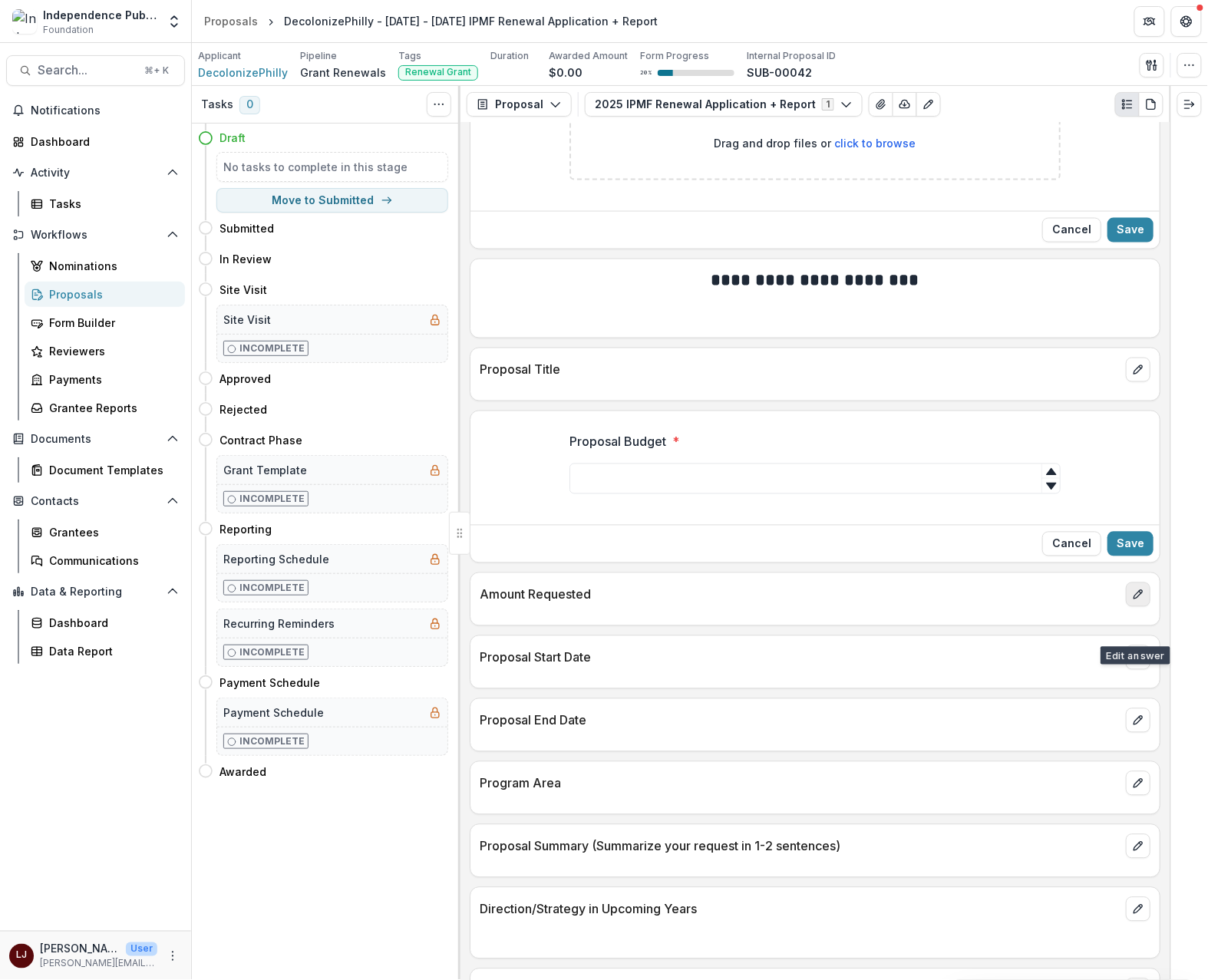
click at [1131, 601] on icon "edit" at bounding box center [1137, 595] width 13 height 13
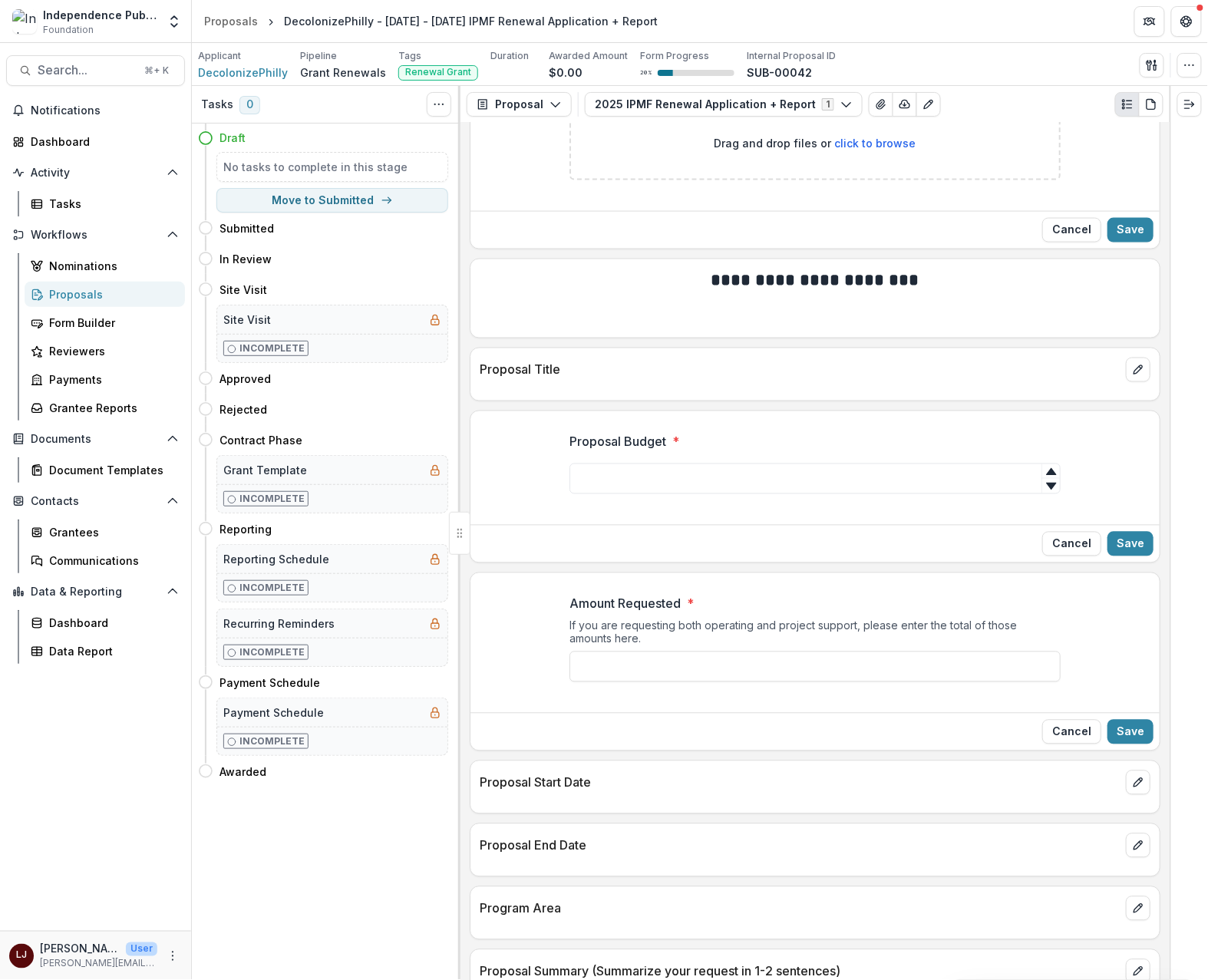
click at [734, 651] on div "If you are requesting both operating and project support, please enter the tota…" at bounding box center [815, 635] width 491 height 32
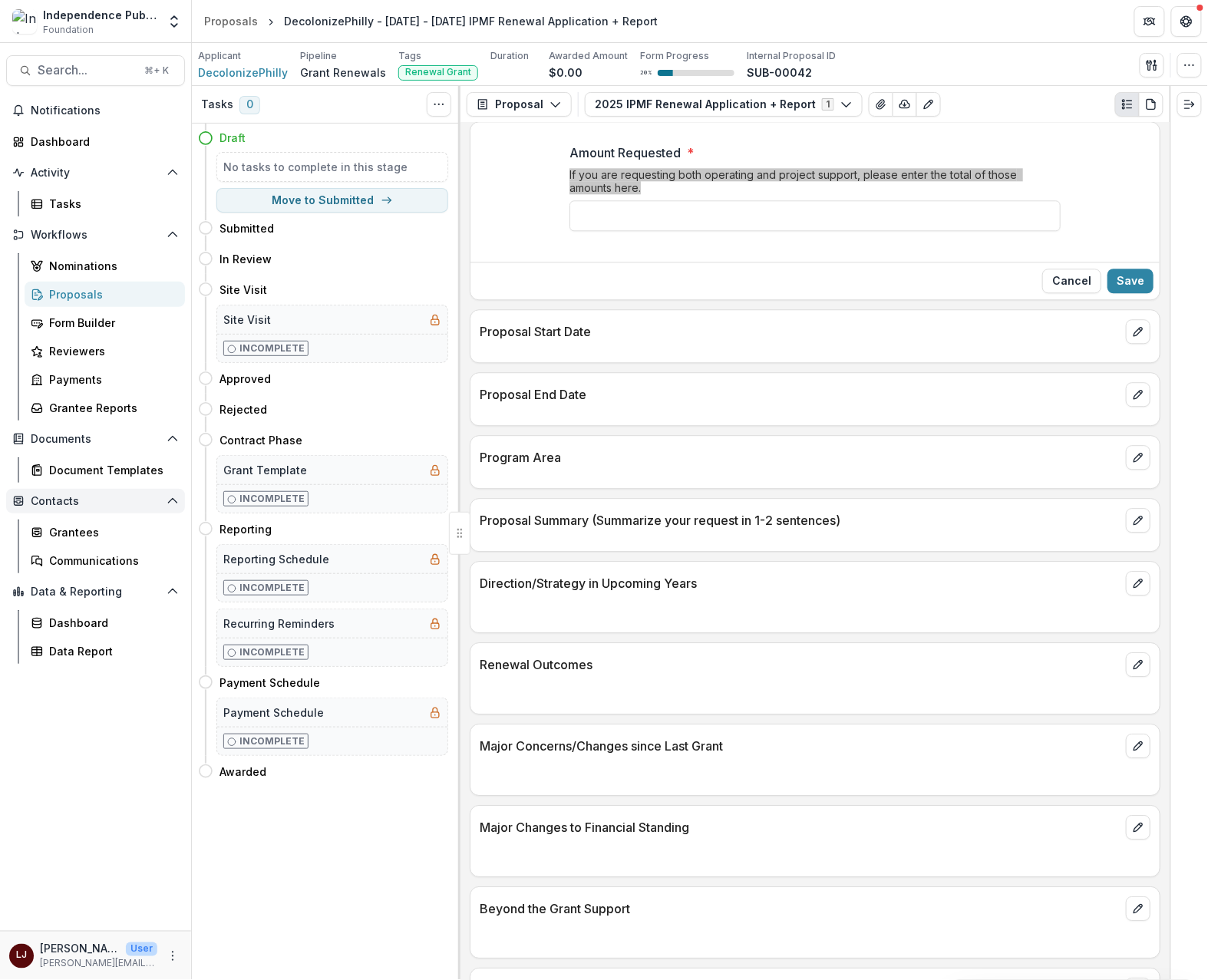
scroll to position [6622, 0]
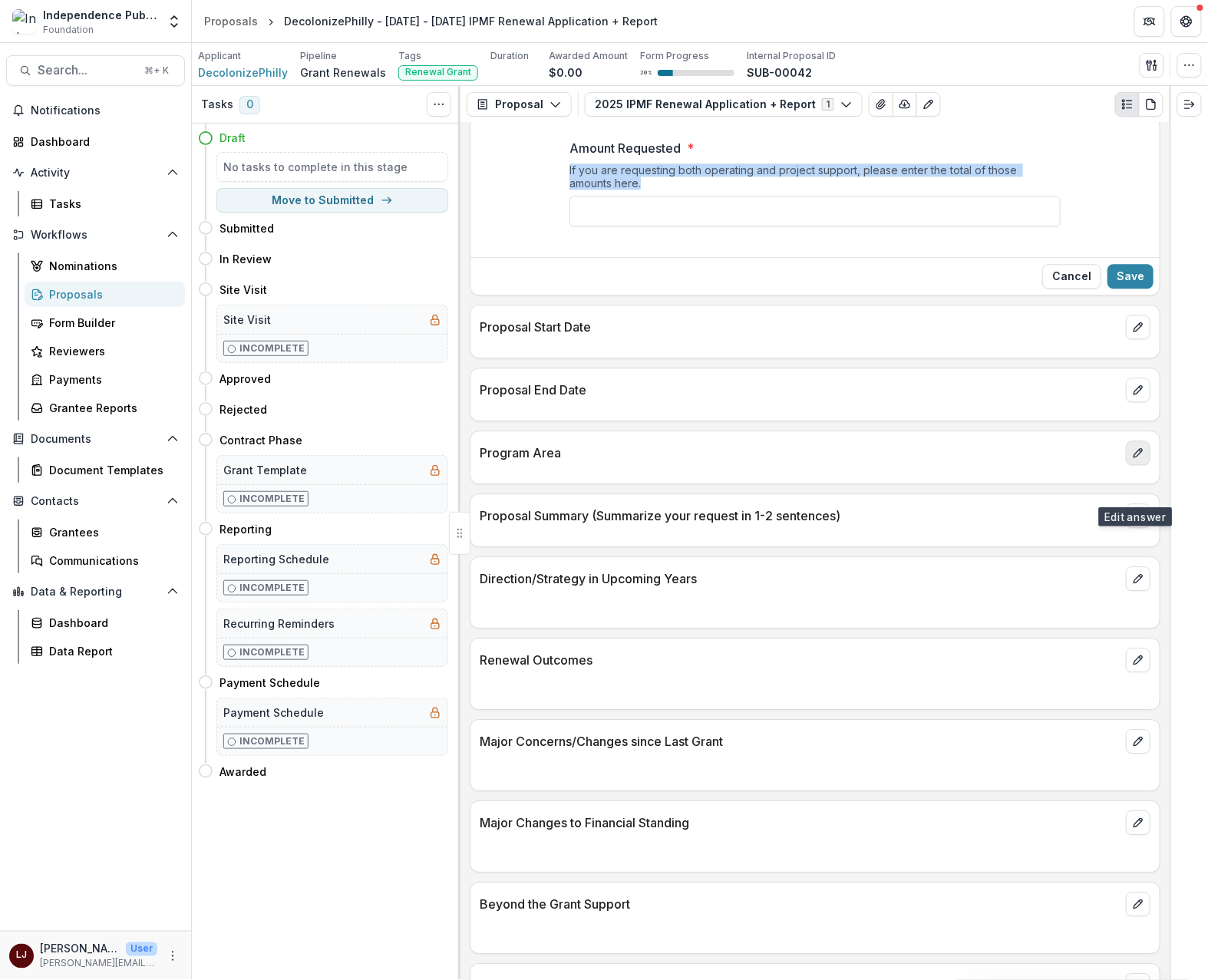
click at [1125, 465] on button "edit" at bounding box center [1137, 453] width 24 height 24
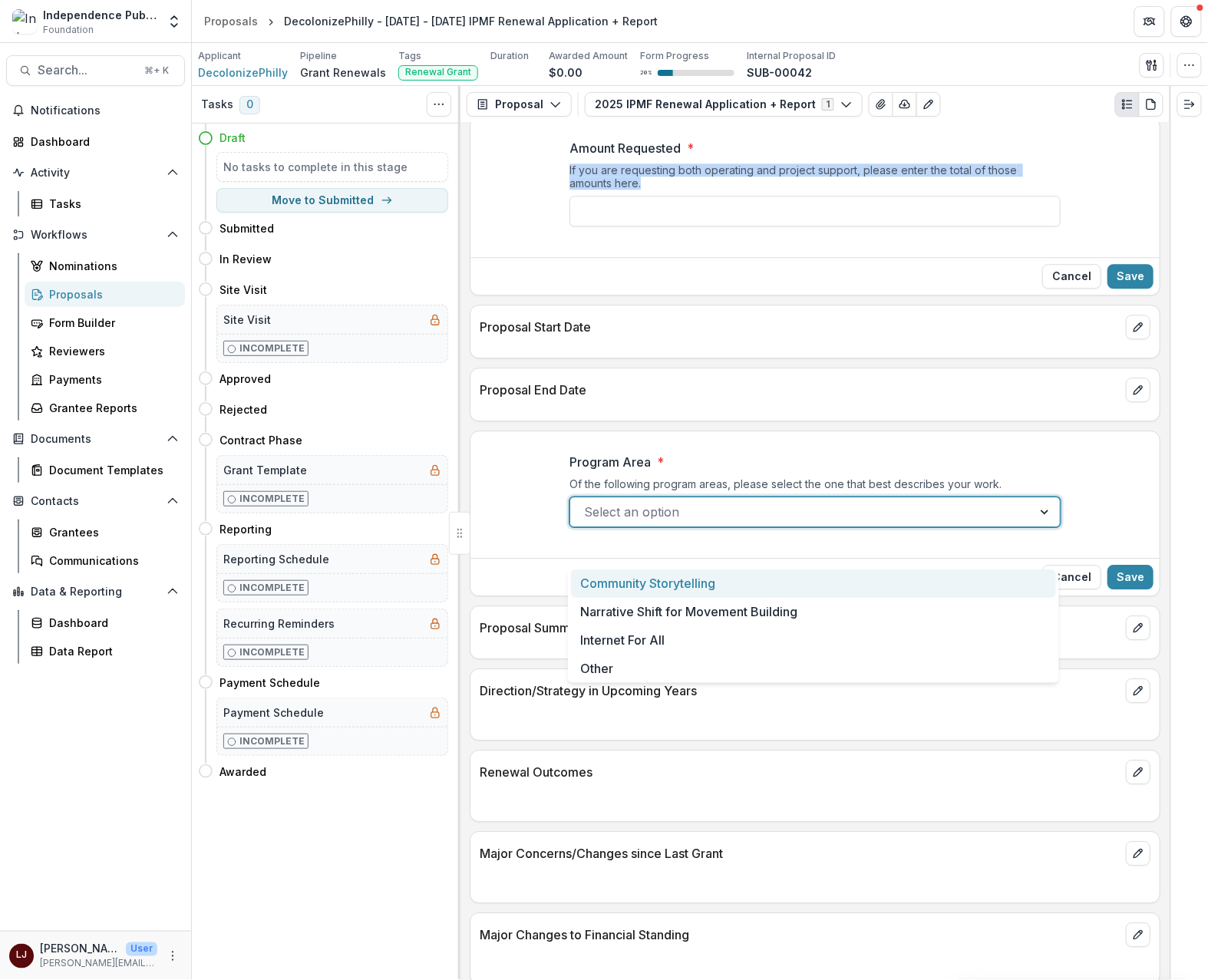
click at [712, 522] on div at bounding box center [801, 512] width 435 height 22
click at [598, 471] on p "Program Area" at bounding box center [610, 462] width 82 height 19
click at [588, 503] on input "Program Area *" at bounding box center [585, 512] width 4 height 19
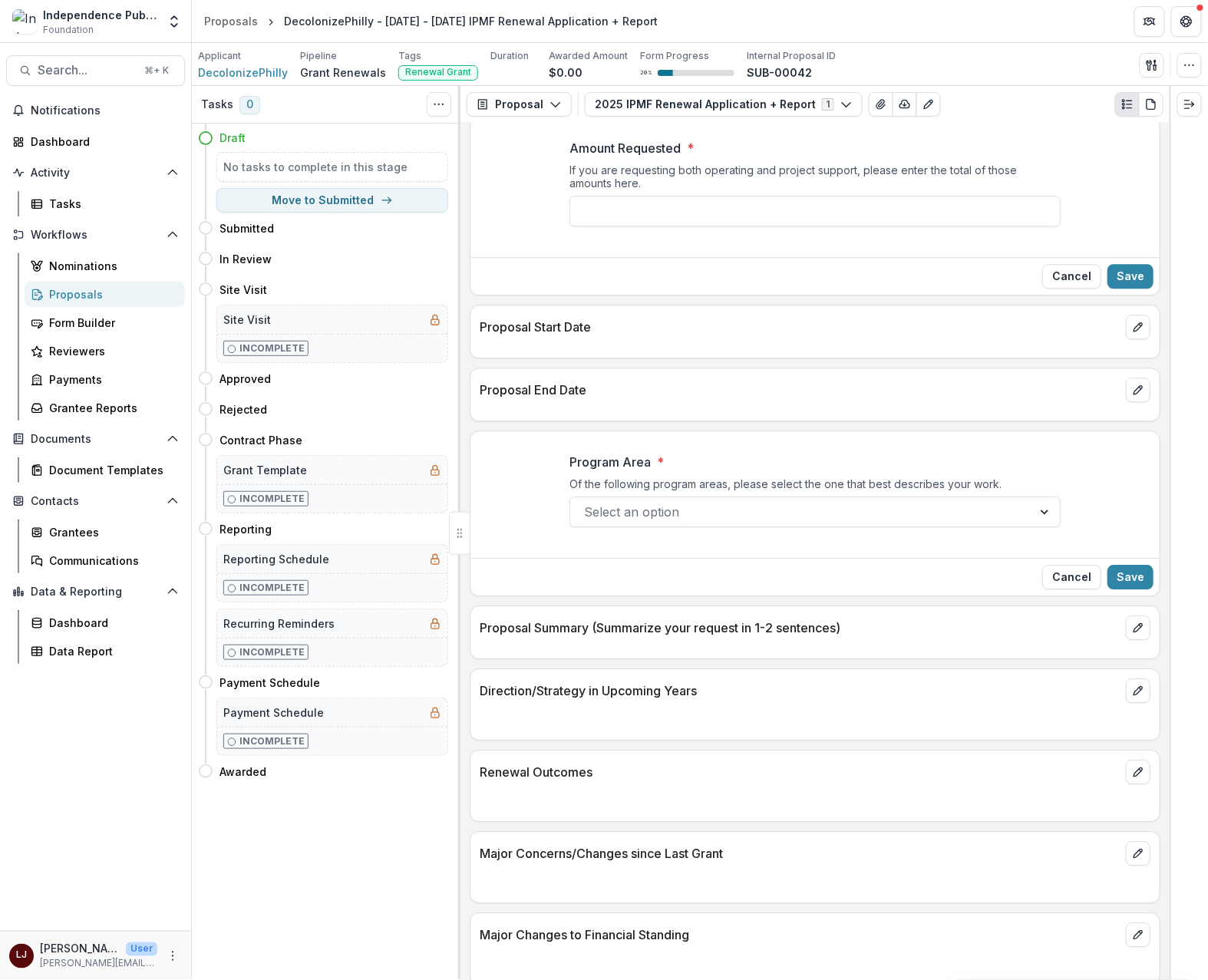
click at [596, 471] on p "Program Area" at bounding box center [610, 462] width 82 height 19
click at [588, 503] on input "Program Area *" at bounding box center [585, 512] width 4 height 19
click at [596, 471] on p "Program Area" at bounding box center [610, 462] width 82 height 19
click at [588, 503] on input "Program Area *" at bounding box center [585, 512] width 4 height 19
click at [596, 471] on p "Program Area" at bounding box center [610, 462] width 82 height 19
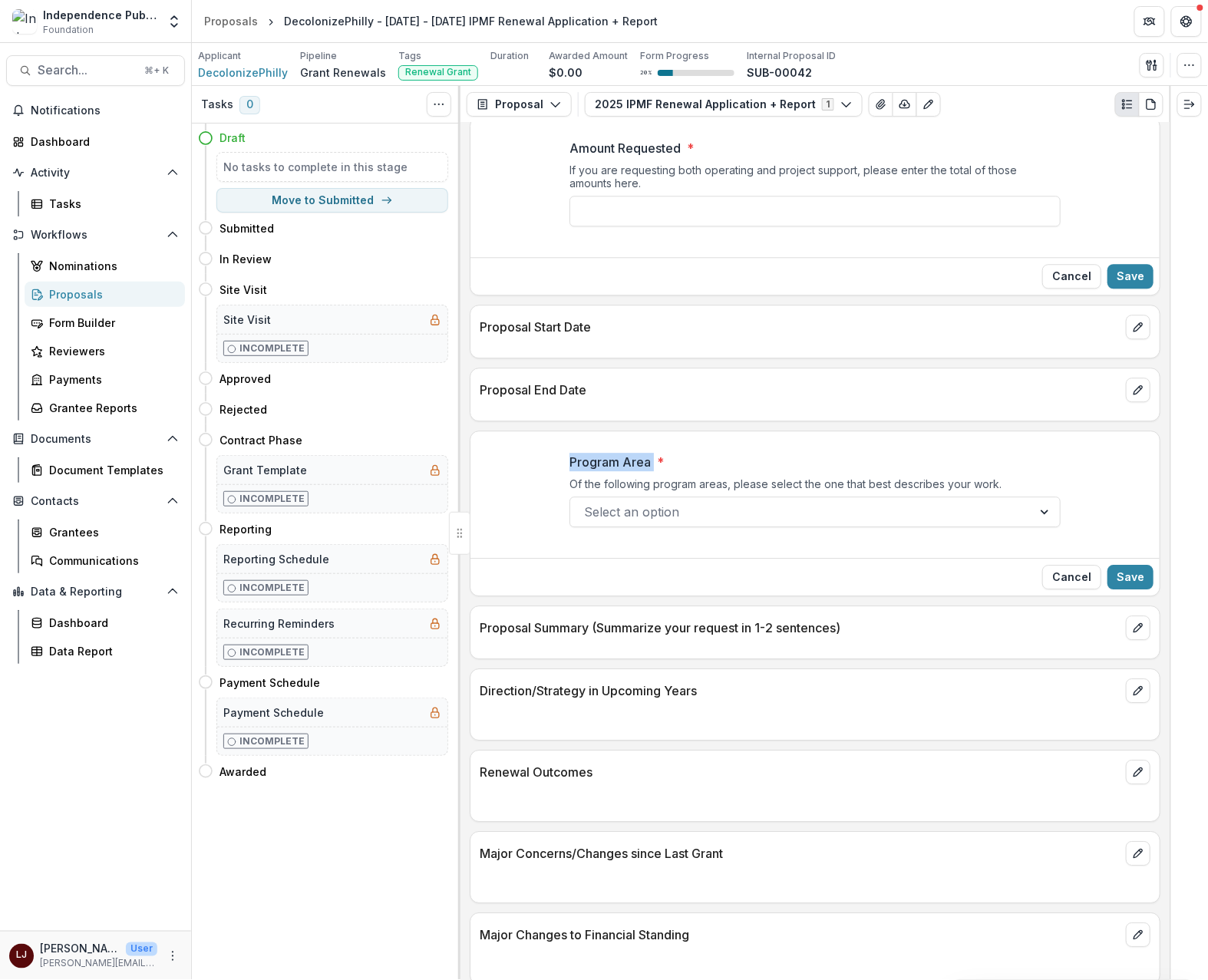
click at [588, 503] on input "Program Area *" at bounding box center [585, 512] width 4 height 19
click at [1036, 496] on div "Of the following program areas, please select the one that best describes your …" at bounding box center [815, 487] width 491 height 19
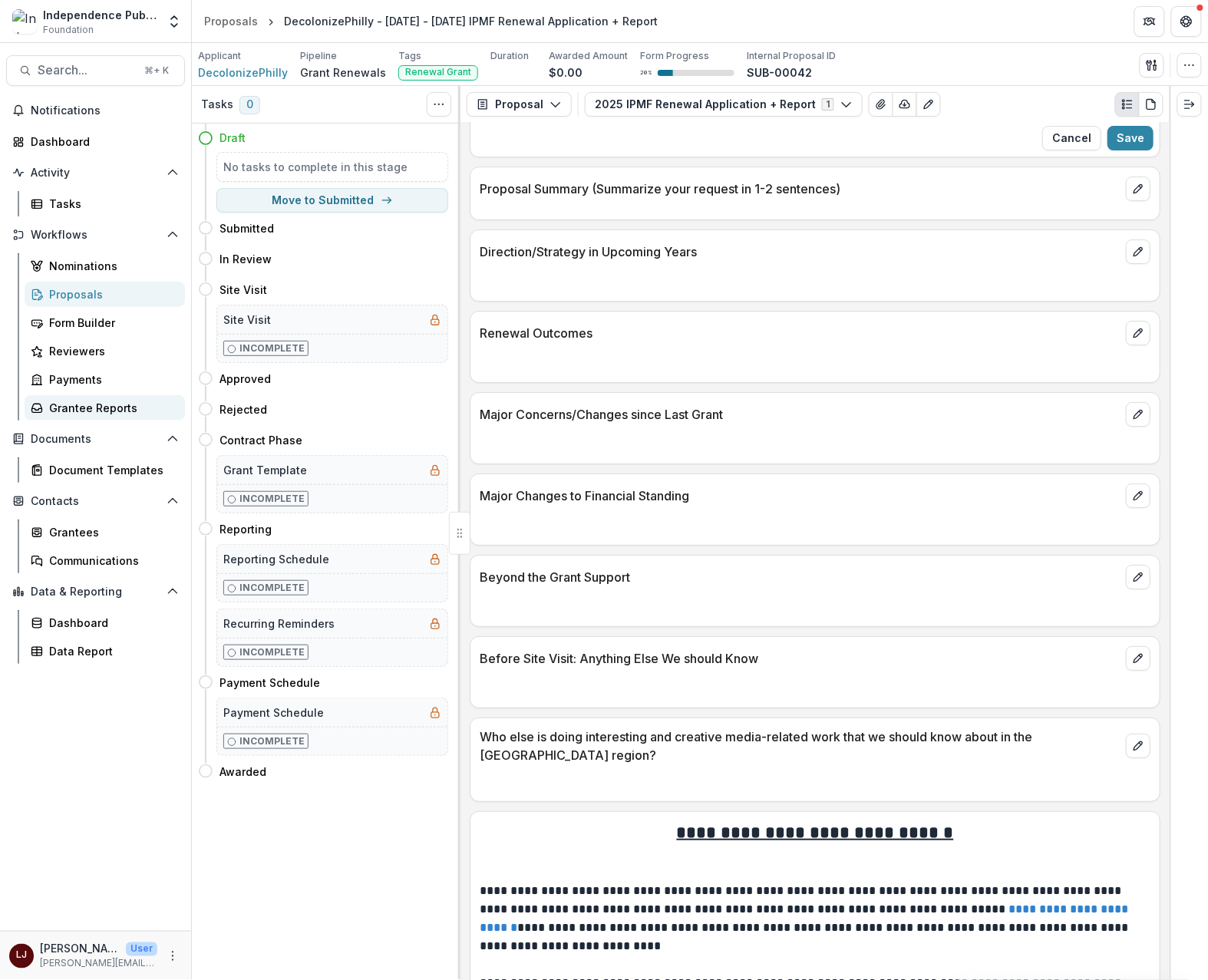
scroll to position [7215, 0]
